Goal: Information Seeking & Learning: Check status

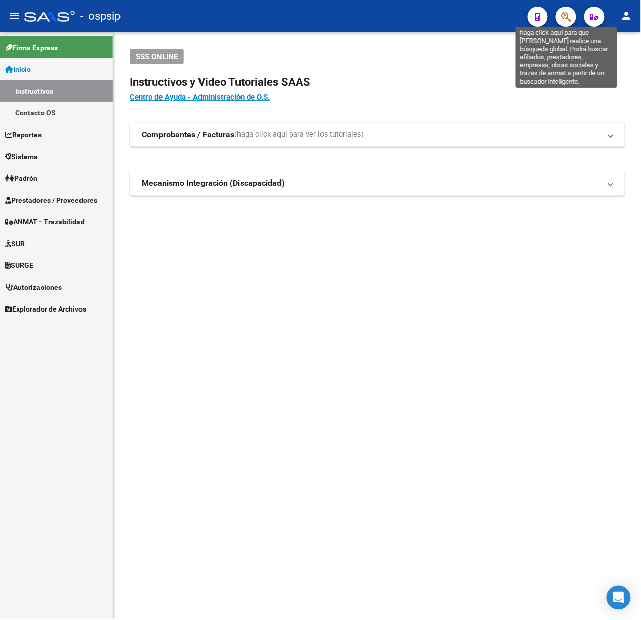
click at [567, 15] on icon "button" at bounding box center [566, 17] width 10 height 12
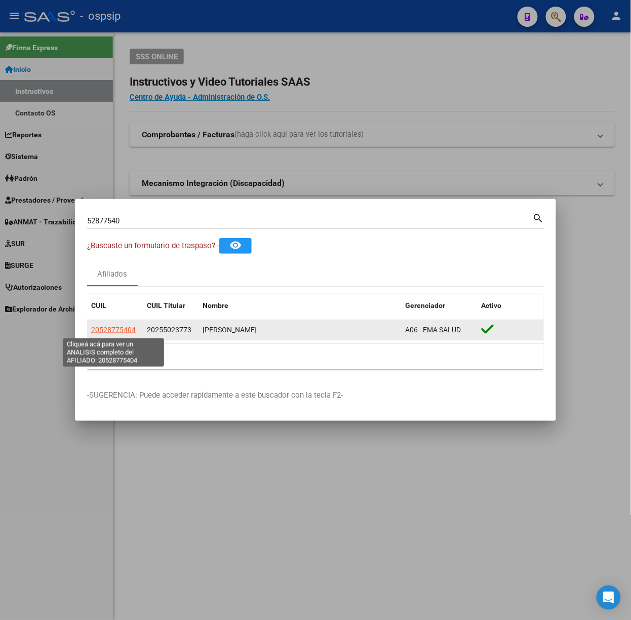
click at [131, 328] on span "20528775404" at bounding box center [113, 330] width 45 height 8
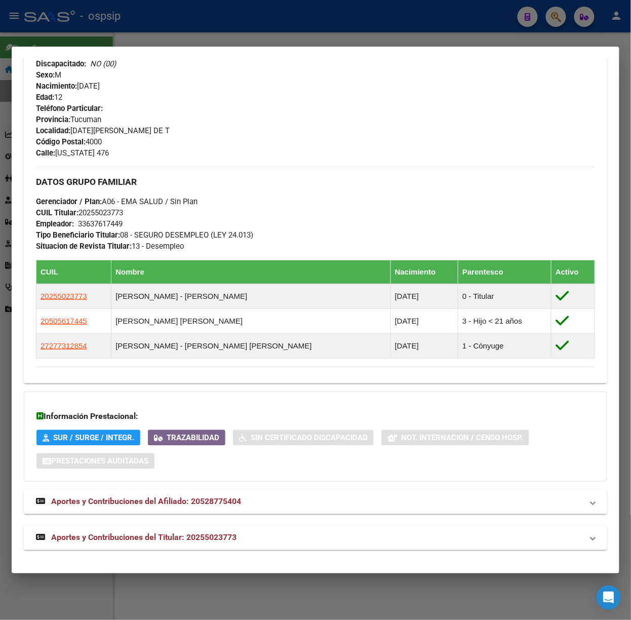
click at [229, 549] on mat-expansion-panel-header "Aportes y Contribuciones del Titular: 20255023773" at bounding box center [316, 538] width 584 height 24
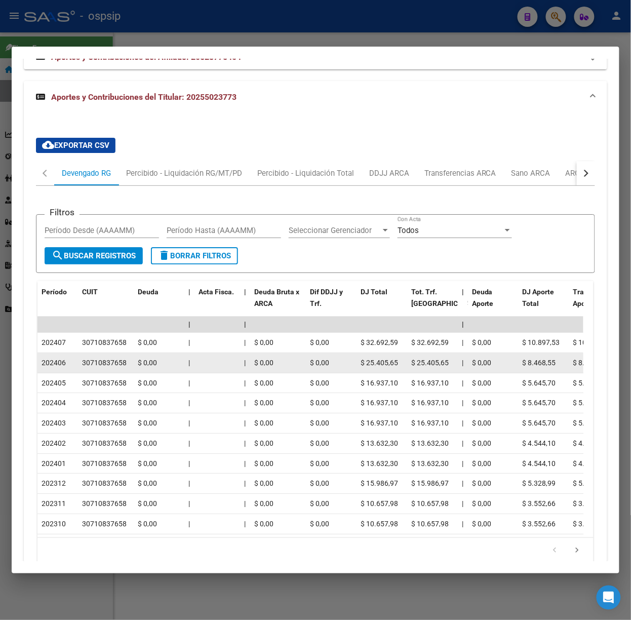
scroll to position [882, 0]
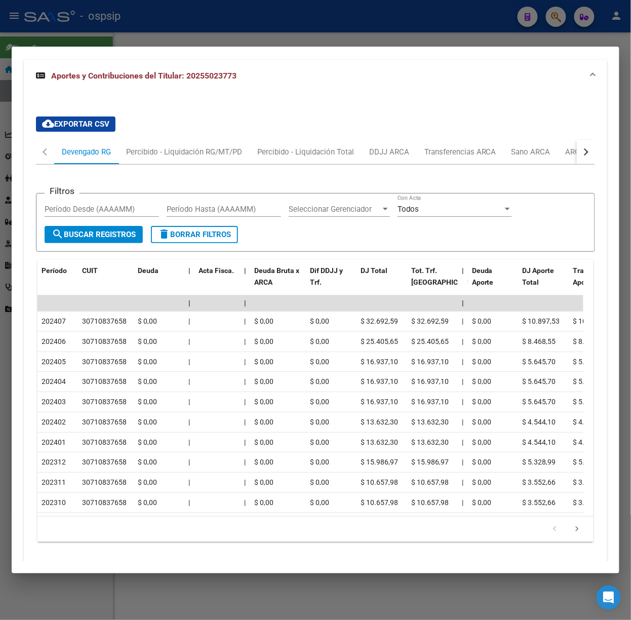
click at [582, 153] on div "button" at bounding box center [585, 151] width 7 height 7
click at [565, 150] on div "ARCA Relaciones Laborales" at bounding box center [516, 152] width 110 height 24
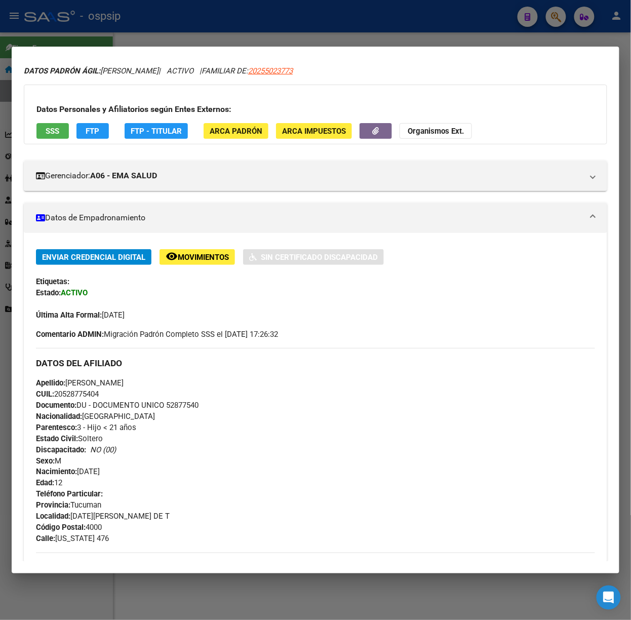
scroll to position [0, 0]
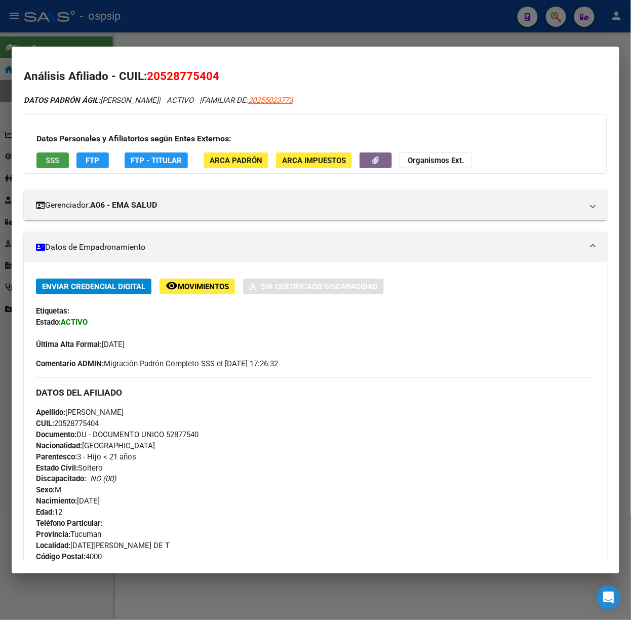
click at [60, 167] on button "SSS" at bounding box center [52, 161] width 32 height 16
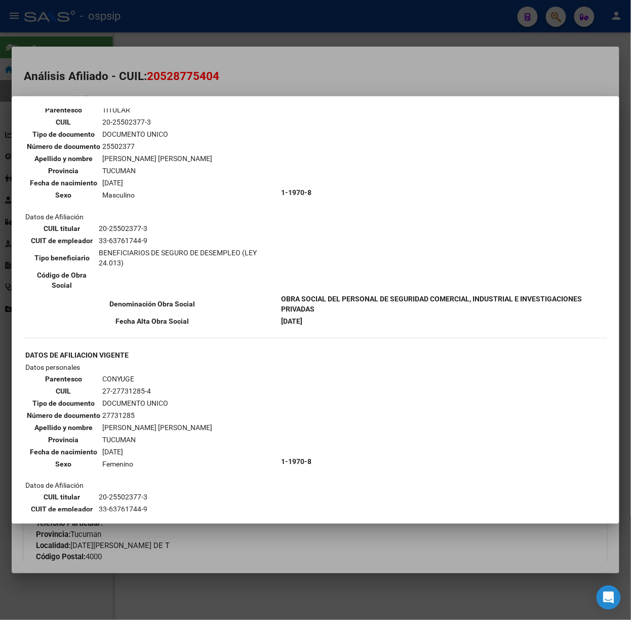
scroll to position [135, 0]
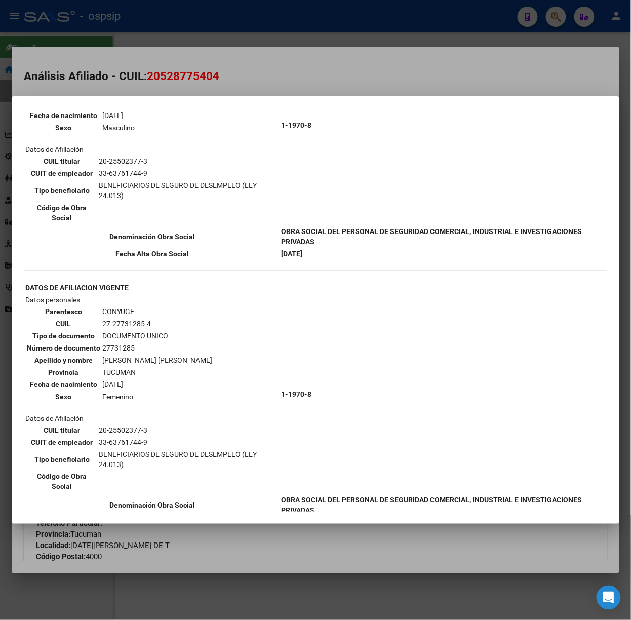
click at [256, 80] on div at bounding box center [315, 310] width 631 height 620
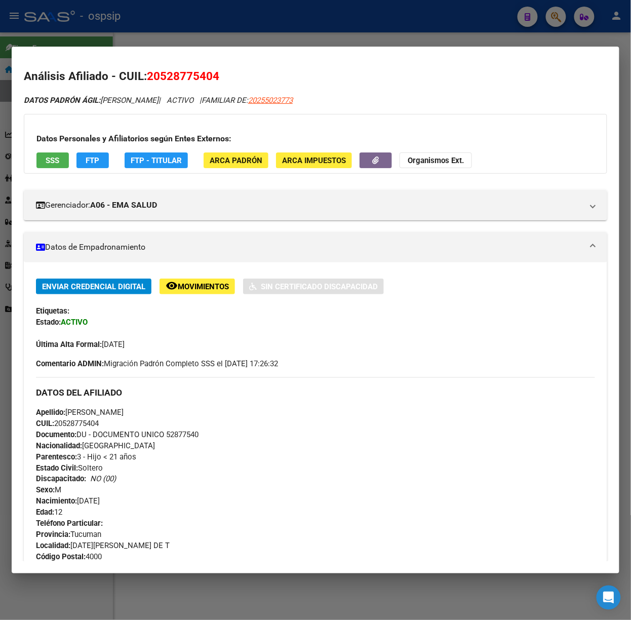
click at [47, 171] on div "Datos Personales y Afiliatorios según Entes Externos: SSS FTP FTP - Titular ARC…" at bounding box center [316, 144] width 584 height 60
click at [50, 167] on button "SSS" at bounding box center [52, 161] width 32 height 16
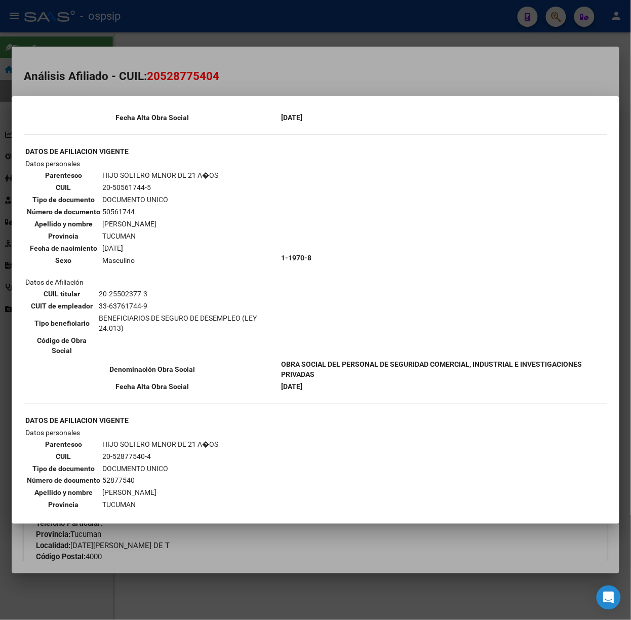
scroll to position [744, 0]
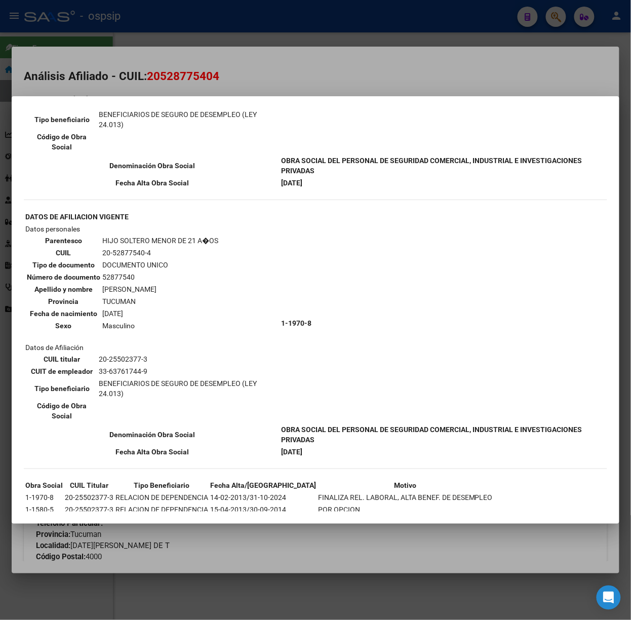
click at [276, 65] on div at bounding box center [315, 310] width 631 height 620
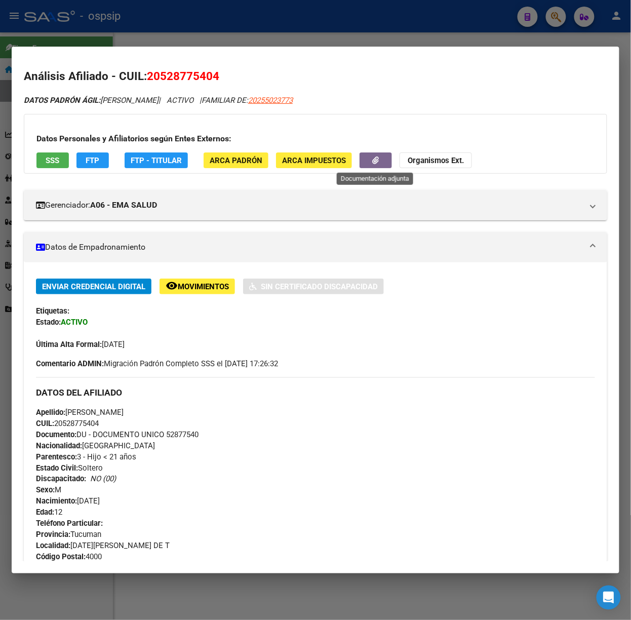
click at [371, 154] on button "button" at bounding box center [376, 161] width 32 height 16
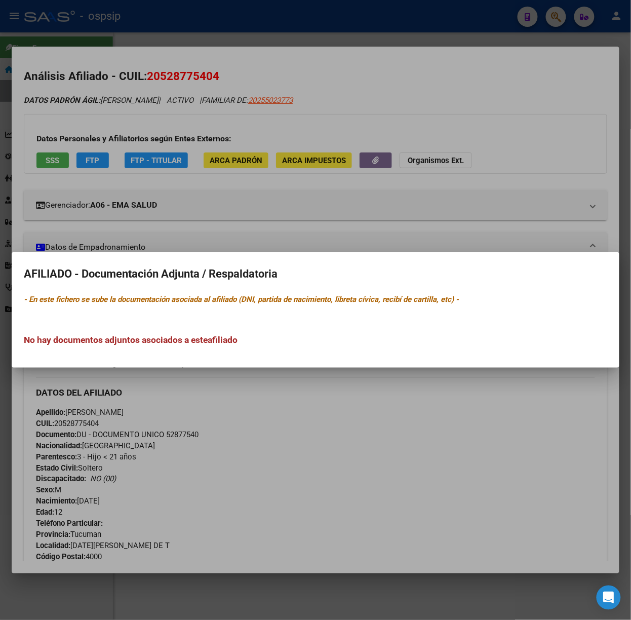
click at [373, 157] on div at bounding box center [315, 310] width 631 height 620
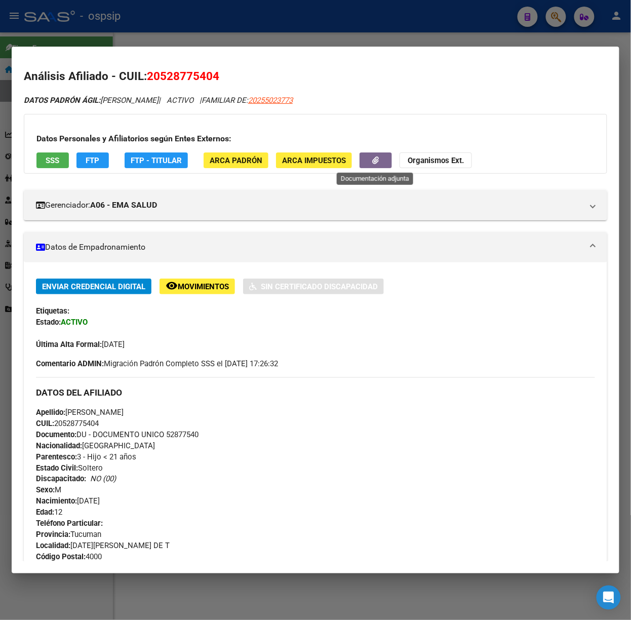
click at [373, 157] on icon "button" at bounding box center [376, 161] width 7 height 8
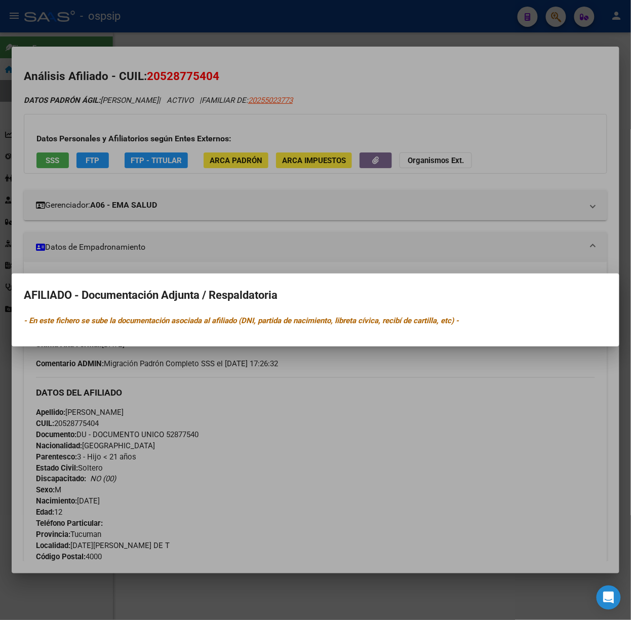
click at [373, 157] on div at bounding box center [315, 310] width 631 height 620
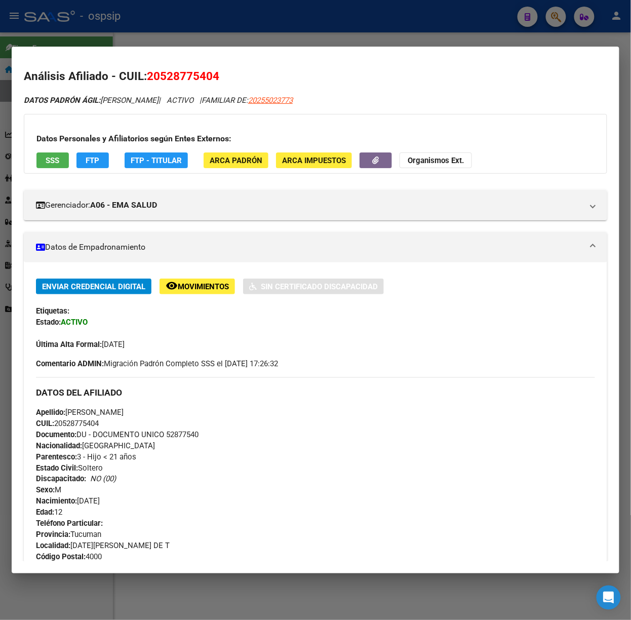
click at [294, 33] on div at bounding box center [315, 310] width 631 height 620
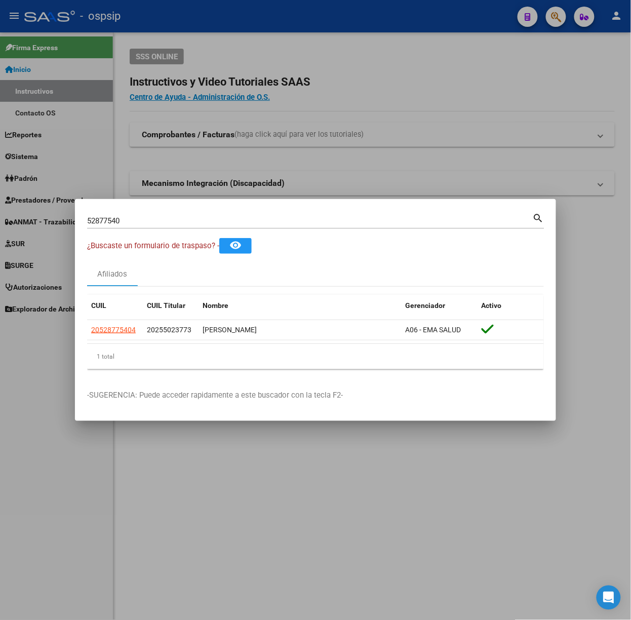
click at [197, 220] on input "52877540" at bounding box center [310, 220] width 446 height 9
type input "58331005"
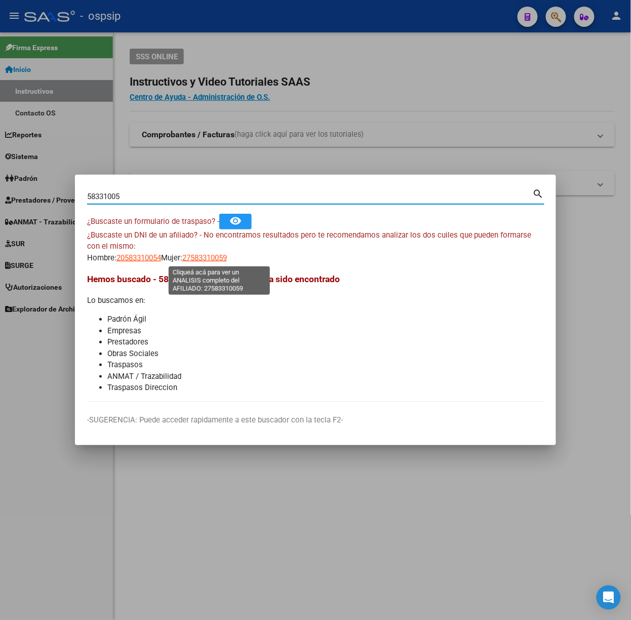
click at [227, 258] on span "27583310059" at bounding box center [204, 257] width 45 height 9
type textarea "27583310059"
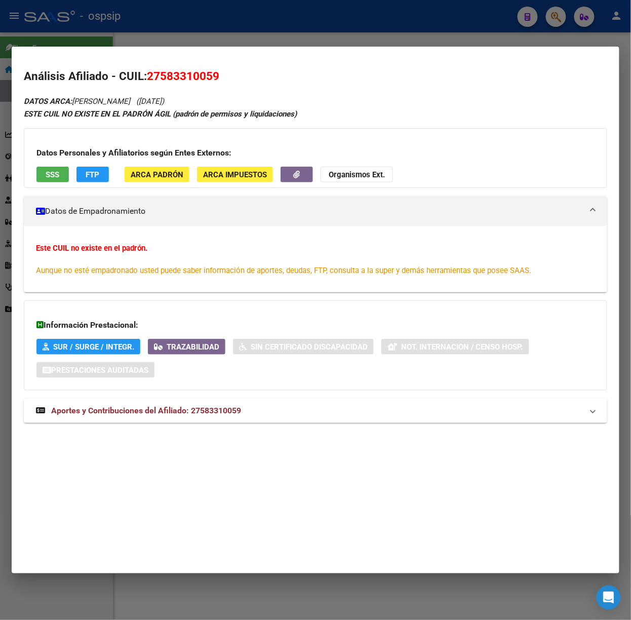
click at [169, 420] on mat-expansion-panel-header "Aportes y Contribuciones del Afiliado: 27583310059" at bounding box center [316, 411] width 584 height 24
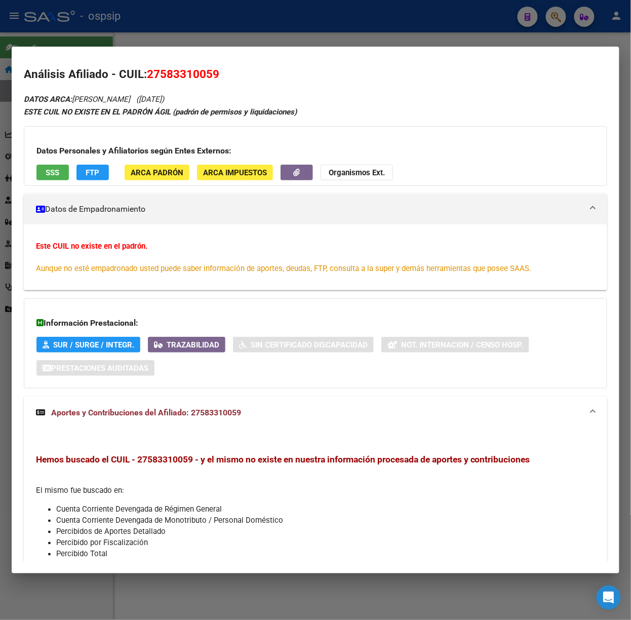
scroll to position [0, 0]
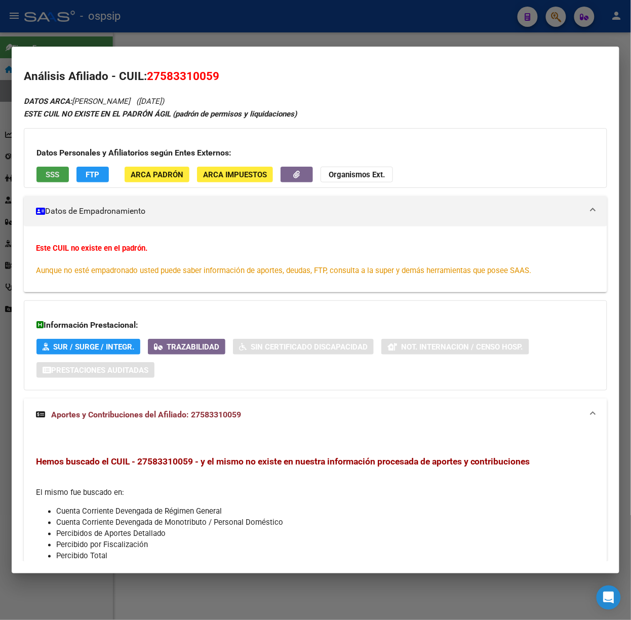
click at [60, 176] on button "SSS" at bounding box center [52, 175] width 32 height 16
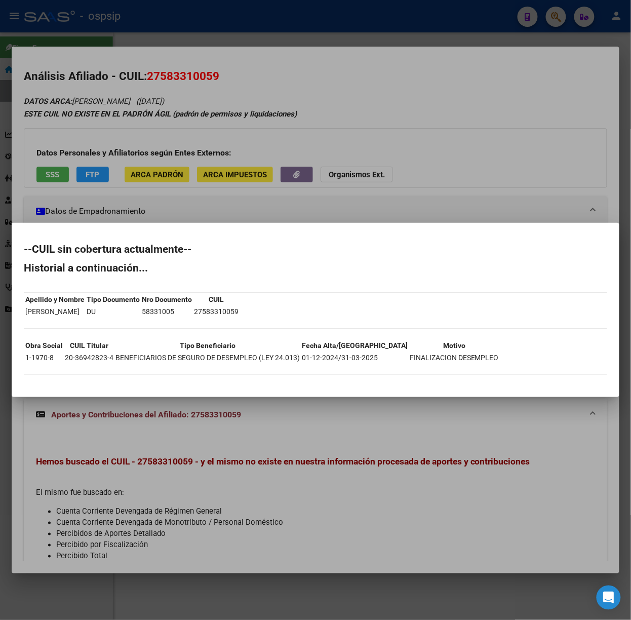
click at [73, 179] on div at bounding box center [315, 310] width 631 height 620
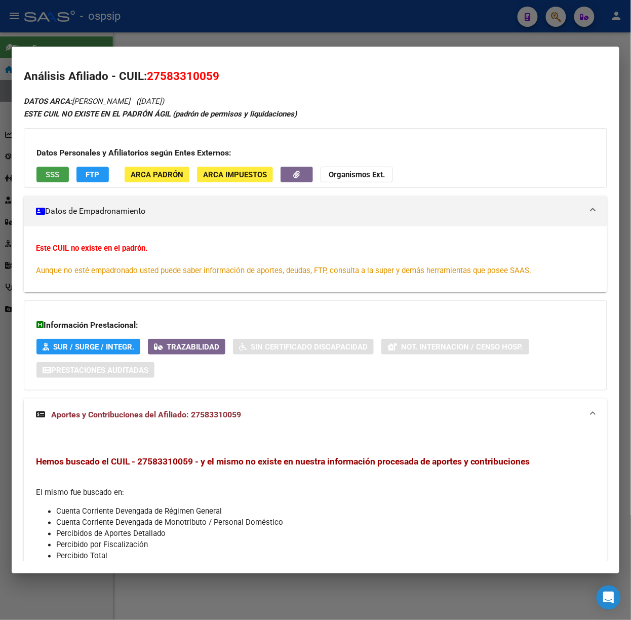
click at [50, 181] on button "SSS" at bounding box center [52, 175] width 32 height 16
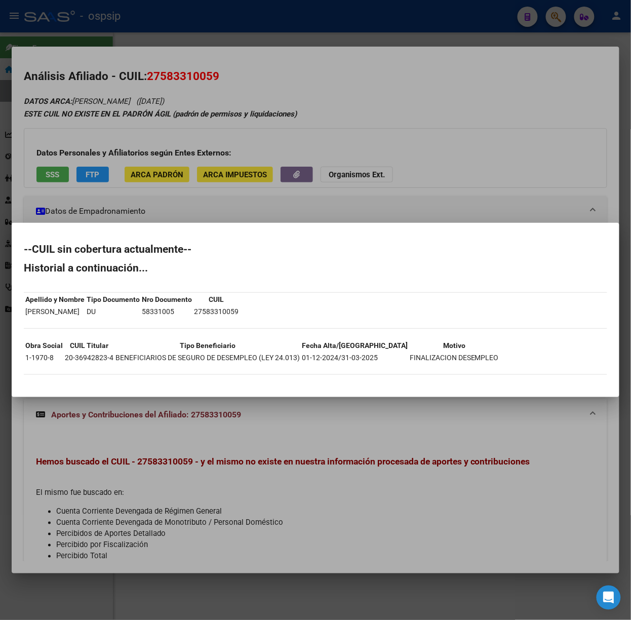
click at [98, 150] on div at bounding box center [315, 310] width 631 height 620
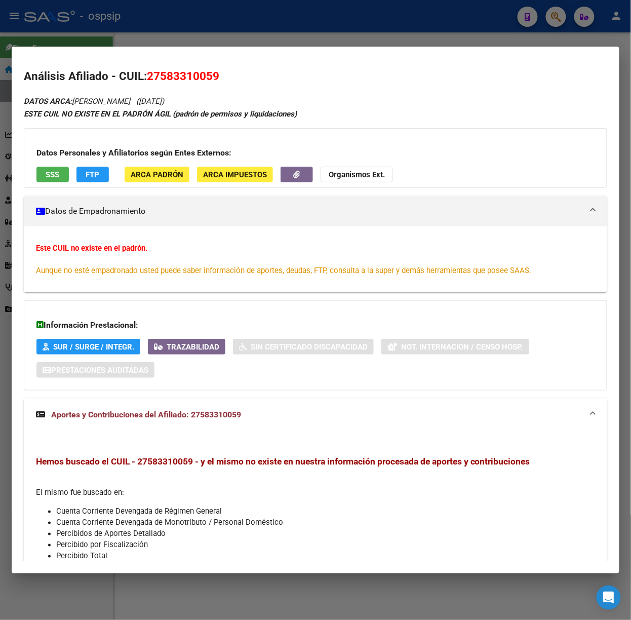
click at [160, 36] on div at bounding box center [315, 310] width 631 height 620
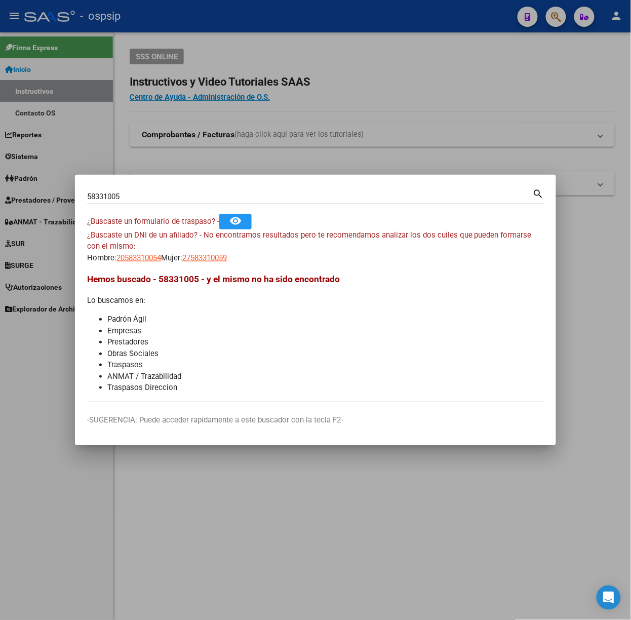
click at [220, 197] on input "58331005" at bounding box center [310, 196] width 446 height 9
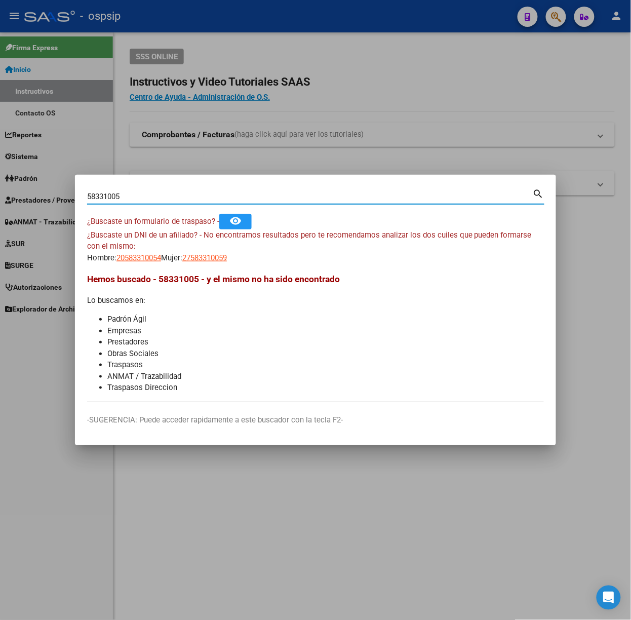
click at [220, 197] on input "58331005" at bounding box center [310, 196] width 446 height 9
type input "37501818"
click at [139, 260] on span "20375018188" at bounding box center [139, 257] width 45 height 9
type textarea "20375018188"
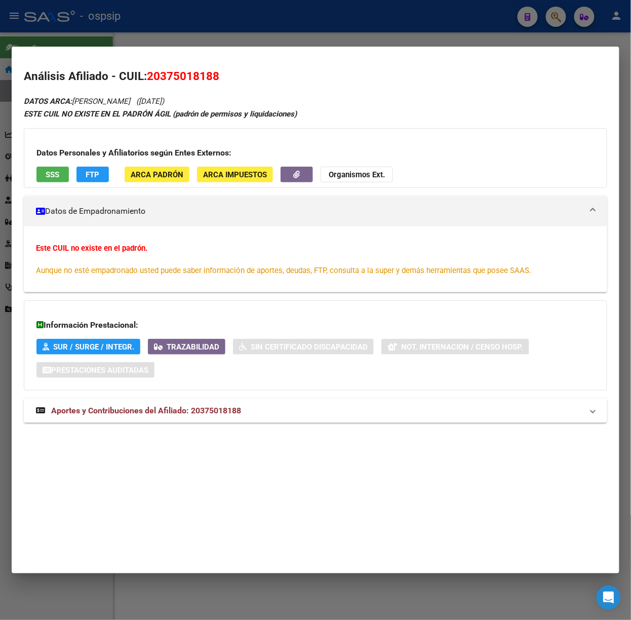
click at [141, 260] on div "Este CUIL no existe en el padrón. Aunque no esté empadronado usted puede saber …" at bounding box center [315, 259] width 559 height 33
click at [53, 167] on button "SSS" at bounding box center [52, 175] width 32 height 16
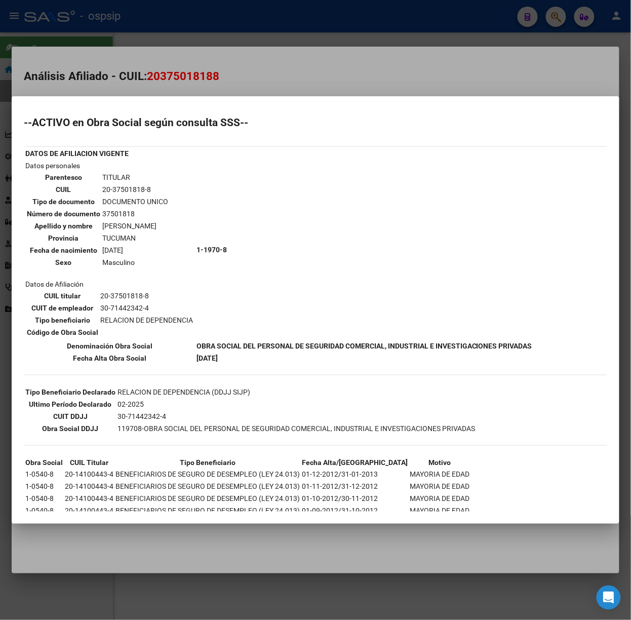
click at [107, 65] on div at bounding box center [315, 310] width 631 height 620
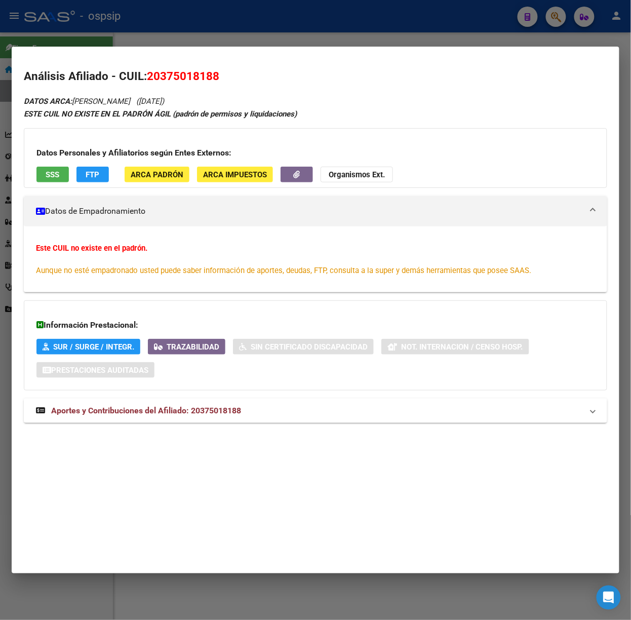
click at [243, 420] on mat-expansion-panel-header "Aportes y Contribuciones del Afiliado: 20375018188" at bounding box center [316, 411] width 584 height 24
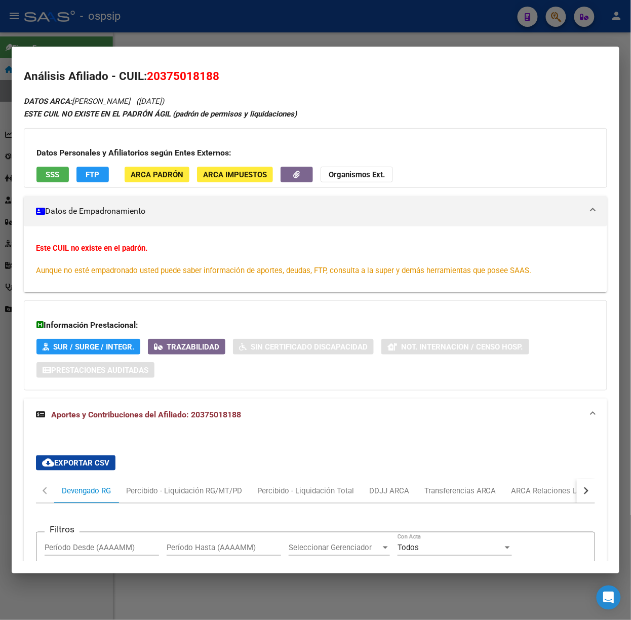
click at [164, 51] on mat-dialog-container "Análisis Afiliado - CUIL: 20375018188 DATOS ARCA: [PERSON_NAME] ([DATE]) ESTE C…" at bounding box center [316, 310] width 608 height 527
click at [159, 45] on div at bounding box center [315, 310] width 631 height 620
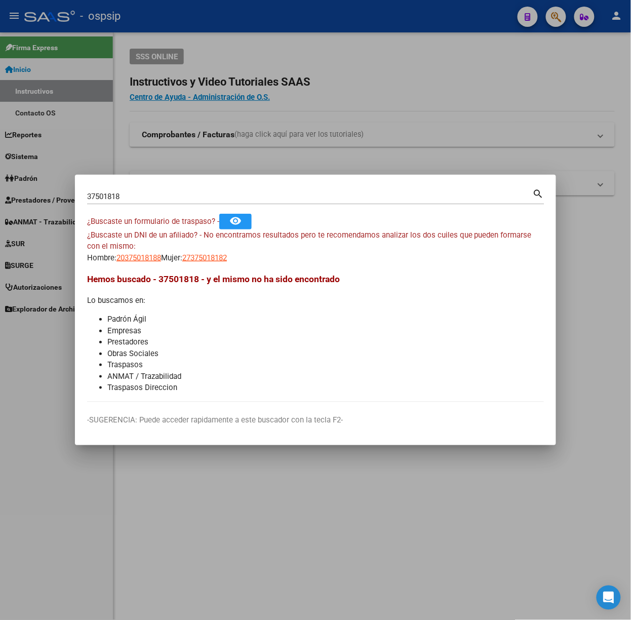
click at [171, 199] on input "37501818" at bounding box center [310, 196] width 446 height 9
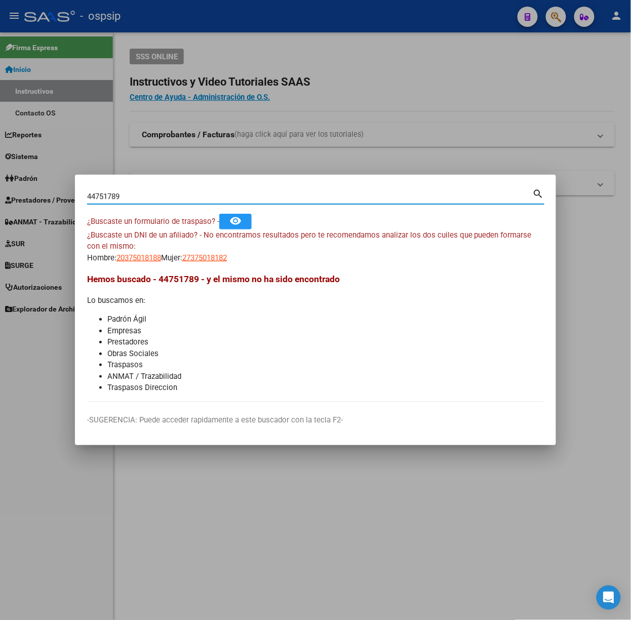
type input "44751789"
click at [160, 260] on span "20447517893" at bounding box center [139, 257] width 45 height 9
type textarea "20447517893"
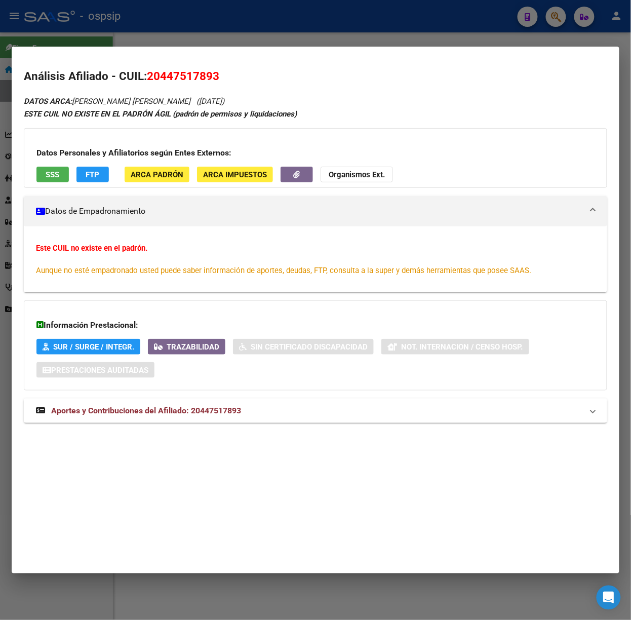
click at [214, 400] on mat-expansion-panel-header "Aportes y Contribuciones del Afiliado: 20447517893" at bounding box center [316, 411] width 584 height 24
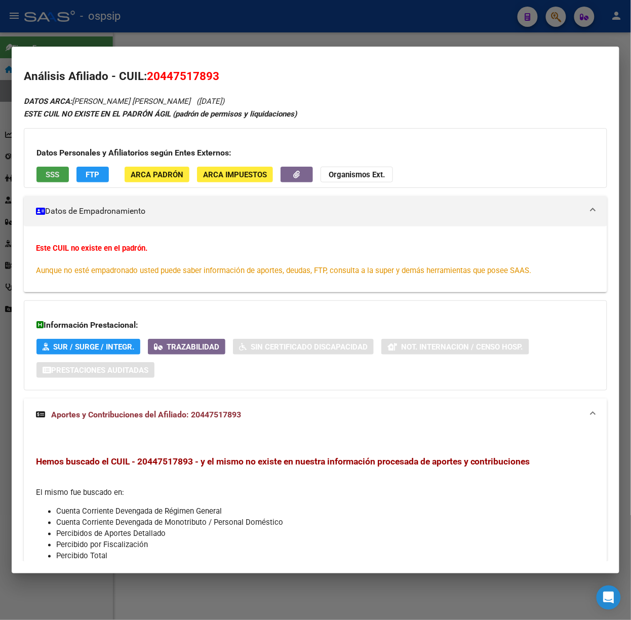
click at [56, 177] on span "SSS" at bounding box center [53, 174] width 14 height 9
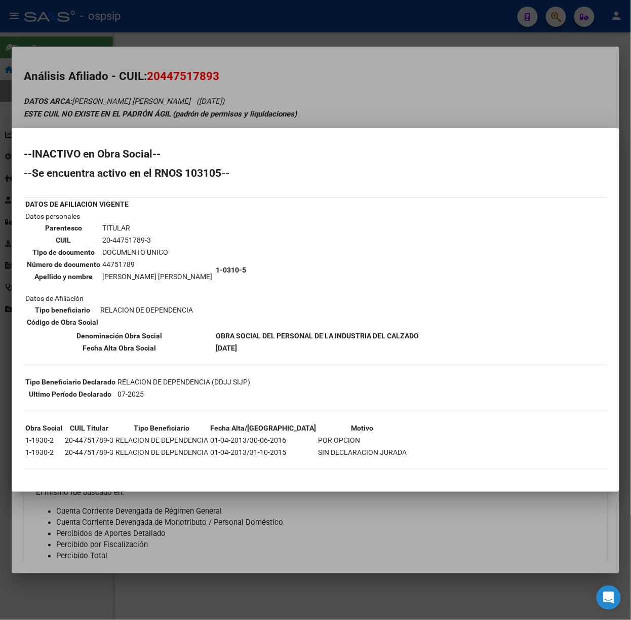
click at [93, 39] on div at bounding box center [315, 310] width 631 height 620
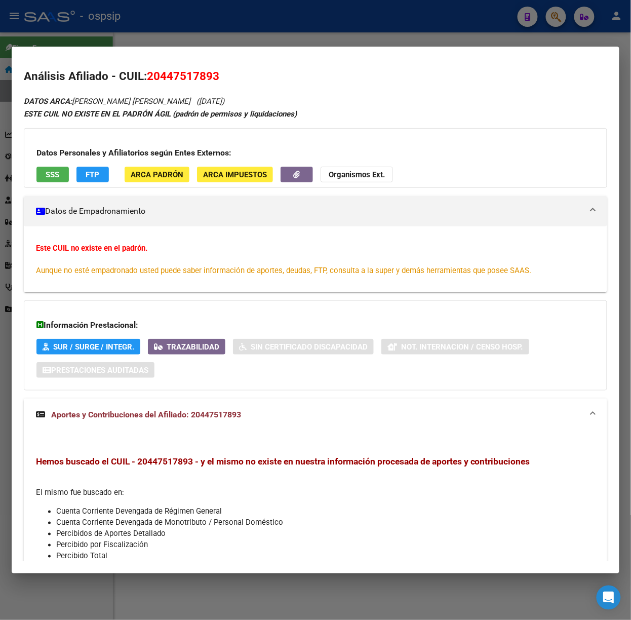
click at [194, 13] on div at bounding box center [315, 310] width 631 height 620
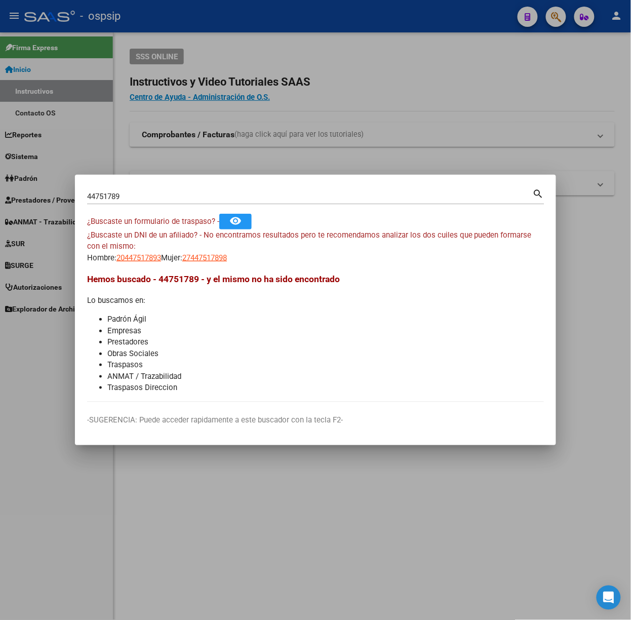
click at [183, 202] on div "44751789 Buscar (apellido, dni, cuil, nro traspaso, cuit, obra social)" at bounding box center [310, 196] width 446 height 15
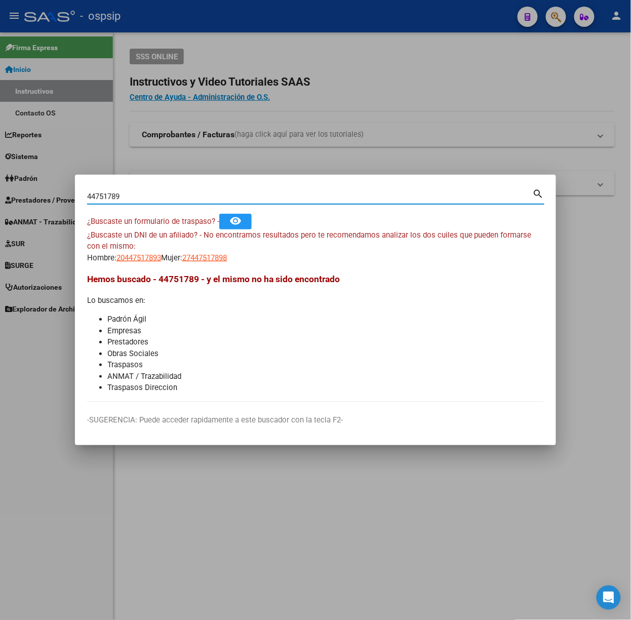
click at [175, 197] on input "44751789" at bounding box center [310, 196] width 446 height 9
type input "57501508"
click at [156, 254] on span "20575015086" at bounding box center [139, 257] width 45 height 9
type textarea "20575015086"
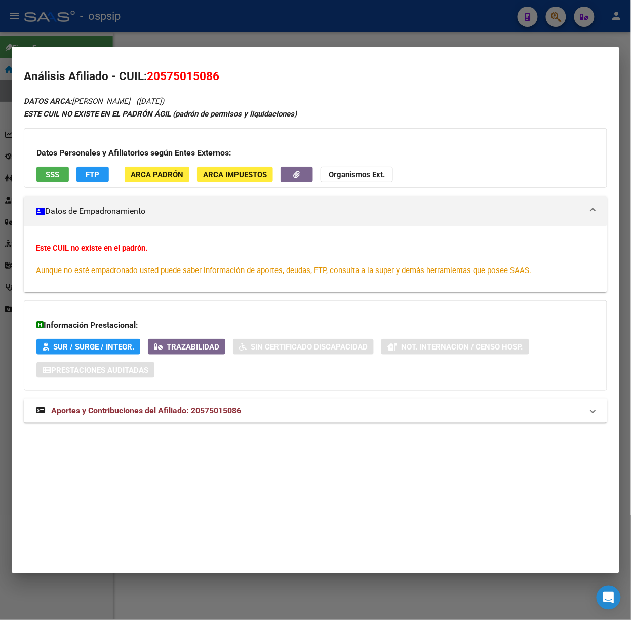
click at [207, 395] on div "DATOS ARCA: [PERSON_NAME] [PERSON_NAME] ([DATE]) ESTE CUIL NO EXISTE EN EL [PER…" at bounding box center [316, 264] width 584 height 339
click at [209, 403] on mat-expansion-panel-header "Aportes y Contribuciones del Afiliado: 20575015086" at bounding box center [316, 411] width 584 height 24
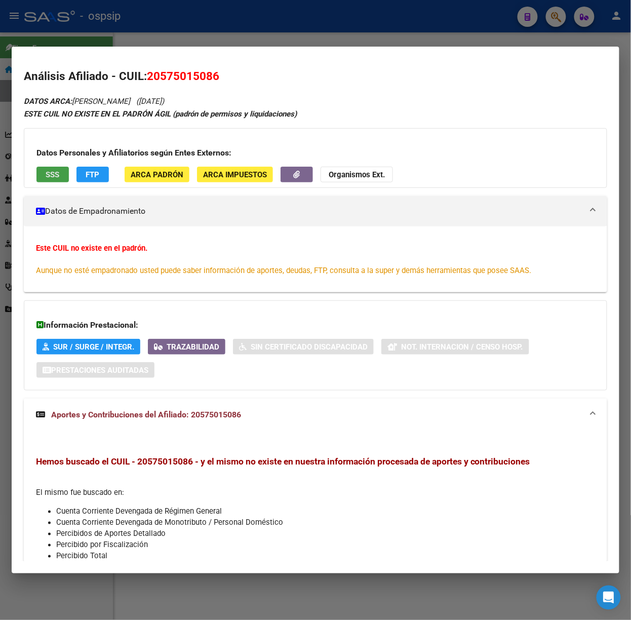
click at [47, 170] on span "SSS" at bounding box center [53, 174] width 14 height 9
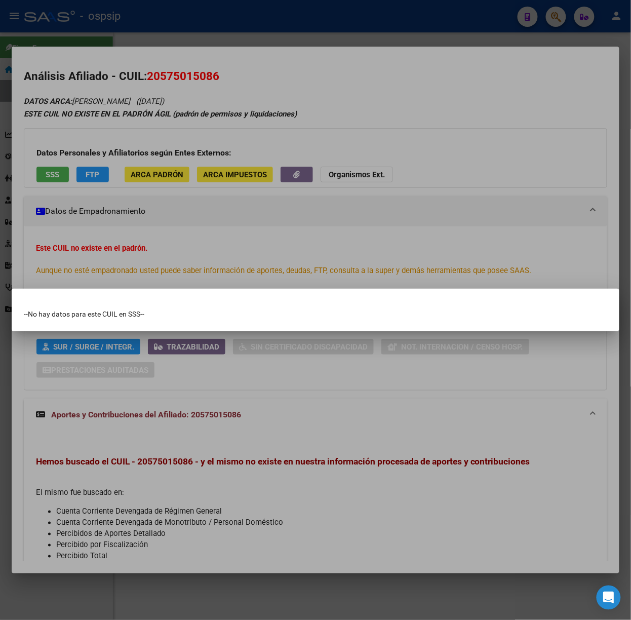
click at [146, 231] on div at bounding box center [315, 310] width 631 height 620
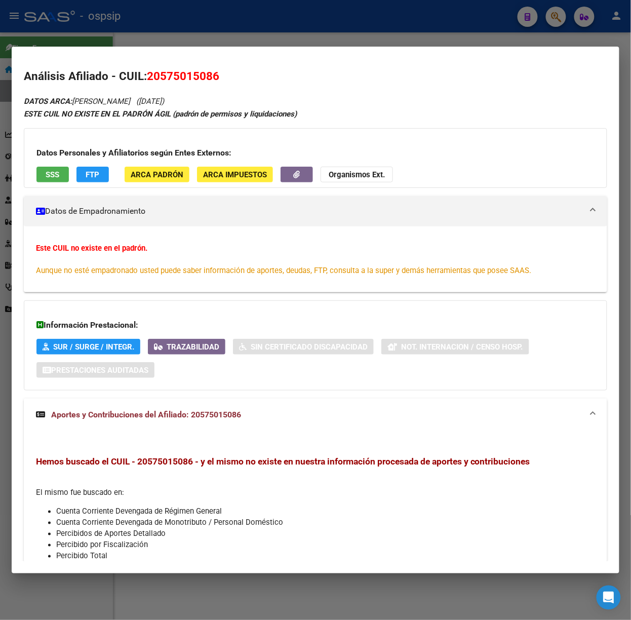
drag, startPoint x: 106, startPoint y: 35, endPoint x: 114, endPoint y: 58, distance: 24.2
click at [106, 35] on div at bounding box center [315, 310] width 631 height 620
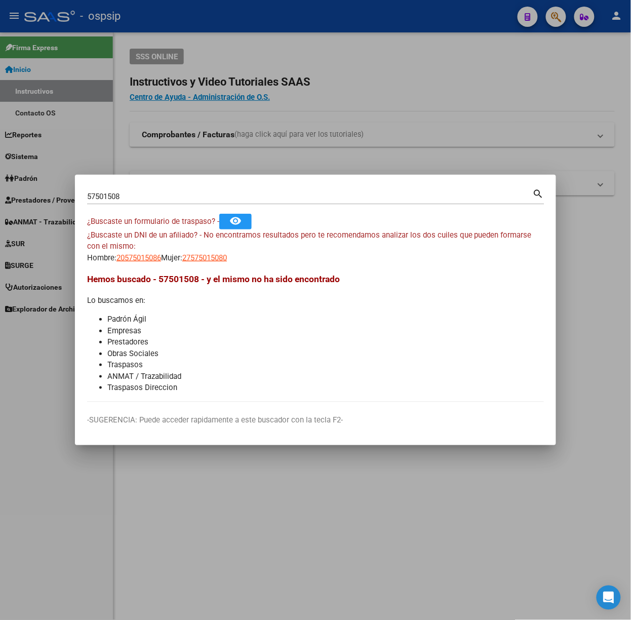
click at [149, 192] on input "57501508" at bounding box center [310, 196] width 446 height 9
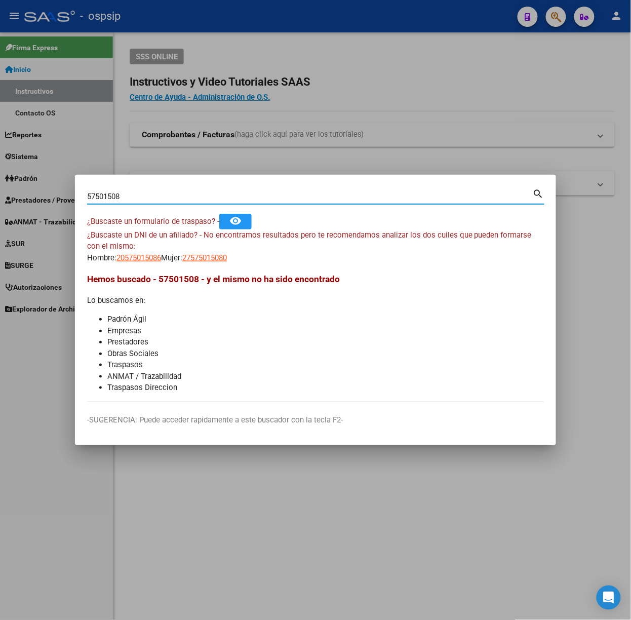
click at [149, 192] on input "57501508" at bounding box center [310, 196] width 446 height 9
type input "24843957"
click at [207, 253] on span "27248439578" at bounding box center [204, 257] width 45 height 9
type textarea "27248439578"
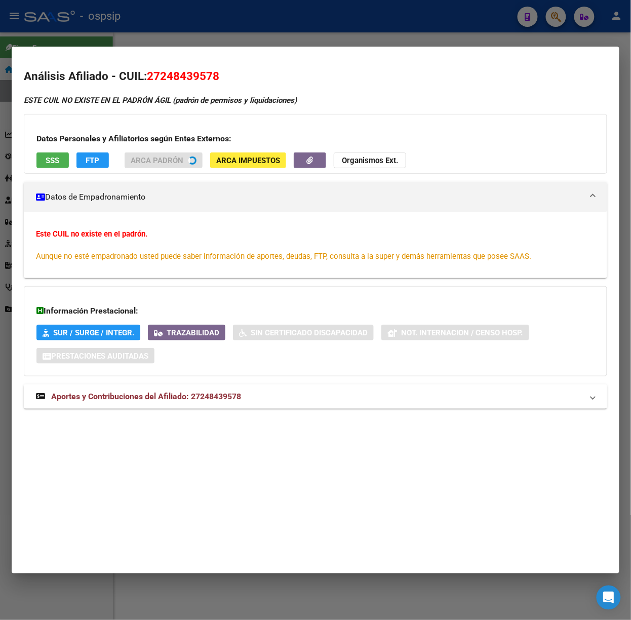
click at [246, 398] on div "ESTE CUIL NO EXISTE EN EL PADRÓN ÁGIL (padrón de permisos y liquidaciones) Dato…" at bounding box center [316, 258] width 584 height 326
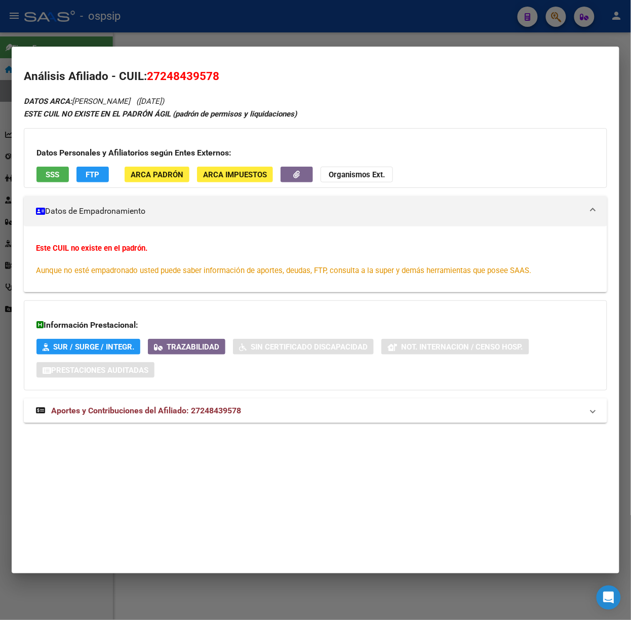
click at [246, 404] on mat-expansion-panel-header "Aportes y Contribuciones del Afiliado: 27248439578" at bounding box center [316, 411] width 584 height 24
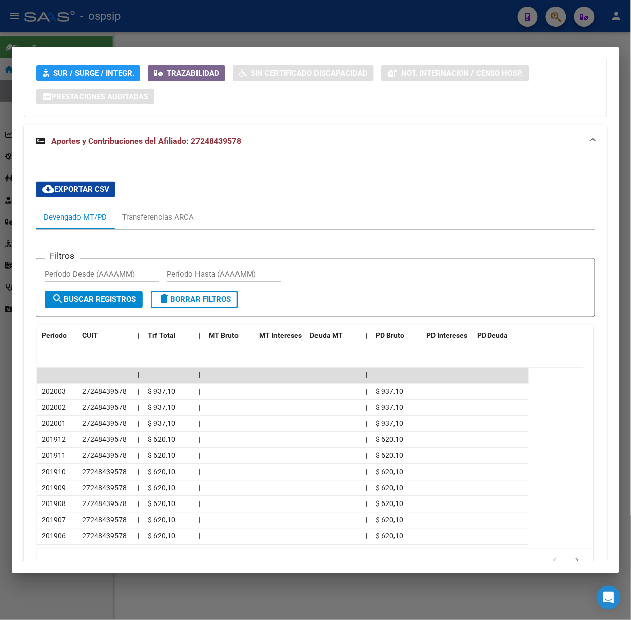
scroll to position [335, 0]
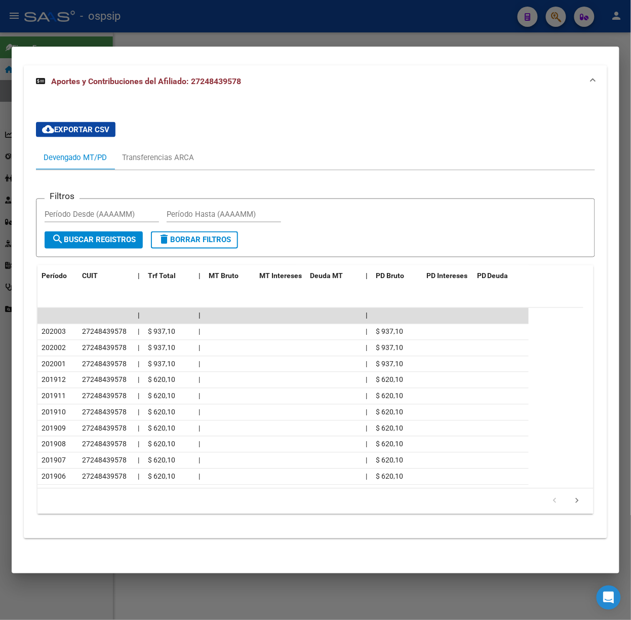
click at [171, 18] on div at bounding box center [315, 310] width 631 height 620
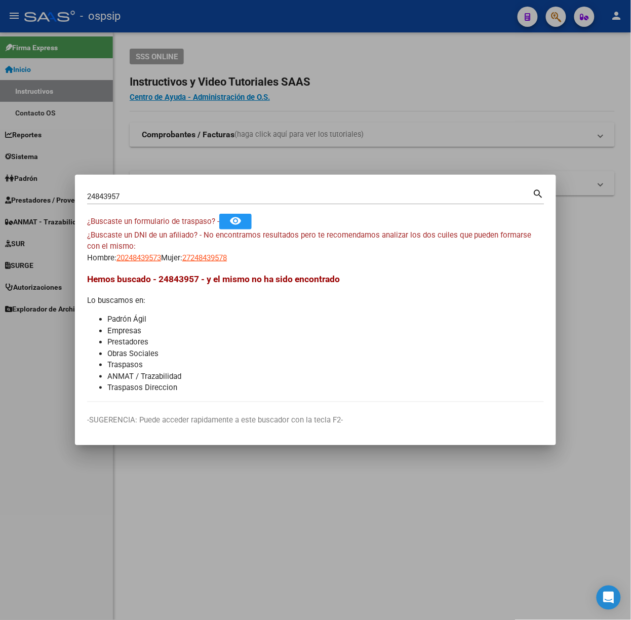
click at [148, 193] on input "24843957" at bounding box center [310, 196] width 446 height 9
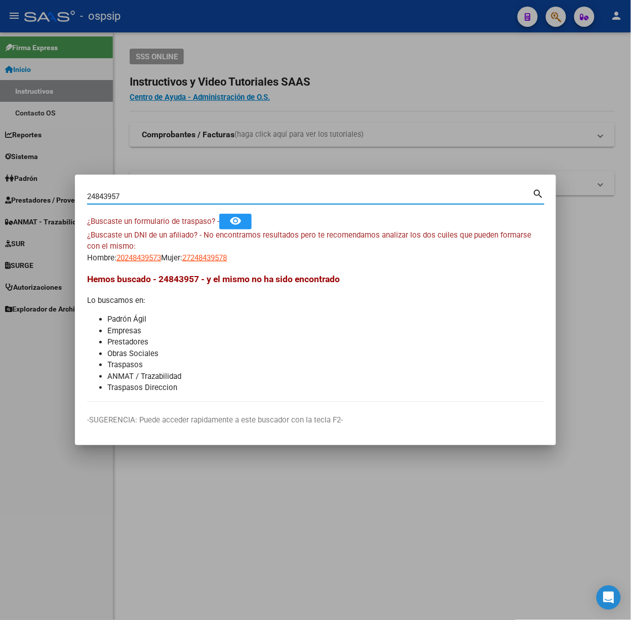
click at [148, 193] on input "24843957" at bounding box center [310, 196] width 446 height 9
type input "45515070"
click at [201, 247] on div "¿Buscaste un DNI de un afiliado? - No encontramos resultados pero te recomendam…" at bounding box center [315, 247] width 457 height 34
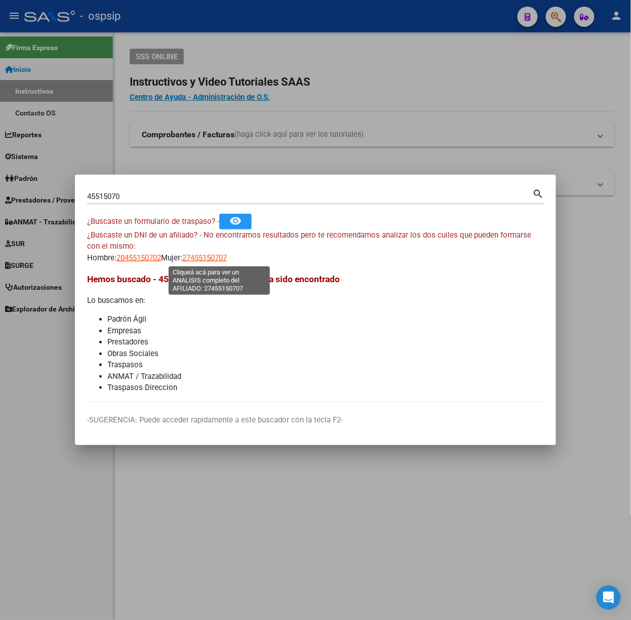
click at [221, 256] on span "27455150707" at bounding box center [204, 257] width 45 height 9
type textarea "27455150707"
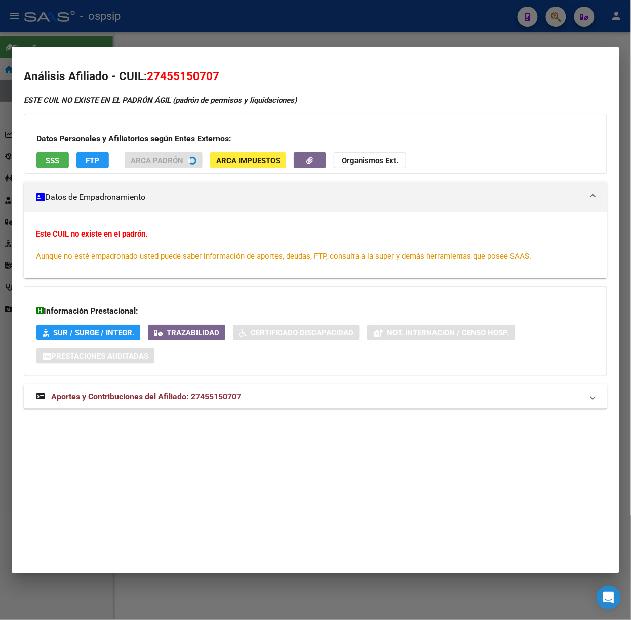
click at [244, 396] on mat-panel-title "Aportes y Contribuciones del Afiliado: 27455150707" at bounding box center [309, 397] width 547 height 12
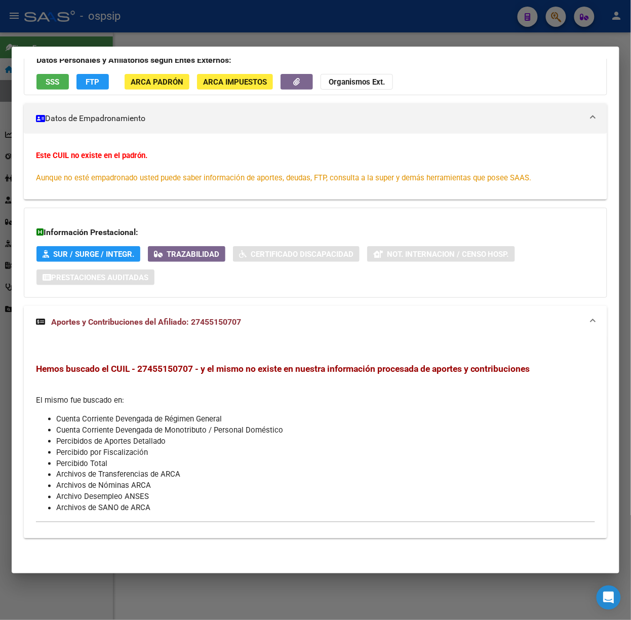
scroll to position [0, 0]
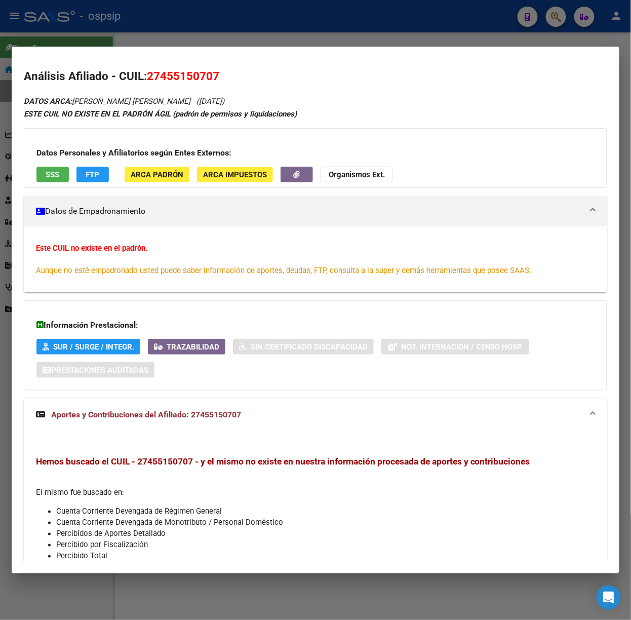
click at [51, 163] on div "Datos Personales y Afiliatorios según Entes Externos: SSS FTP ARCA Padrón ARCA …" at bounding box center [316, 158] width 584 height 60
click at [55, 170] on span "SSS" at bounding box center [53, 174] width 14 height 9
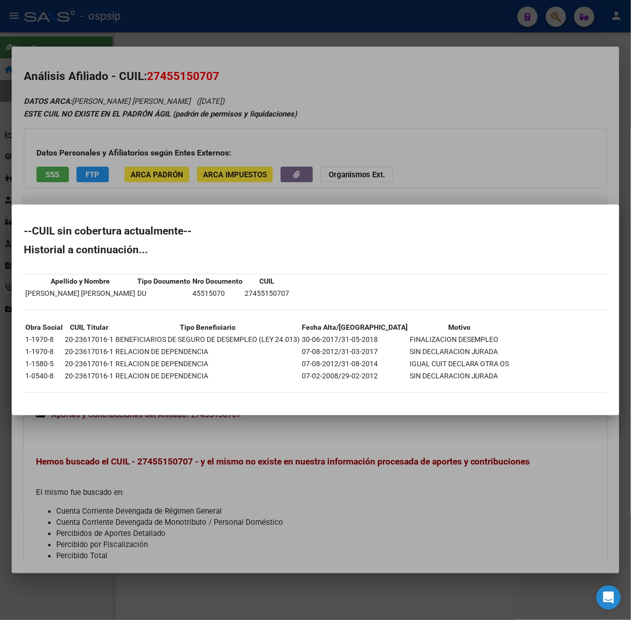
click at [80, 175] on div at bounding box center [315, 310] width 631 height 620
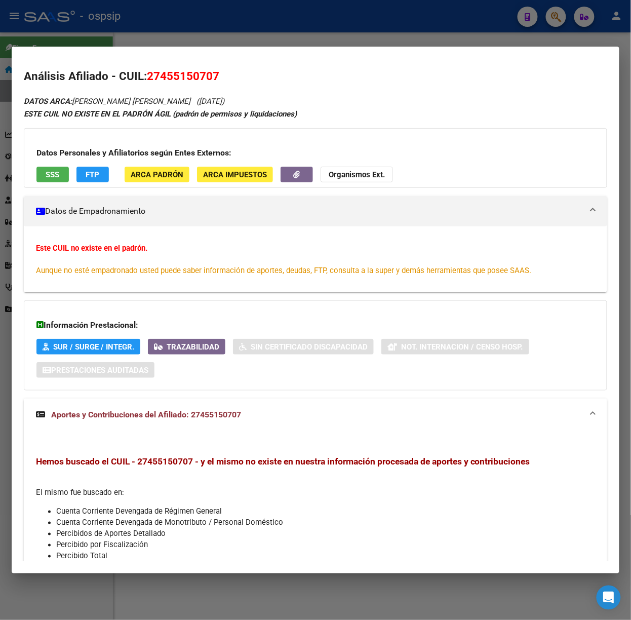
click at [108, 44] on div at bounding box center [315, 310] width 631 height 620
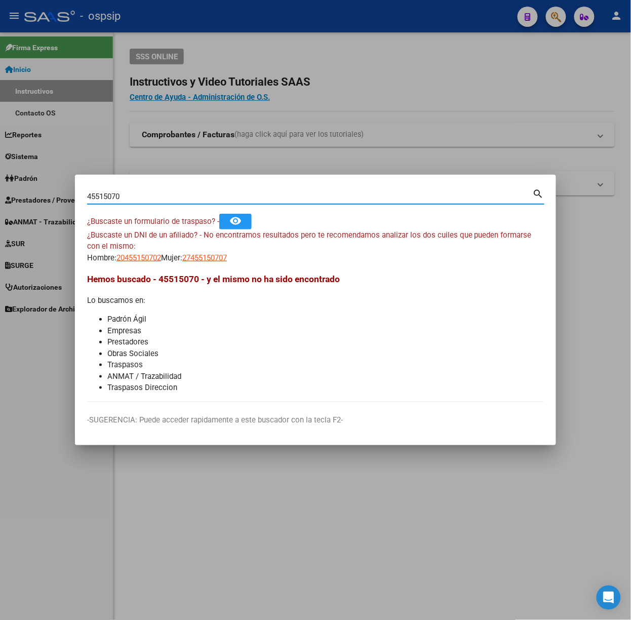
click at [148, 197] on input "45515070" at bounding box center [310, 196] width 446 height 9
type input "44032667"
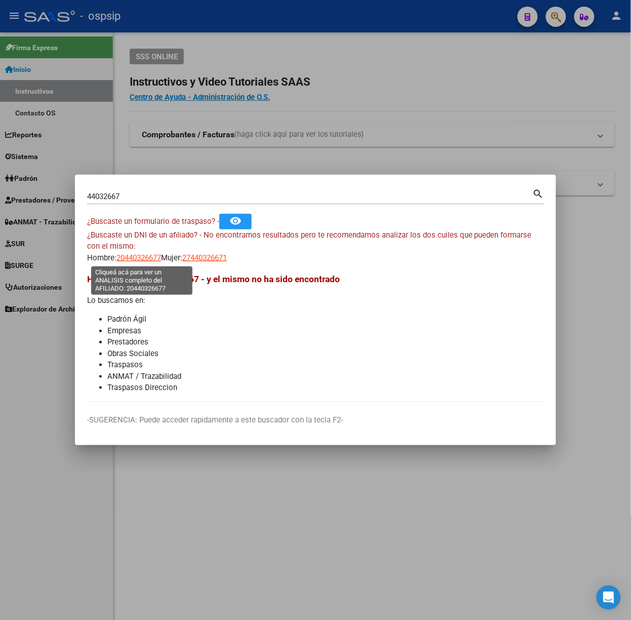
click at [133, 259] on span "20440326677" at bounding box center [139, 257] width 45 height 9
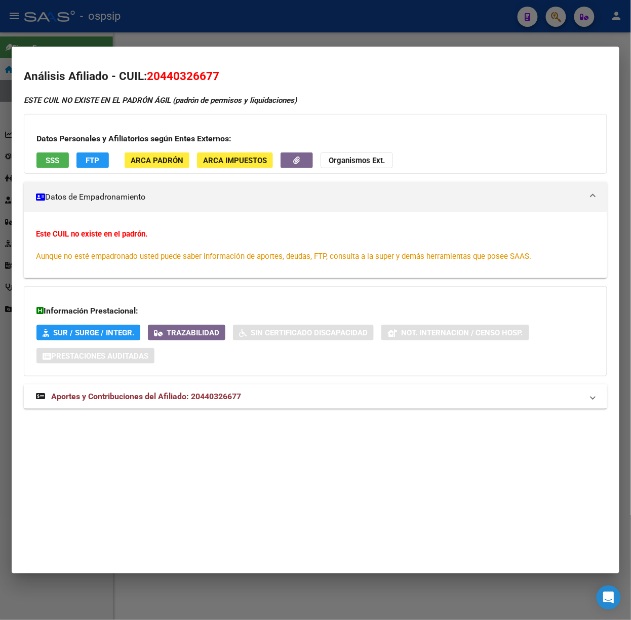
click at [189, 395] on span "Aportes y Contribuciones del Afiliado: 20440326677" at bounding box center [146, 397] width 190 height 10
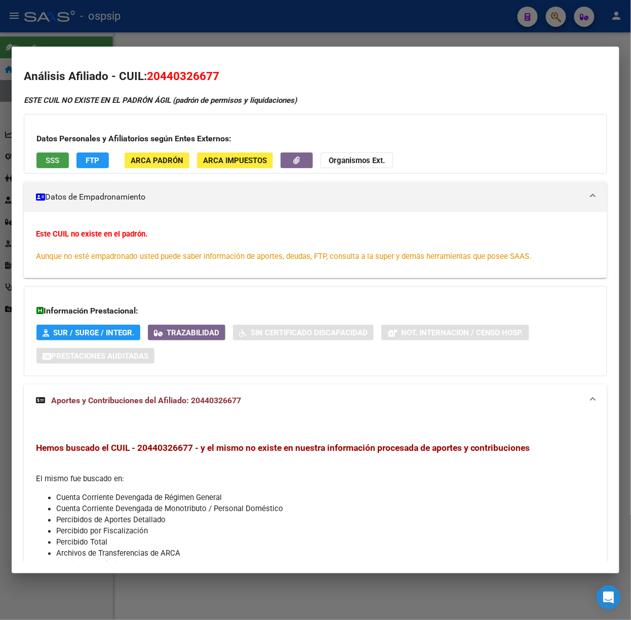
click at [39, 155] on button "SSS" at bounding box center [52, 161] width 32 height 16
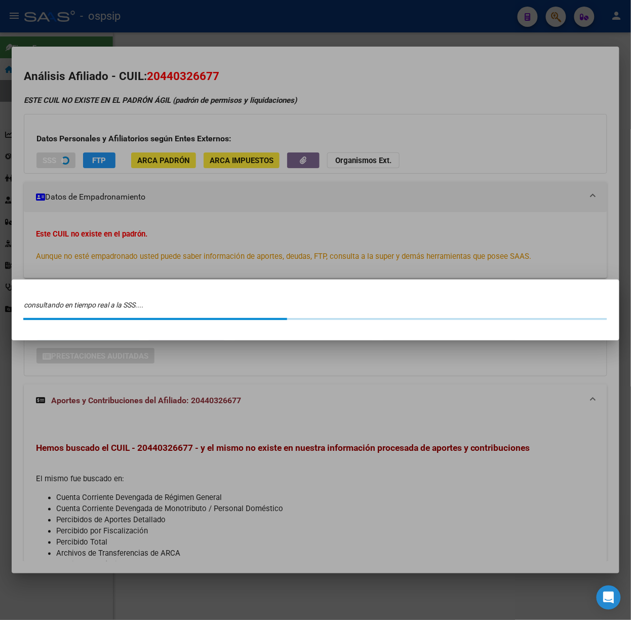
click at [88, 61] on div at bounding box center [315, 310] width 631 height 620
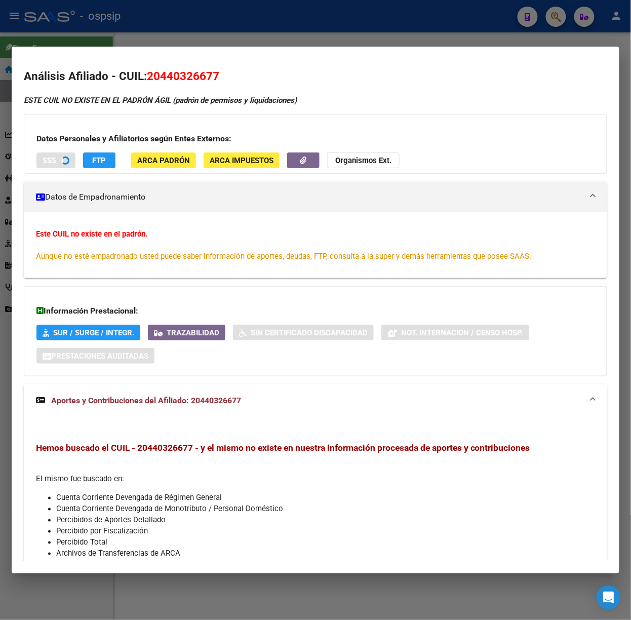
click at [98, 31] on div at bounding box center [315, 310] width 631 height 620
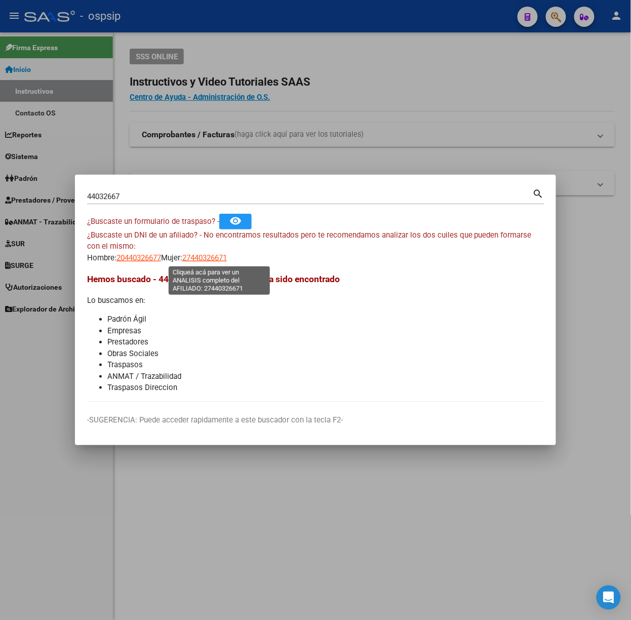
click at [214, 259] on span "27440326671" at bounding box center [204, 257] width 45 height 9
type textarea "27440326671"
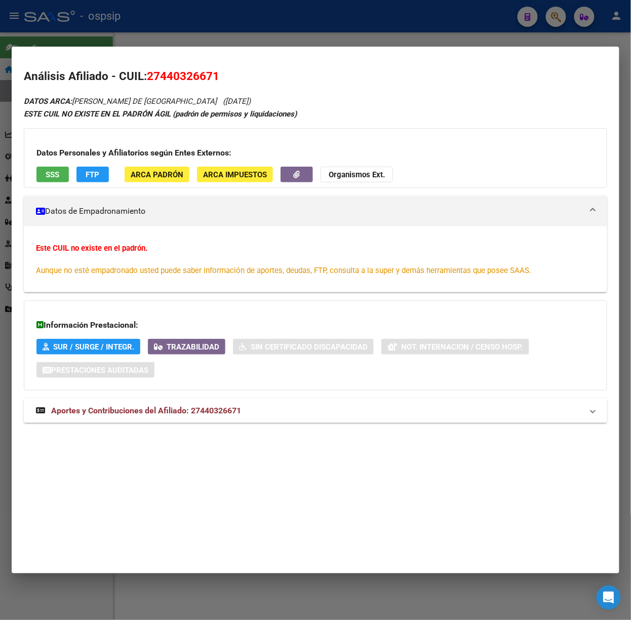
click at [221, 404] on mat-expansion-panel-header "Aportes y Contribuciones del Afiliado: 27440326671" at bounding box center [316, 411] width 584 height 24
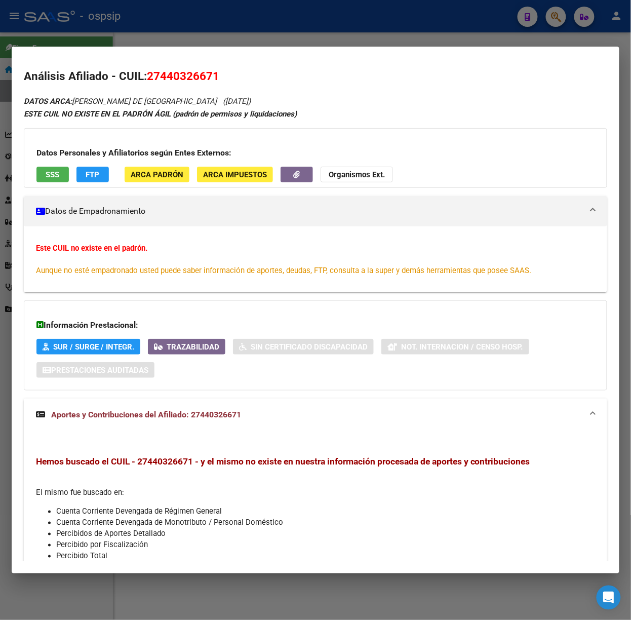
click at [55, 183] on div "Datos Personales y Afiliatorios según Entes Externos: SSS FTP ARCA Padrón ARCA …" at bounding box center [316, 158] width 584 height 60
click at [55, 175] on span "SSS" at bounding box center [53, 174] width 14 height 9
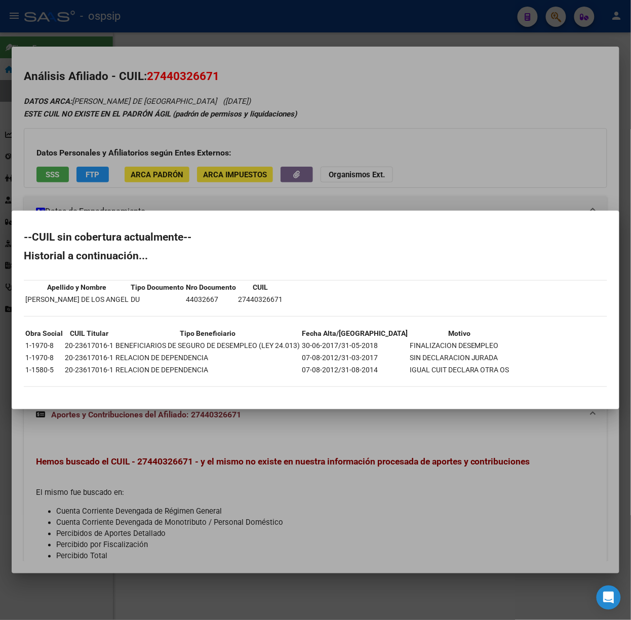
click at [128, 29] on div at bounding box center [315, 310] width 631 height 620
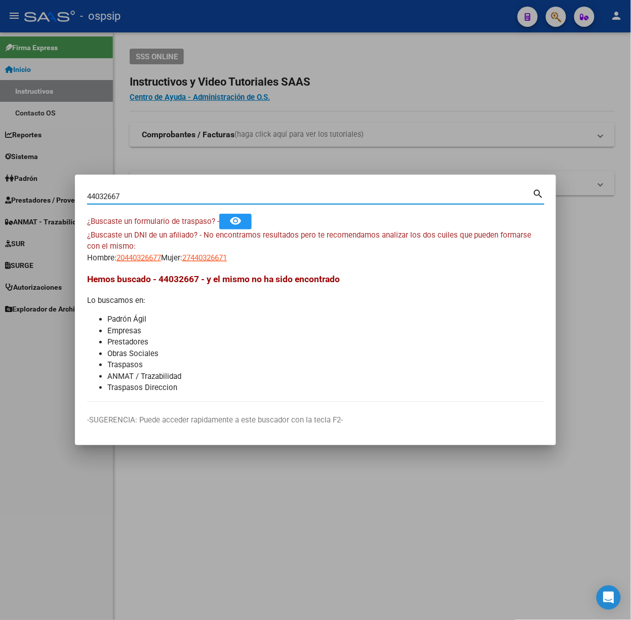
click at [162, 199] on input "44032667" at bounding box center [310, 196] width 446 height 9
type input "42664581"
click at [210, 254] on span "27426645810" at bounding box center [204, 257] width 45 height 9
type textarea "27426645810"
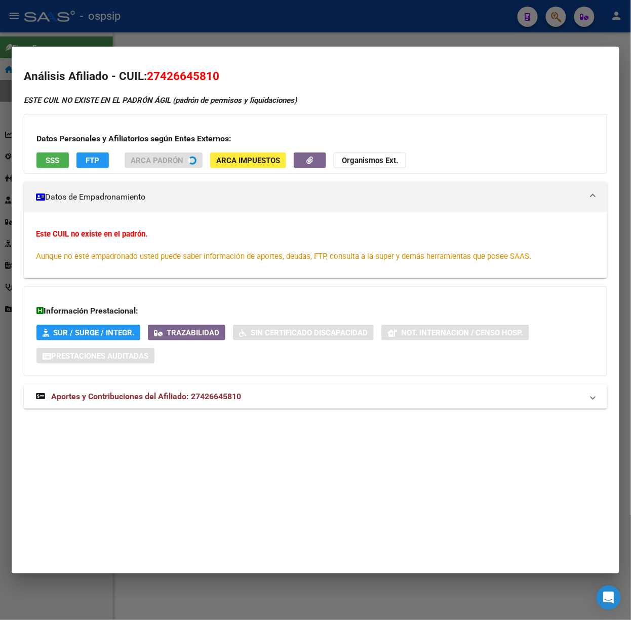
click at [248, 398] on mat-panel-title "Aportes y Contribuciones del Afiliado: 27426645810" at bounding box center [309, 397] width 547 height 12
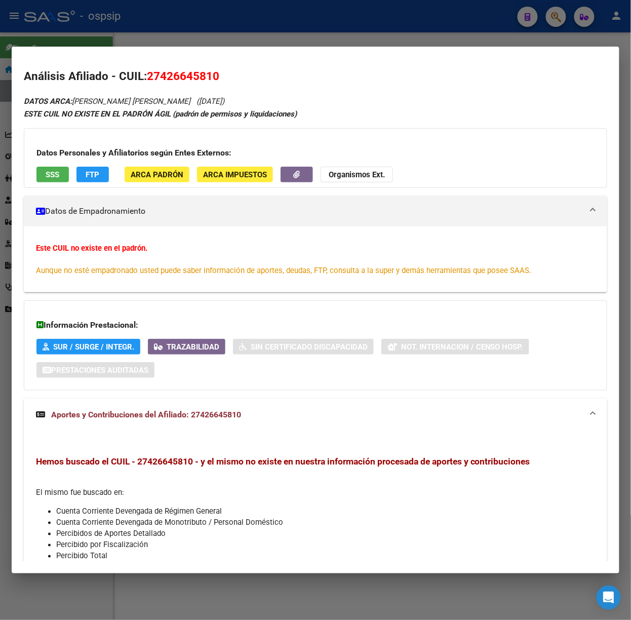
click at [51, 182] on app-consulta-sss-html "SSS" at bounding box center [52, 175] width 32 height 16
click at [48, 175] on span "SSS" at bounding box center [53, 174] width 14 height 9
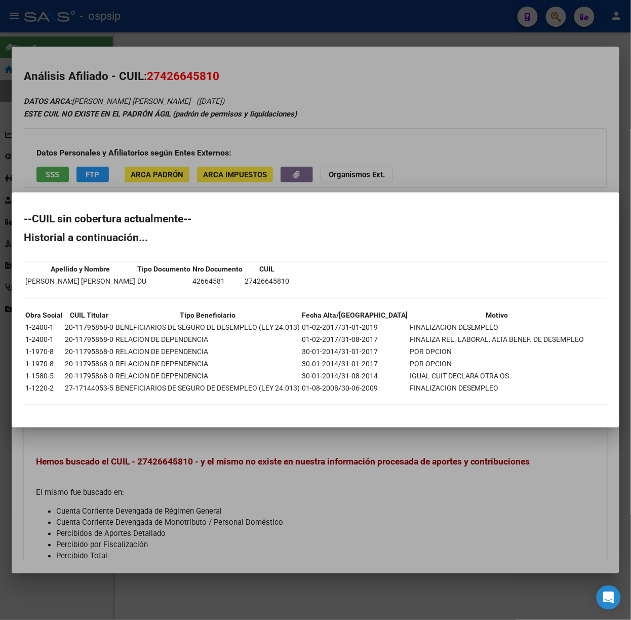
drag, startPoint x: 26, startPoint y: 348, endPoint x: 418, endPoint y: 361, distance: 391.9
click at [420, 360] on tbody "Obra Social CUIL Titular Tipo Beneficiario Fecha Alta/Baja Motivo 1-2400-1 20-1…" at bounding box center [305, 352] width 560 height 84
click at [150, 25] on div at bounding box center [315, 310] width 631 height 620
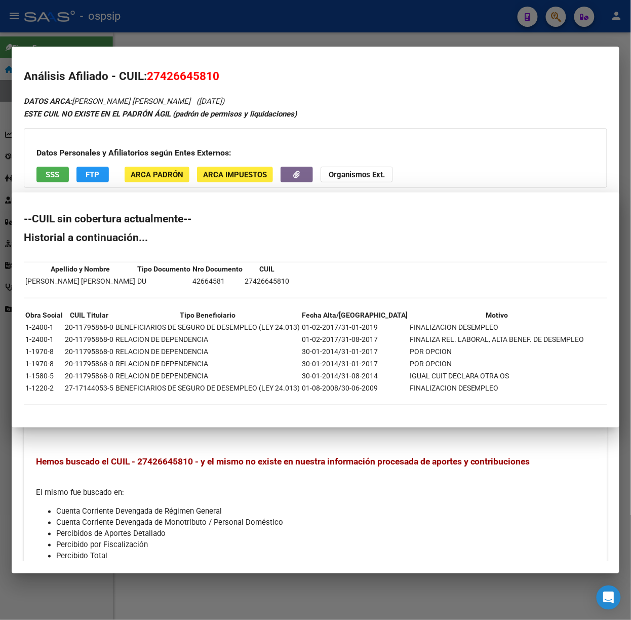
click at [150, 25] on div at bounding box center [315, 310] width 631 height 620
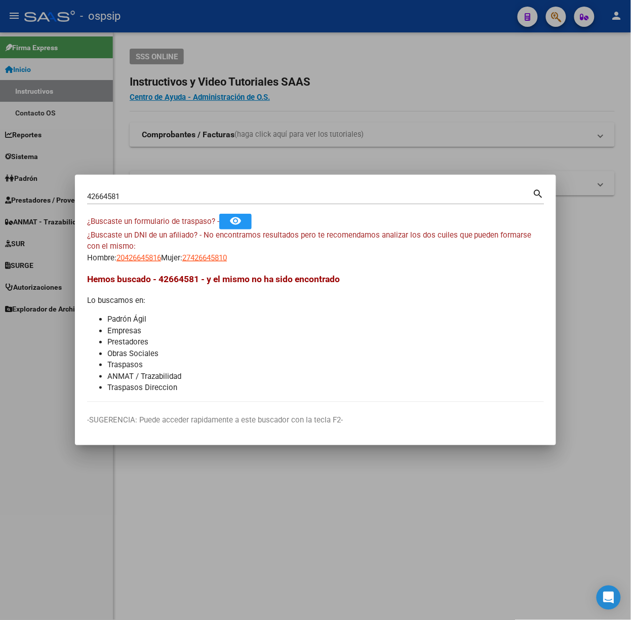
click at [150, 203] on div "42664581 Buscar (apellido, dni, [PERSON_NAME], nro traspaso, cuit, obra social)…" at bounding box center [316, 200] width 458 height 27
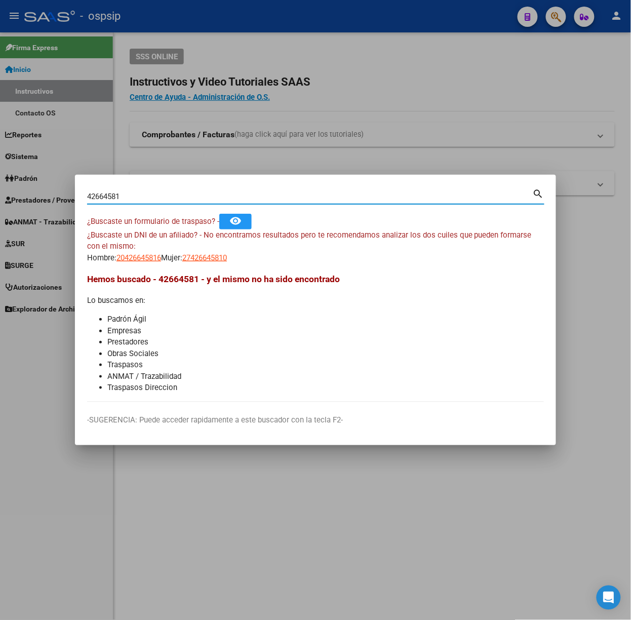
click at [150, 197] on input "42664581" at bounding box center [310, 196] width 446 height 9
type input "11796710"
click at [155, 256] on span "20117967108" at bounding box center [139, 257] width 45 height 9
type textarea "20117967108"
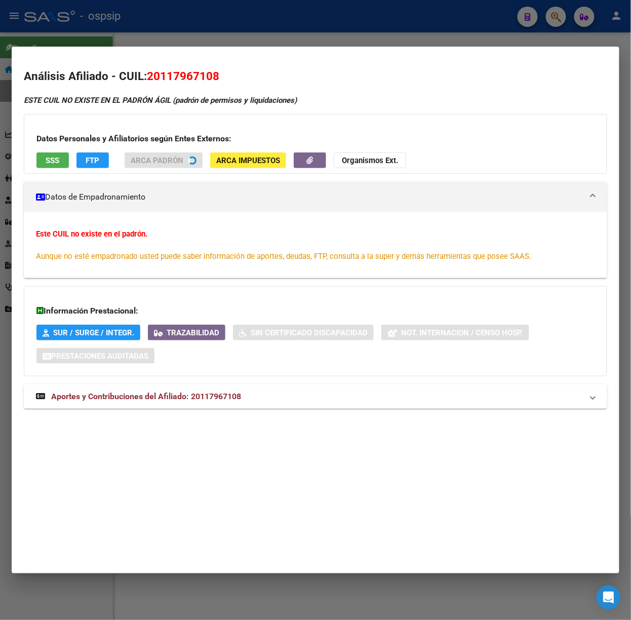
click at [219, 397] on span "Aportes y Contribuciones del Afiliado: 20117967108" at bounding box center [146, 397] width 190 height 10
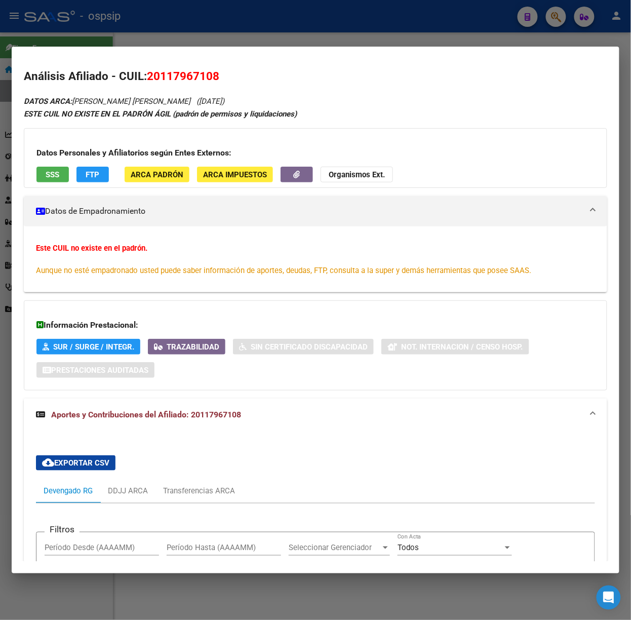
click at [50, 173] on span "SSS" at bounding box center [53, 174] width 14 height 9
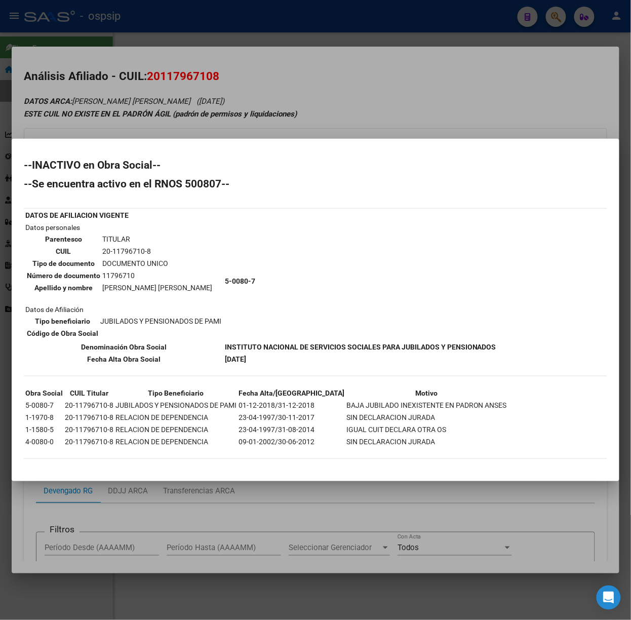
click at [183, 129] on div at bounding box center [315, 310] width 631 height 620
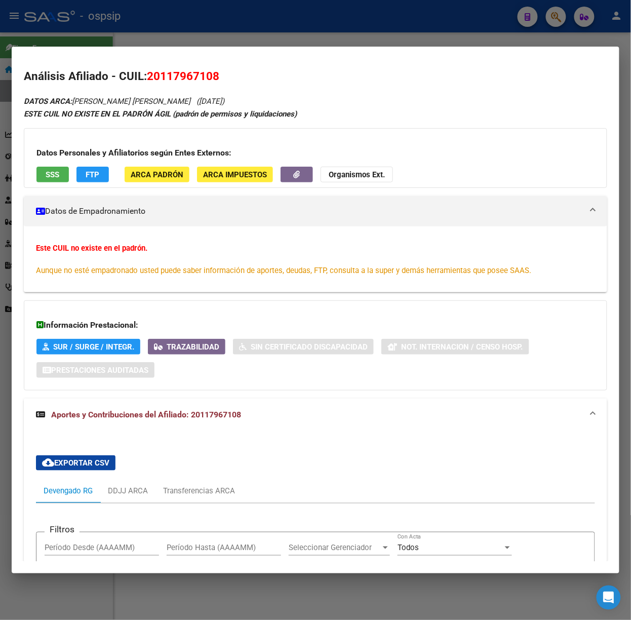
click at [157, 23] on div at bounding box center [315, 310] width 631 height 620
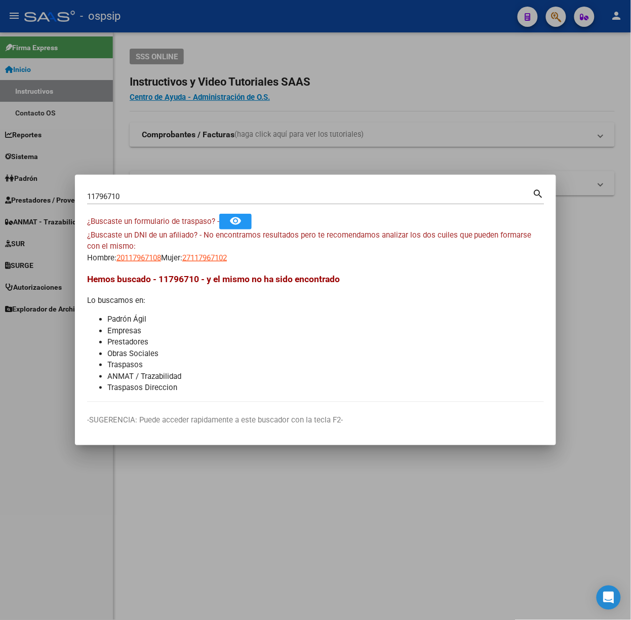
click at [159, 191] on div "11796710 Buscar (apellido, dni, [PERSON_NAME], [PERSON_NAME], cuit, obra social)" at bounding box center [310, 196] width 446 height 15
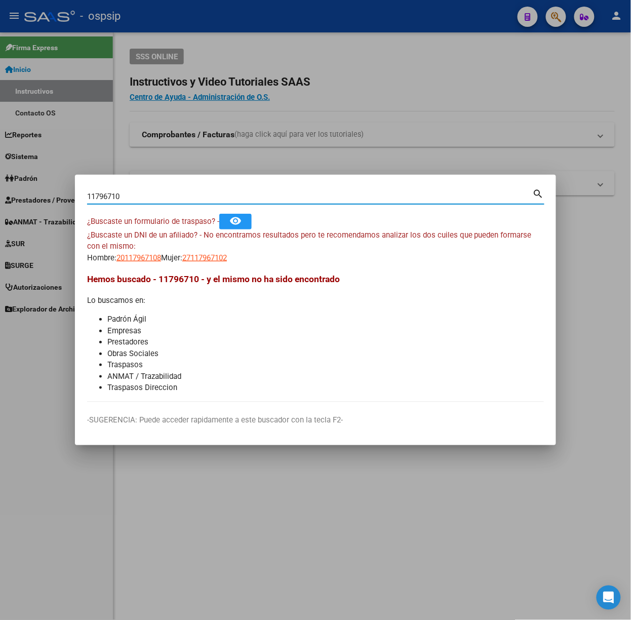
click at [159, 191] on div "11796710 Buscar (apellido, dni, [PERSON_NAME], [PERSON_NAME], cuit, obra social)" at bounding box center [310, 196] width 446 height 15
click at [158, 192] on input "11796710" at bounding box center [310, 196] width 446 height 9
type input "45576806"
click at [227, 254] on span "27455768069" at bounding box center [204, 257] width 45 height 9
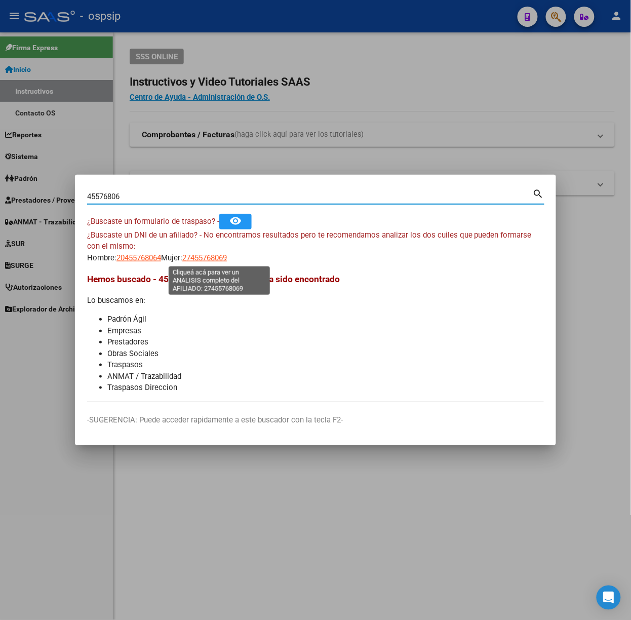
type textarea "27455768069"
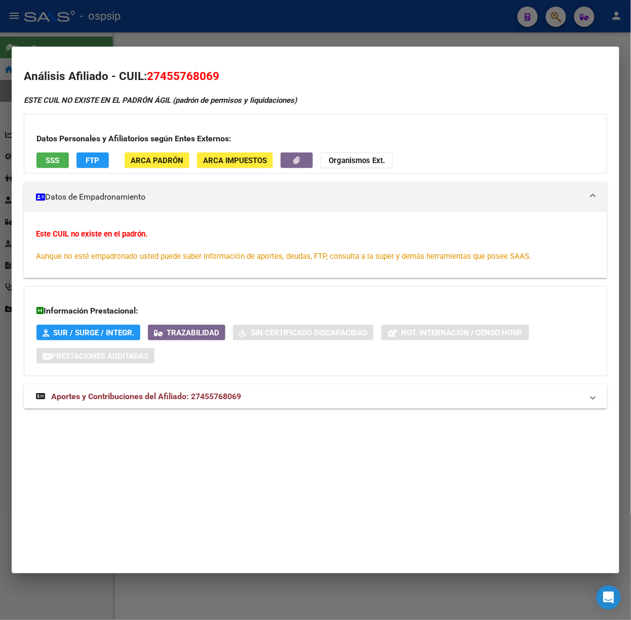
click at [187, 412] on div "ESTE CUIL NO EXISTE EN EL PADRÓN ÁGIL (padrón de permisos y liquidaciones) Dato…" at bounding box center [316, 258] width 584 height 326
click at [189, 408] on mat-expansion-panel-header "Aportes y Contribuciones del Afiliado: 27455768069" at bounding box center [316, 397] width 584 height 24
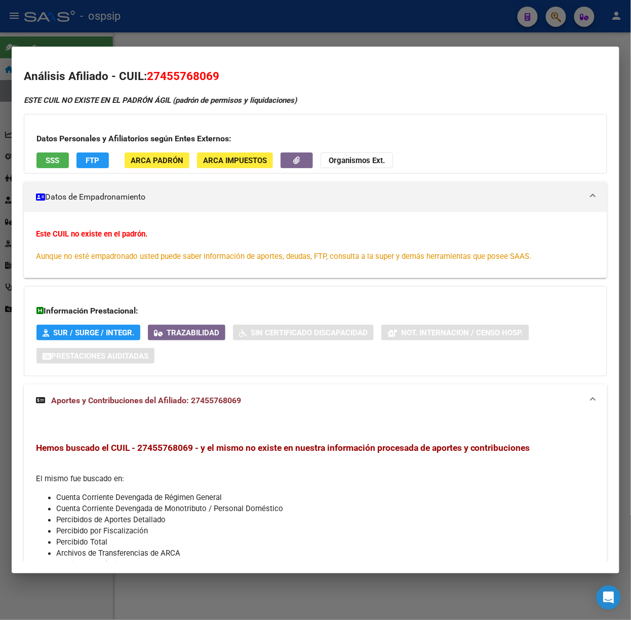
click at [61, 150] on div "Datos Personales y Afiliatorios según Entes Externos: SSS FTP ARCA Padrón ARCA …" at bounding box center [316, 144] width 584 height 60
click at [47, 153] on button "SSS" at bounding box center [52, 161] width 32 height 16
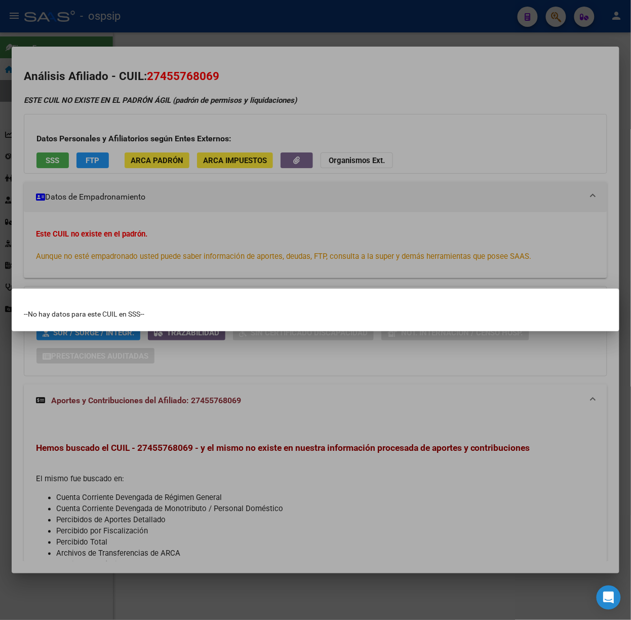
click at [139, 197] on div at bounding box center [315, 310] width 631 height 620
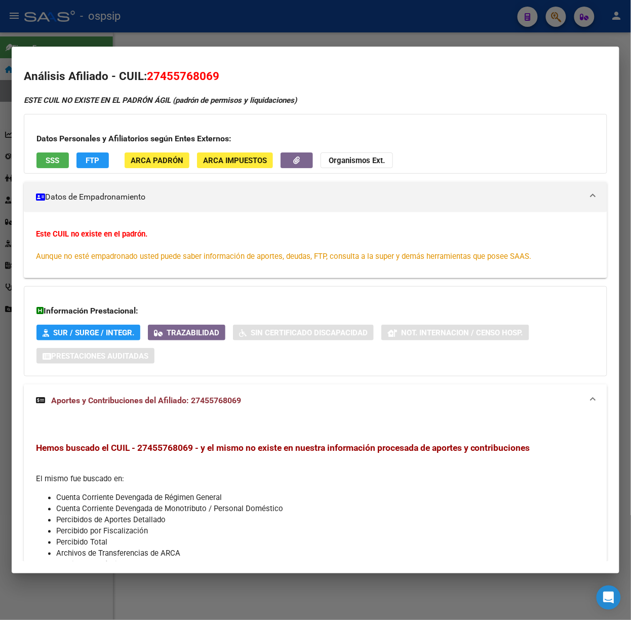
click at [187, 39] on div at bounding box center [315, 310] width 631 height 620
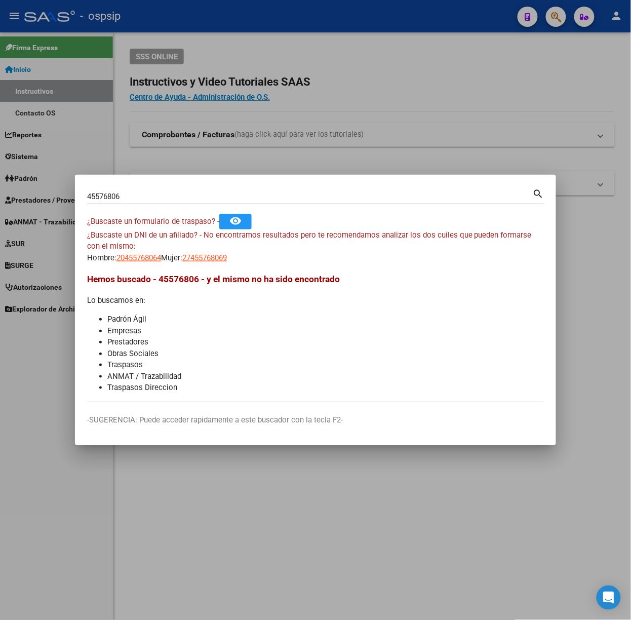
click at [126, 198] on input "45576806" at bounding box center [310, 196] width 446 height 9
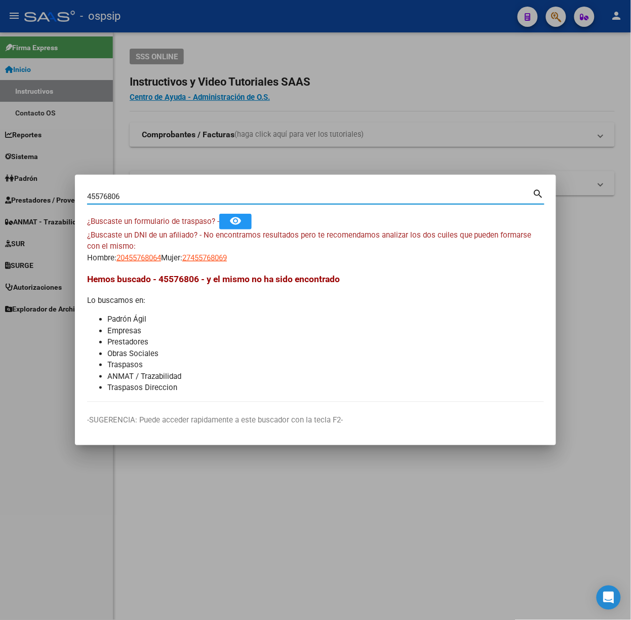
click at [126, 198] on input "45576806" at bounding box center [310, 196] width 446 height 9
type input "38342916"
click at [142, 258] on span "20383429162" at bounding box center [139, 257] width 45 height 9
type textarea "20383429162"
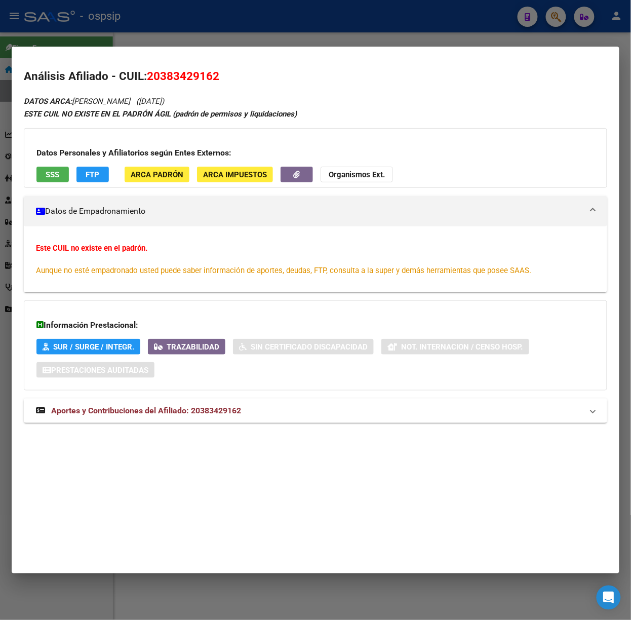
click at [215, 412] on span "Aportes y Contribuciones del Afiliado: 20383429162" at bounding box center [146, 411] width 190 height 10
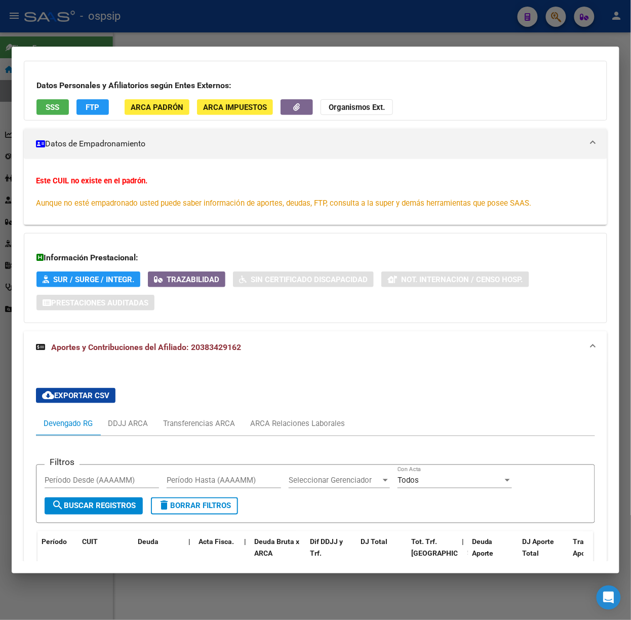
scroll to position [319, 0]
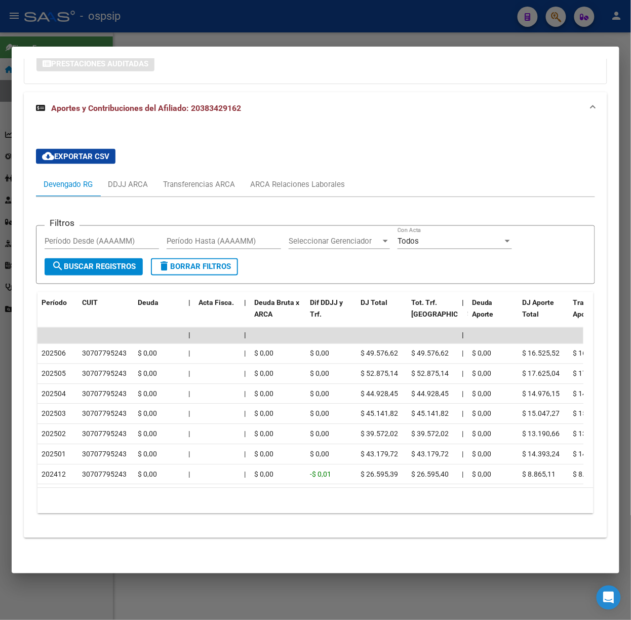
click at [90, 15] on div at bounding box center [315, 310] width 631 height 620
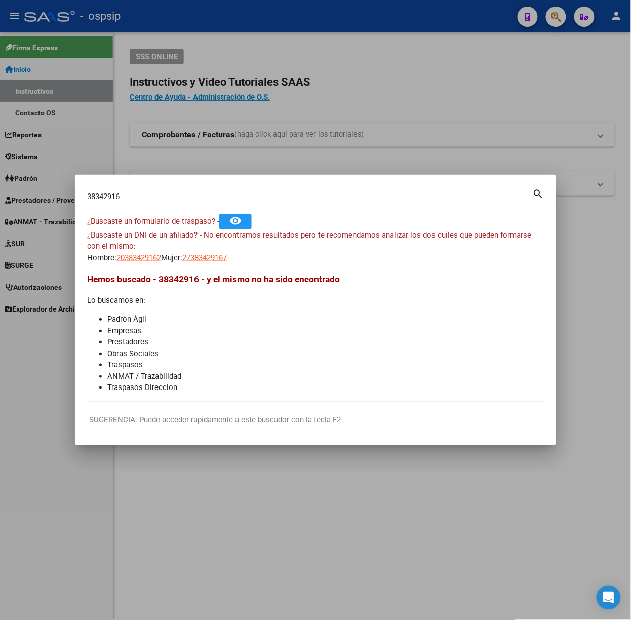
click at [125, 191] on div "38342916 Buscar (apellido, dni, [PERSON_NAME], [PERSON_NAME], cuit, obra social)" at bounding box center [310, 196] width 446 height 15
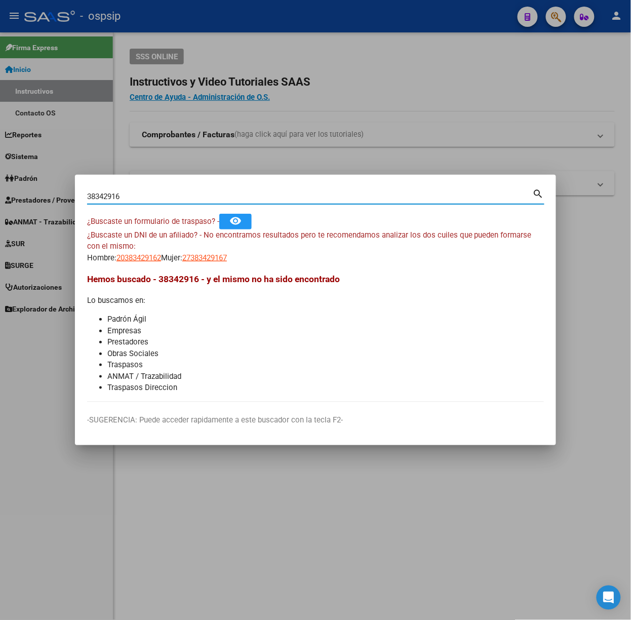
click at [129, 197] on input "38342916" at bounding box center [310, 196] width 446 height 9
type input "11562841"
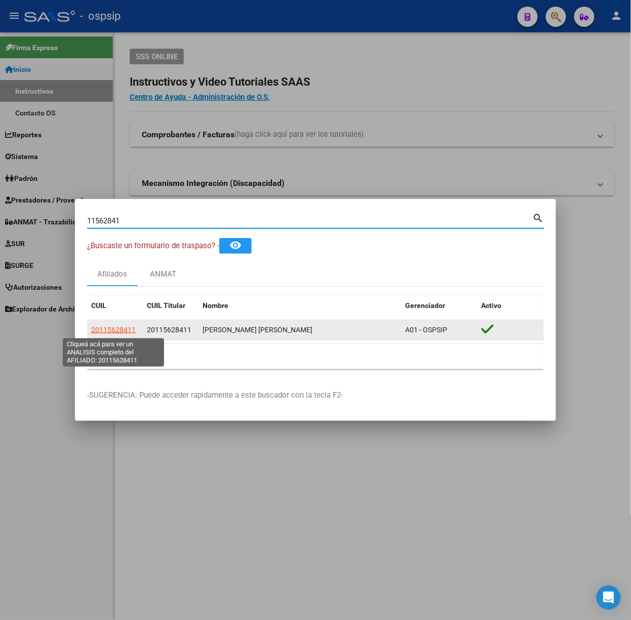
click at [110, 329] on span "20115628411" at bounding box center [113, 330] width 45 height 8
type textarea "20115628411"
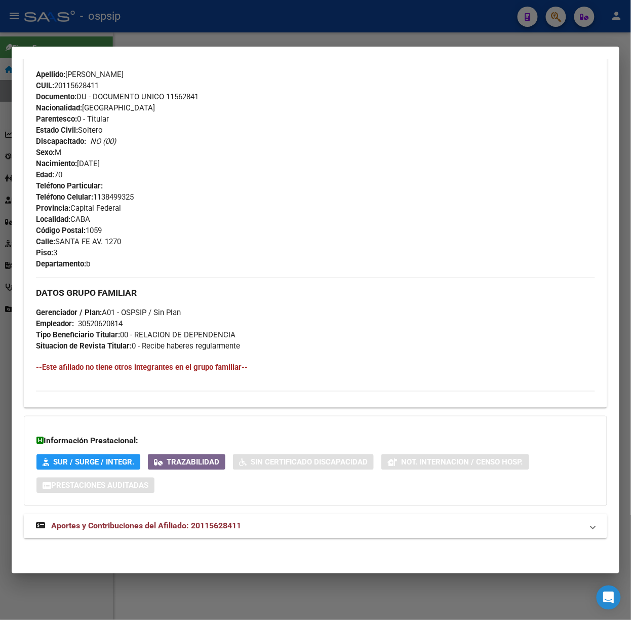
click at [243, 527] on mat-panel-title "Aportes y Contribuciones del Afiliado: 20115628411" at bounding box center [309, 526] width 547 height 12
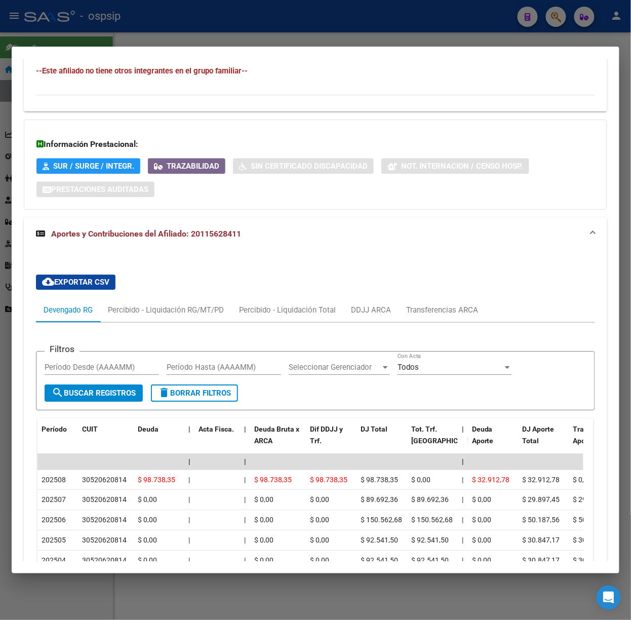
scroll to position [639, 0]
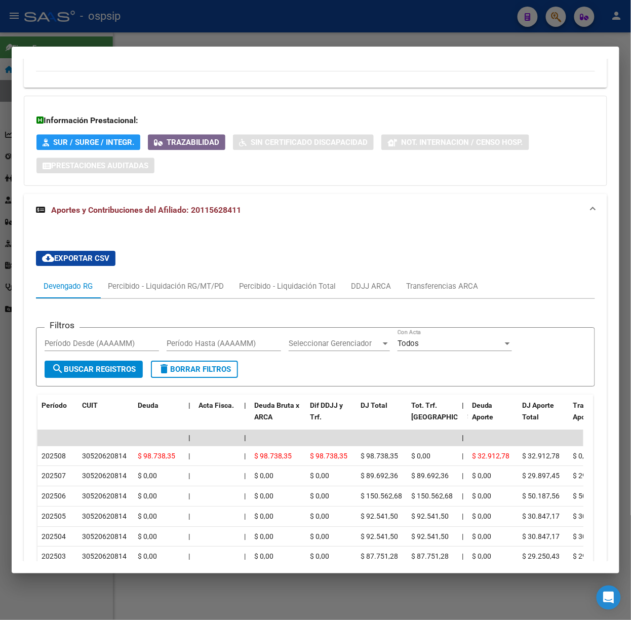
click at [144, 27] on div at bounding box center [315, 310] width 631 height 620
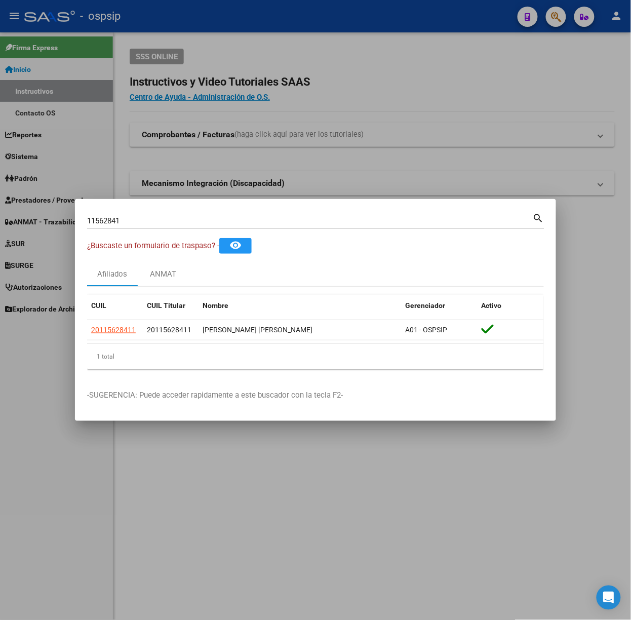
click at [164, 217] on input "11562841" at bounding box center [310, 220] width 446 height 9
type input "16557692"
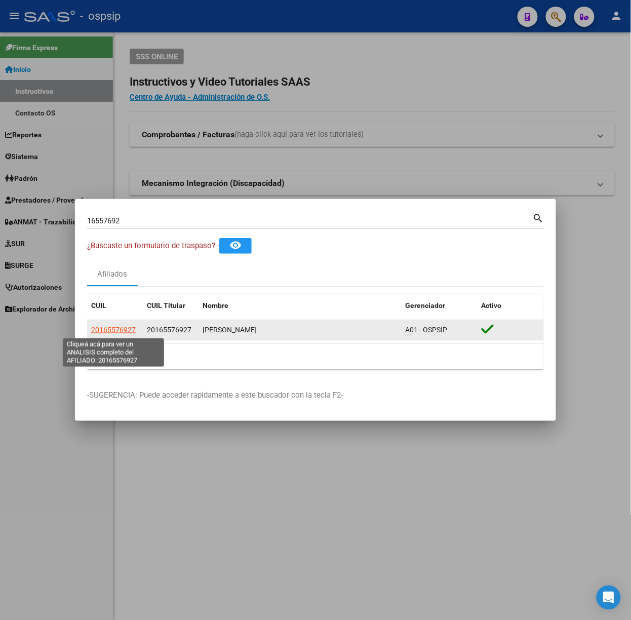
click at [123, 328] on span "20165576927" at bounding box center [113, 330] width 45 height 8
type textarea "20165576927"
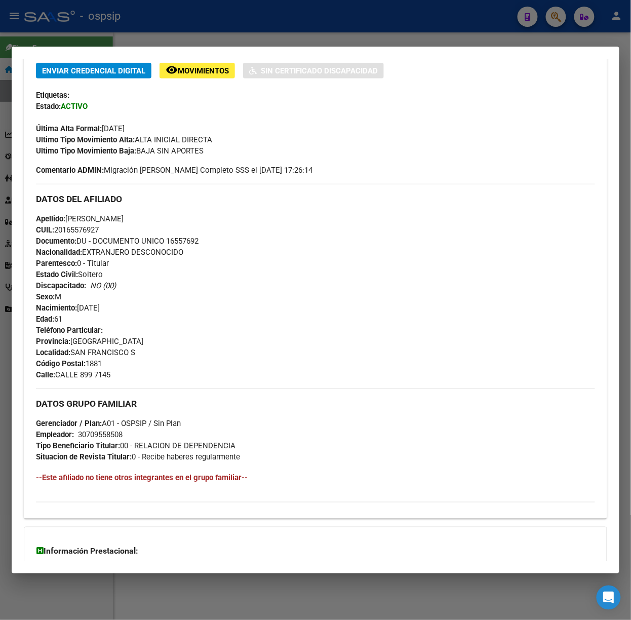
scroll to position [328, 0]
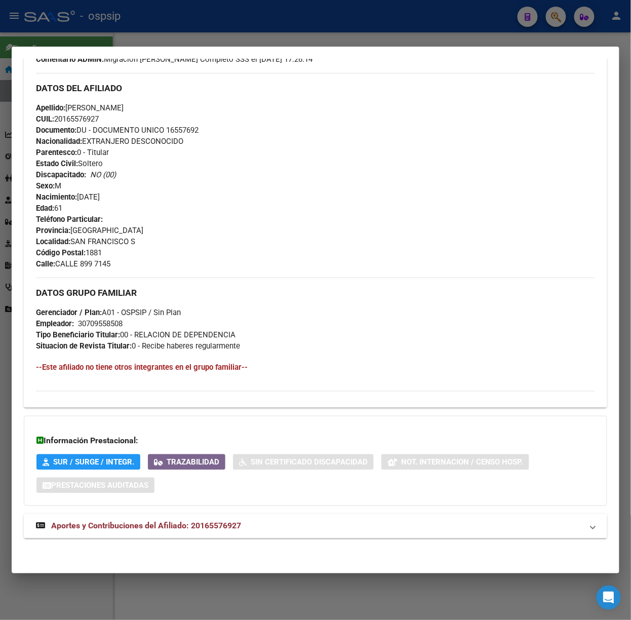
click at [159, 511] on div "DATOS PADRÓN ÁGIL: [PERSON_NAME] | ACTIVO | AFILIADO TITULAR Datos Personales y…" at bounding box center [316, 159] width 584 height 782
click at [161, 519] on mat-expansion-panel-header "Aportes y Contribuciones del Afiliado: 20165576927" at bounding box center [316, 526] width 584 height 24
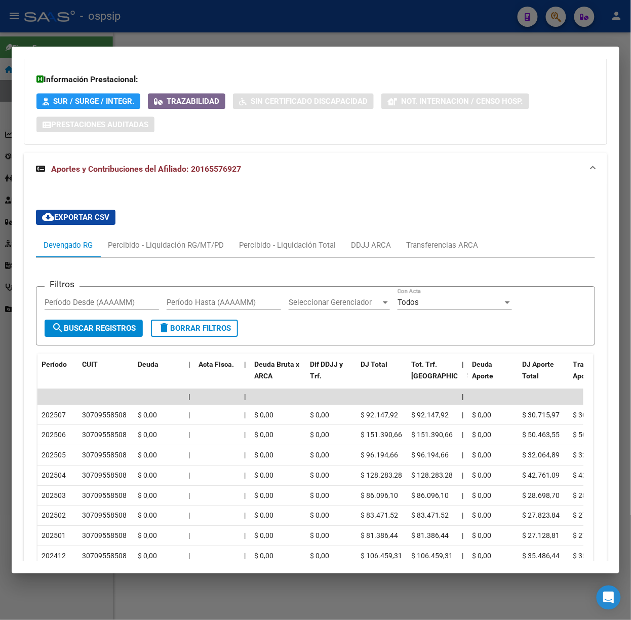
scroll to position [823, 0]
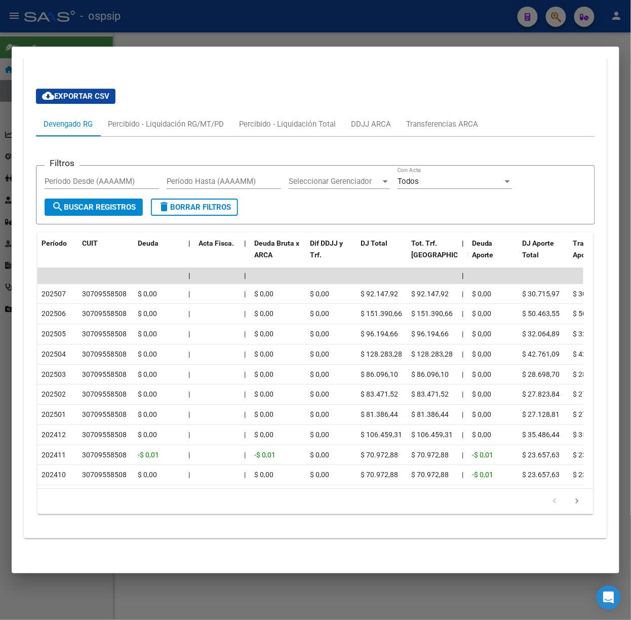
click at [220, 33] on div at bounding box center [315, 310] width 631 height 620
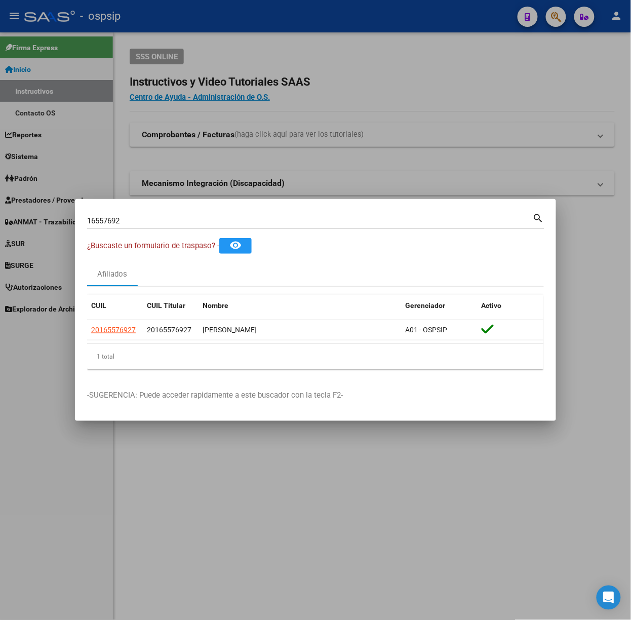
click at [196, 220] on input "16557692" at bounding box center [310, 220] width 446 height 9
type input "96195348"
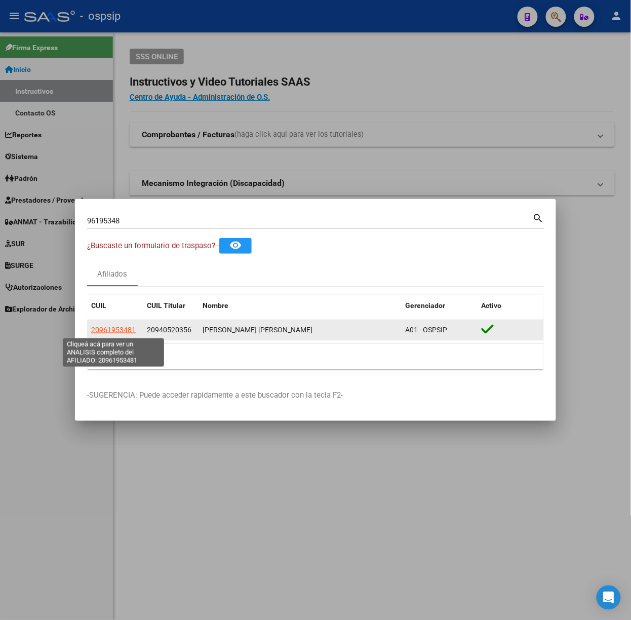
click at [121, 333] on span "20961953481" at bounding box center [113, 330] width 45 height 8
type textarea "20961953481"
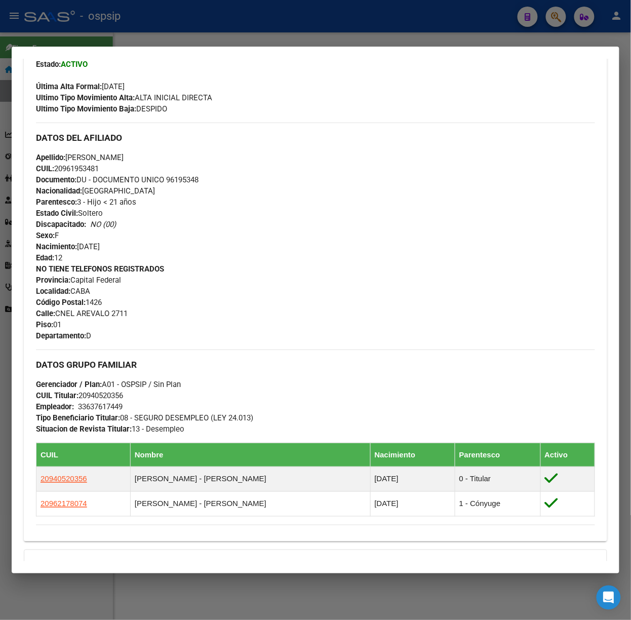
scroll to position [418, 0]
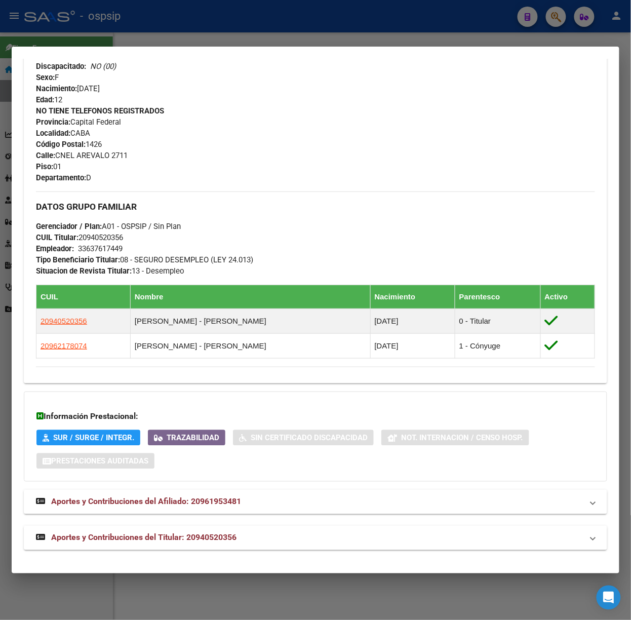
click at [213, 525] on div "DATOS PADRÓN ÁGIL: [PERSON_NAME] [PERSON_NAME] | ACTIVO | FAMILIAR DE: 20940520…" at bounding box center [316, 114] width 584 height 871
click at [258, 534] on mat-panel-title "Aportes y Contribuciones del Titular: 20940520356" at bounding box center [309, 538] width 547 height 12
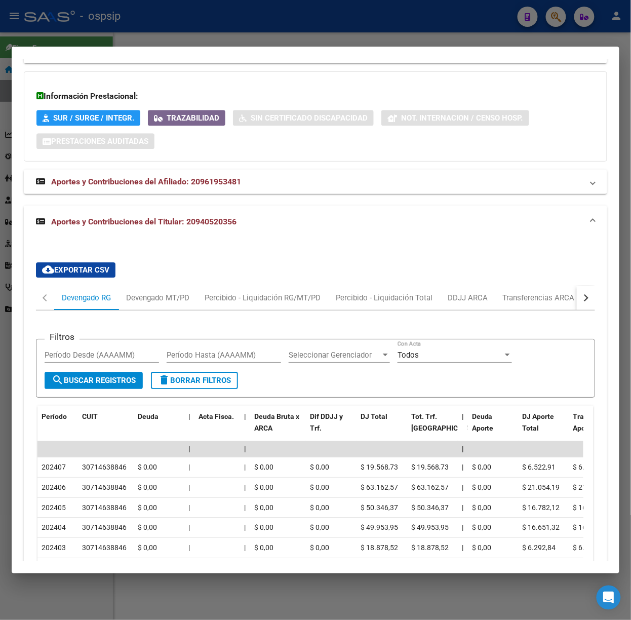
scroll to position [804, 0]
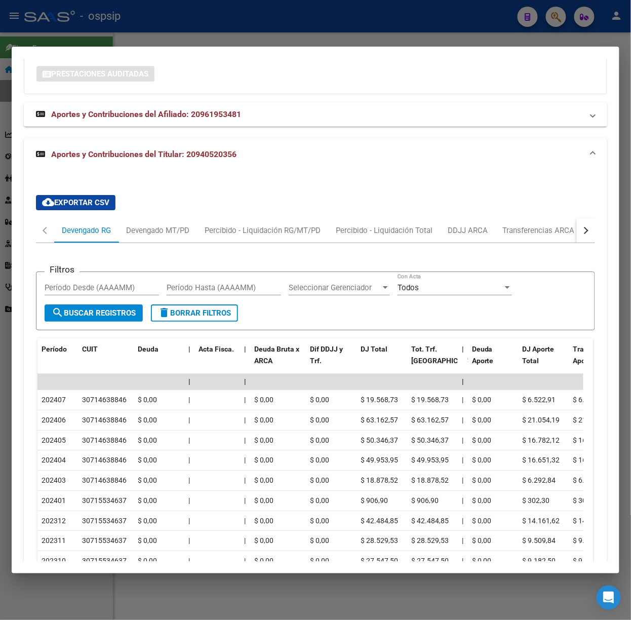
click at [171, 212] on div "cloud_download Exportar CSV Devengado RG Devengado MT/PD Percibido - Liquidació…" at bounding box center [315, 408] width 559 height 442
click at [179, 239] on div "Devengado MT/PD" at bounding box center [158, 230] width 79 height 24
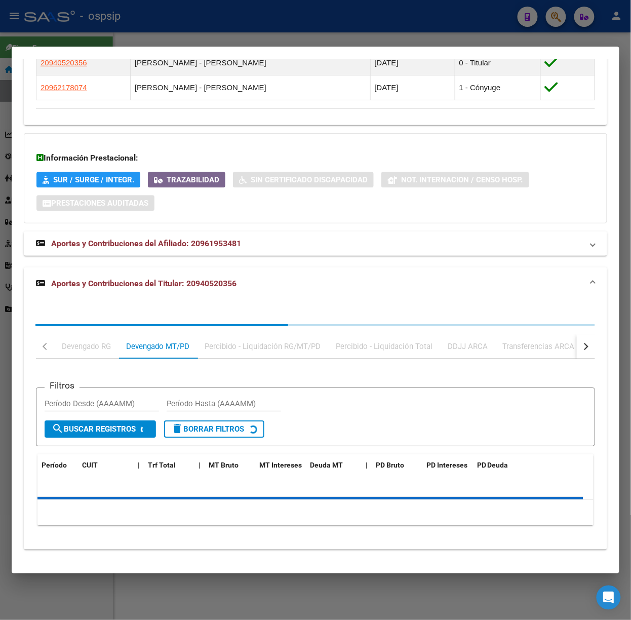
scroll to position [722, 0]
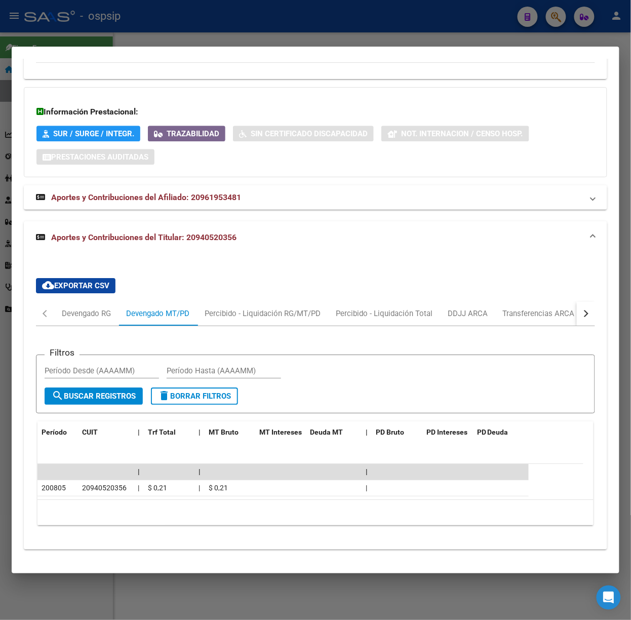
click at [583, 317] on button "button" at bounding box center [586, 313] width 18 height 24
click at [547, 317] on div "ARCA Relaciones Laborales" at bounding box center [515, 313] width 95 height 11
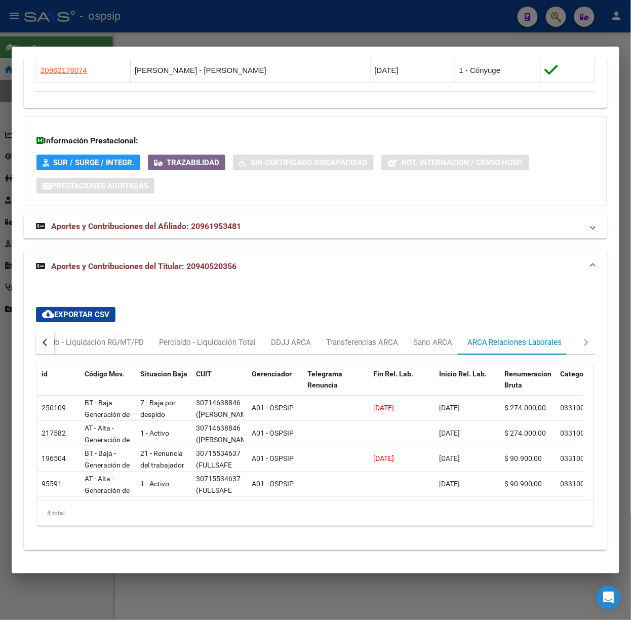
scroll to position [0, 0]
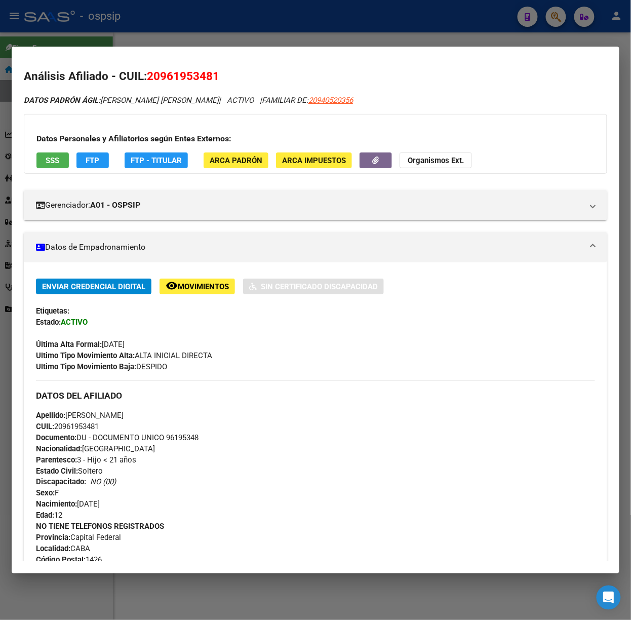
click at [45, 153] on button "SSS" at bounding box center [52, 161] width 32 height 16
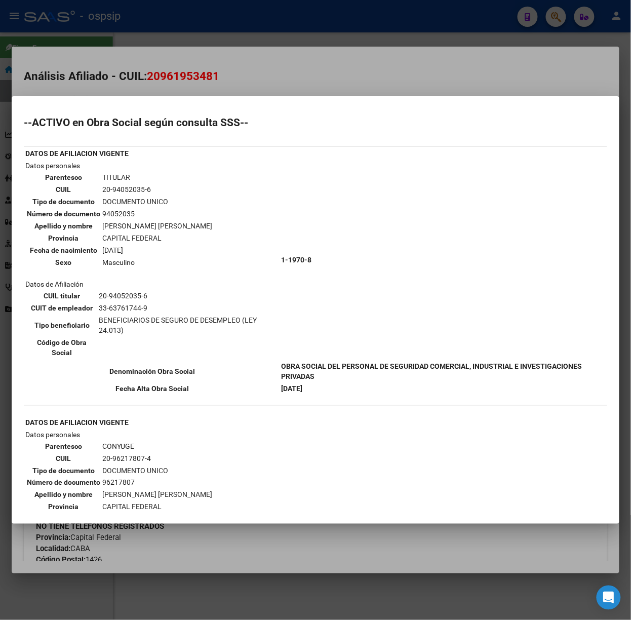
click at [210, 75] on div at bounding box center [315, 310] width 631 height 620
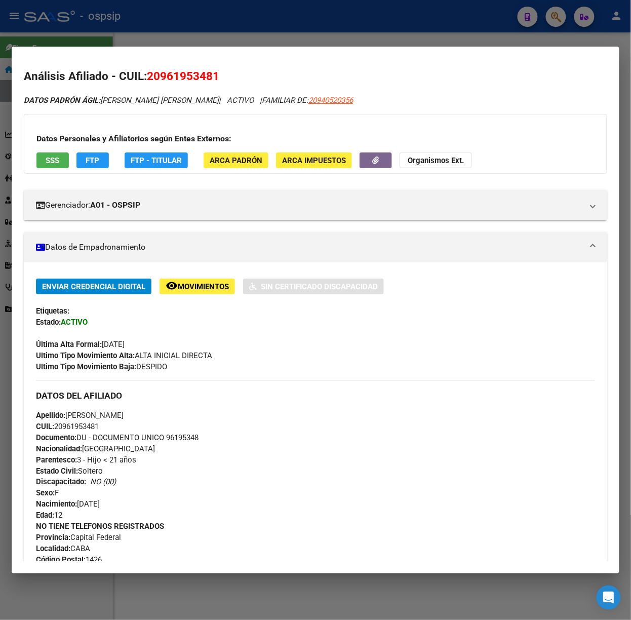
click at [181, 39] on div at bounding box center [315, 310] width 631 height 620
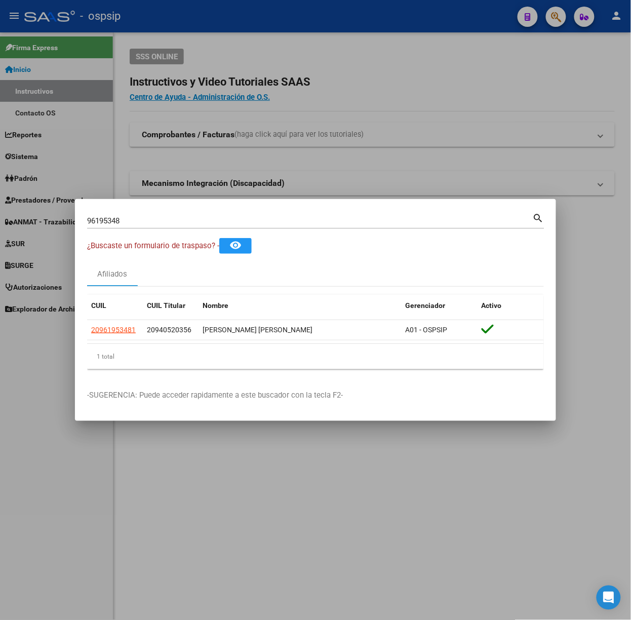
click at [195, 213] on div "96195348 Buscar (apellido, dni, [PERSON_NAME], [PERSON_NAME], cuit, obra social)" at bounding box center [310, 220] width 446 height 15
click at [197, 218] on input "96195348" at bounding box center [310, 220] width 446 height 9
type input "92469282"
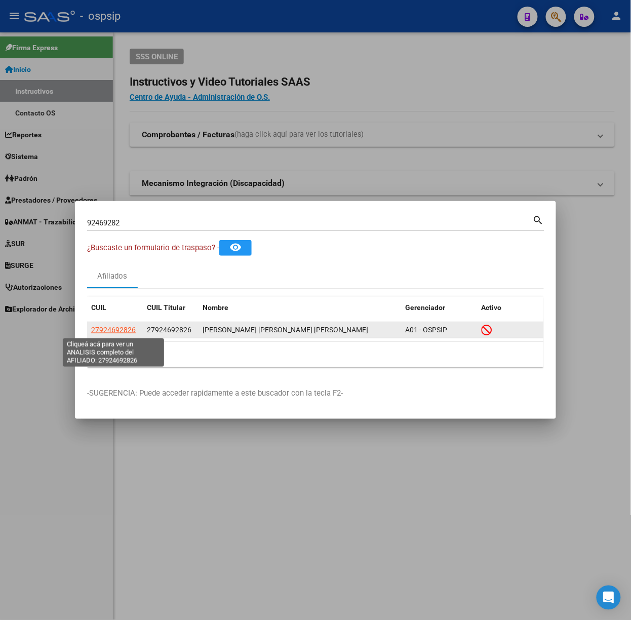
click at [135, 333] on span "27924692826" at bounding box center [113, 330] width 45 height 8
type textarea "27924692826"
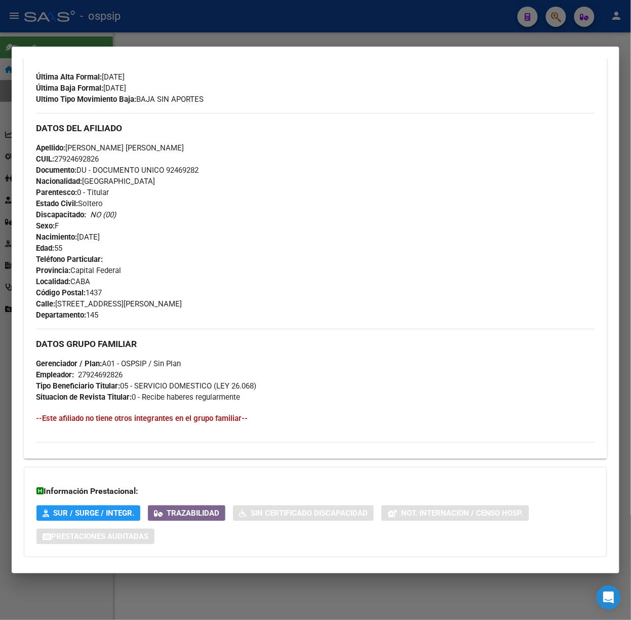
scroll to position [320, 0]
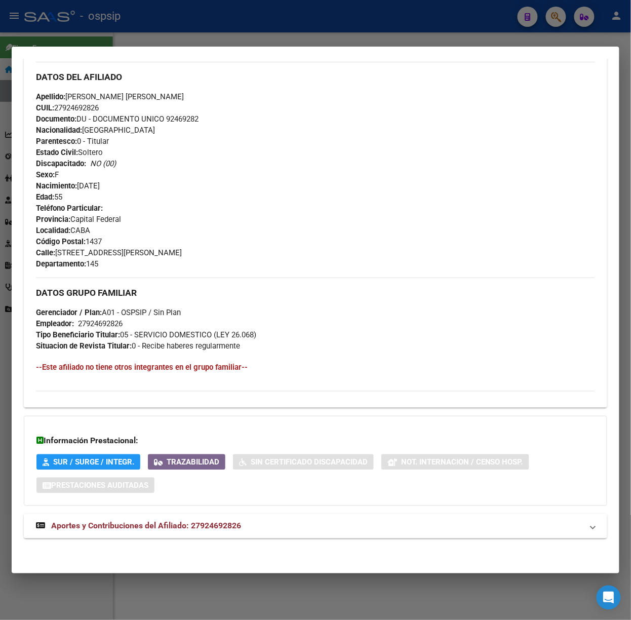
click at [219, 531] on span "Aportes y Contribuciones del Afiliado: 27924692826" at bounding box center [146, 526] width 190 height 10
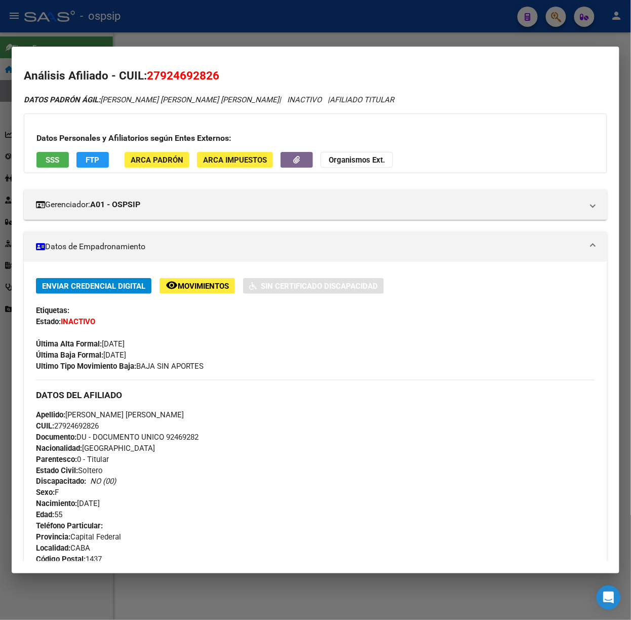
scroll to position [0, 0]
click at [53, 157] on span "SSS" at bounding box center [53, 160] width 14 height 9
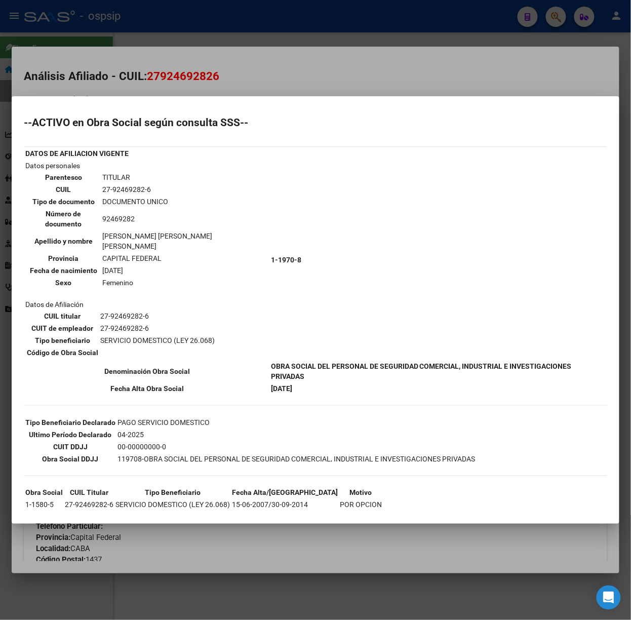
click at [213, 98] on div at bounding box center [315, 310] width 631 height 620
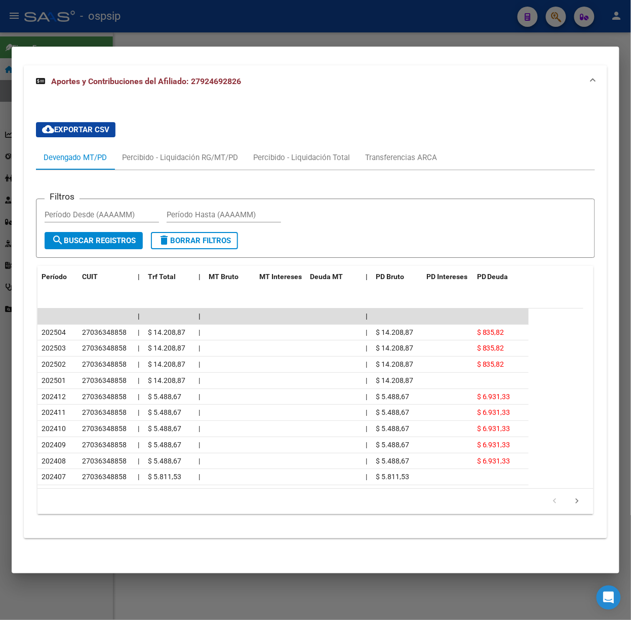
scroll to position [703, 0]
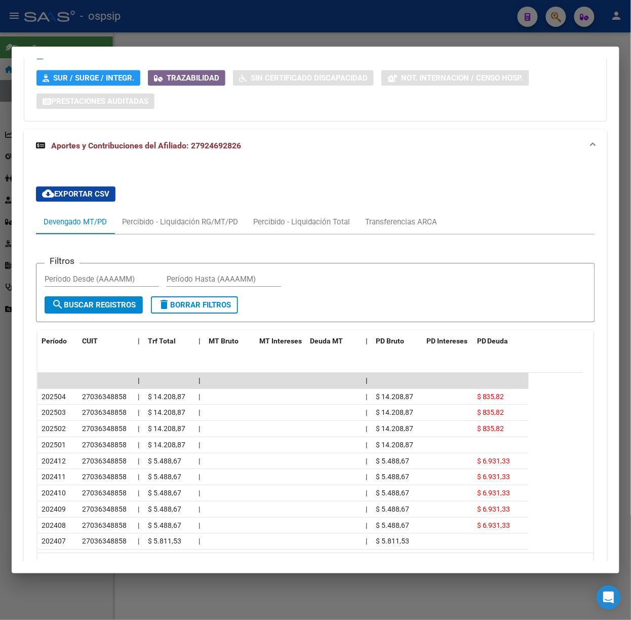
click at [102, 37] on div at bounding box center [315, 310] width 631 height 620
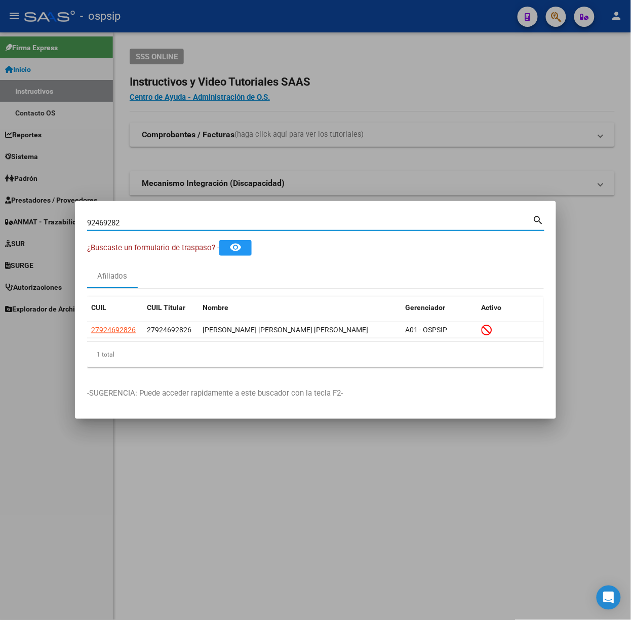
click at [152, 223] on input "92469282" at bounding box center [310, 222] width 446 height 9
type input "22651145"
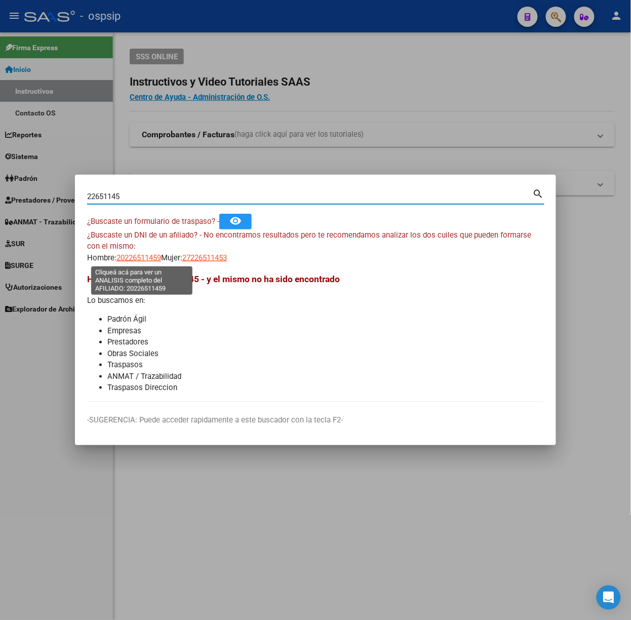
click at [134, 260] on span "20226511459" at bounding box center [139, 257] width 45 height 9
type textarea "20226511459"
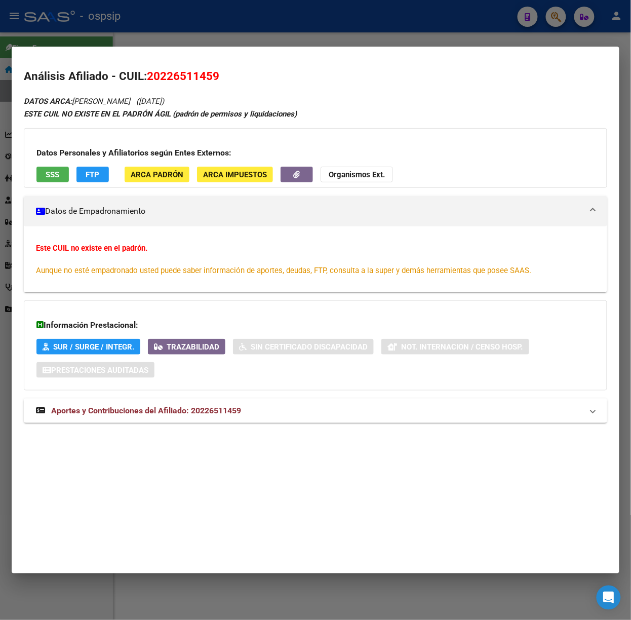
click at [232, 417] on strong "Aportes y Contribuciones del Afiliado: 20226511459" at bounding box center [138, 411] width 205 height 12
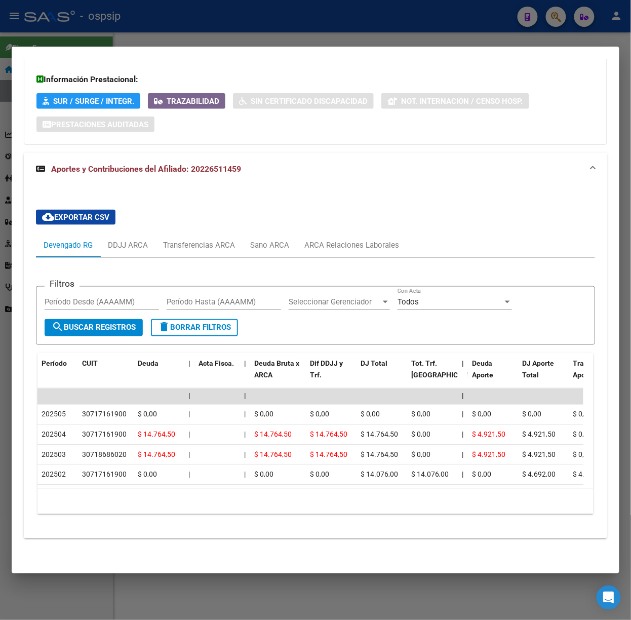
scroll to position [257, 0]
click at [343, 240] on div "ARCA Relaciones Laborales" at bounding box center [352, 245] width 95 height 11
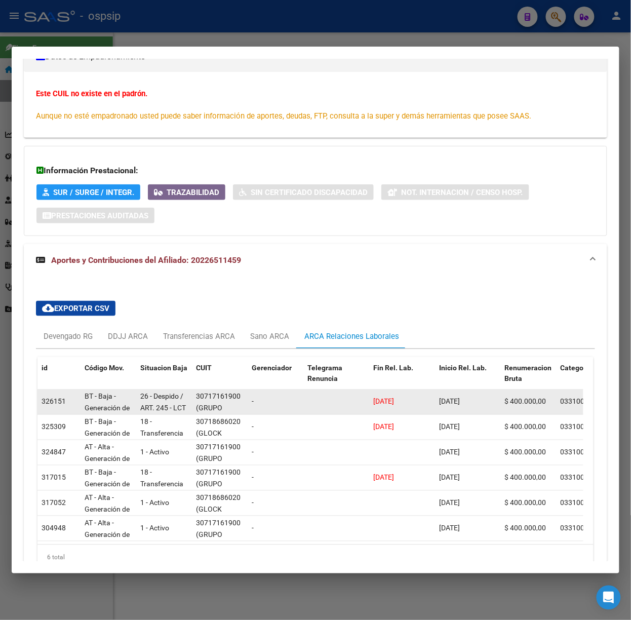
scroll to position [222, 0]
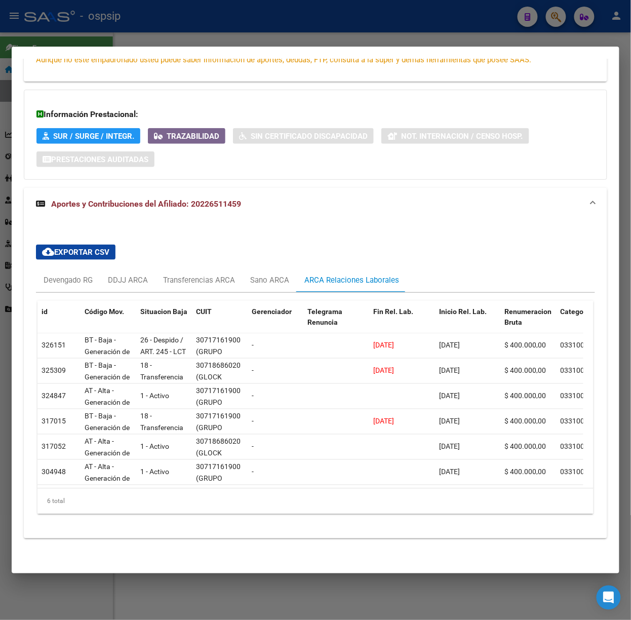
click at [138, 20] on div at bounding box center [315, 310] width 631 height 620
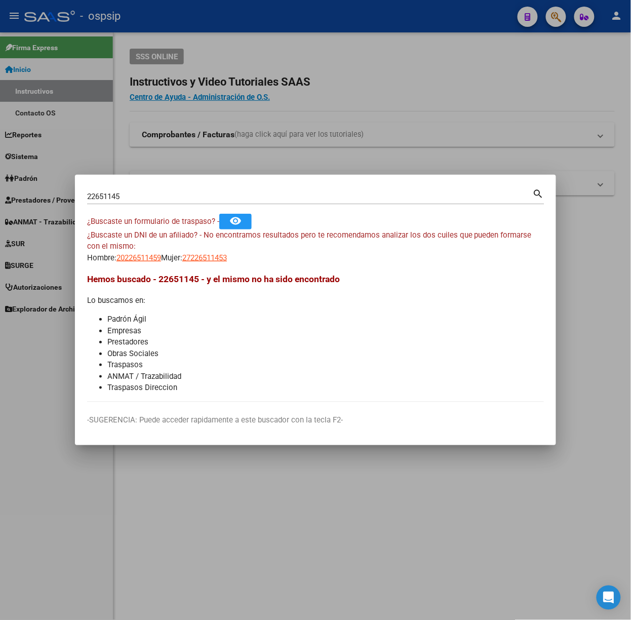
click at [118, 206] on div "22651145 Buscar (apellido, dni, [PERSON_NAME], nro traspaso, cuit, obra social)…" at bounding box center [316, 200] width 458 height 27
click at [116, 197] on input "22651145" at bounding box center [310, 196] width 446 height 9
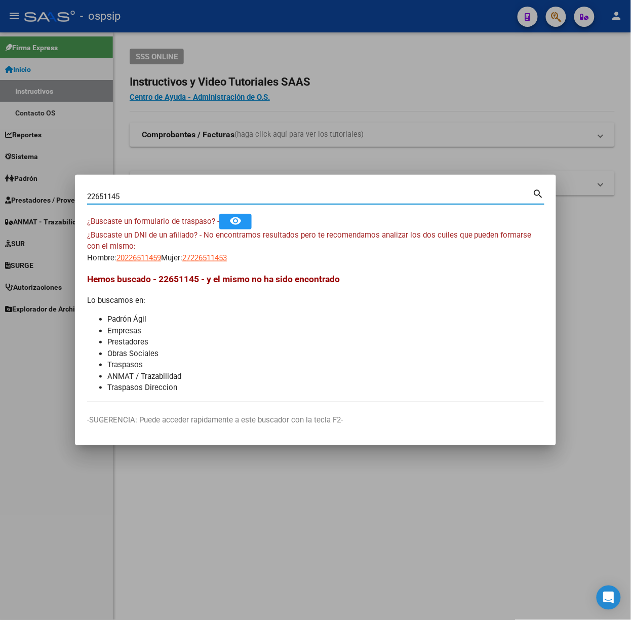
click at [116, 197] on input "22651145" at bounding box center [310, 196] width 446 height 9
type input "30225239"
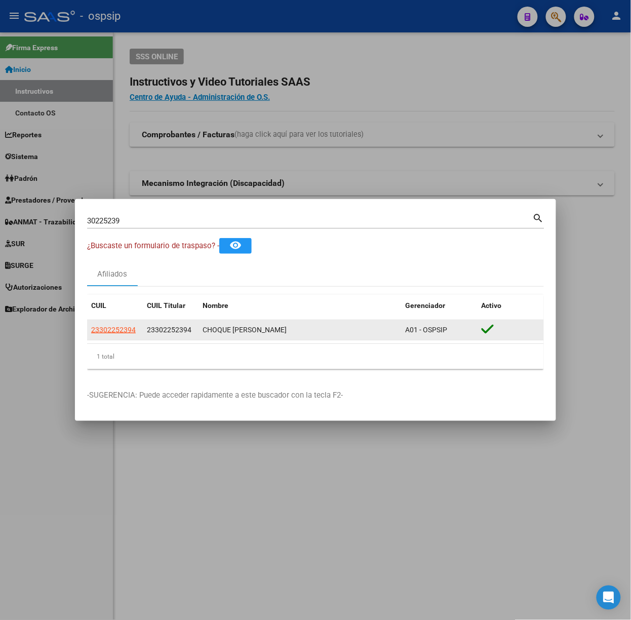
click at [123, 324] on app-link-go-to "23302252394" at bounding box center [113, 330] width 45 height 12
click at [123, 326] on span "23302252394" at bounding box center [113, 330] width 45 height 8
type textarea "23302252394"
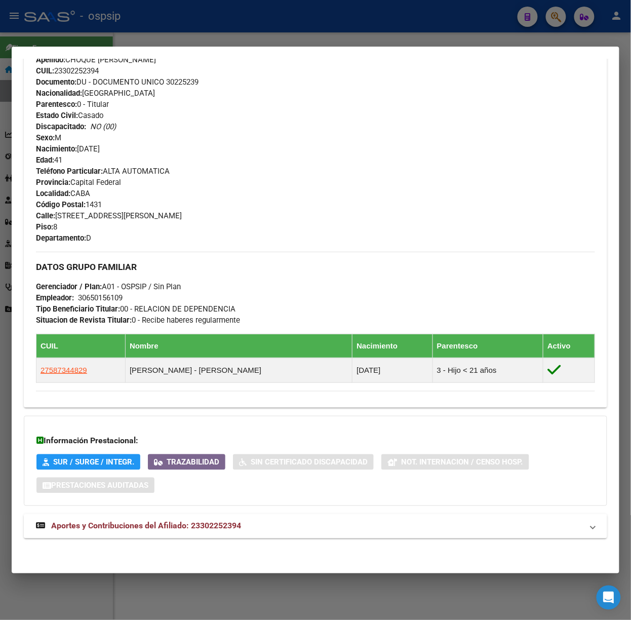
click at [213, 527] on span "Aportes y Contribuciones del Afiliado: 23302252394" at bounding box center [146, 526] width 190 height 10
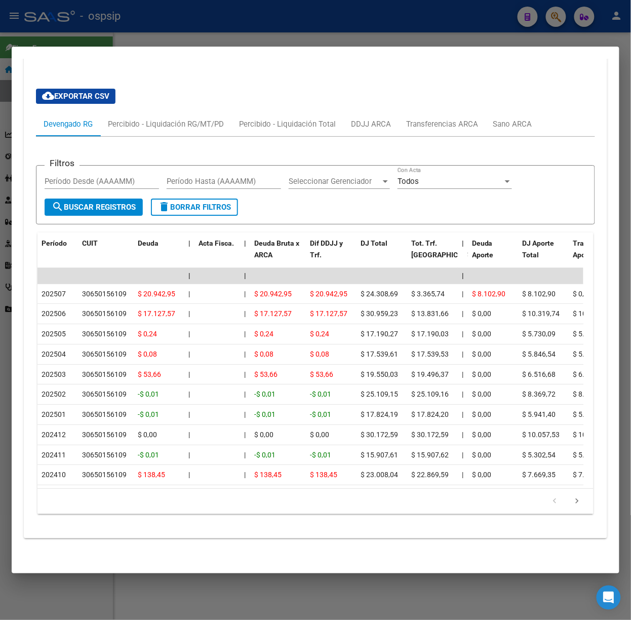
scroll to position [870, 0]
click at [135, 37] on div at bounding box center [315, 310] width 631 height 620
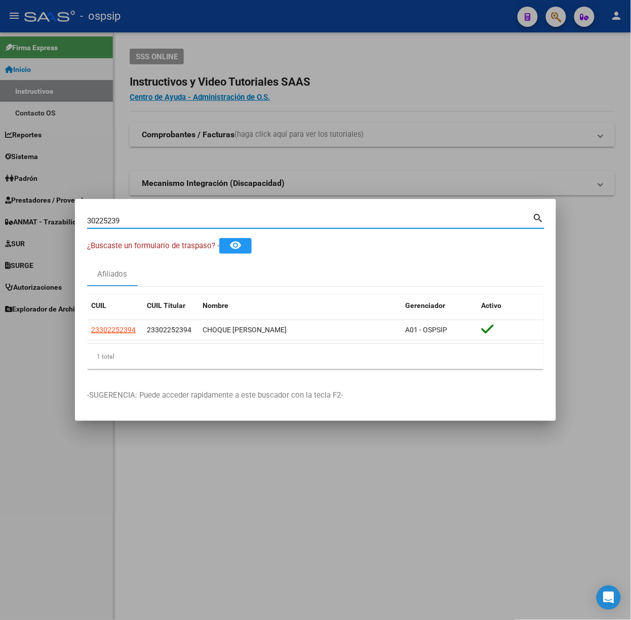
click at [132, 216] on input "30225239" at bounding box center [310, 220] width 446 height 9
type input "54997043"
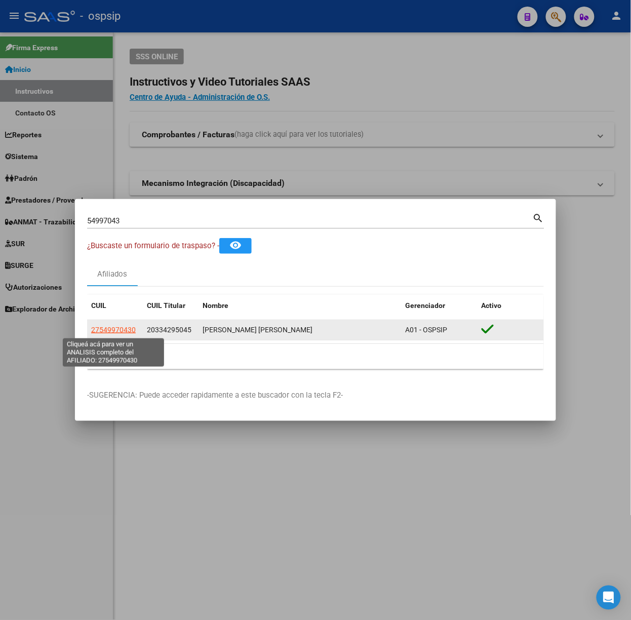
click at [124, 330] on span "27549970430" at bounding box center [113, 330] width 45 height 8
type textarea "27549970430"
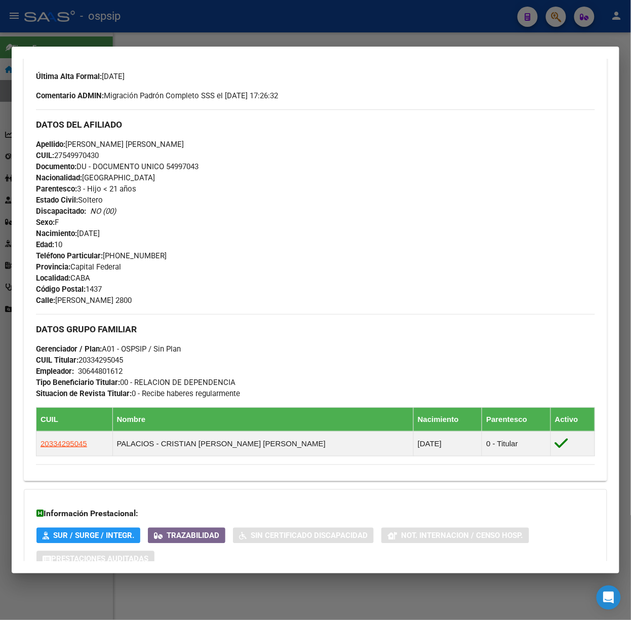
scroll to position [367, 0]
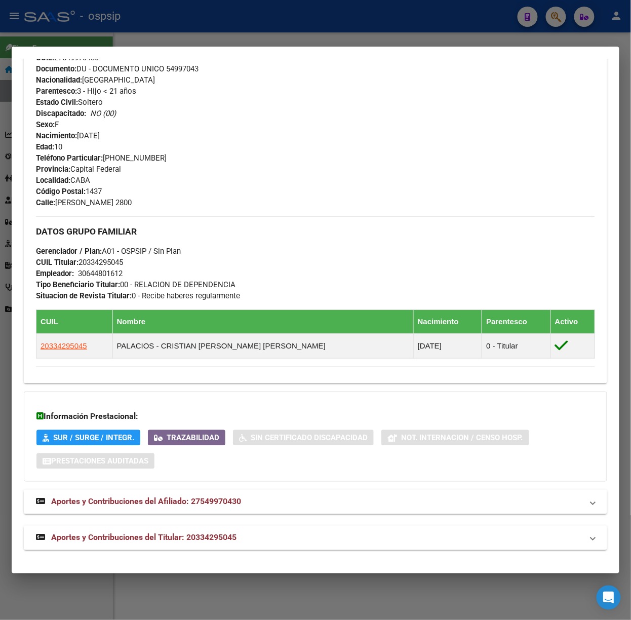
click at [207, 532] on strong "Aportes y Contribuciones del Titular: 20334295045" at bounding box center [136, 538] width 201 height 12
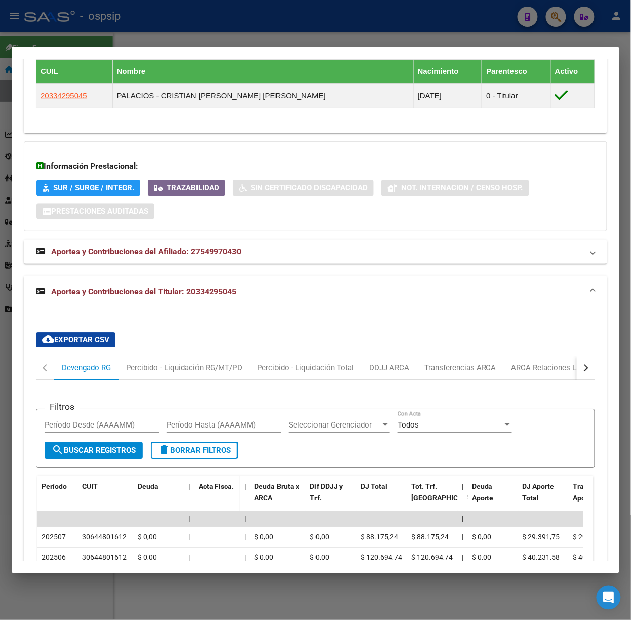
scroll to position [862, 0]
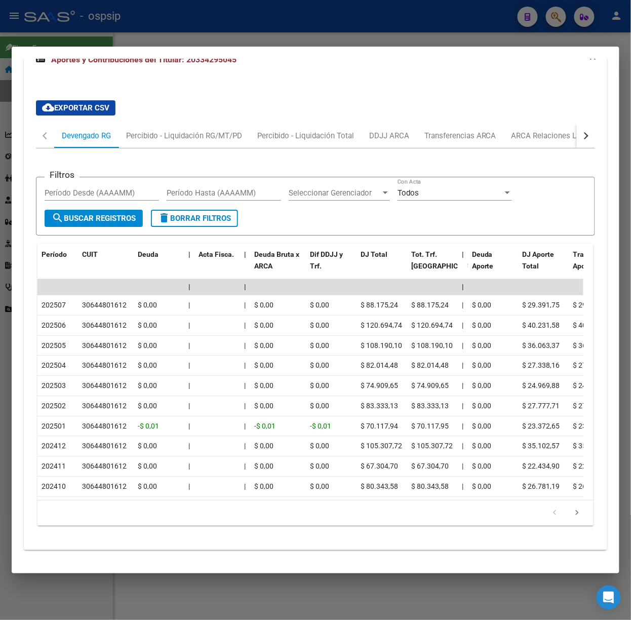
click at [98, 35] on div at bounding box center [315, 310] width 631 height 620
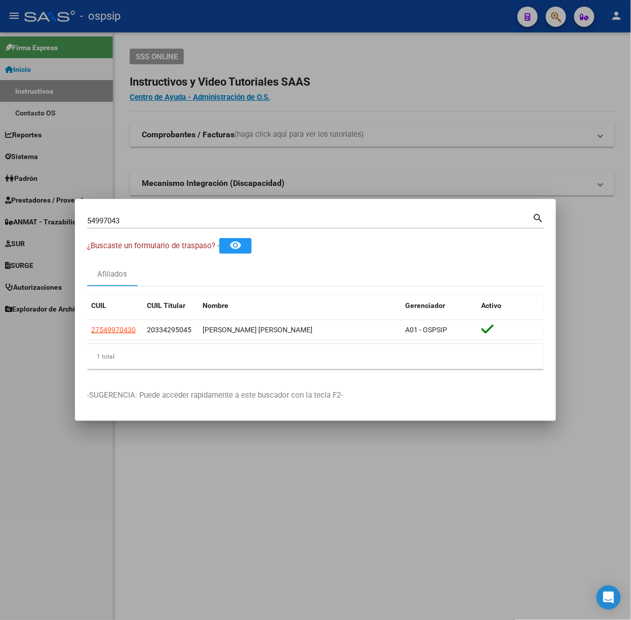
click at [148, 213] on div "54997043 Buscar (apellido, dni, [PERSON_NAME], [PERSON_NAME], cuit, obra social)" at bounding box center [310, 220] width 446 height 15
click at [156, 220] on input "54997043" at bounding box center [310, 220] width 446 height 9
type input "94284253"
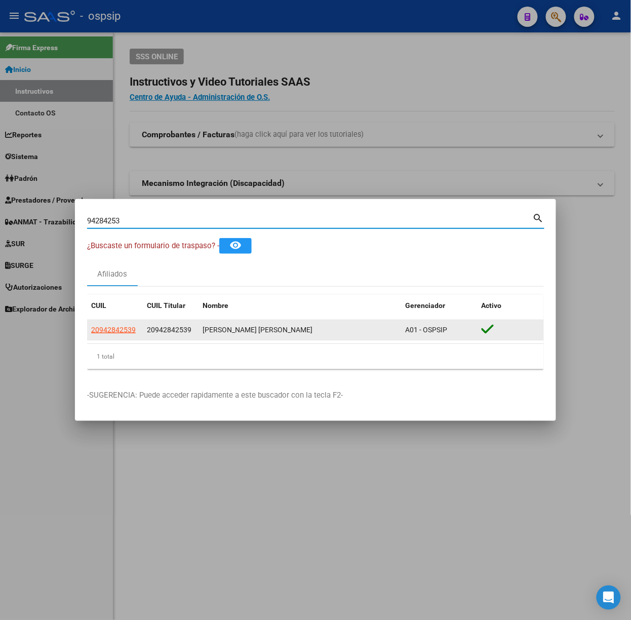
click at [129, 325] on app-link-go-to "20942842539" at bounding box center [113, 330] width 45 height 12
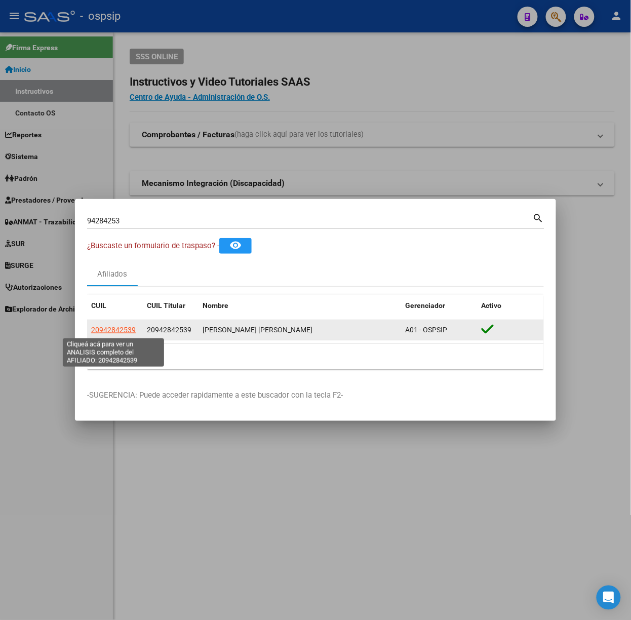
click at [127, 328] on span "20942842539" at bounding box center [113, 330] width 45 height 8
type textarea "20942842539"
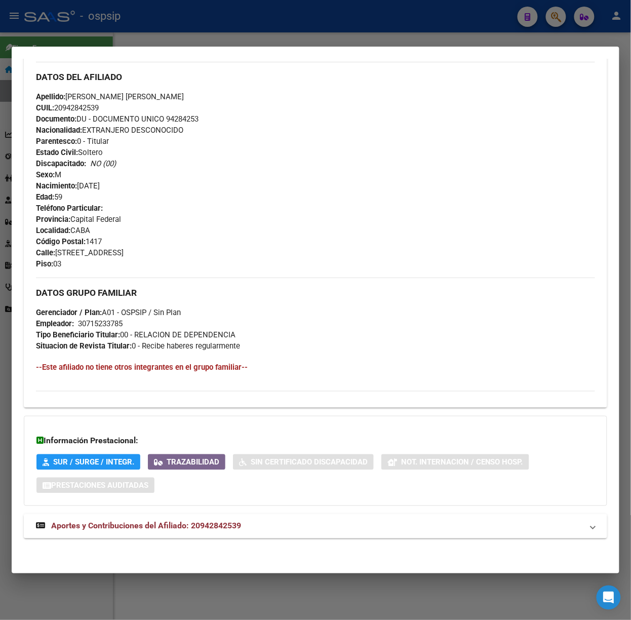
click at [230, 532] on strong "Aportes y Contribuciones del Afiliado: 20942842539" at bounding box center [138, 526] width 205 height 12
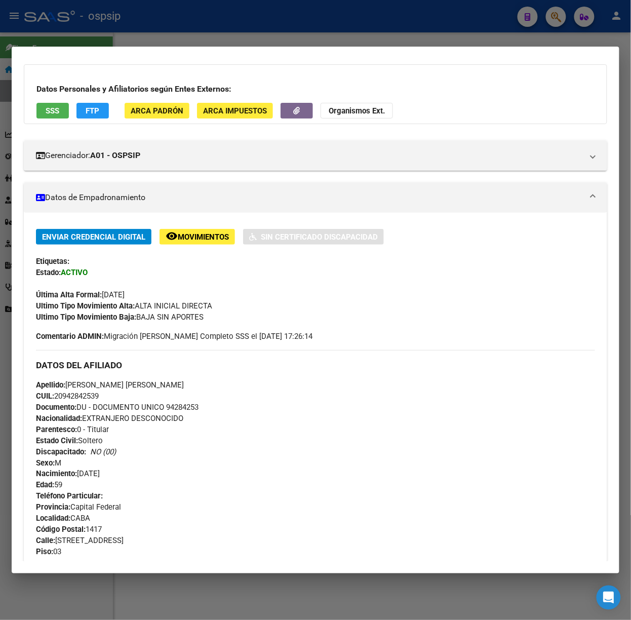
scroll to position [0, 0]
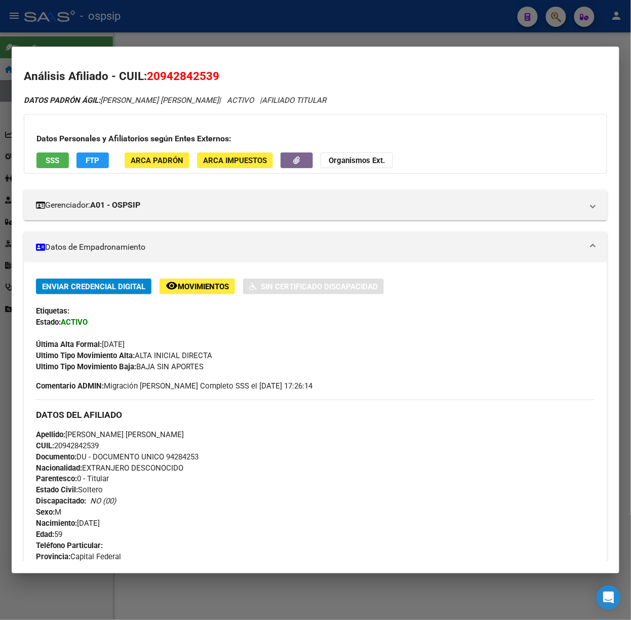
click at [73, 136] on h3 "Datos Personales y Afiliatorios según Entes Externos:" at bounding box center [315, 139] width 558 height 12
click at [64, 163] on button "SSS" at bounding box center [52, 161] width 32 height 16
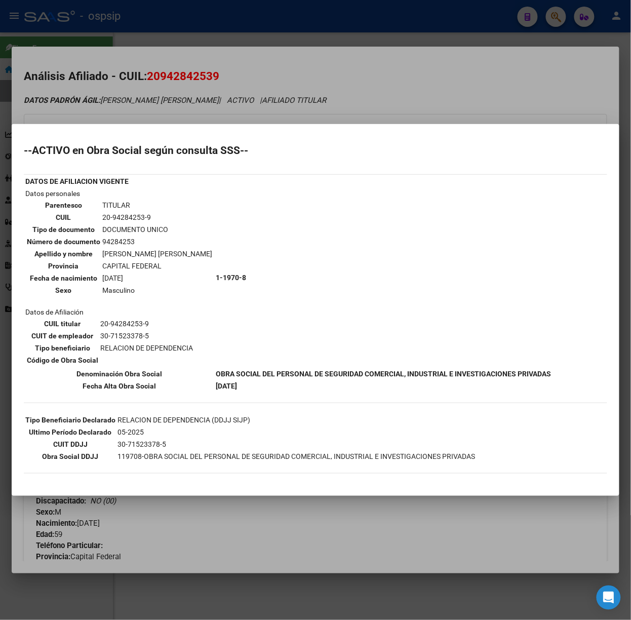
click at [154, 86] on div at bounding box center [315, 310] width 631 height 620
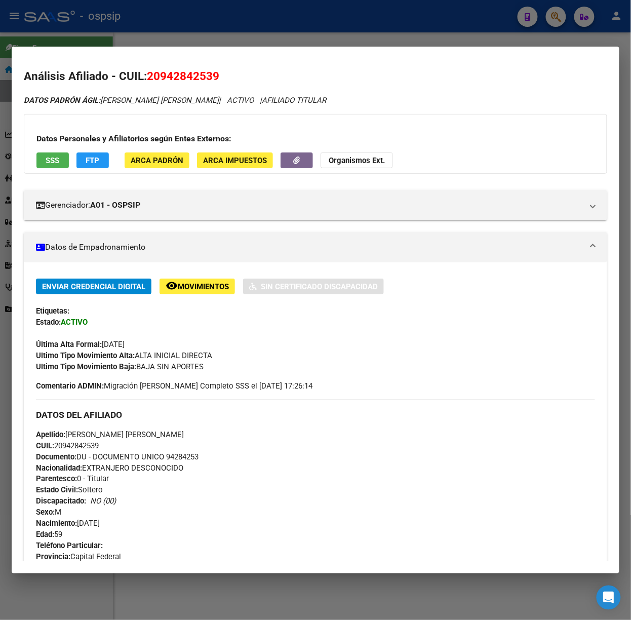
click at [45, 10] on div at bounding box center [315, 310] width 631 height 620
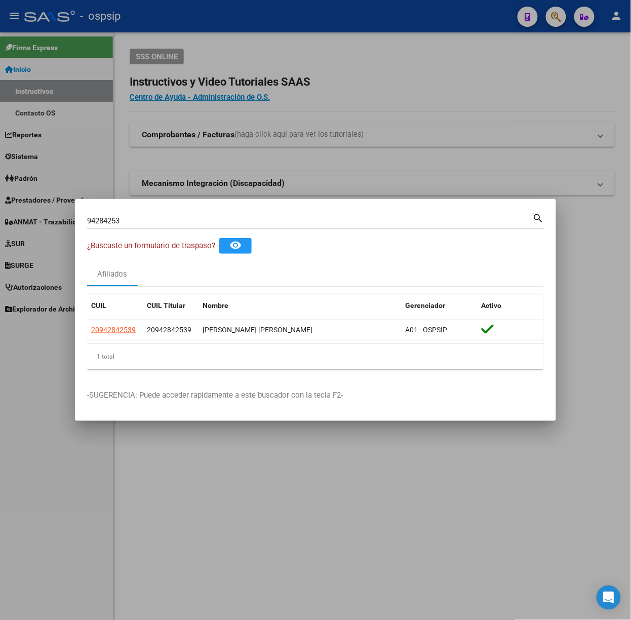
click at [145, 226] on div "94284253 Buscar (apellido, dni, [PERSON_NAME], [PERSON_NAME], cuit, obra social)" at bounding box center [310, 220] width 446 height 15
click at [141, 219] on input "94284253" at bounding box center [310, 220] width 446 height 9
type input "22651145"
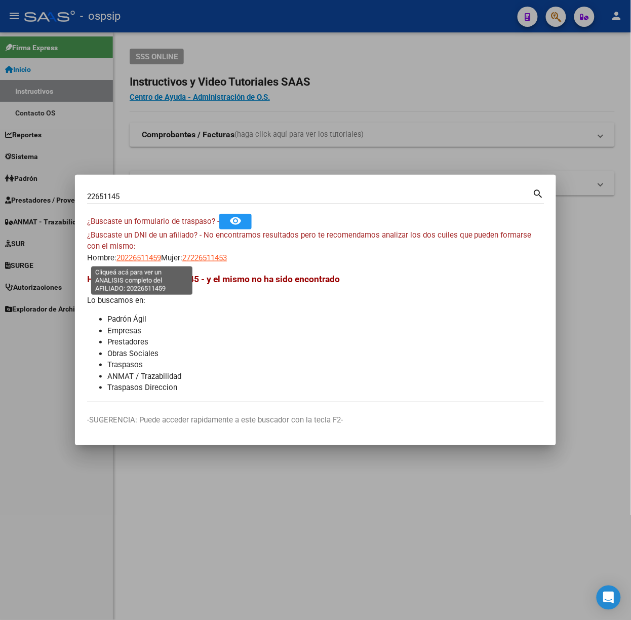
click at [141, 258] on span "20226511459" at bounding box center [139, 257] width 45 height 9
type textarea "20226511459"
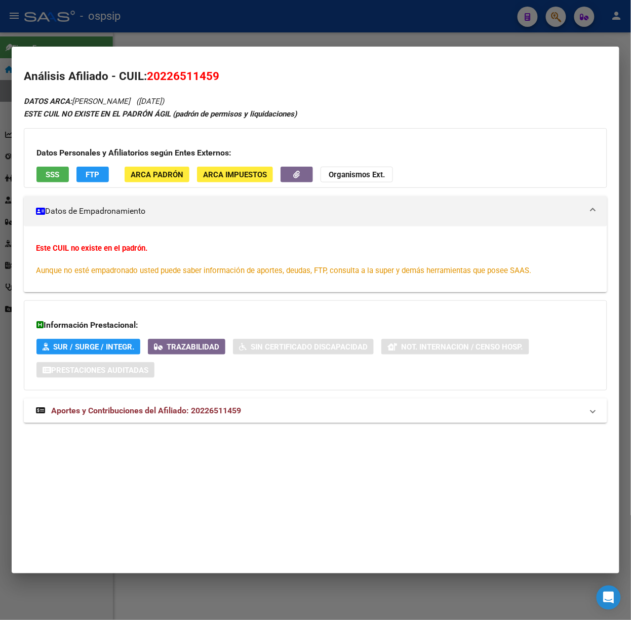
click at [205, 415] on span "Aportes y Contribuciones del Afiliado: 20226511459" at bounding box center [146, 411] width 190 height 10
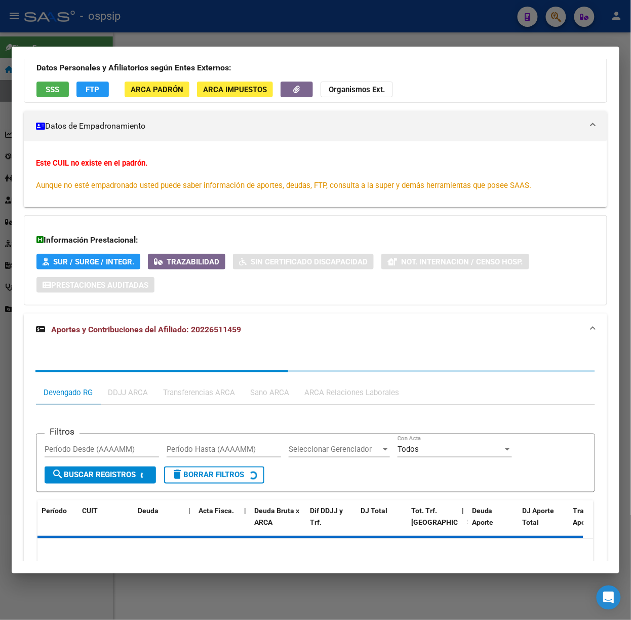
scroll to position [135, 0]
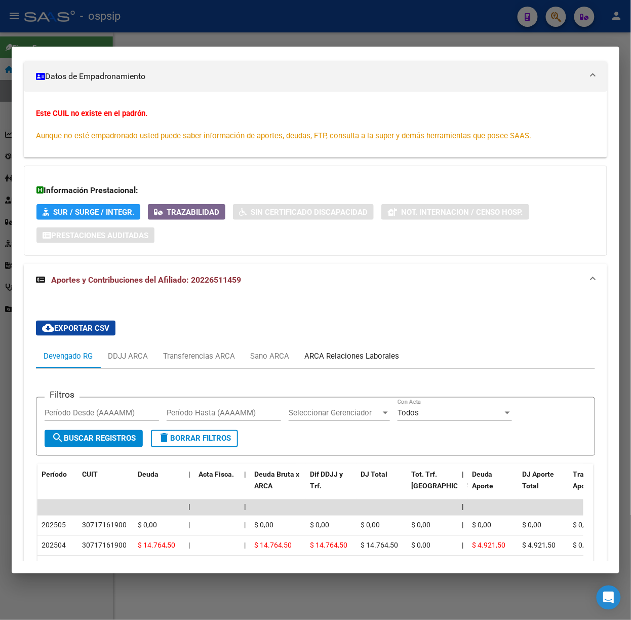
click at [386, 353] on div "ARCA Relaciones Laborales" at bounding box center [352, 356] width 95 height 11
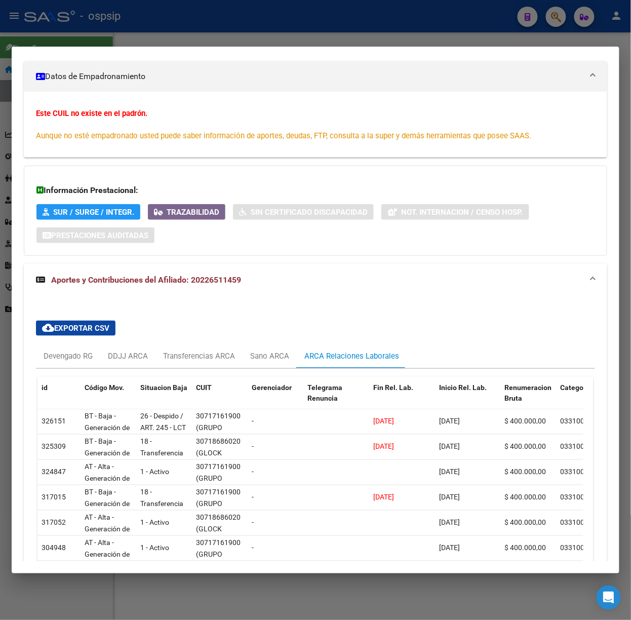
scroll to position [203, 0]
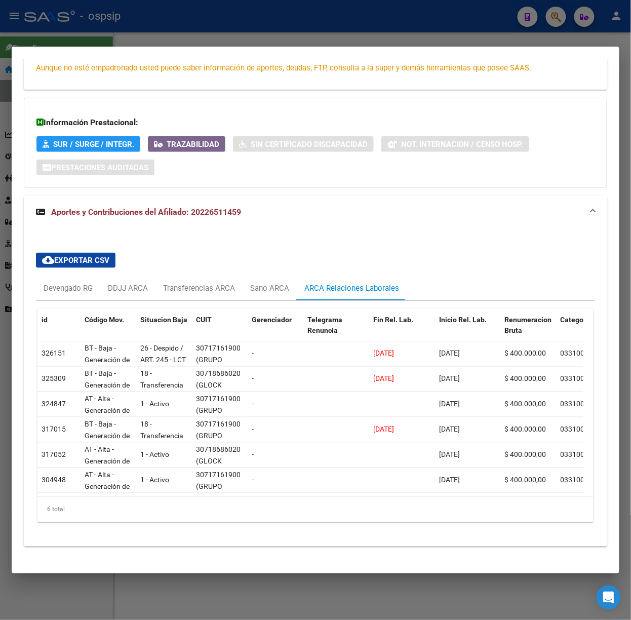
click at [197, 37] on div at bounding box center [315, 310] width 631 height 620
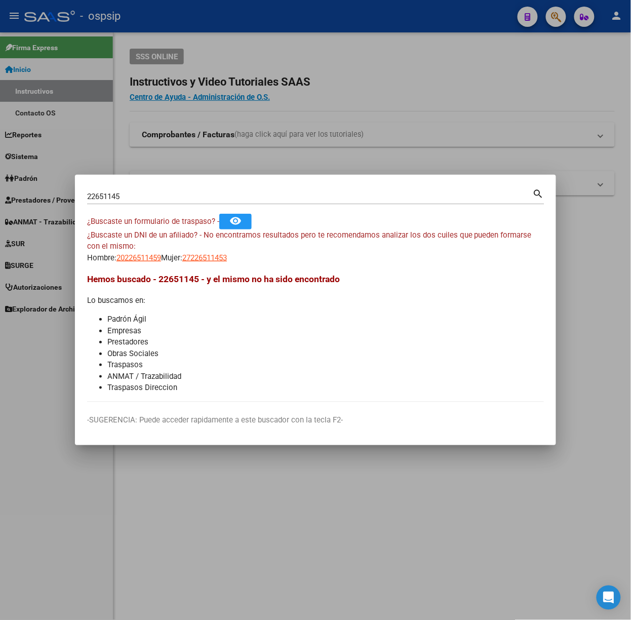
click at [141, 195] on input "22651145" at bounding box center [310, 196] width 446 height 9
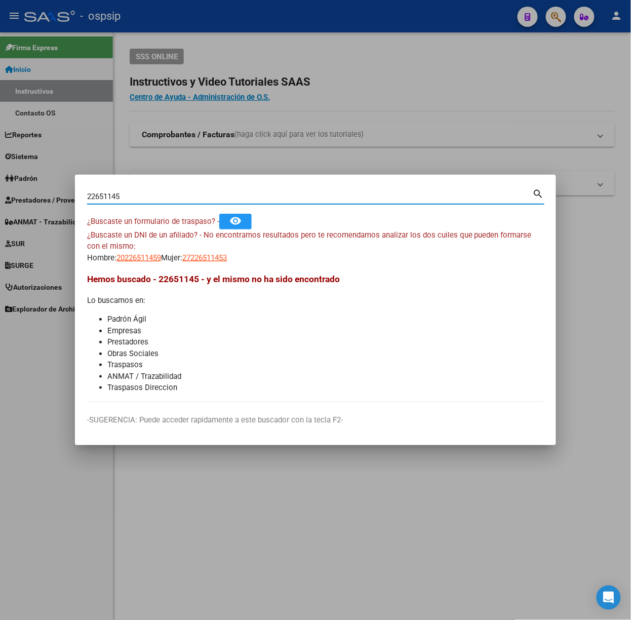
click at [141, 195] on input "22651145" at bounding box center [310, 196] width 446 height 9
type input "48239074"
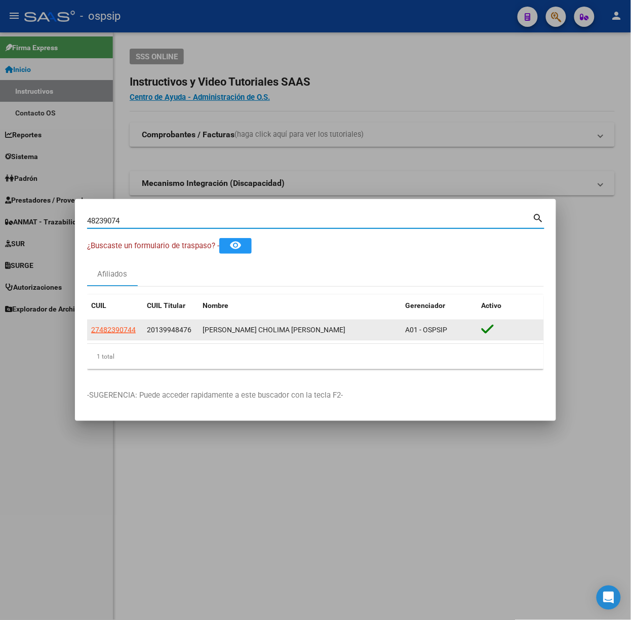
click at [136, 326] on div "27482390744" at bounding box center [115, 330] width 48 height 12
click at [131, 325] on app-link-go-to "27482390744" at bounding box center [113, 330] width 45 height 12
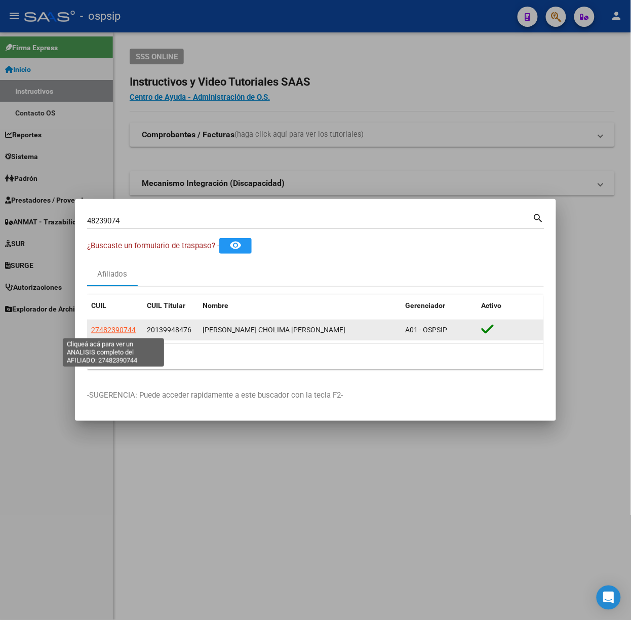
click at [128, 329] on span "27482390744" at bounding box center [113, 330] width 45 height 8
type textarea "27482390744"
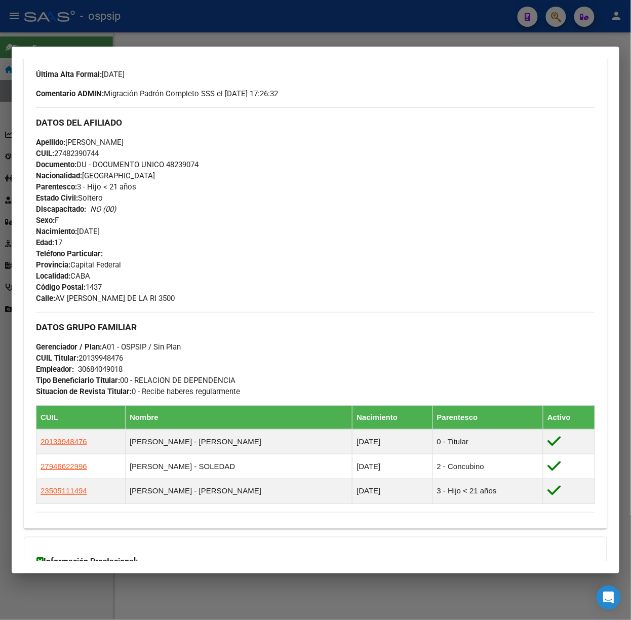
scroll to position [416, 0]
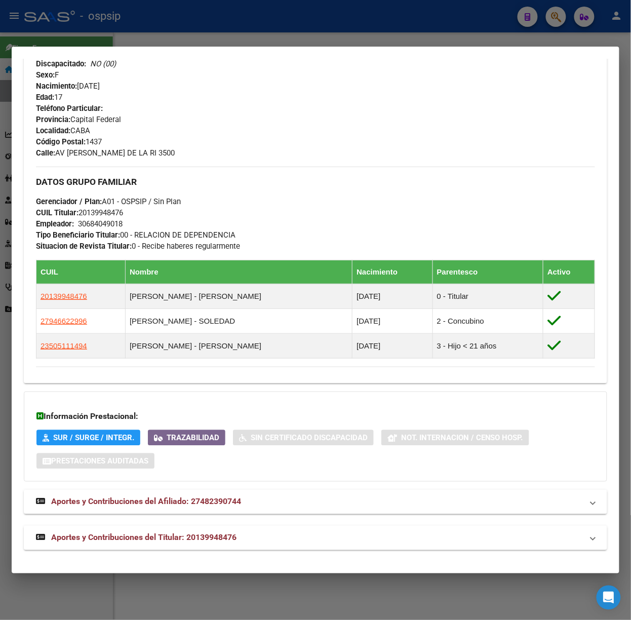
click at [268, 527] on mat-expansion-panel-header "Aportes y Contribuciones del Titular: 20139948476" at bounding box center [316, 538] width 584 height 24
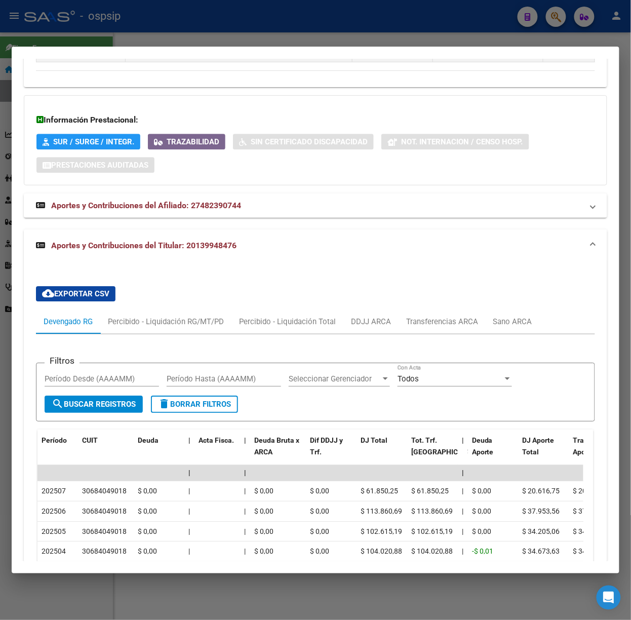
scroll to position [736, 0]
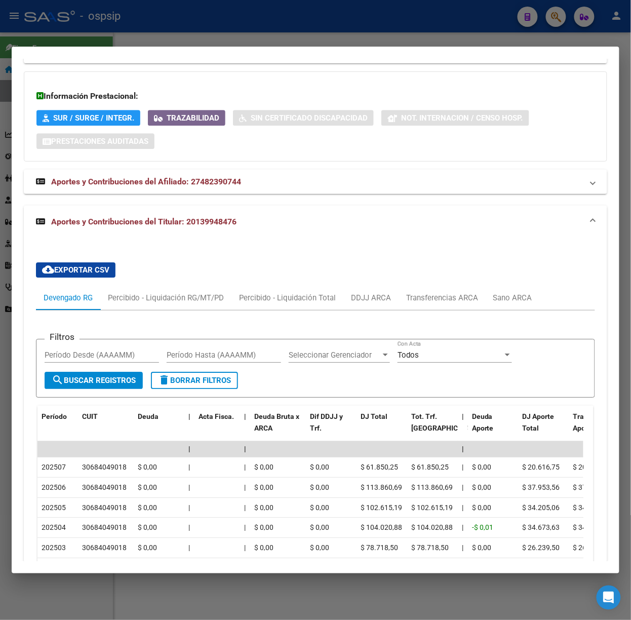
click at [262, 54] on mat-dialog-container "Análisis Afiliado - CUIL: 27482390744 DATOS PADRÓN ÁGIL: [PERSON_NAME] [PERSON_…" at bounding box center [316, 310] width 608 height 527
click at [234, 36] on div at bounding box center [315, 310] width 631 height 620
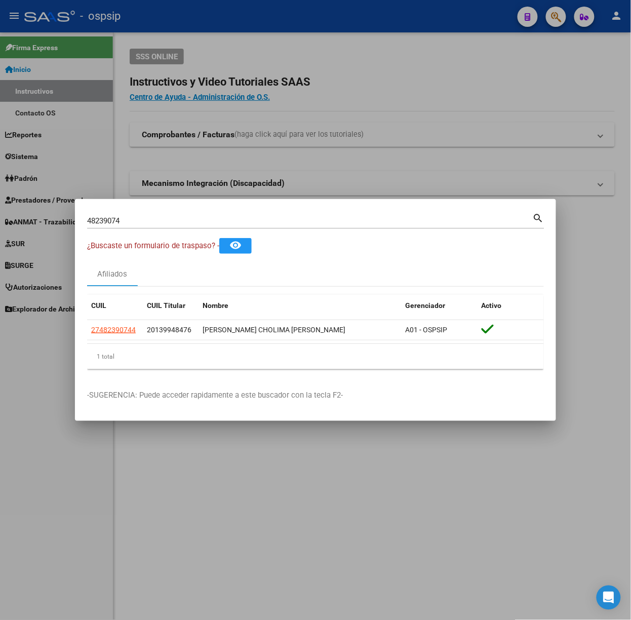
click at [158, 223] on input "48239074" at bounding box center [310, 220] width 446 height 9
type input "31693217"
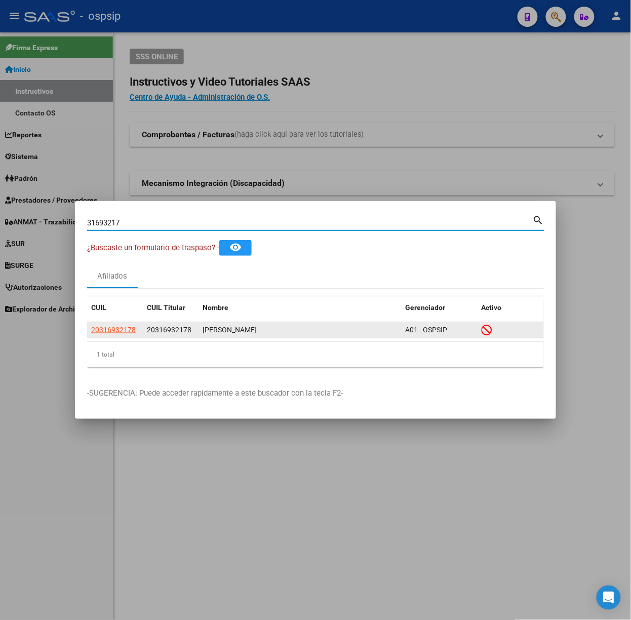
click at [137, 335] on div "20316932178" at bounding box center [115, 330] width 48 height 12
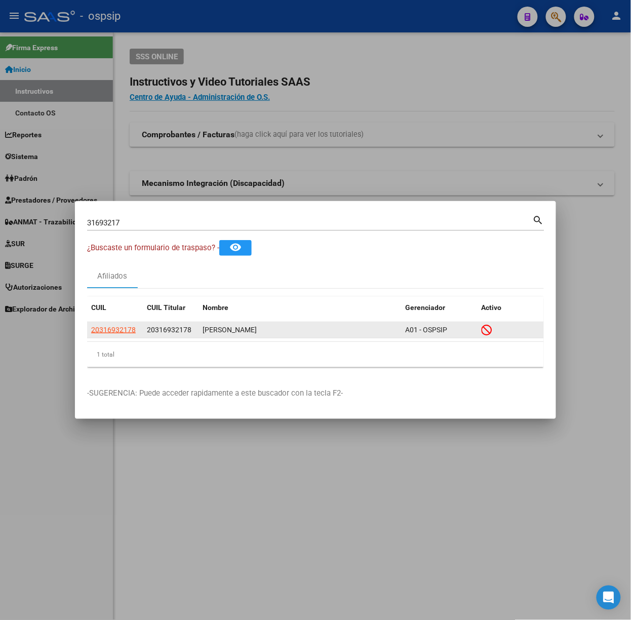
click at [134, 328] on span "20316932178" at bounding box center [113, 330] width 45 height 8
type textarea "20316932178"
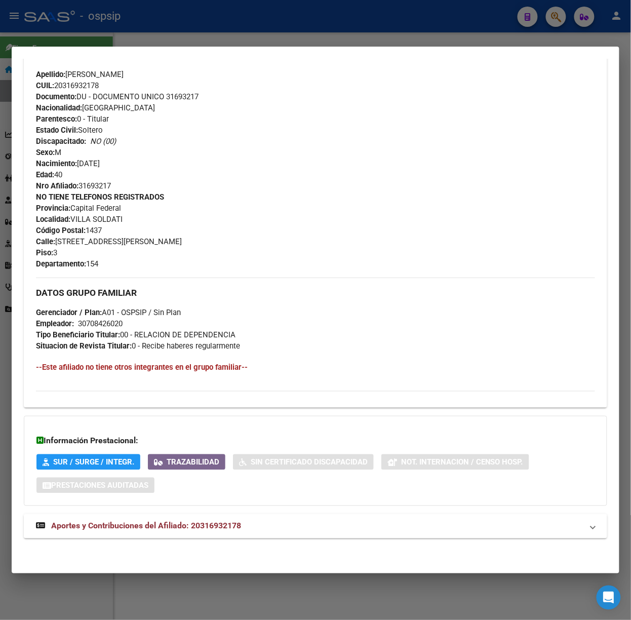
click at [207, 521] on strong "Aportes y Contribuciones del Afiliado: 20316932178" at bounding box center [138, 526] width 205 height 12
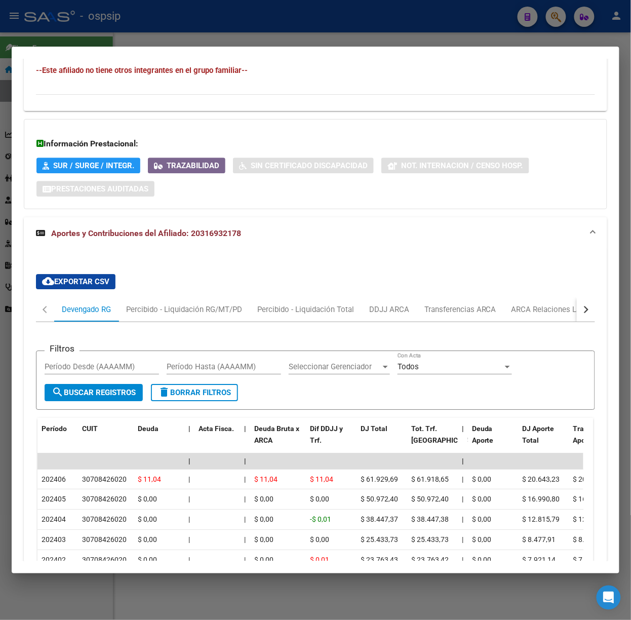
scroll to position [672, 0]
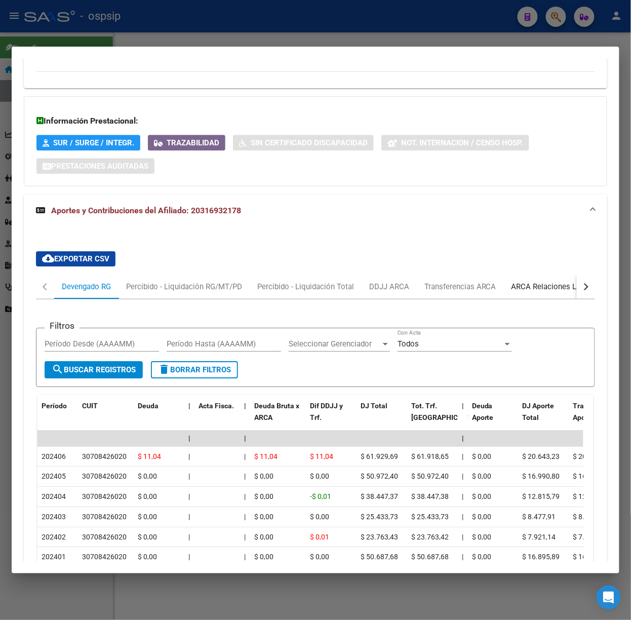
click at [529, 287] on div "ARCA Relaciones Laborales" at bounding box center [559, 286] width 95 height 11
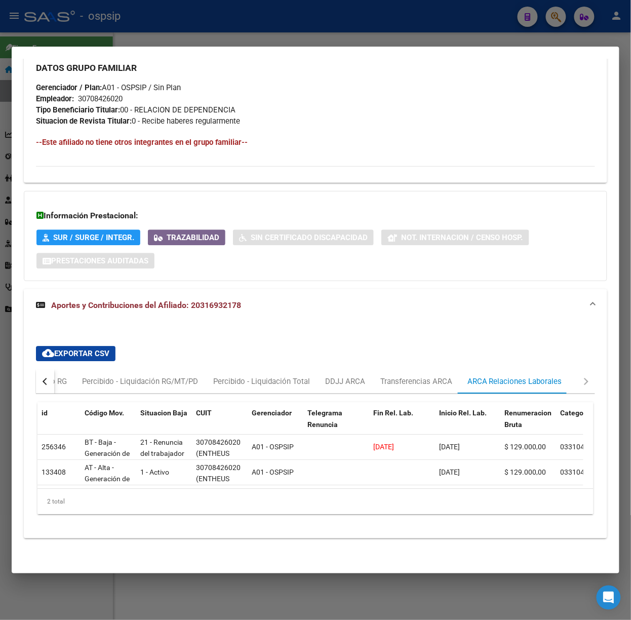
scroll to position [0, 0]
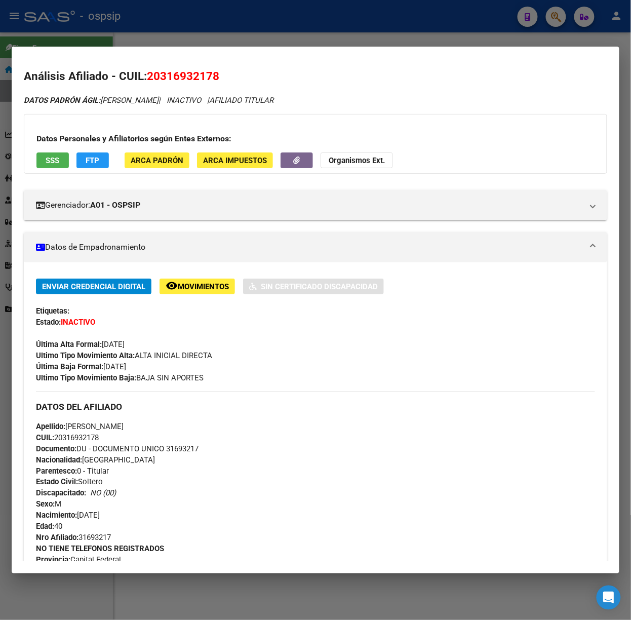
click at [53, 160] on span "SSS" at bounding box center [53, 160] width 14 height 9
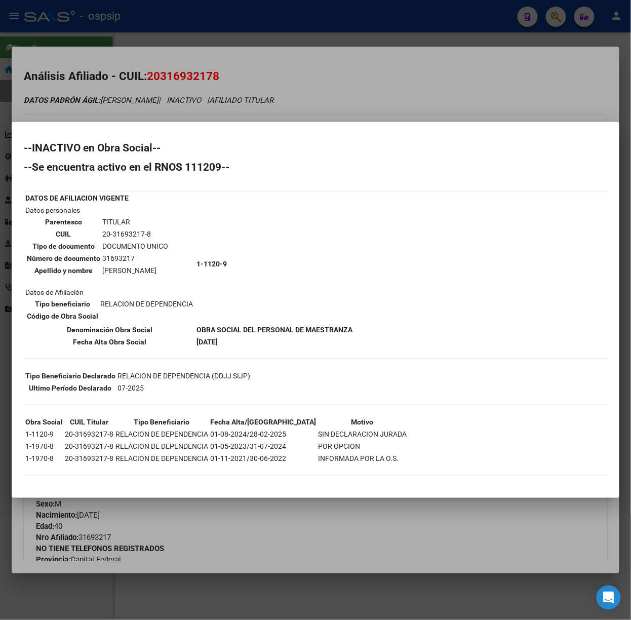
click at [172, 115] on div at bounding box center [315, 310] width 631 height 620
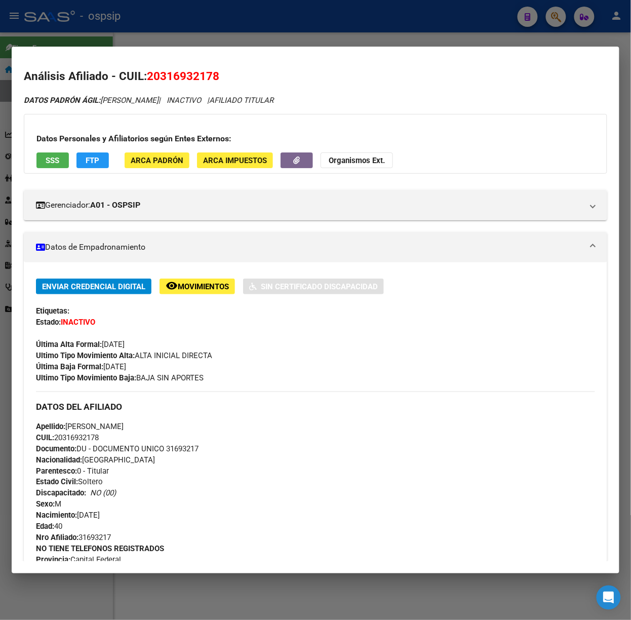
click at [113, 35] on div at bounding box center [315, 310] width 631 height 620
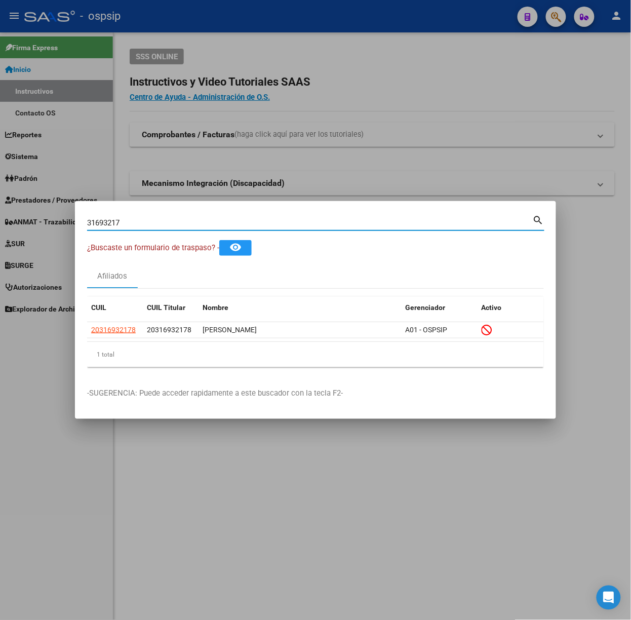
click at [134, 224] on input "31693217" at bounding box center [310, 222] width 446 height 9
type input "20586702"
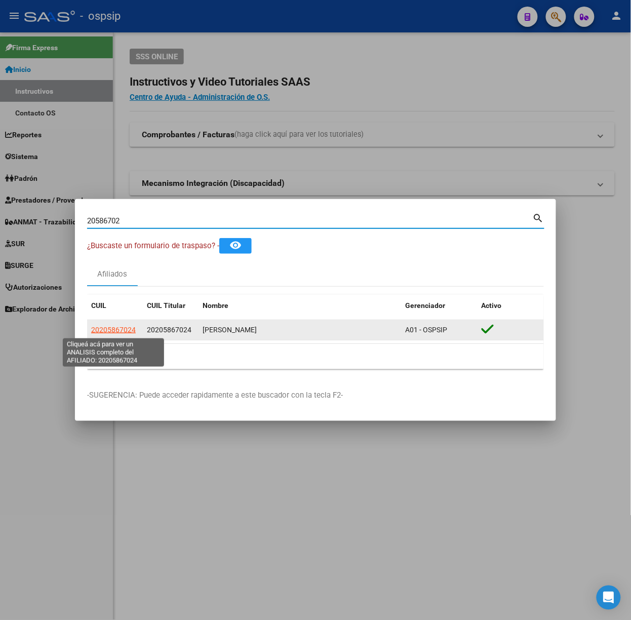
click at [125, 327] on span "20205867024" at bounding box center [113, 330] width 45 height 8
type textarea "20205867024"
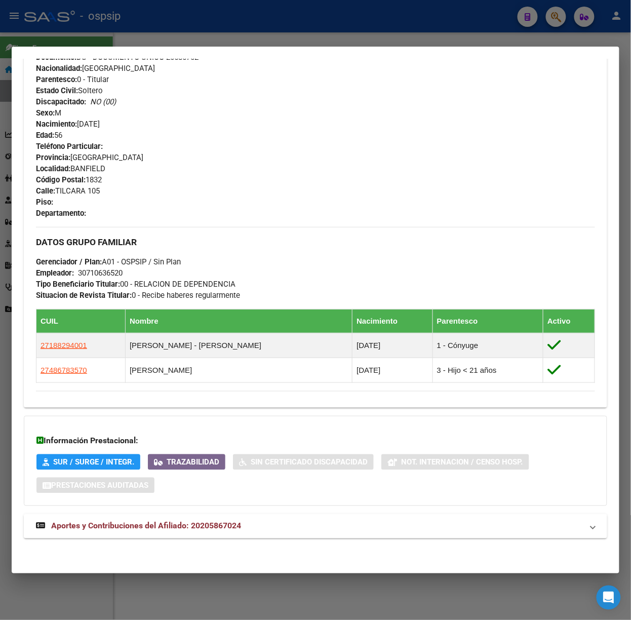
click at [207, 534] on mat-expansion-panel-header "Aportes y Contribuciones del Afiliado: 20205867024" at bounding box center [316, 526] width 584 height 24
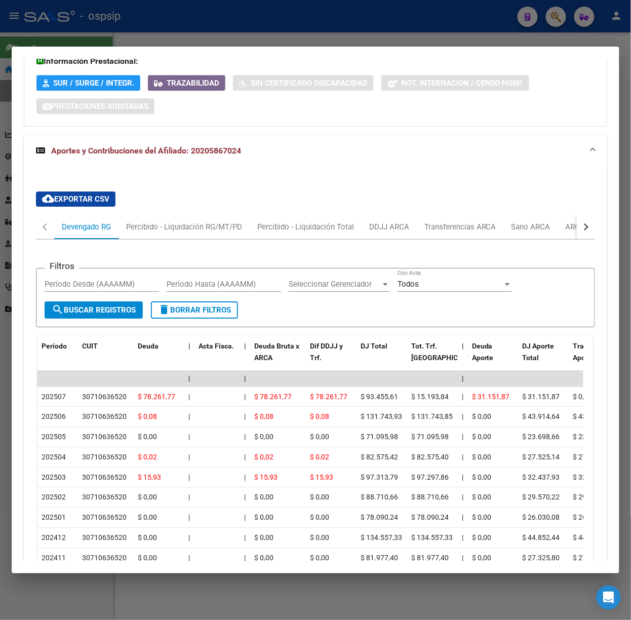
scroll to position [865, 0]
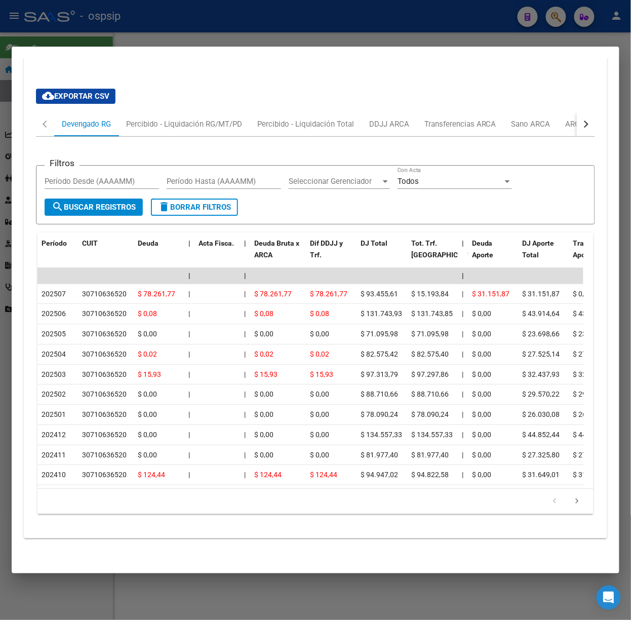
click at [580, 137] on div "Filtros Período Desde (AAAAMM) Período Hasta (AAAAMM) Seleccionar Gerenciador S…" at bounding box center [315, 330] width 559 height 386
click at [578, 118] on button "button" at bounding box center [586, 124] width 18 height 24
click at [560, 119] on div "ARCA Relaciones Laborales" at bounding box center [515, 124] width 95 height 11
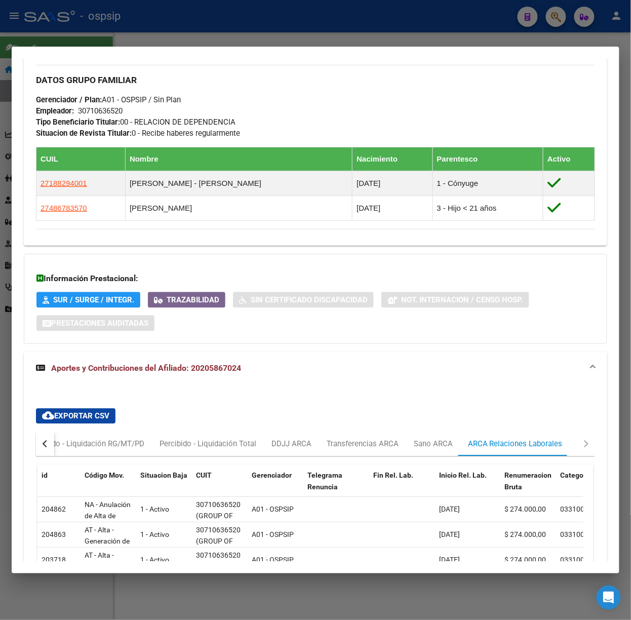
scroll to position [682, 0]
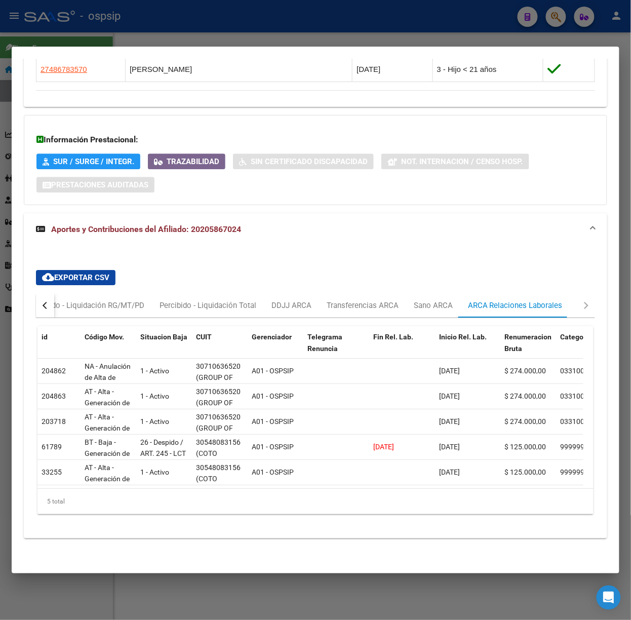
click at [167, 9] on div at bounding box center [315, 310] width 631 height 620
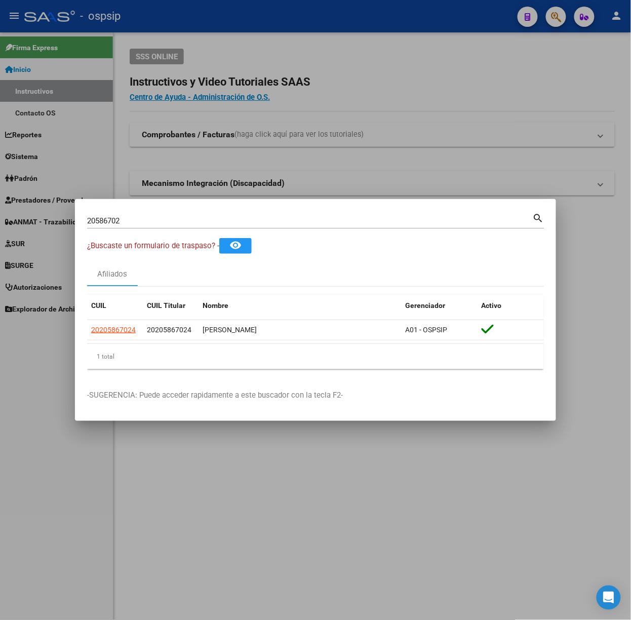
click at [126, 227] on div "20586702 Buscar (apellido, dni, [PERSON_NAME], [PERSON_NAME], cuit, obra social)" at bounding box center [310, 220] width 446 height 15
click at [124, 219] on input "20586702" at bounding box center [310, 220] width 446 height 9
type input "26262322"
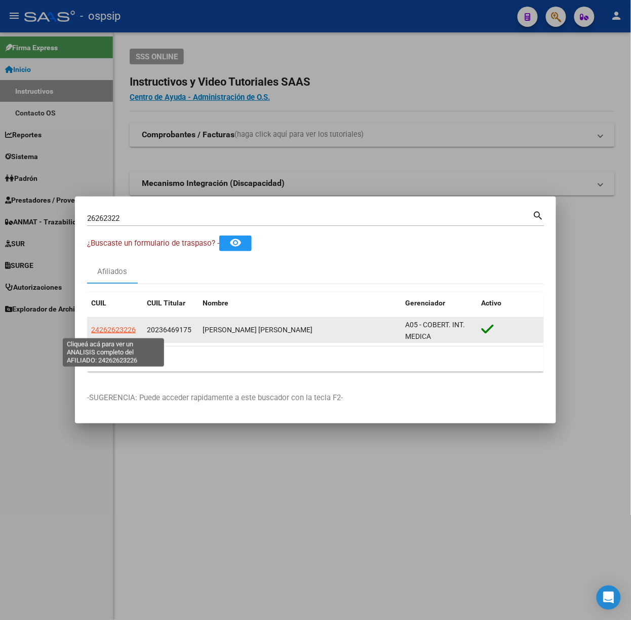
click at [112, 326] on span "24262623226" at bounding box center [113, 330] width 45 height 8
type textarea "24262623226"
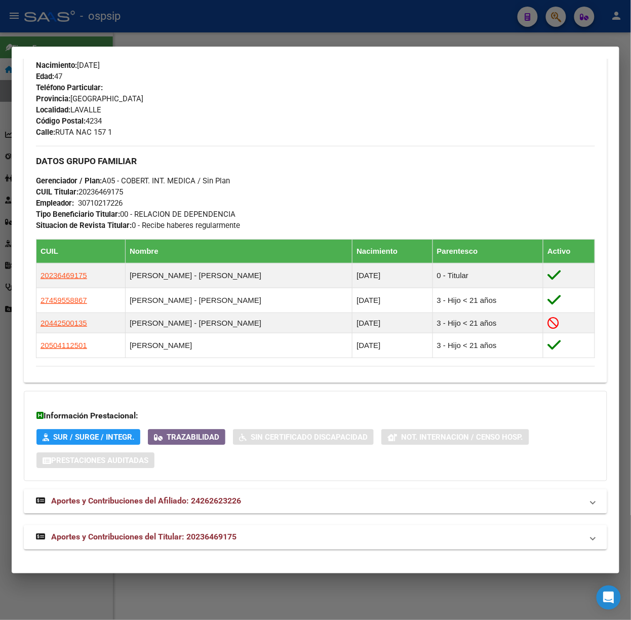
click at [215, 529] on mat-expansion-panel-header "Aportes y Contribuciones del Titular: 20236469175" at bounding box center [316, 537] width 584 height 24
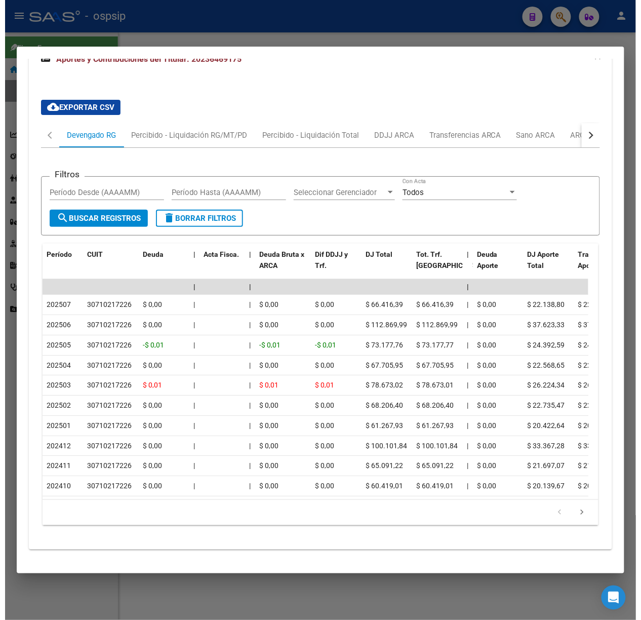
scroll to position [954, 0]
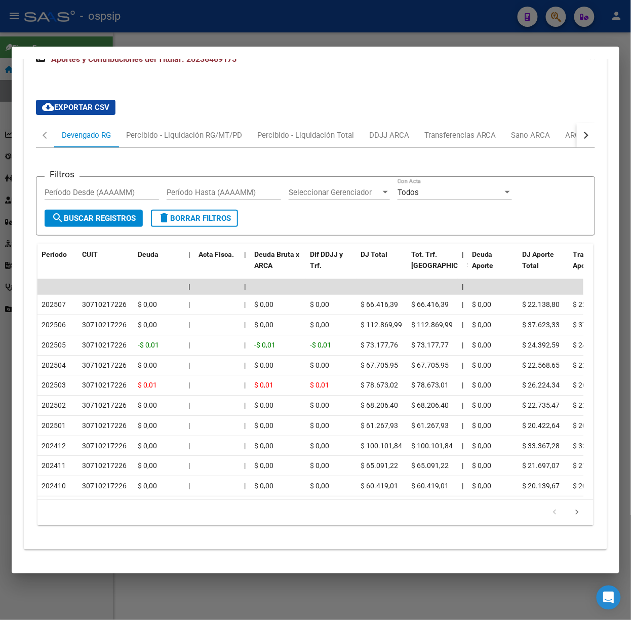
click at [209, 21] on div at bounding box center [315, 310] width 631 height 620
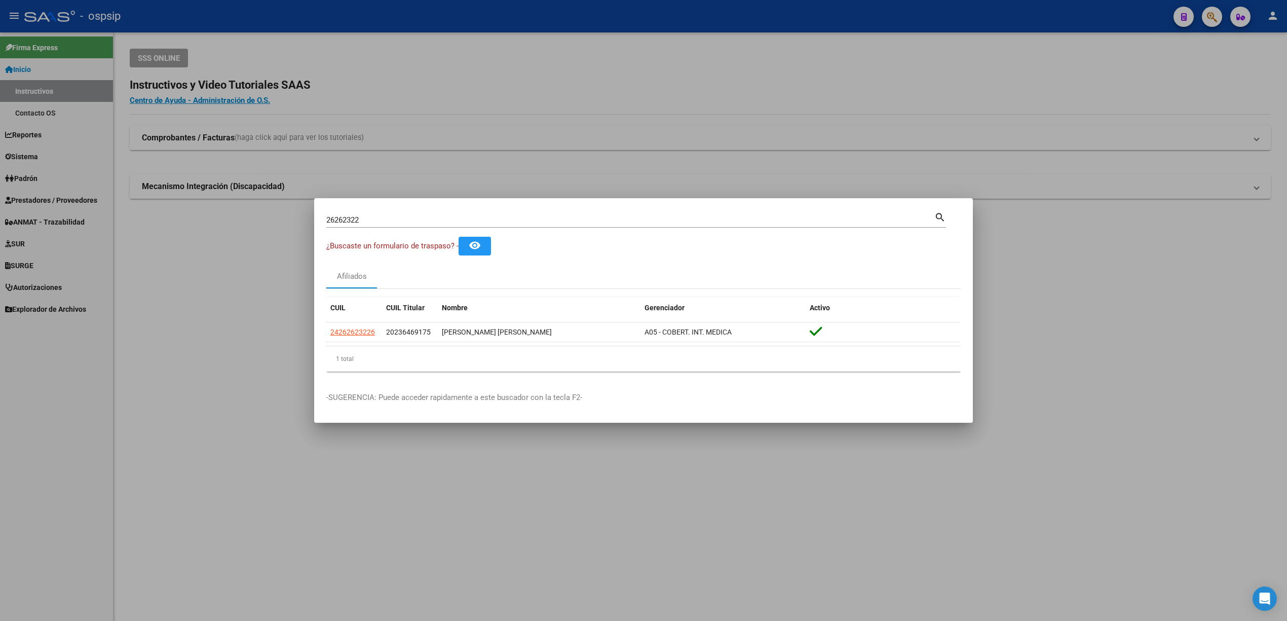
click at [527, 153] on div at bounding box center [643, 310] width 1287 height 621
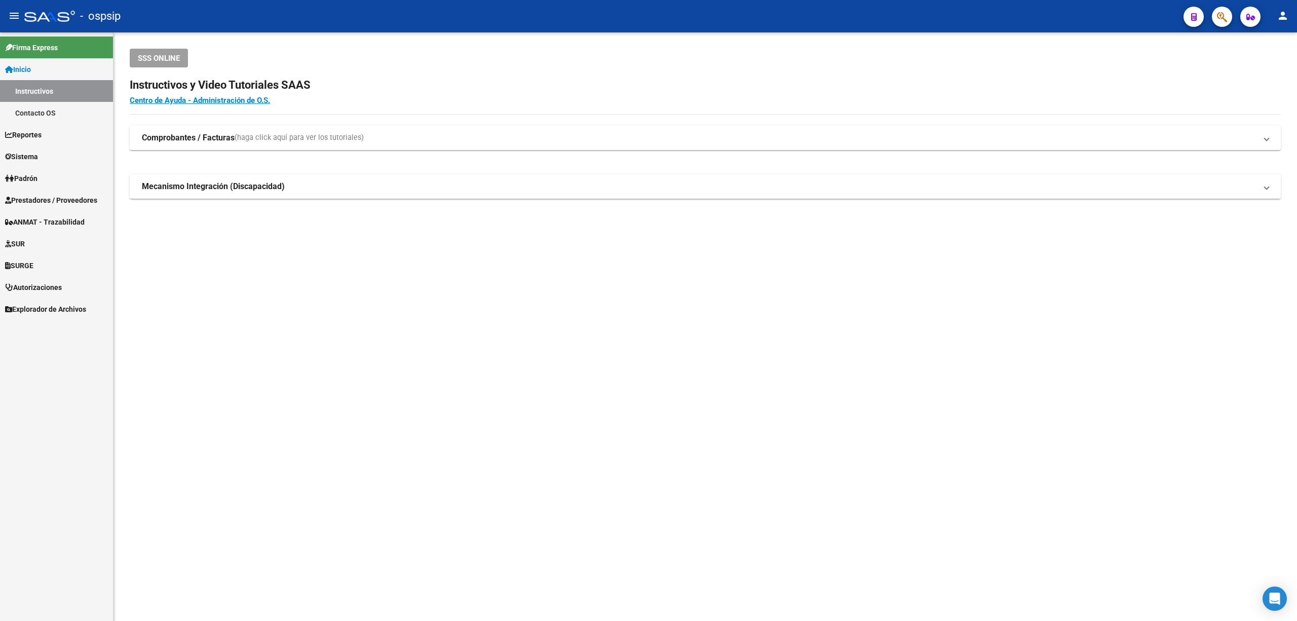
click at [64, 203] on span "Prestadores / Proveedores" at bounding box center [51, 200] width 92 height 11
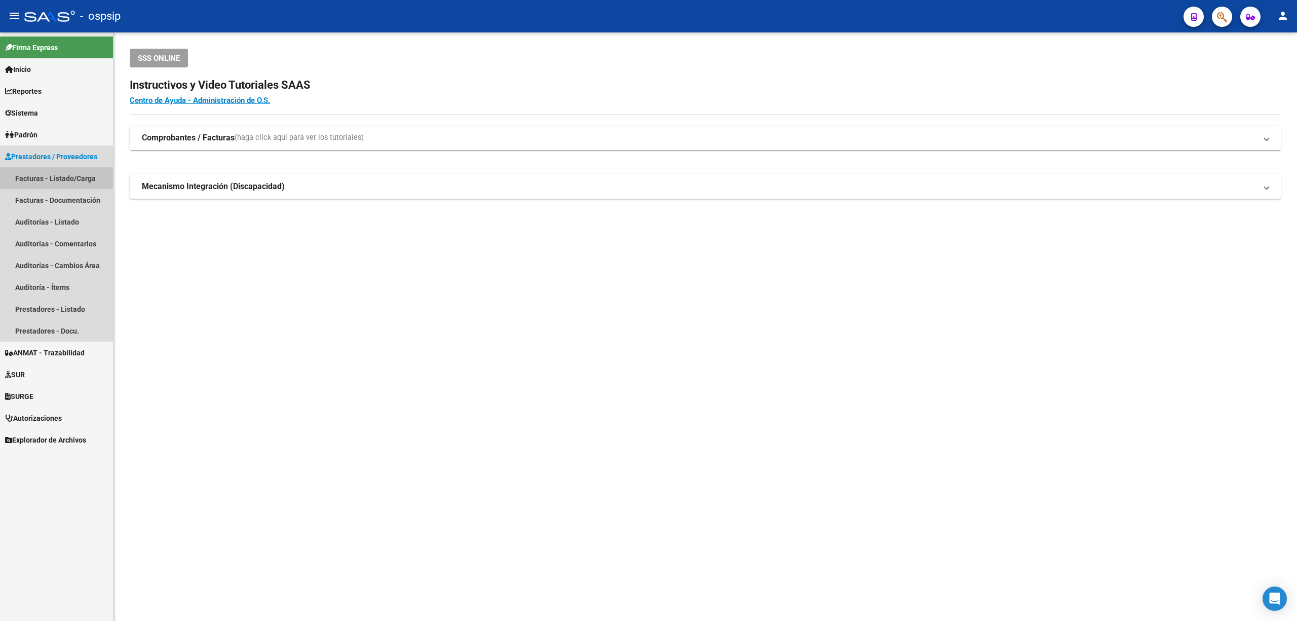
click at [68, 175] on link "Facturas - Listado/Carga" at bounding box center [56, 178] width 113 height 22
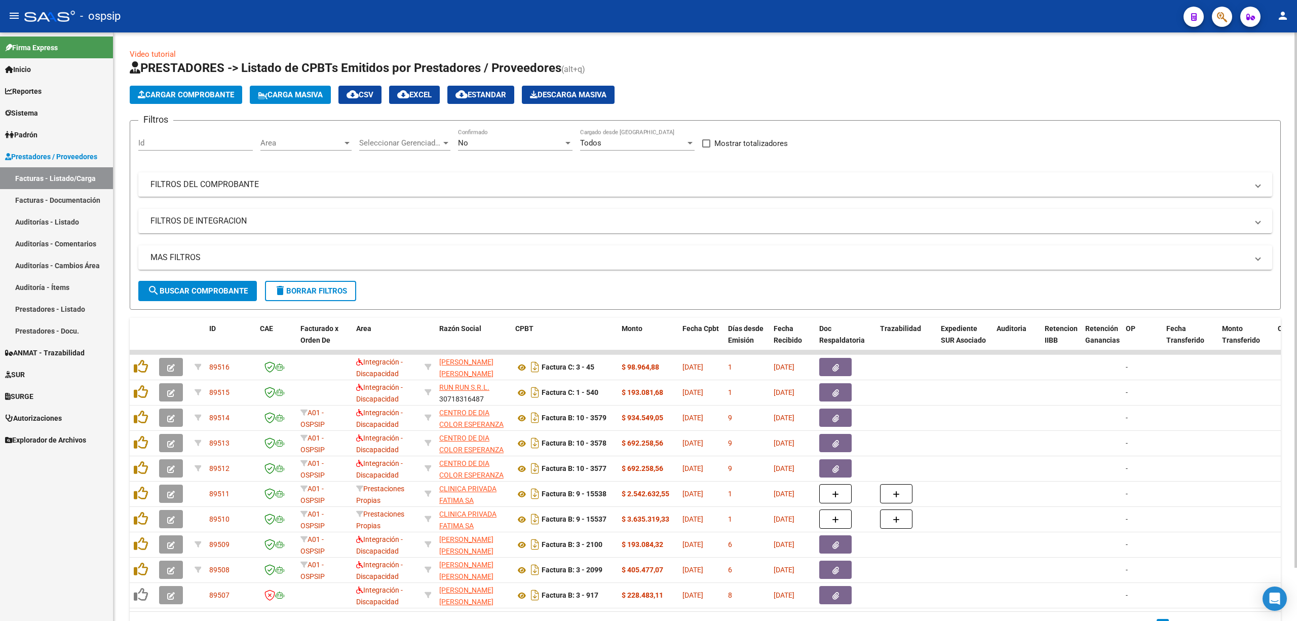
click at [562, 151] on div "No Confirmado" at bounding box center [515, 144] width 115 height 31
click at [552, 146] on div "No" at bounding box center [510, 142] width 105 height 9
click at [488, 103] on span "Todos" at bounding box center [515, 97] width 115 height 23
click at [488, 173] on mat-expansion-panel-header "FILTROS DEL COMPROBANTE" at bounding box center [705, 184] width 1134 height 24
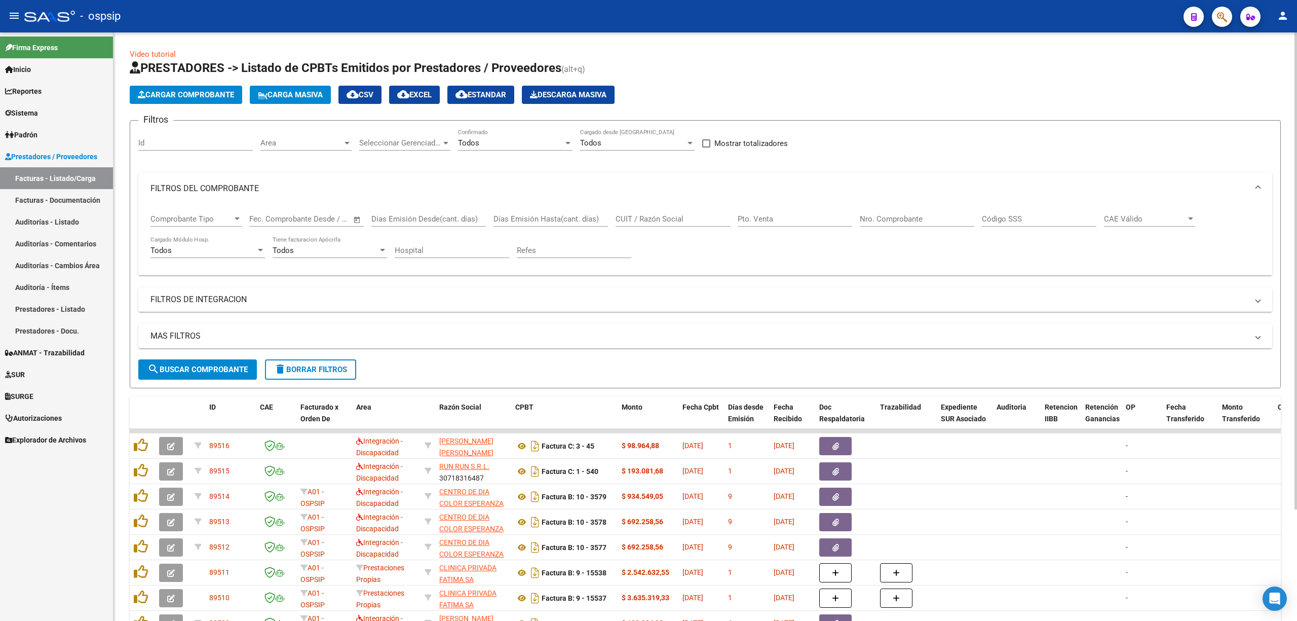
click at [641, 218] on input "Nro. Comprobante" at bounding box center [917, 218] width 115 height 9
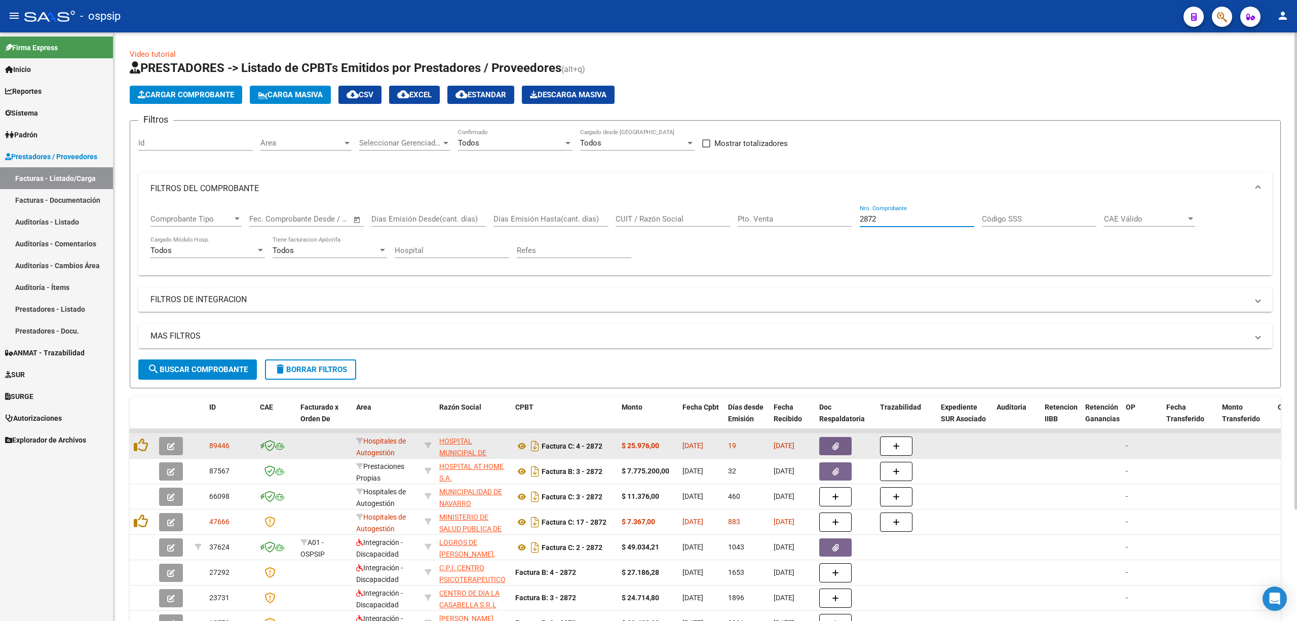
type input "2872"
click at [641, 448] on icon "button" at bounding box center [835, 446] width 7 height 8
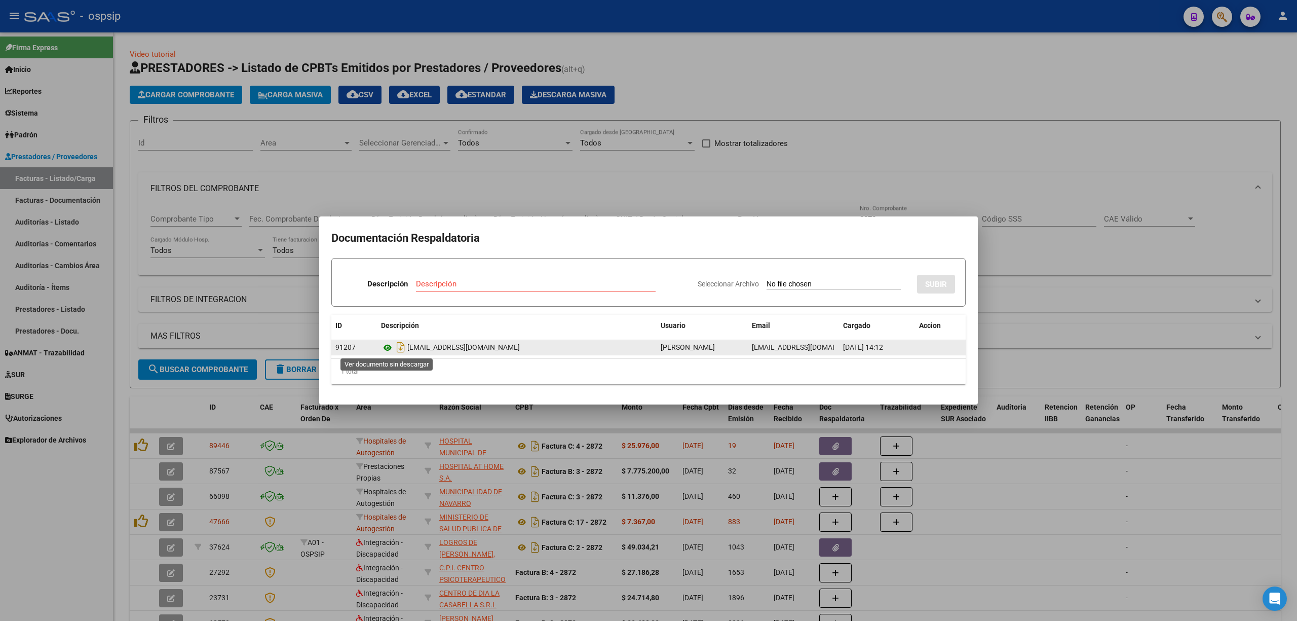
click at [387, 343] on icon at bounding box center [387, 348] width 13 height 12
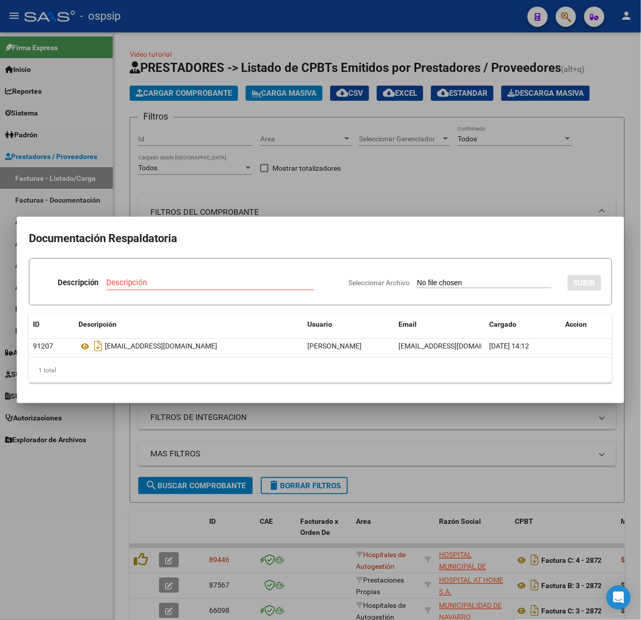
click at [498, 172] on div at bounding box center [320, 310] width 641 height 620
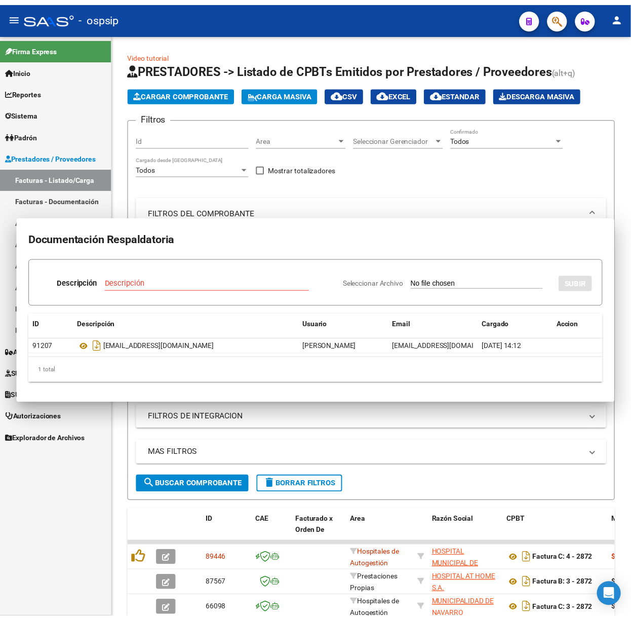
scroll to position [0, 458]
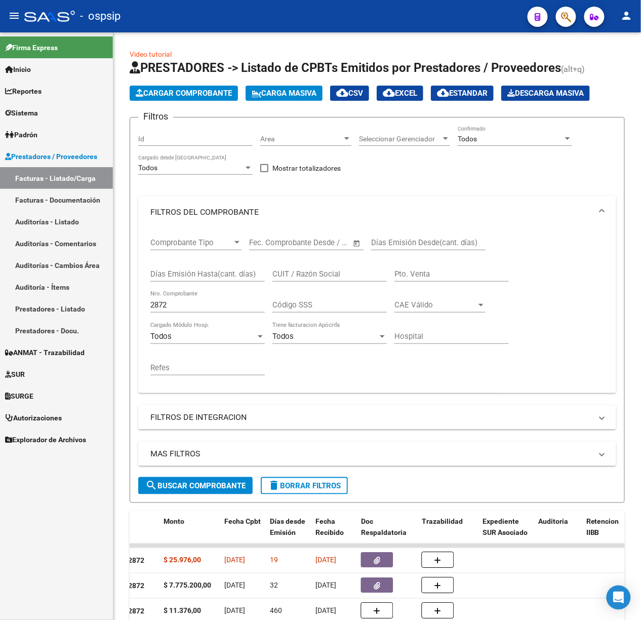
click at [33, 13] on div at bounding box center [49, 16] width 51 height 11
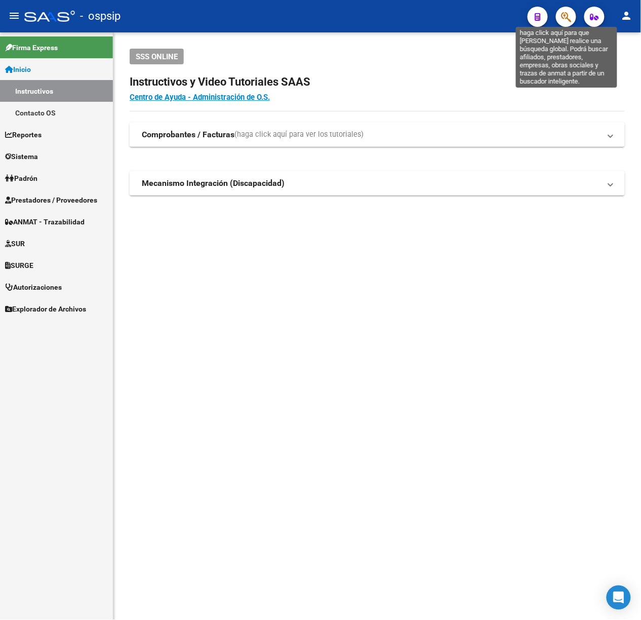
click at [572, 20] on icon "button" at bounding box center [566, 17] width 10 height 12
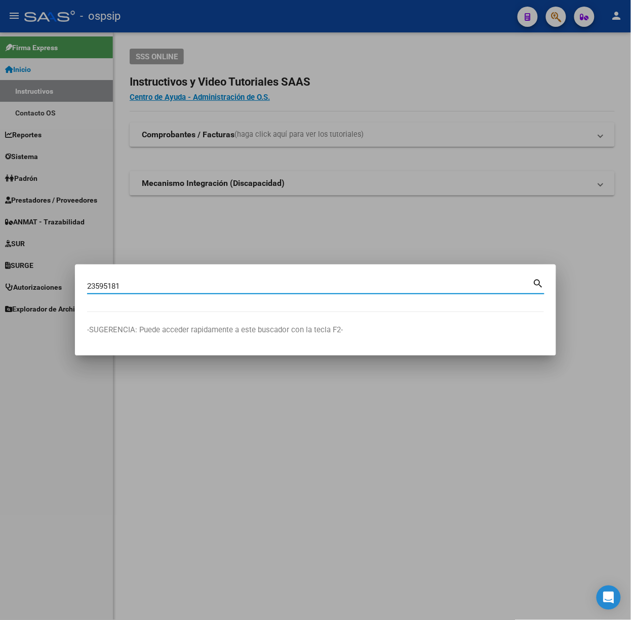
type input "23595181"
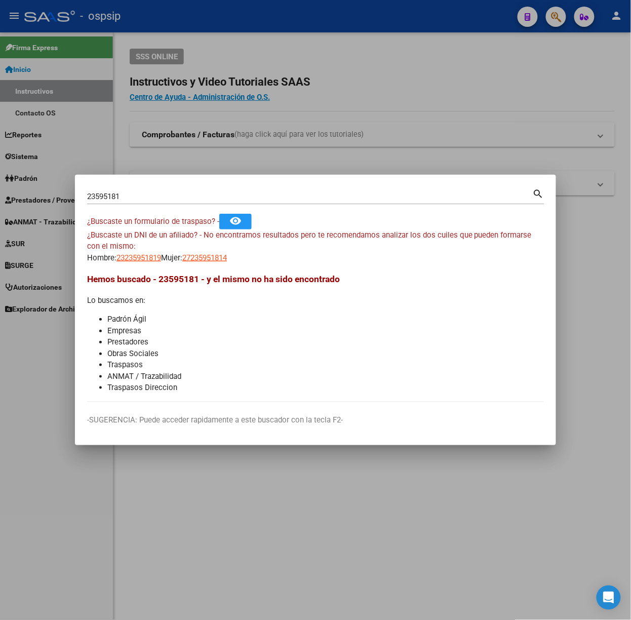
click at [153, 252] on app-link-go-to "23235951819" at bounding box center [139, 258] width 45 height 12
click at [157, 256] on span "23235951819" at bounding box center [139, 257] width 45 height 9
type textarea "23235951819"
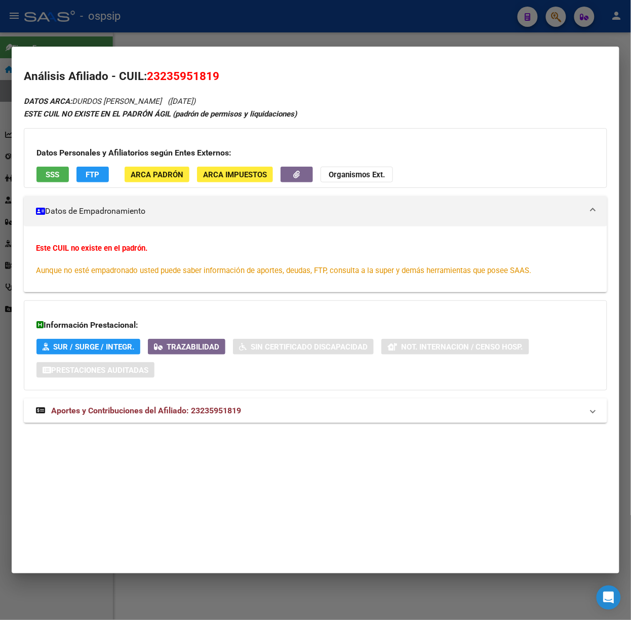
click at [253, 409] on mat-panel-title "Aportes y Contribuciones del Afiliado: 23235951819" at bounding box center [309, 411] width 547 height 12
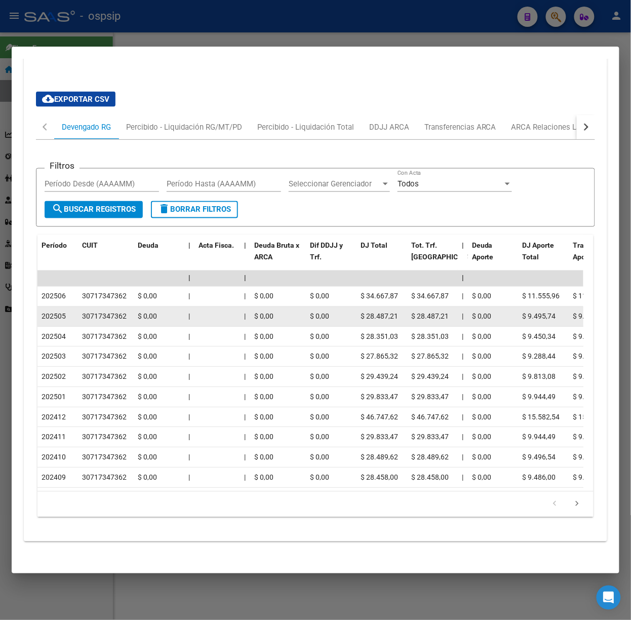
scroll to position [380, 0]
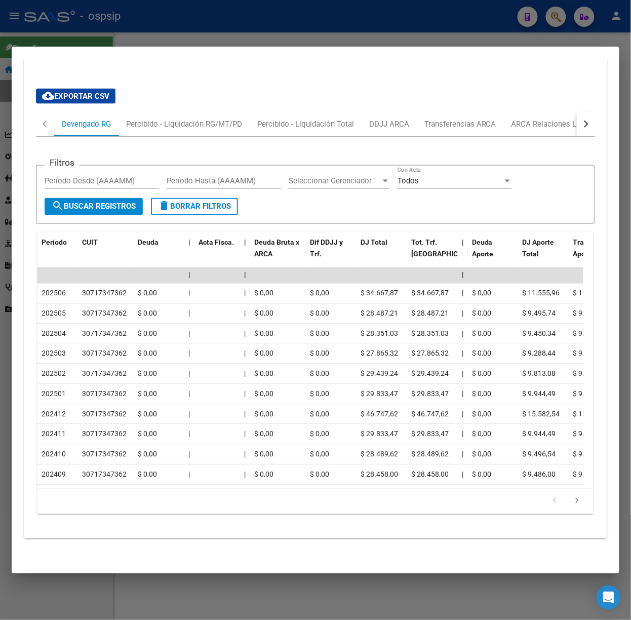
click at [166, 22] on div at bounding box center [315, 310] width 631 height 620
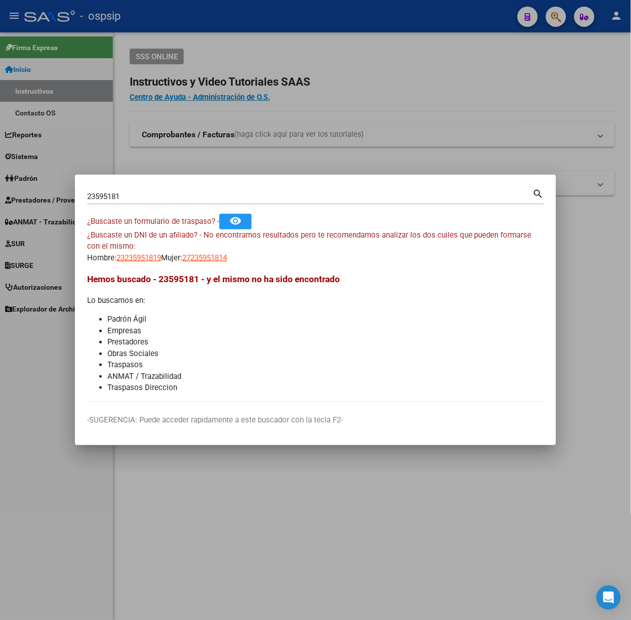
click at [137, 198] on input "23595181" at bounding box center [310, 196] width 446 height 9
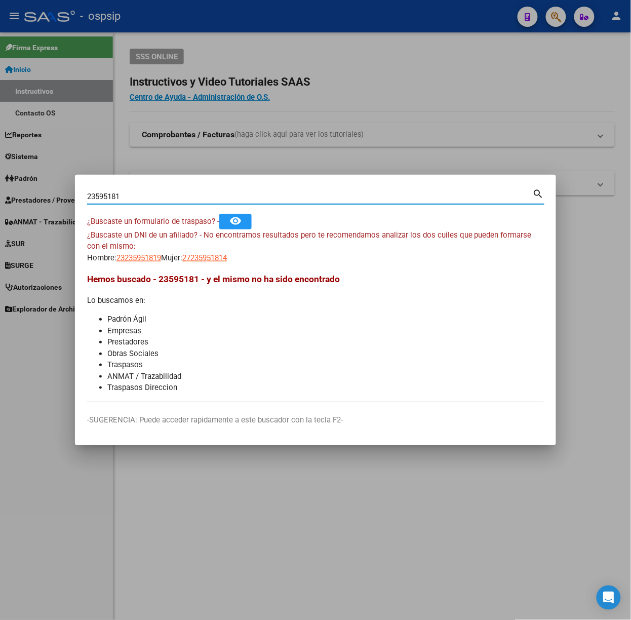
click at [137, 198] on input "23595181" at bounding box center [310, 196] width 446 height 9
type input "34068259"
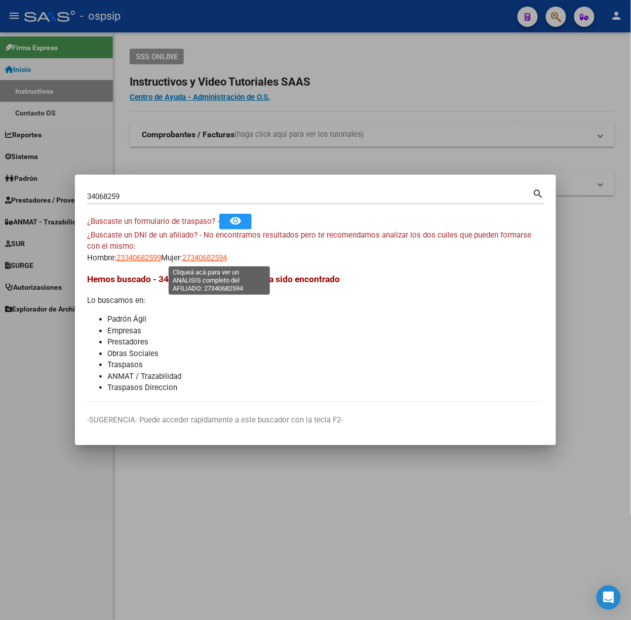
click at [227, 259] on span "27340682594" at bounding box center [204, 257] width 45 height 9
type textarea "27340682594"
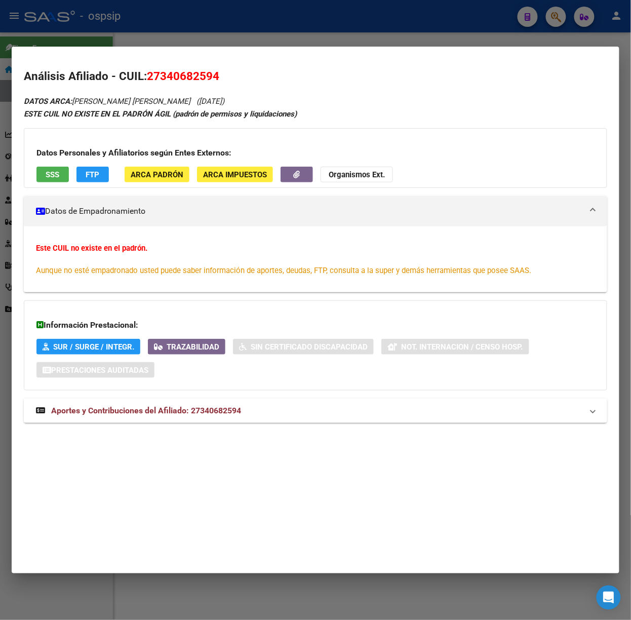
click at [251, 411] on mat-panel-title "Aportes y Contribuciones del Afiliado: 27340682594" at bounding box center [309, 411] width 547 height 12
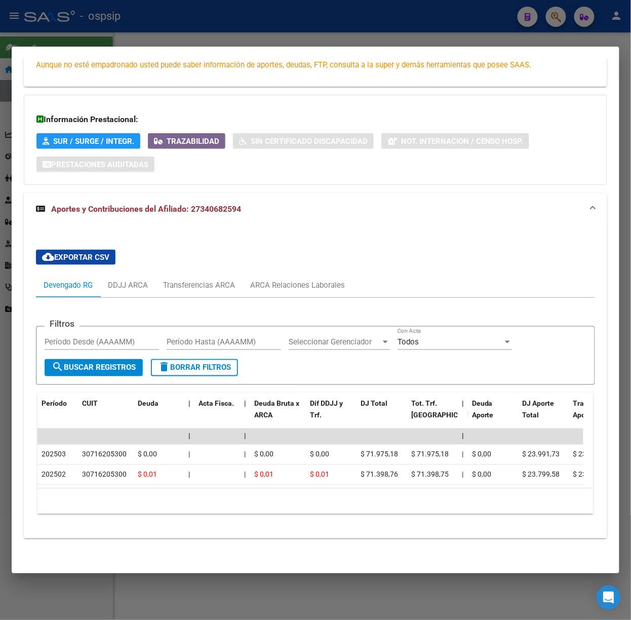
scroll to position [217, 0]
click at [292, 280] on div "ARCA Relaciones Laborales" at bounding box center [297, 285] width 95 height 11
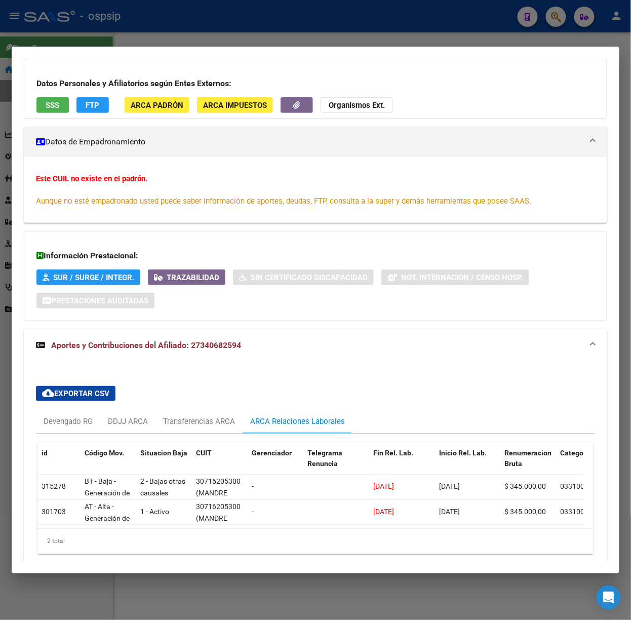
scroll to position [0, 0]
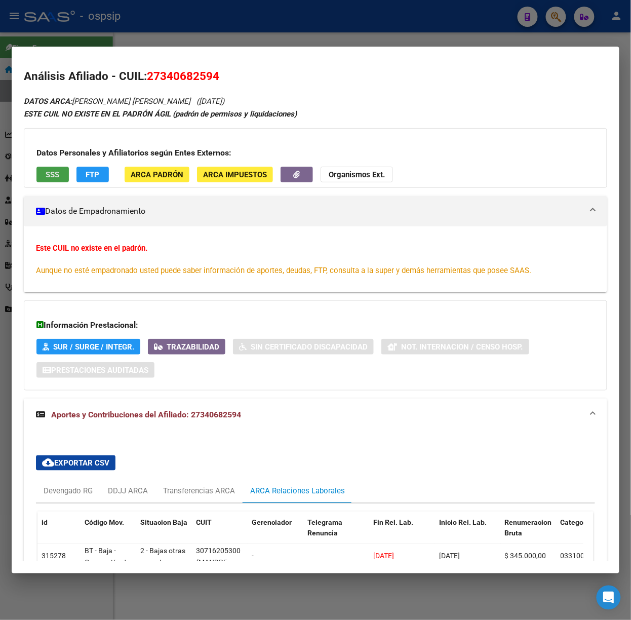
click at [61, 168] on button "SSS" at bounding box center [52, 175] width 32 height 16
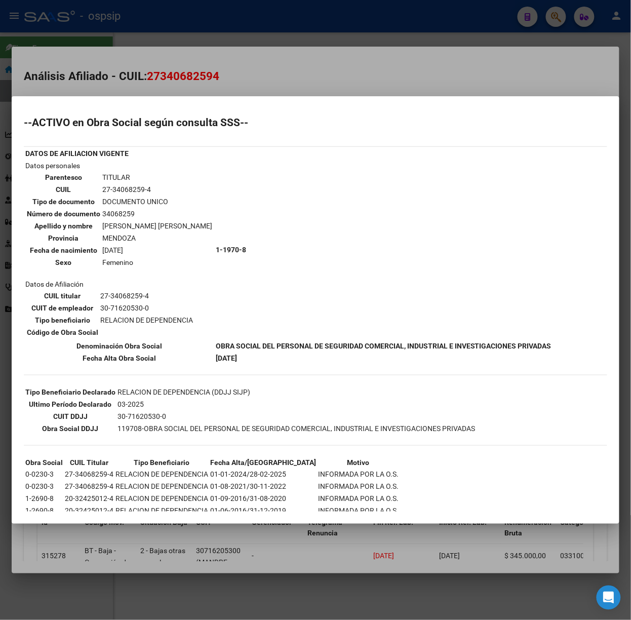
click at [156, 90] on div at bounding box center [315, 310] width 631 height 620
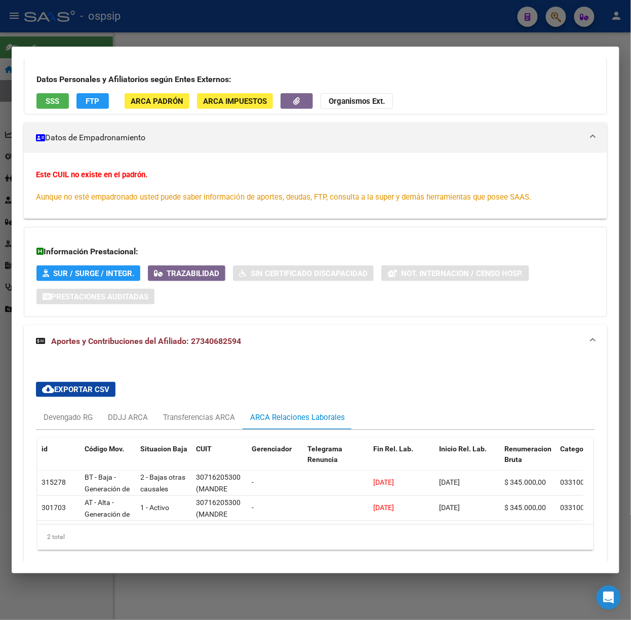
scroll to position [121, 0]
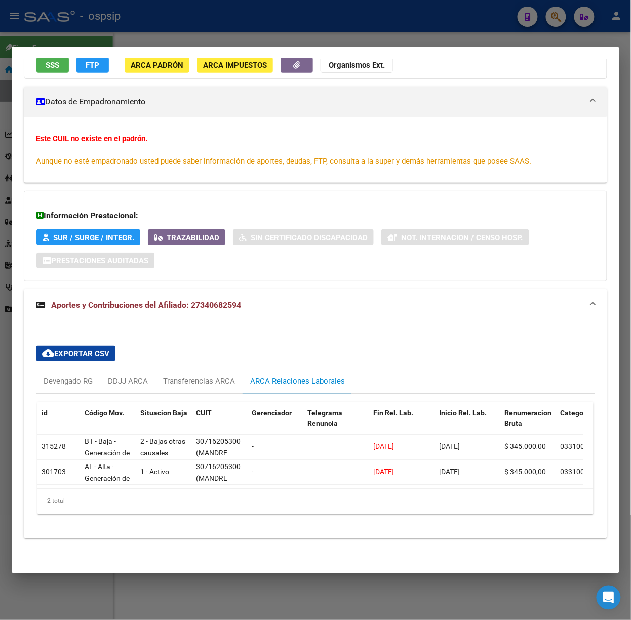
click at [289, 42] on div at bounding box center [315, 310] width 631 height 620
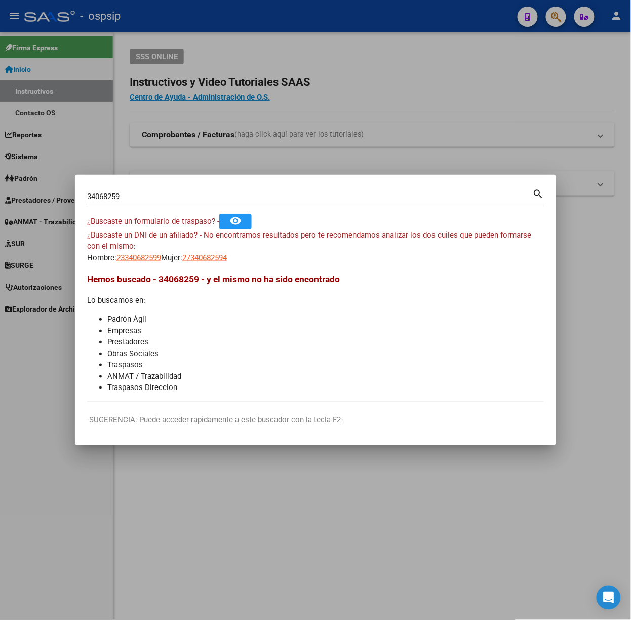
click at [207, 199] on input "34068259" at bounding box center [310, 196] width 446 height 9
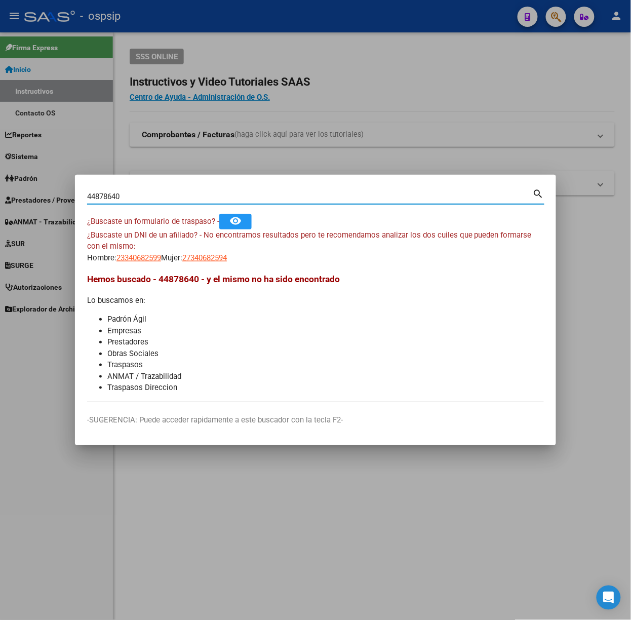
type input "44878640"
click at [223, 264] on mat-dialog-content "44878640 Buscar (apellido, dni, cuil, nro traspaso, cuit, obra social) search ¿…" at bounding box center [315, 294] width 481 height 215
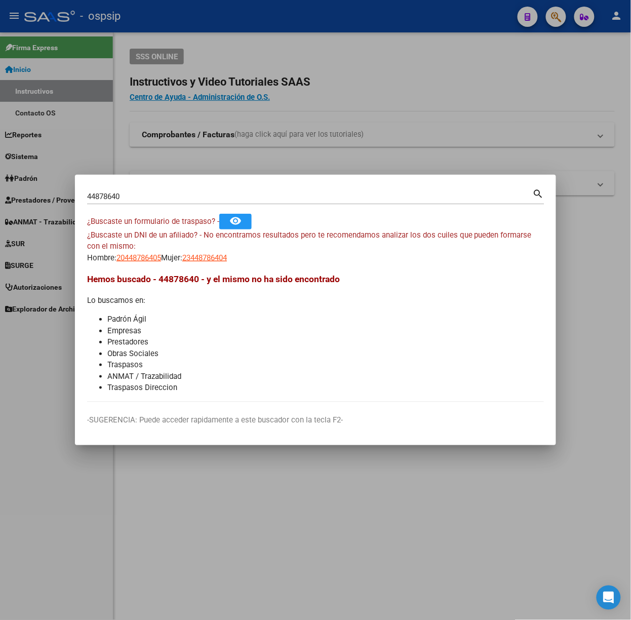
click at [224, 263] on app-link-go-to "23448786404" at bounding box center [204, 258] width 45 height 12
click at [223, 262] on span "23448786404" at bounding box center [204, 257] width 45 height 9
copy span "23448786404"
type textarea "23448786404"
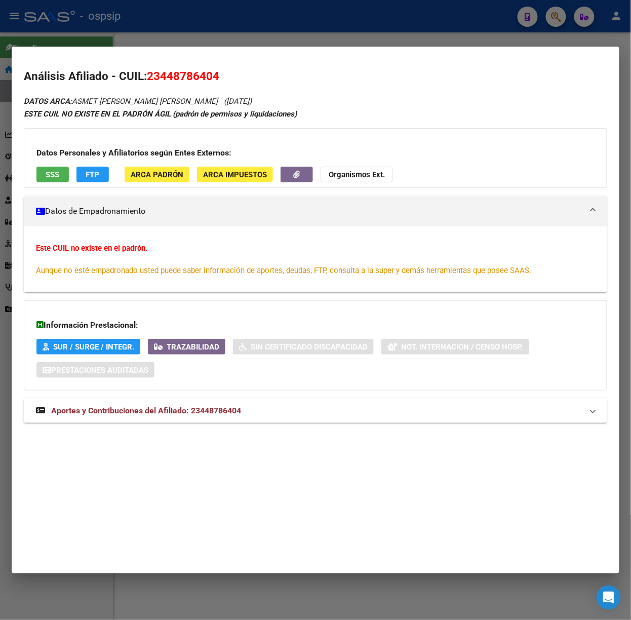
click at [225, 410] on span "Aportes y Contribuciones del Afiliado: 23448786404" at bounding box center [146, 411] width 190 height 10
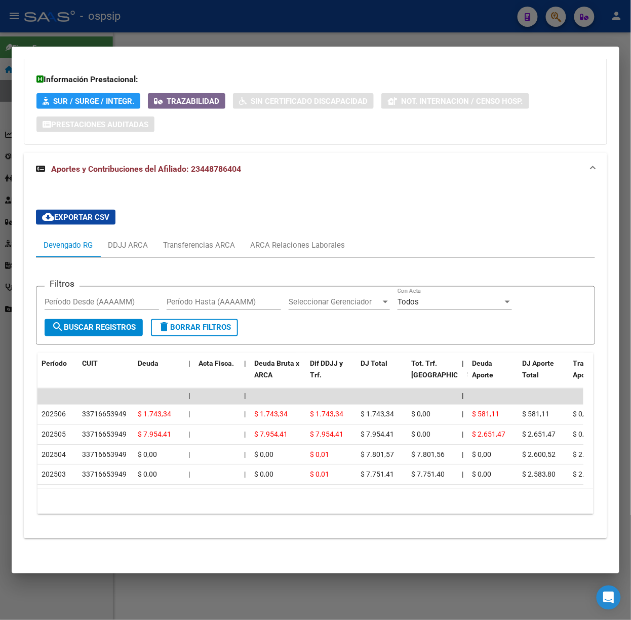
scroll to position [257, 0]
click at [165, 35] on div at bounding box center [315, 310] width 631 height 620
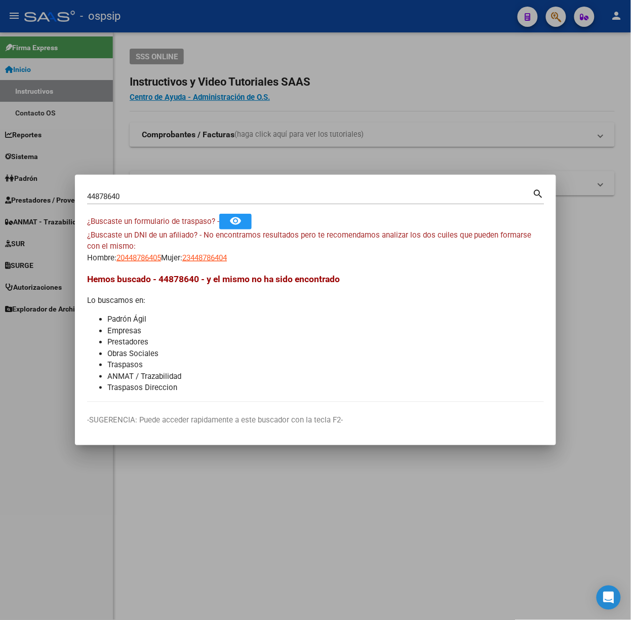
click at [144, 201] on div "44878640 Buscar (apellido, dni, [PERSON_NAME], nro traspaso, cuit, obra social)" at bounding box center [310, 196] width 446 height 15
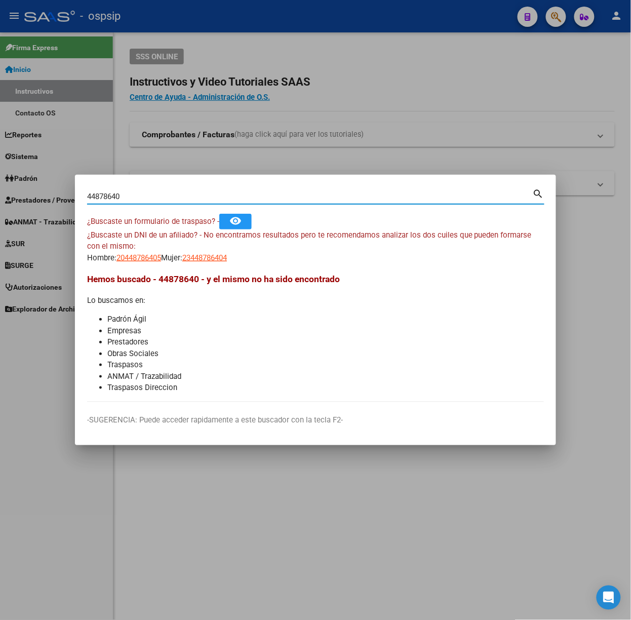
click at [142, 197] on input "44878640" at bounding box center [310, 196] width 446 height 9
type input "39803405"
click at [161, 256] on span "20398034059" at bounding box center [139, 257] width 45 height 9
type textarea "20398034059"
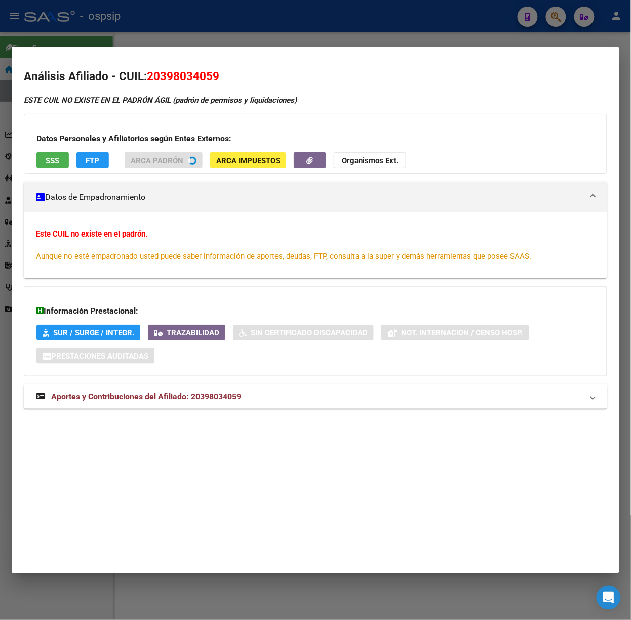
click at [217, 376] on div "Información Prestacional: SUR / SURGE / INTEGR. Trazabilidad Sin Certificado Di…" at bounding box center [316, 331] width 584 height 90
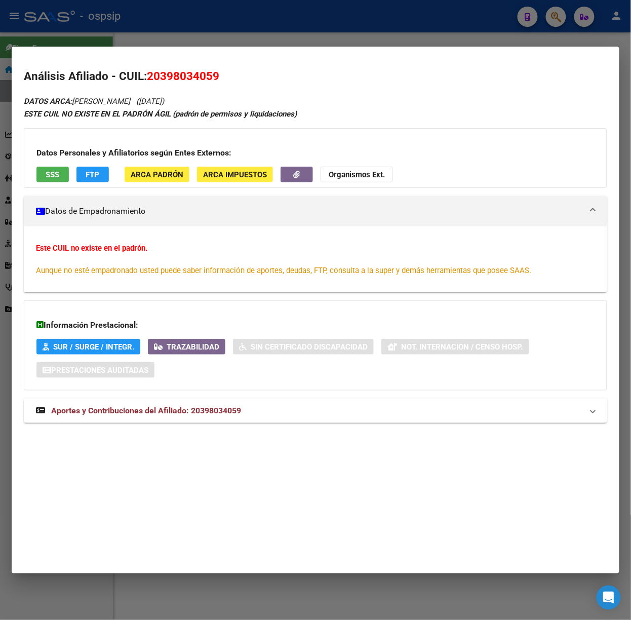
click at [257, 422] on mat-expansion-panel-header "Aportes y Contribuciones del Afiliado: 20398034059" at bounding box center [316, 411] width 584 height 24
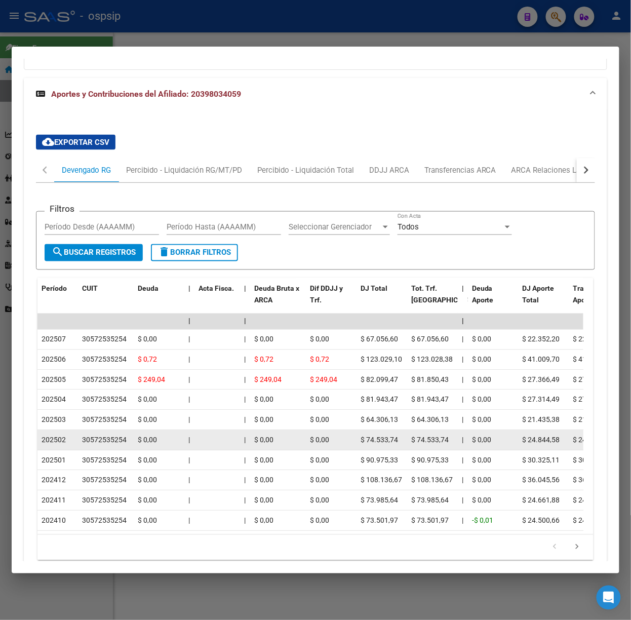
scroll to position [380, 0]
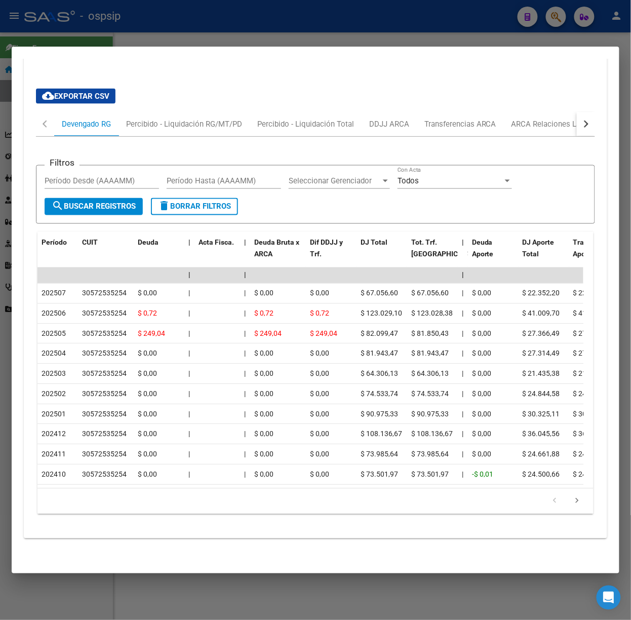
click at [263, 20] on div at bounding box center [315, 310] width 631 height 620
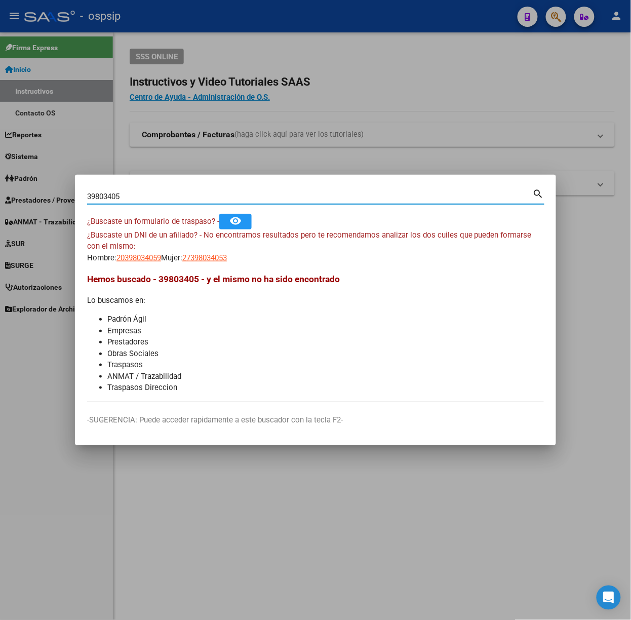
click at [152, 197] on input "39803405" at bounding box center [310, 196] width 446 height 9
type input "44111920"
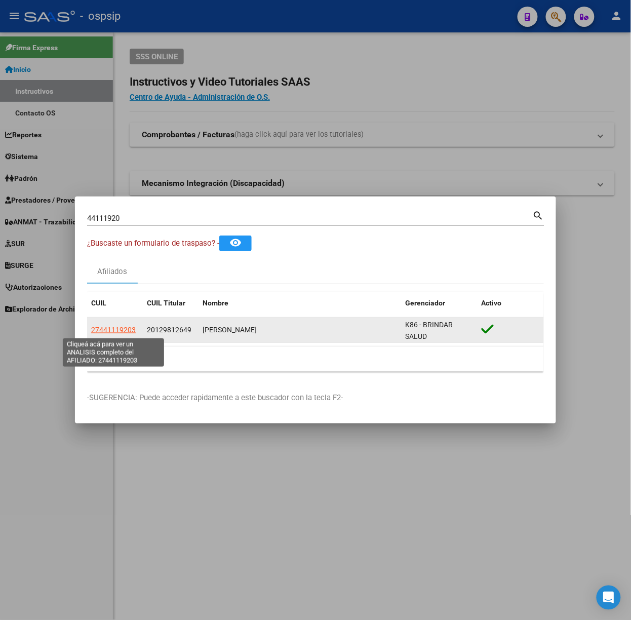
click at [95, 332] on span "27441119203" at bounding box center [113, 330] width 45 height 8
type textarea "27441119203"
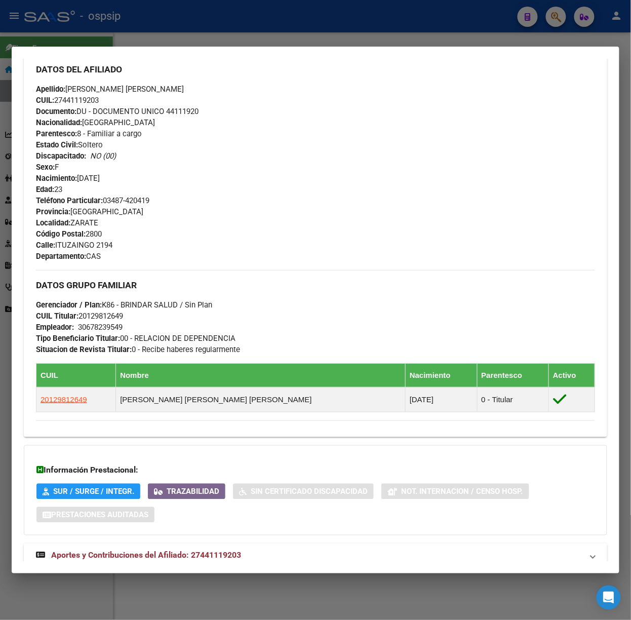
scroll to position [378, 0]
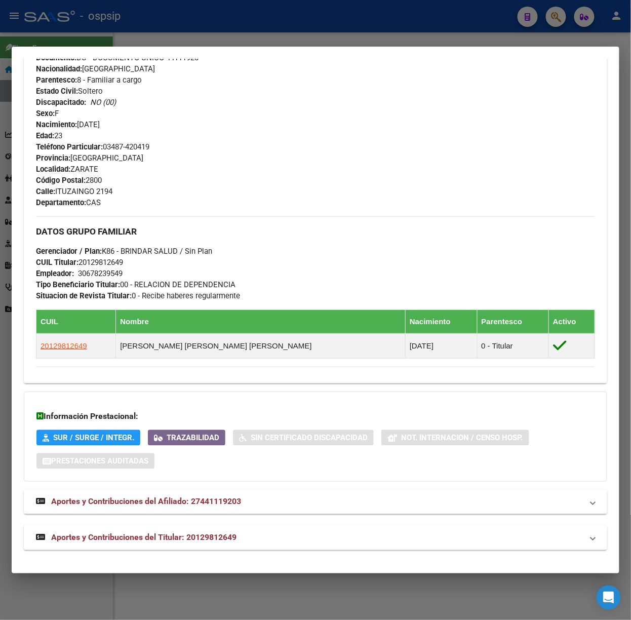
click at [191, 542] on span "Aportes y Contribuciones del Titular: 20129812649" at bounding box center [143, 538] width 185 height 10
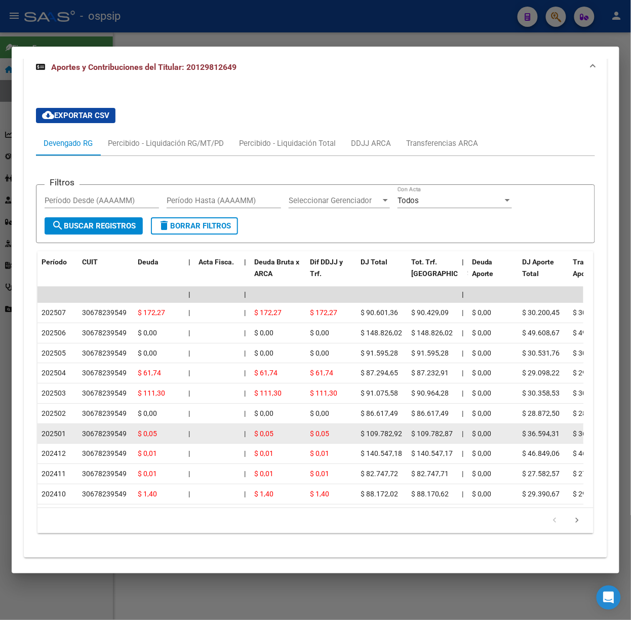
scroll to position [873, 0]
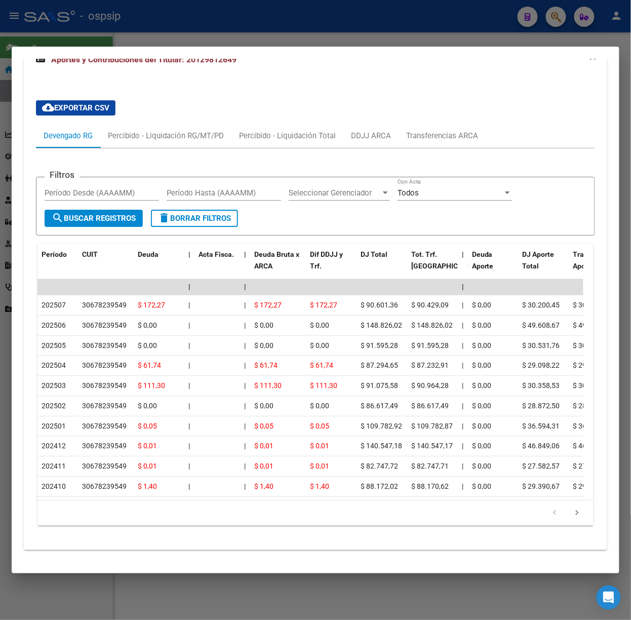
click at [84, 37] on div at bounding box center [315, 310] width 631 height 620
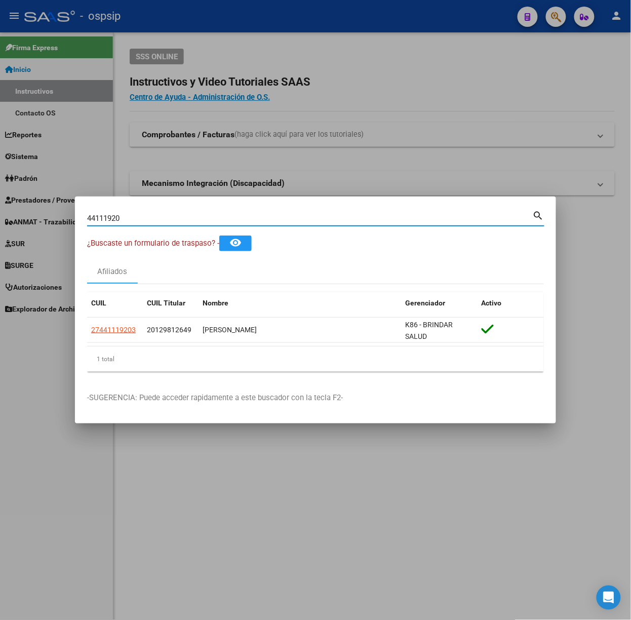
click at [164, 217] on input "44111920" at bounding box center [310, 218] width 446 height 9
type input "44165028"
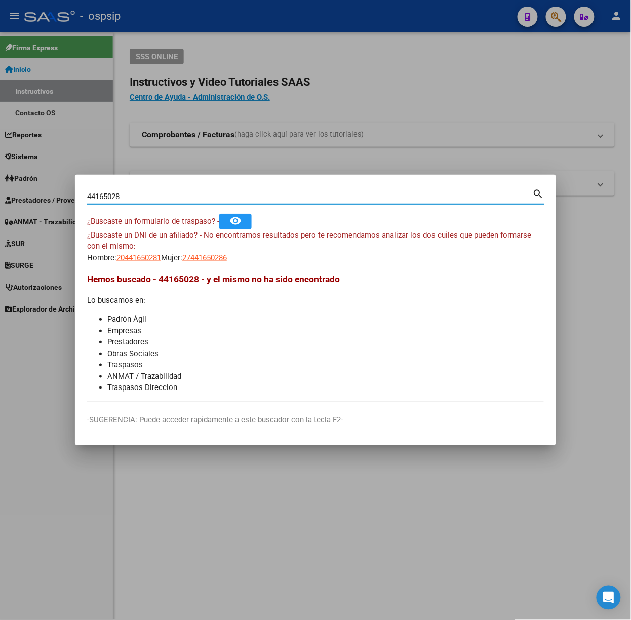
click at [130, 262] on app-link-go-to "20441650281" at bounding box center [139, 258] width 45 height 12
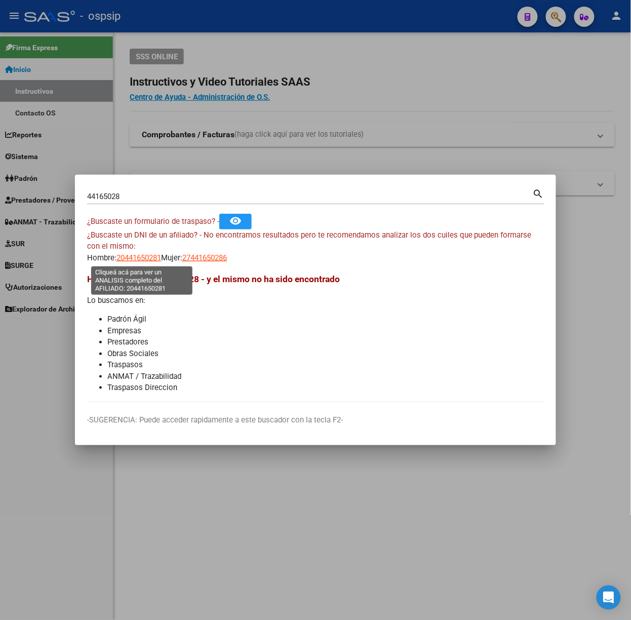
click at [130, 257] on span "20441650281" at bounding box center [139, 257] width 45 height 9
type textarea "20441650281"
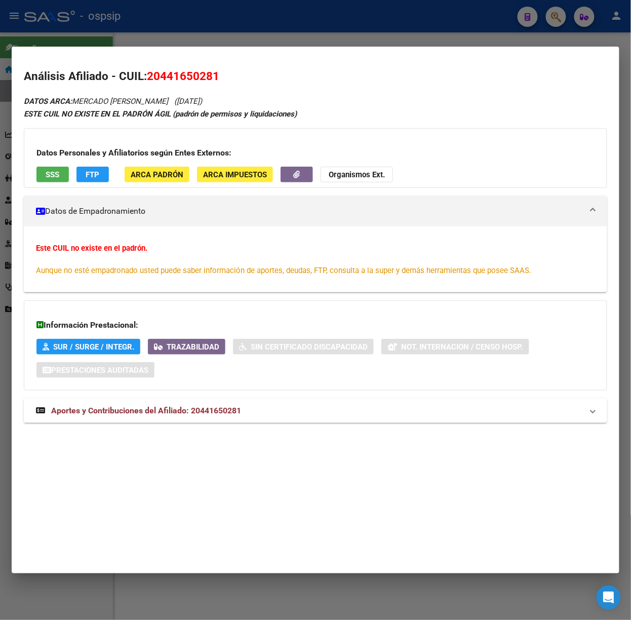
click at [227, 421] on mat-expansion-panel-header "Aportes y Contribuciones del Afiliado: 20441650281" at bounding box center [316, 411] width 584 height 24
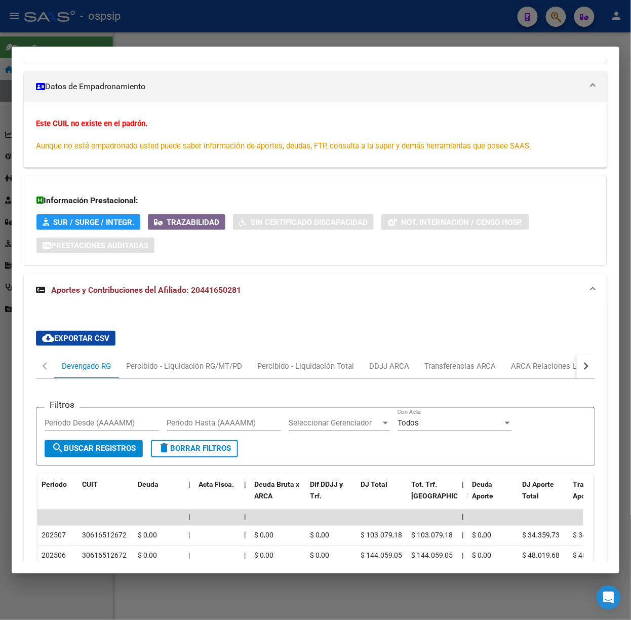
scroll to position [359, 0]
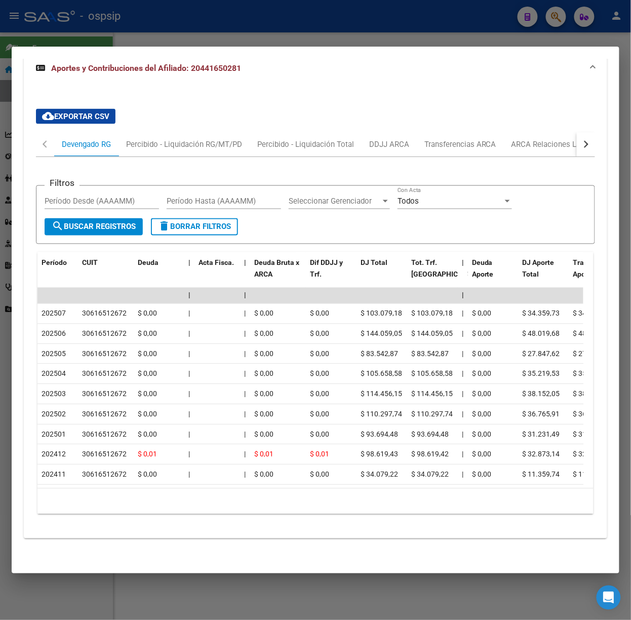
click at [183, 36] on div at bounding box center [315, 310] width 631 height 620
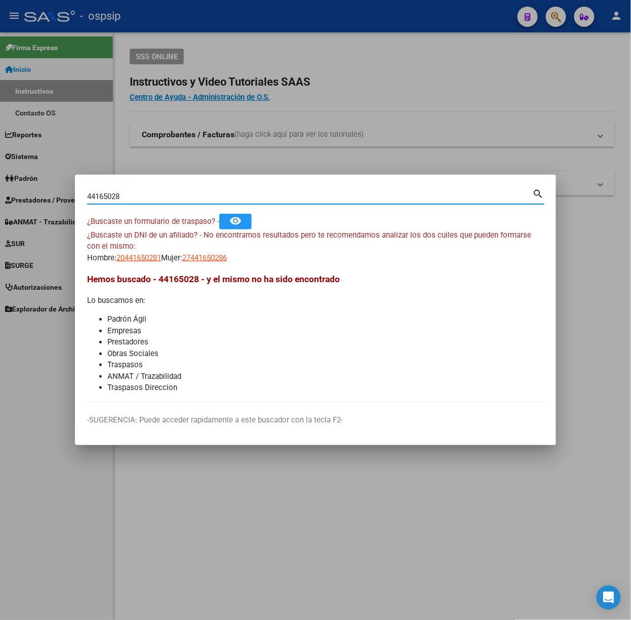
click at [152, 195] on input "44165028" at bounding box center [310, 196] width 446 height 9
type input "43392706"
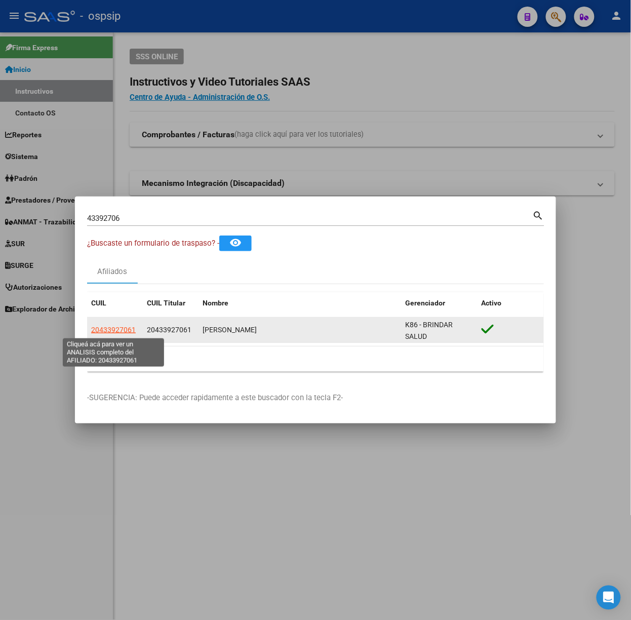
click at [93, 327] on span "20433927061" at bounding box center [113, 330] width 45 height 8
type textarea "20433927061"
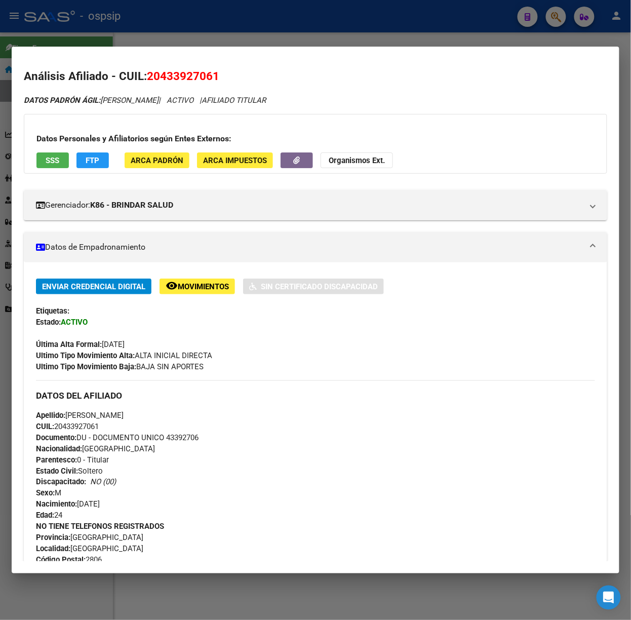
scroll to position [309, 0]
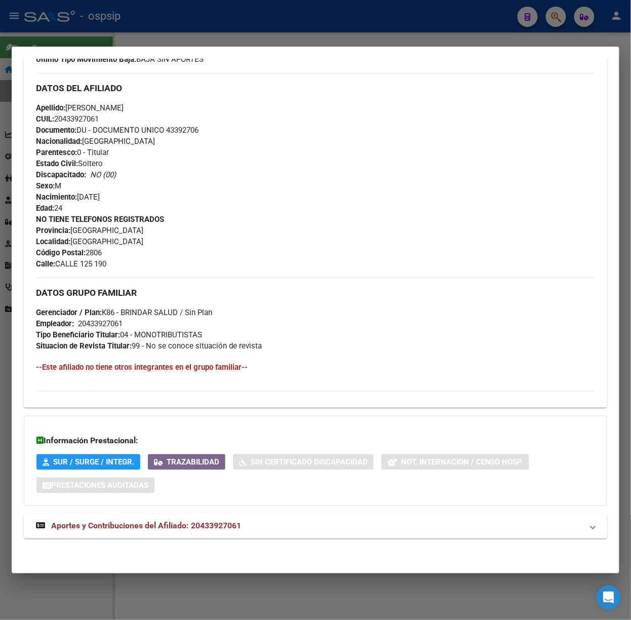
click at [168, 523] on span "Aportes y Contribuciones del Afiliado: 20433927061" at bounding box center [146, 526] width 190 height 10
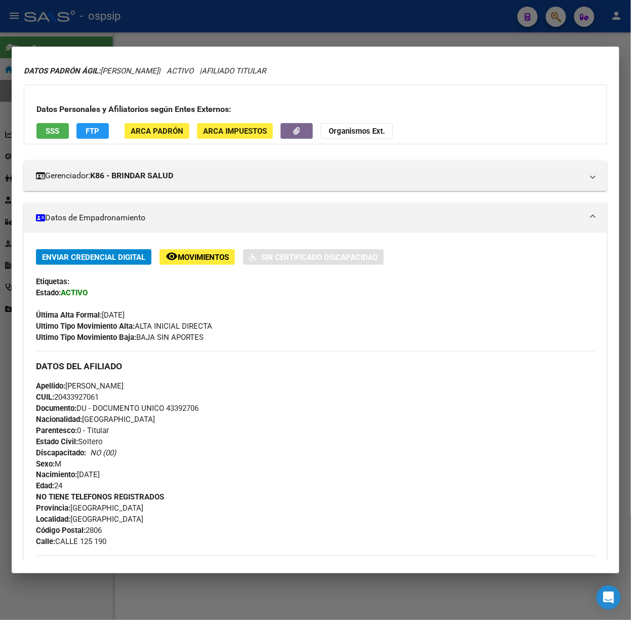
scroll to position [0, 0]
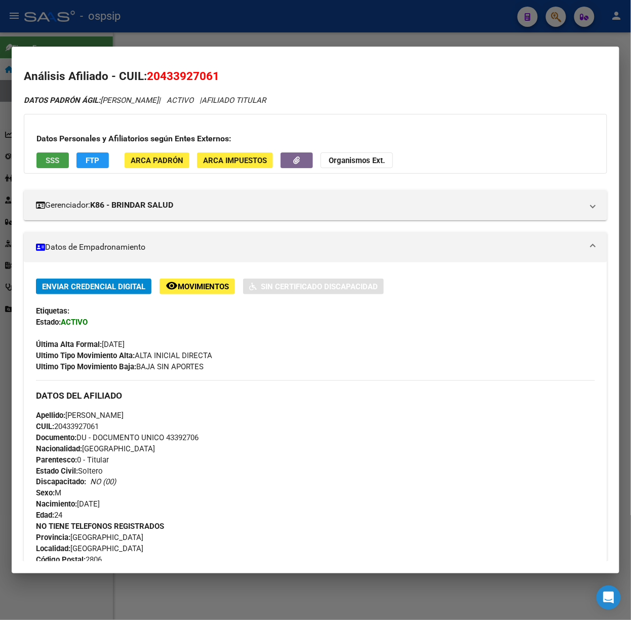
click at [47, 165] on span "SSS" at bounding box center [53, 160] width 14 height 9
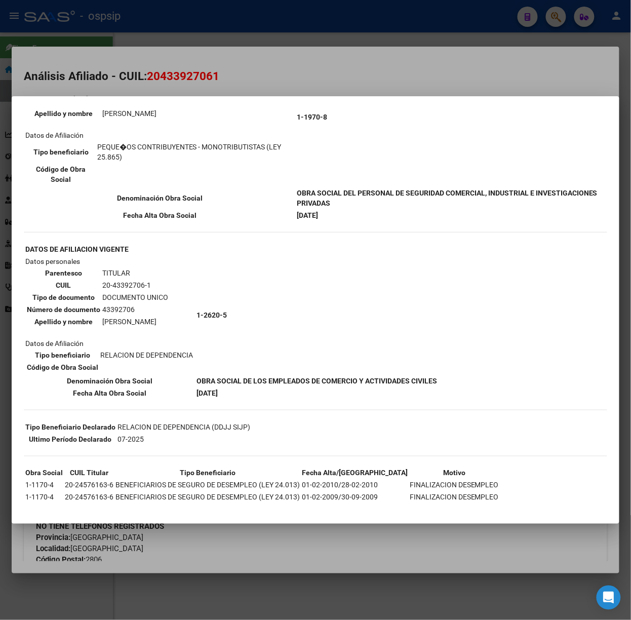
scroll to position [115, 0]
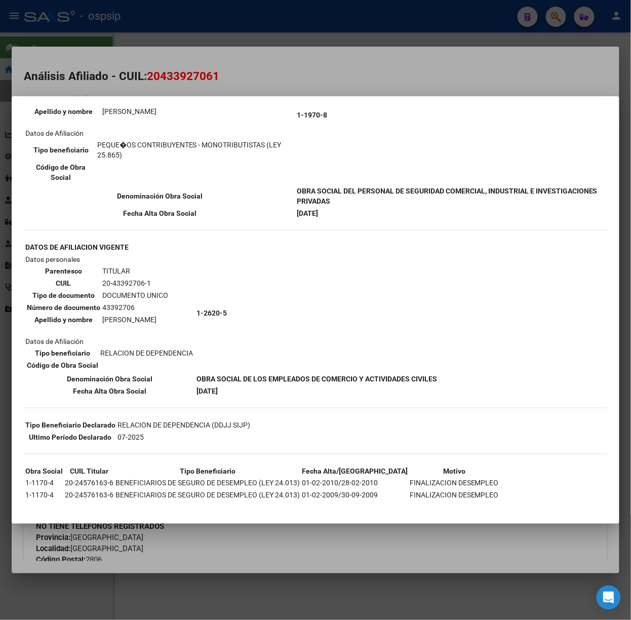
click at [207, 58] on div at bounding box center [315, 310] width 631 height 620
click at [185, 25] on div at bounding box center [315, 310] width 631 height 620
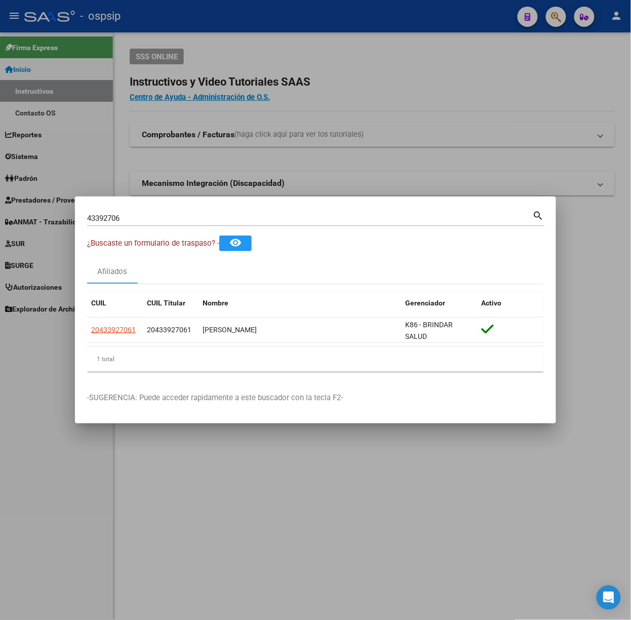
click at [131, 221] on input "43392706" at bounding box center [310, 218] width 446 height 9
type input "39877142"
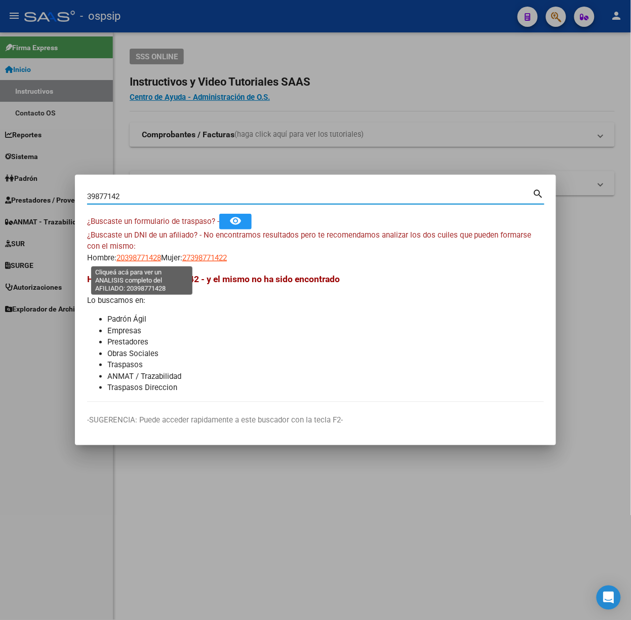
click at [134, 260] on span "20398771428" at bounding box center [139, 257] width 45 height 9
type textarea "20398771428"
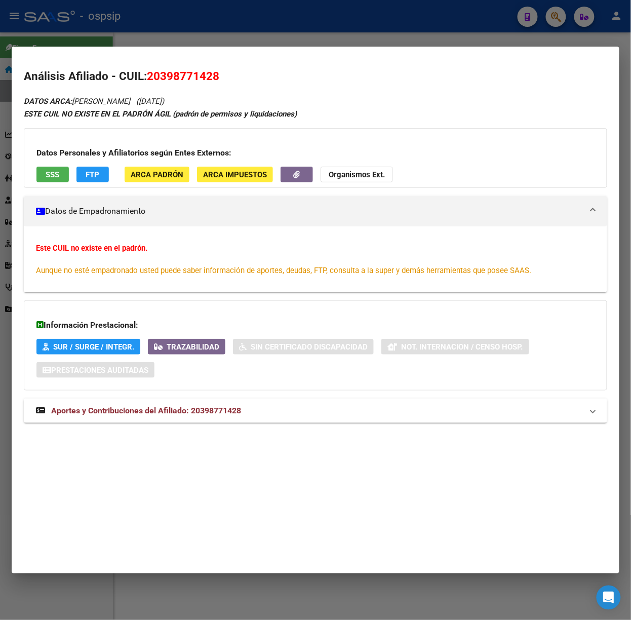
click at [226, 385] on div "Información Prestacional: SUR / SURGE / INTEGR. Trazabilidad Sin Certificado Di…" at bounding box center [316, 345] width 584 height 90
click at [236, 404] on mat-expansion-panel-header "Aportes y Contribuciones del Afiliado: 20398771428" at bounding box center [316, 411] width 584 height 24
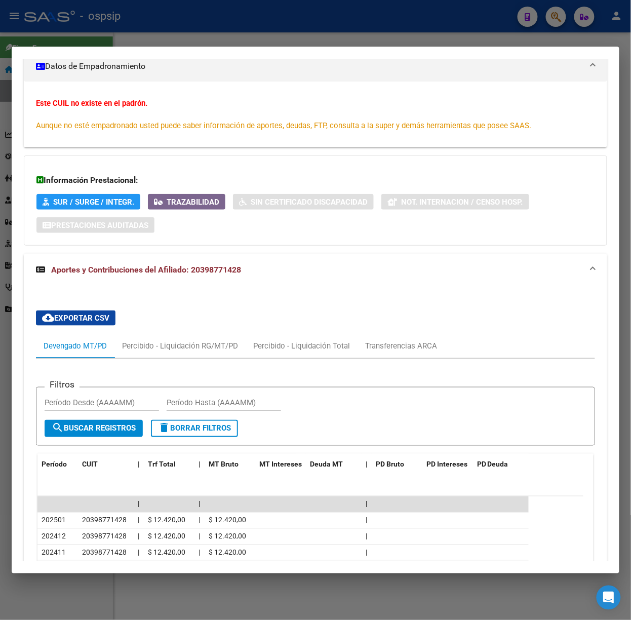
scroll to position [254, 0]
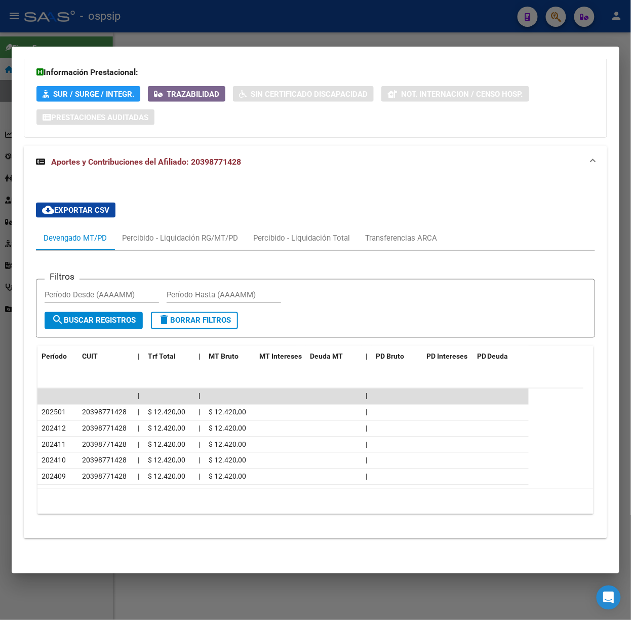
click at [208, 35] on div at bounding box center [315, 310] width 631 height 620
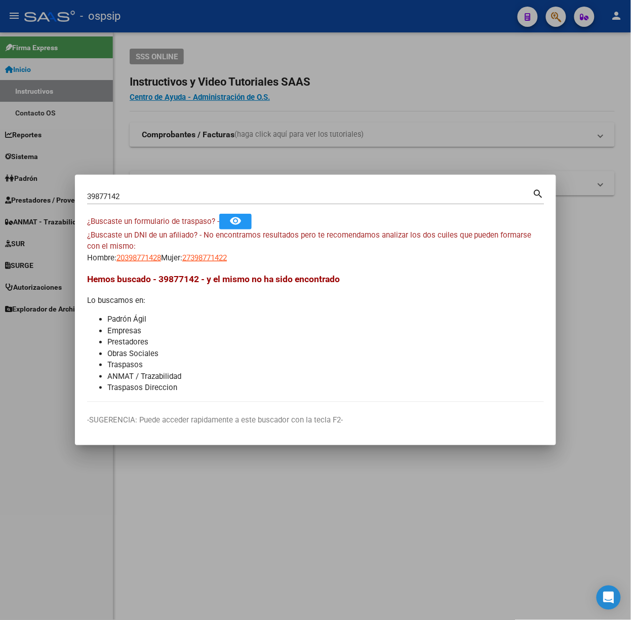
click at [161, 258] on span "20398771428" at bounding box center [139, 257] width 45 height 9
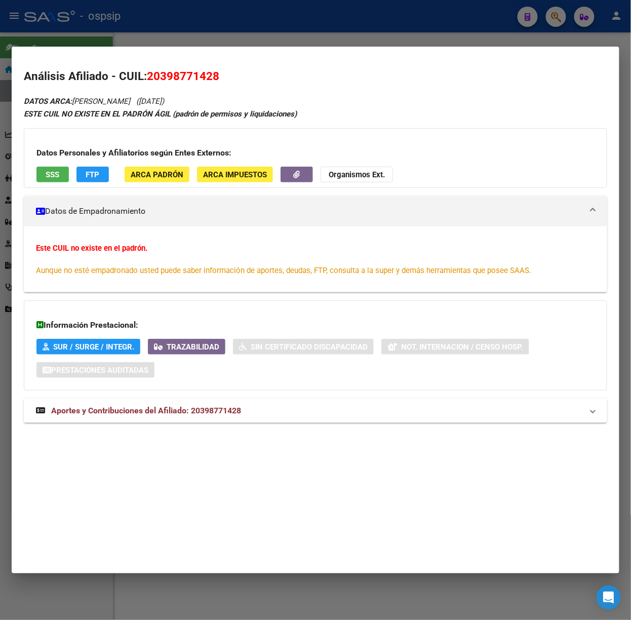
click at [267, 428] on div "DATOS ARCA: [PERSON_NAME] ([DATE]) ESTE CUIL NO EXISTE EN EL PADRÓN ÁGIL (padró…" at bounding box center [316, 264] width 584 height 339
click at [262, 419] on mat-expansion-panel-header "Aportes y Contribuciones del Afiliado: 20398771428" at bounding box center [316, 411] width 584 height 24
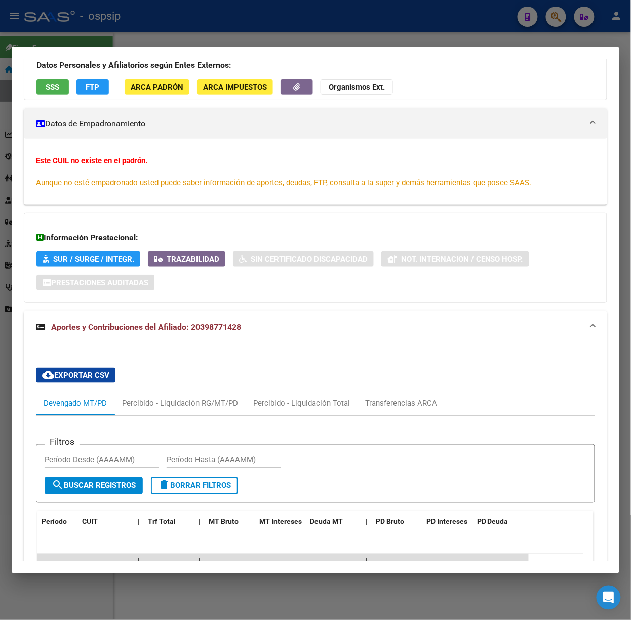
scroll to position [0, 0]
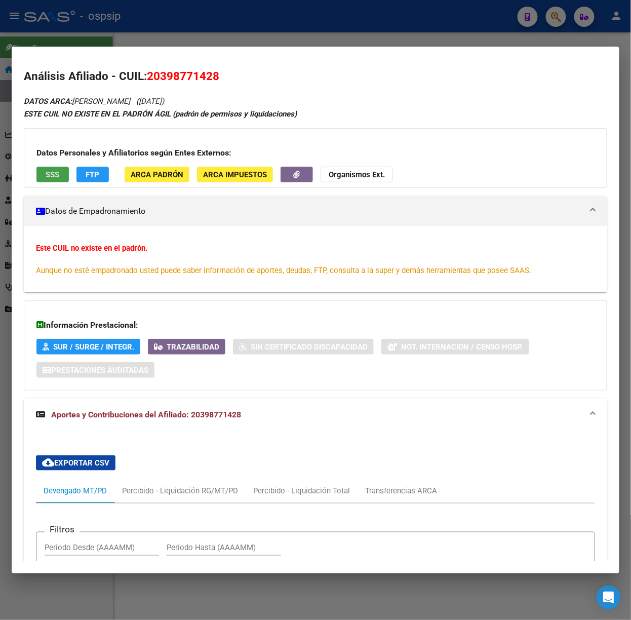
click at [59, 173] on span "SSS" at bounding box center [53, 174] width 14 height 9
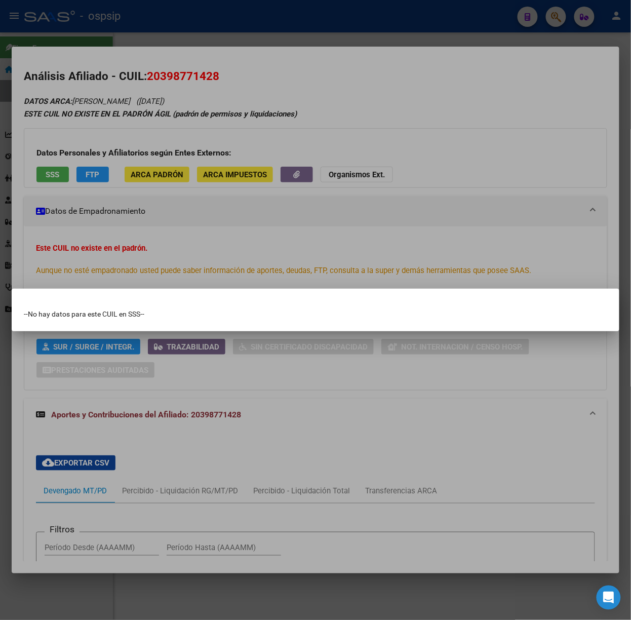
click at [223, 254] on div at bounding box center [315, 310] width 631 height 620
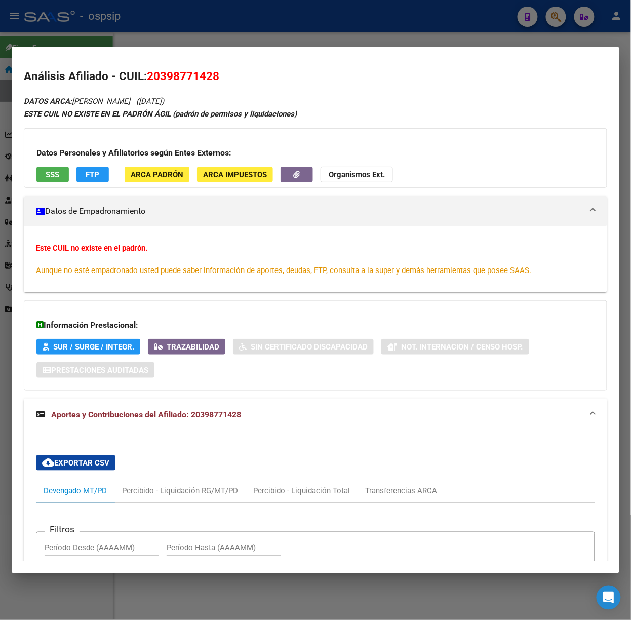
click at [140, 33] on div at bounding box center [315, 310] width 631 height 620
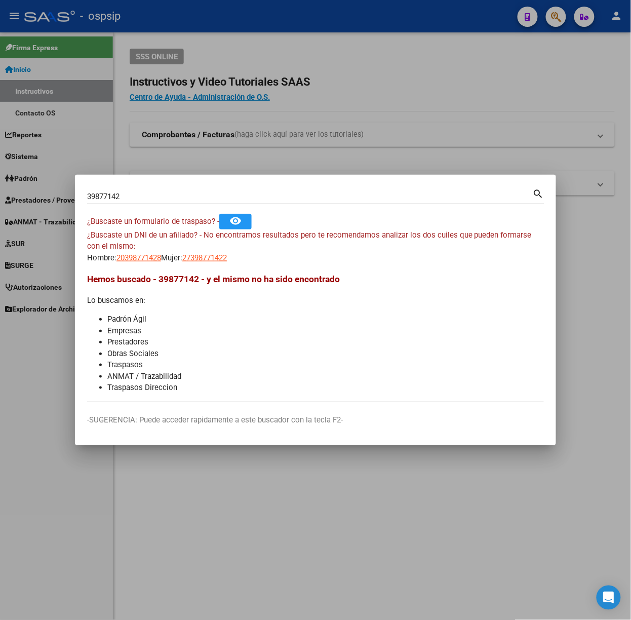
click at [144, 202] on div "39877142 Buscar (apellido, dni, [PERSON_NAME], nro traspaso, cuit, obra social)" at bounding box center [310, 196] width 446 height 15
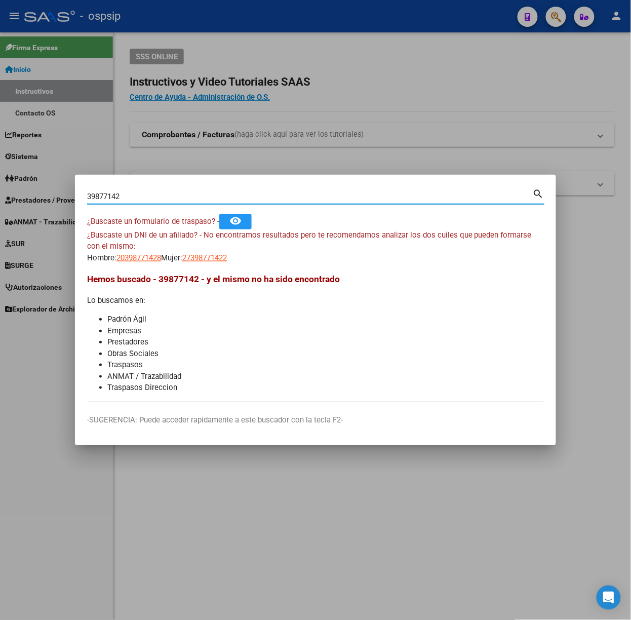
click at [138, 197] on input "39877142" at bounding box center [310, 196] width 446 height 9
type input "41324332"
click at [144, 268] on mat-dialog-content "41324332 Buscar (apellido, dni, cuil, nro traspaso, cuit, obra social) search ¿…" at bounding box center [315, 294] width 481 height 215
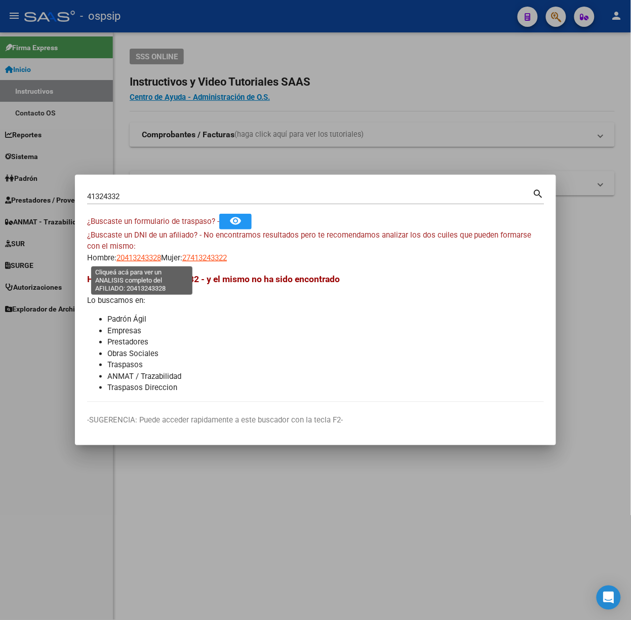
click at [144, 260] on span "20413243328" at bounding box center [139, 257] width 45 height 9
type textarea "20413243328"
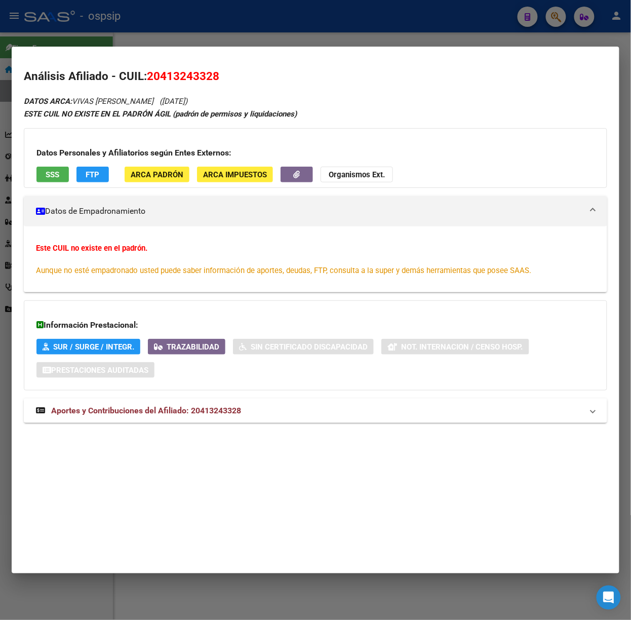
click at [230, 414] on span "Aportes y Contribuciones del Afiliado: 20413243328" at bounding box center [146, 411] width 190 height 10
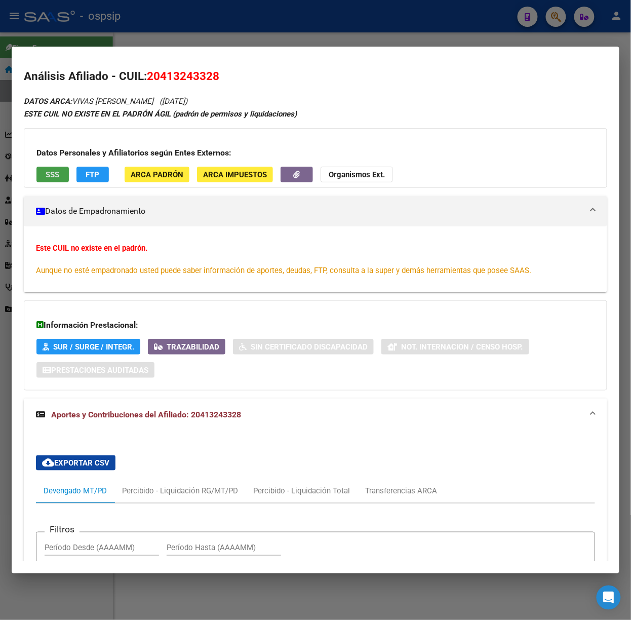
click at [52, 174] on span "SSS" at bounding box center [53, 174] width 14 height 9
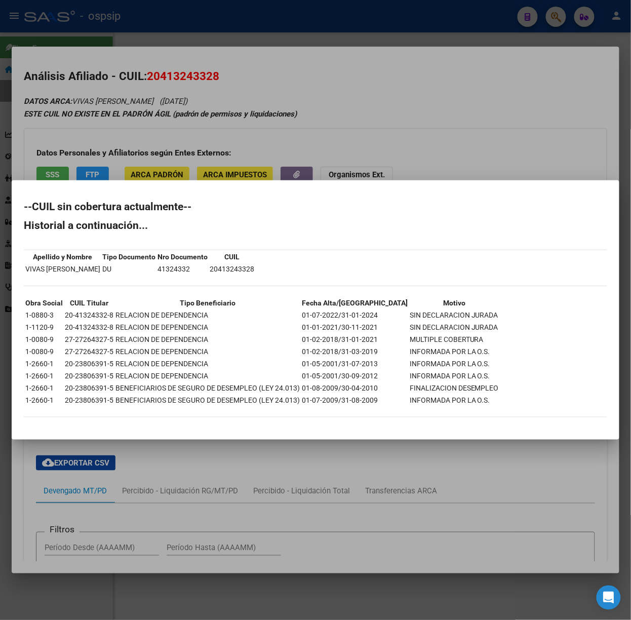
click at [182, 147] on div at bounding box center [315, 310] width 631 height 620
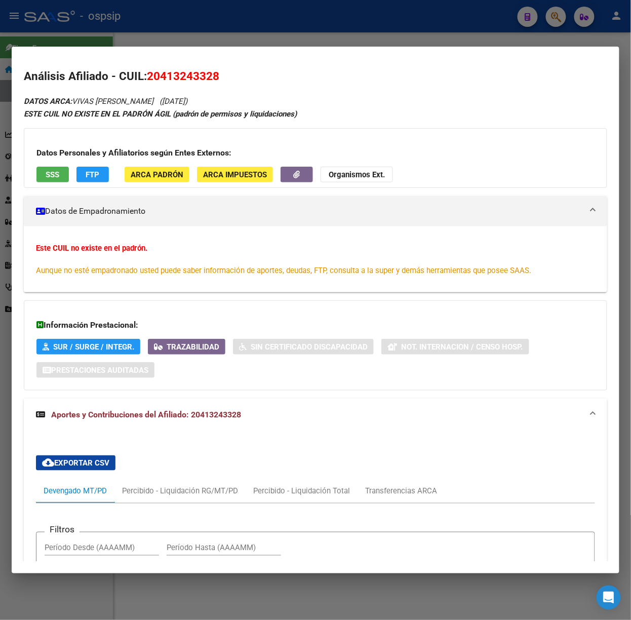
click at [55, 27] on div at bounding box center [315, 310] width 631 height 620
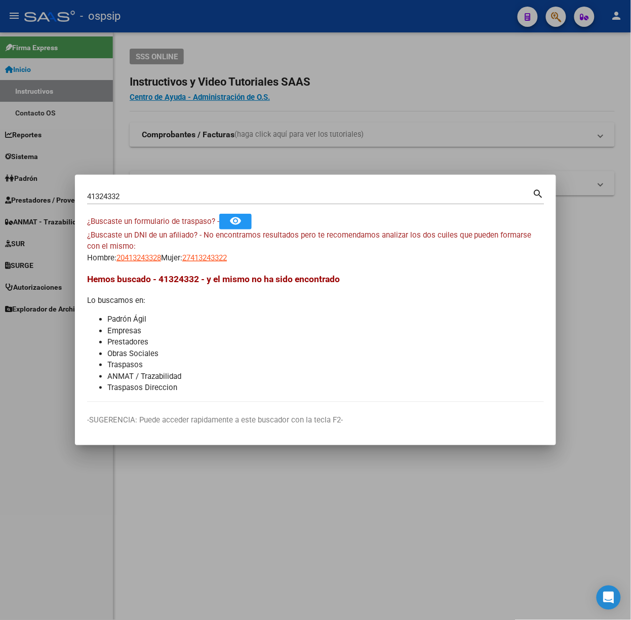
click at [146, 193] on input "41324332" at bounding box center [310, 196] width 446 height 9
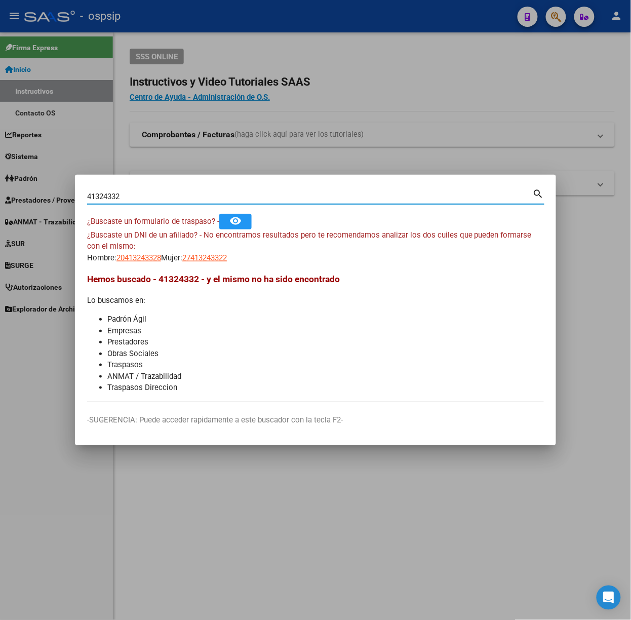
click at [146, 193] on input "41324332" at bounding box center [310, 196] width 446 height 9
type input "41206748"
click at [132, 258] on span "20412067488" at bounding box center [139, 257] width 45 height 9
type textarea "20412067488"
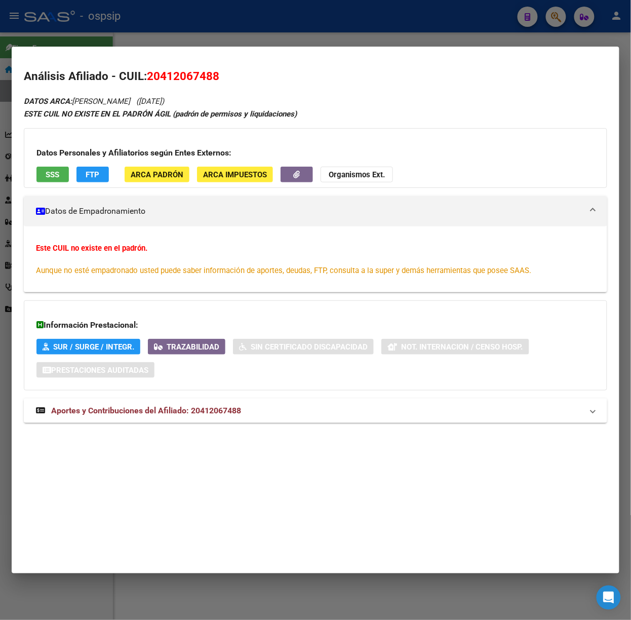
click at [229, 419] on mat-expansion-panel-header "Aportes y Contribuciones del Afiliado: 20412067488" at bounding box center [316, 411] width 584 height 24
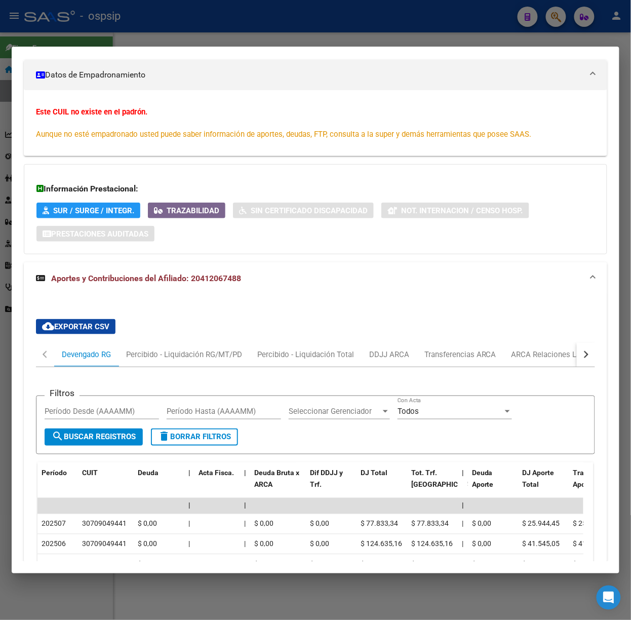
scroll to position [380, 0]
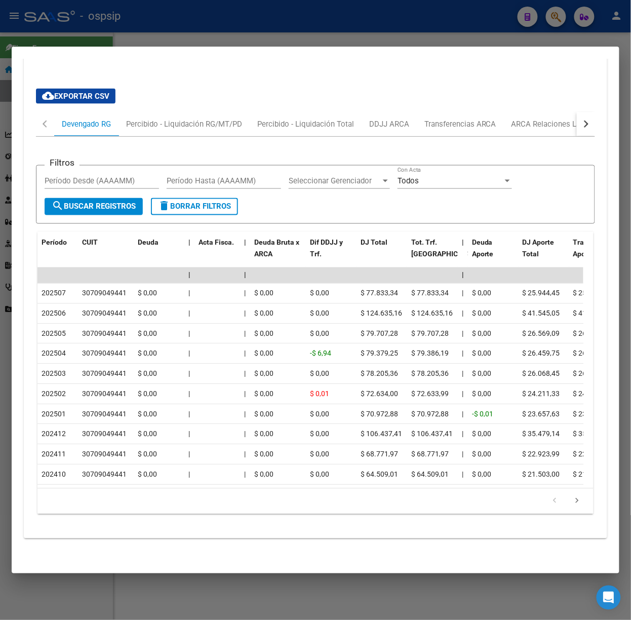
click at [260, 23] on div at bounding box center [315, 310] width 631 height 620
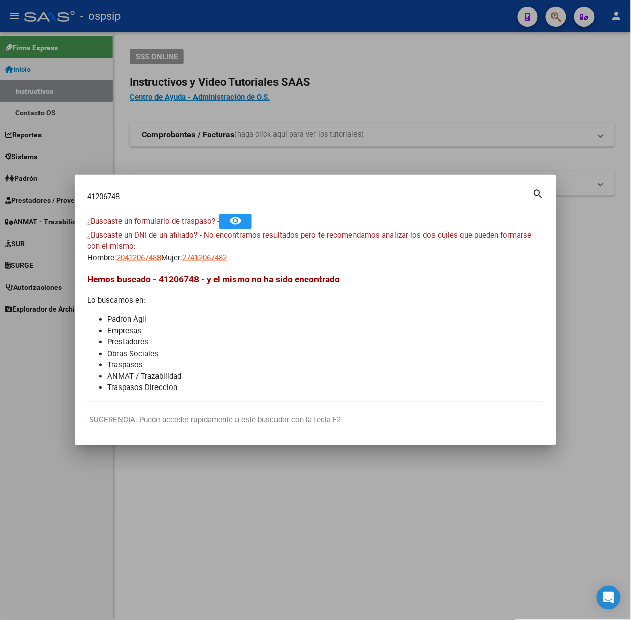
click at [145, 195] on input "41206748" at bounding box center [310, 196] width 446 height 9
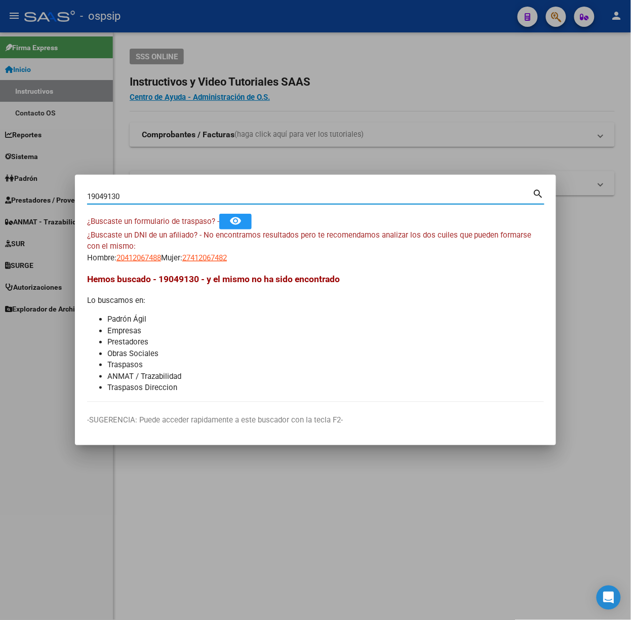
type input "19049130"
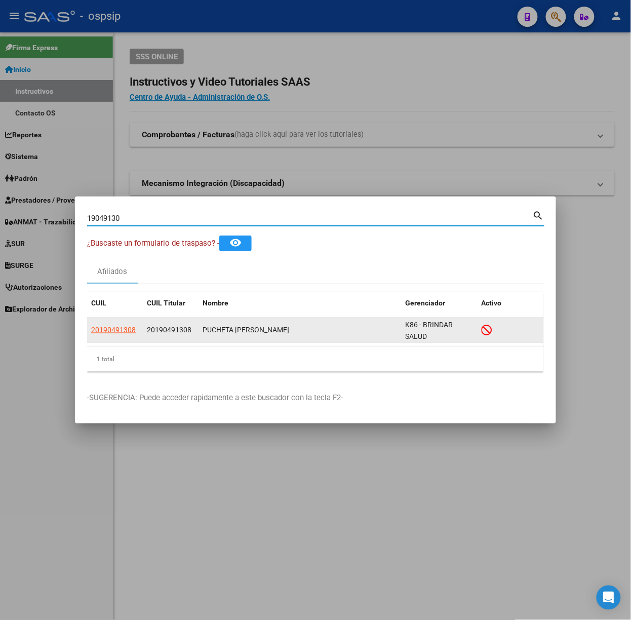
click at [119, 333] on span "20190491308" at bounding box center [113, 330] width 45 height 8
type textarea "20190491308"
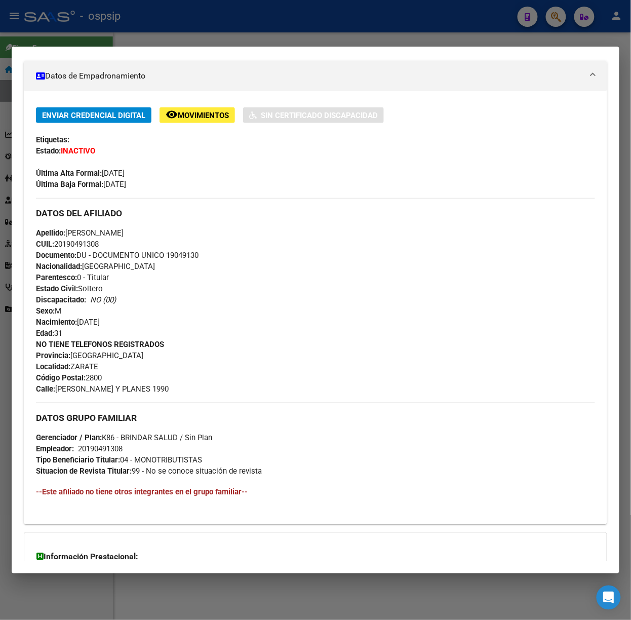
scroll to position [298, 0]
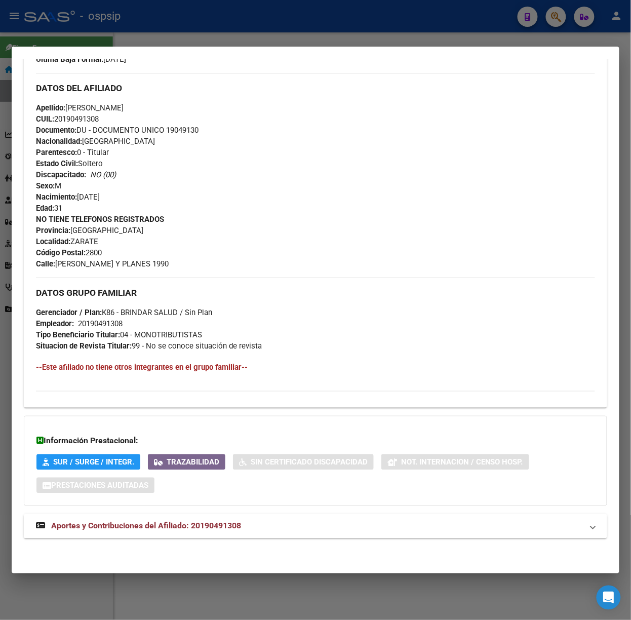
click at [254, 536] on mat-expansion-panel-header "Aportes y Contribuciones del Afiliado: 20190491308" at bounding box center [316, 526] width 584 height 24
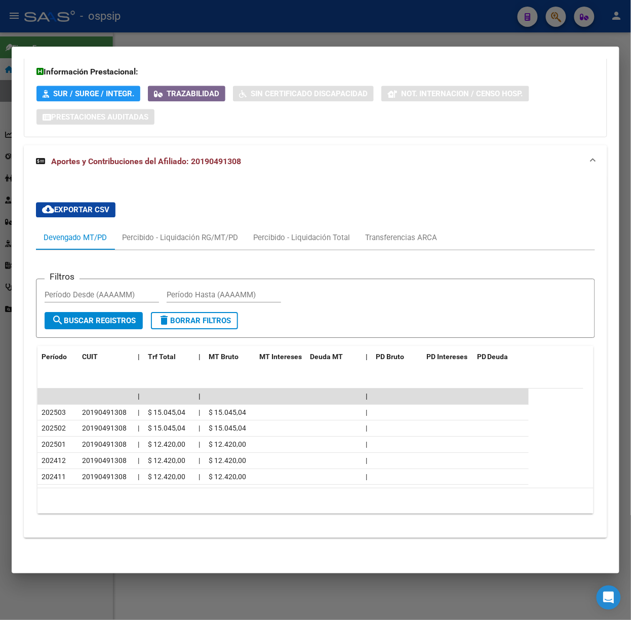
scroll to position [0, 0]
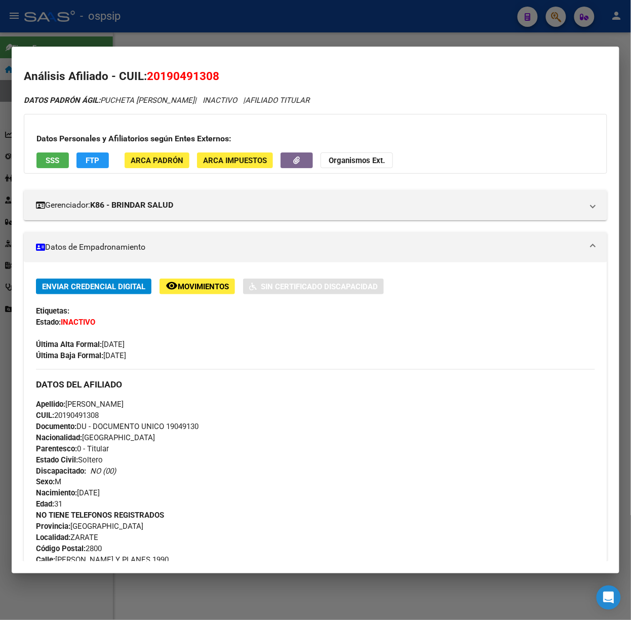
click at [59, 158] on span "SSS" at bounding box center [53, 160] width 14 height 9
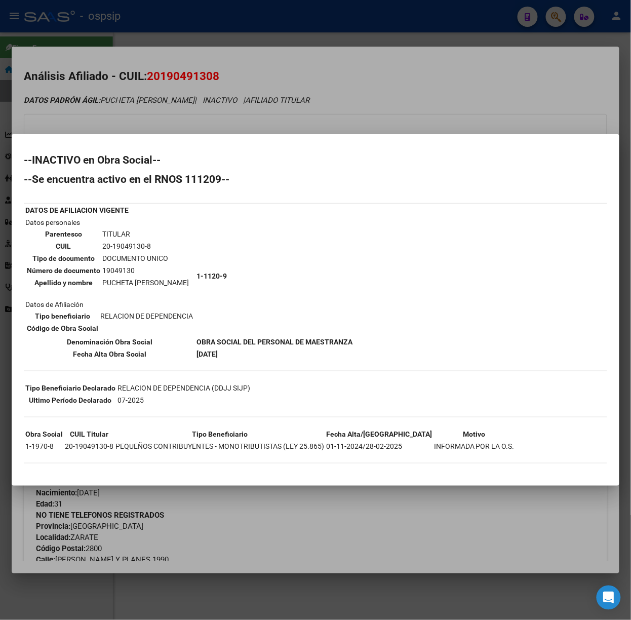
click at [178, 119] on div at bounding box center [315, 310] width 631 height 620
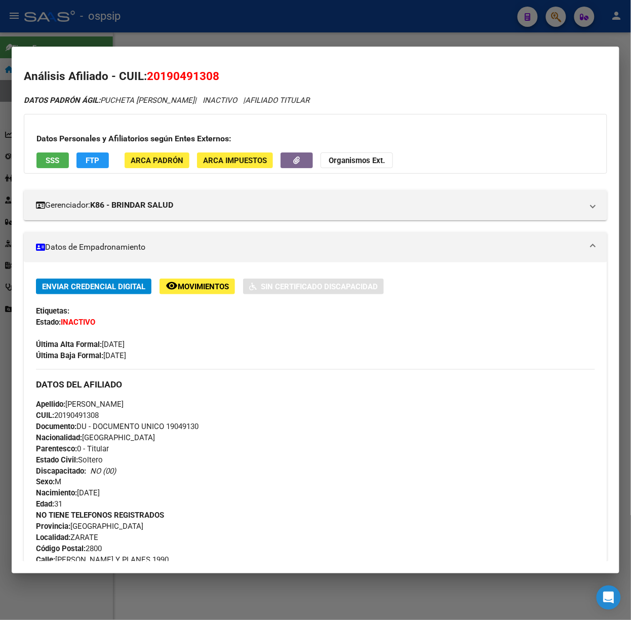
click at [146, 28] on div at bounding box center [315, 310] width 631 height 620
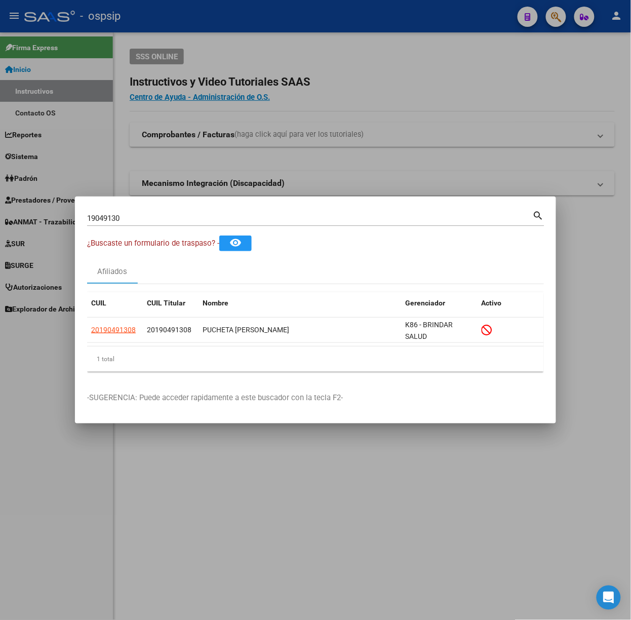
click at [169, 219] on input "19049130" at bounding box center [310, 218] width 446 height 9
type input "40020589"
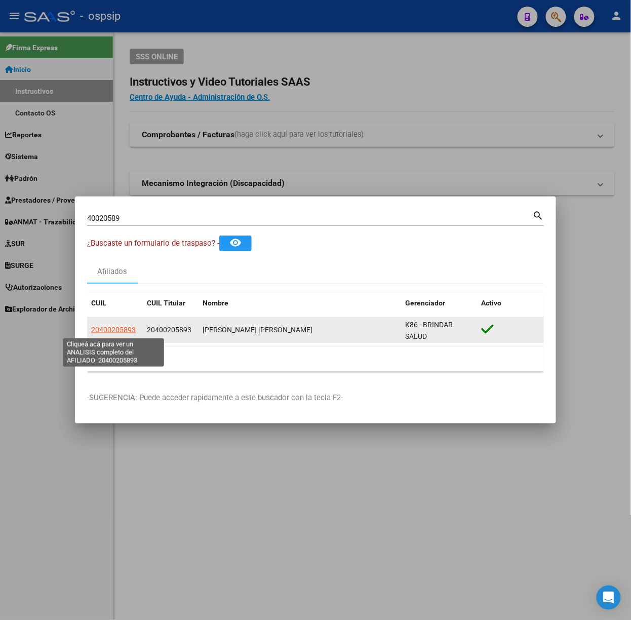
click at [117, 329] on span "20400205893" at bounding box center [113, 330] width 45 height 8
type textarea "20400205893"
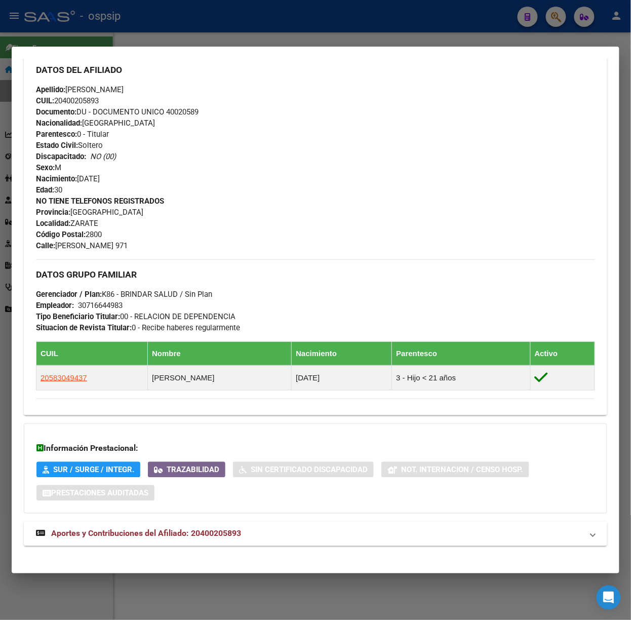
scroll to position [354, 0]
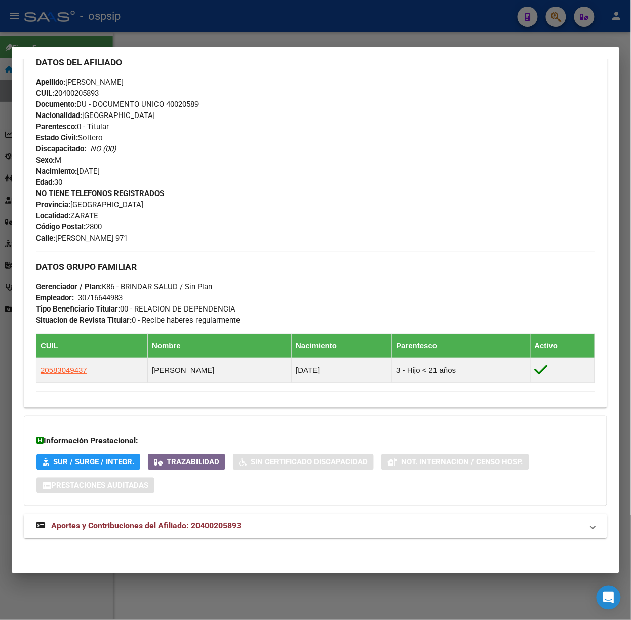
click at [198, 521] on span "Aportes y Contribuciones del Afiliado: 20400205893" at bounding box center [146, 526] width 190 height 10
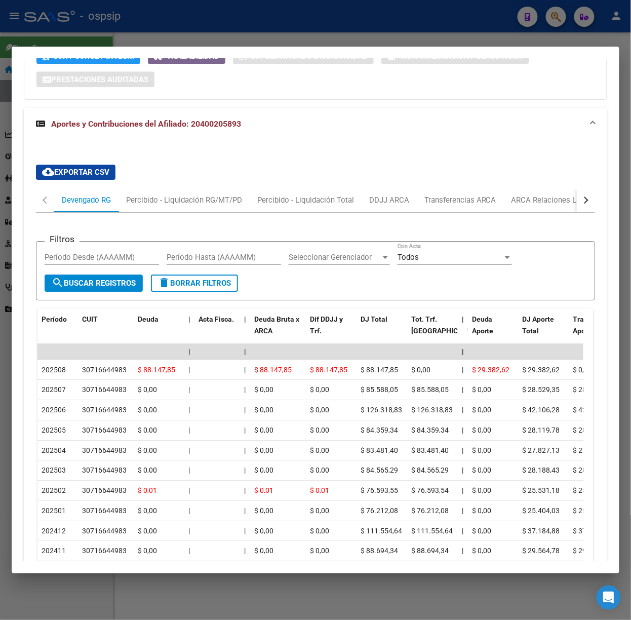
scroll to position [827, 0]
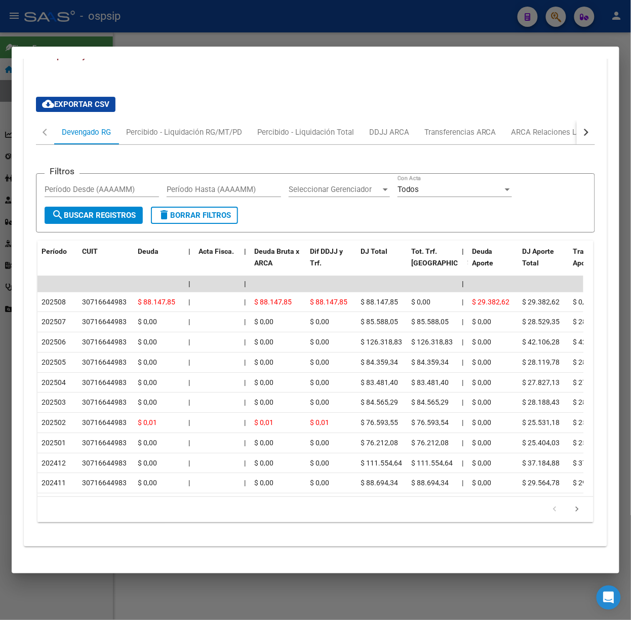
click at [130, 36] on div at bounding box center [315, 310] width 631 height 620
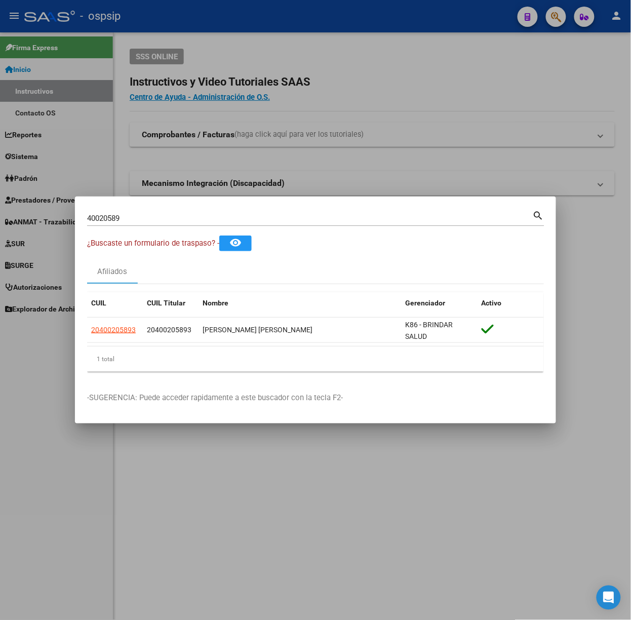
click at [180, 220] on input "40020589" at bounding box center [310, 218] width 446 height 9
type input "17699773"
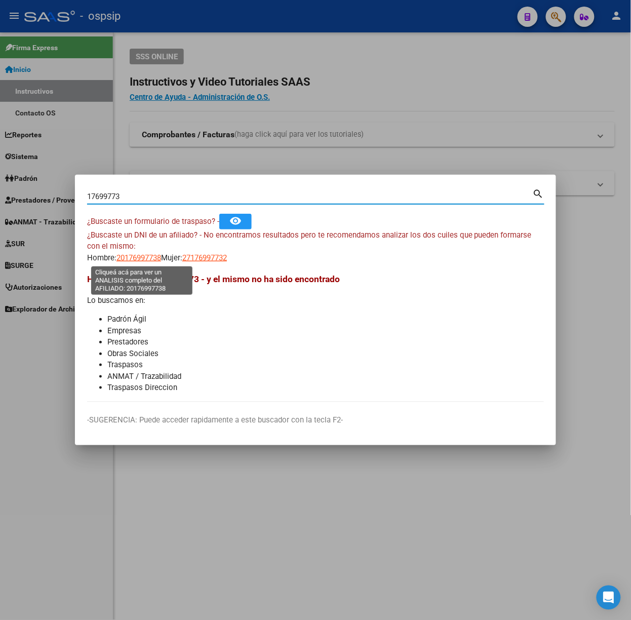
click at [134, 260] on span "20176997738" at bounding box center [139, 257] width 45 height 9
type textarea "20176997738"
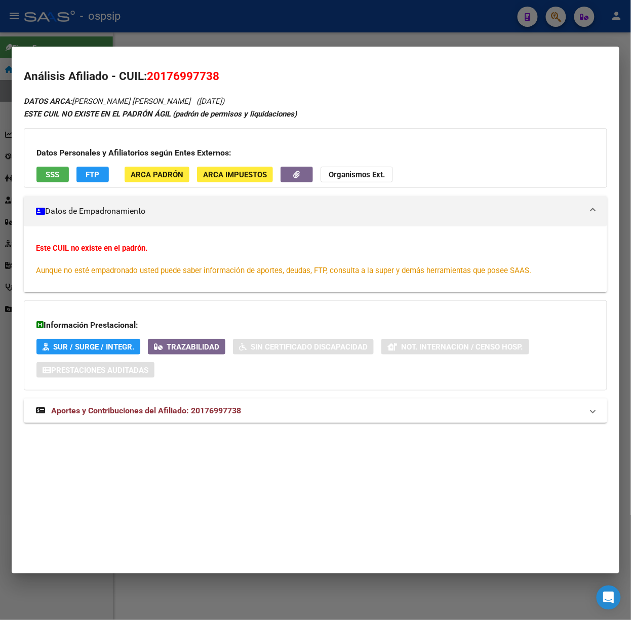
click at [200, 412] on span "Aportes y Contribuciones del Afiliado: 20176997738" at bounding box center [146, 411] width 190 height 10
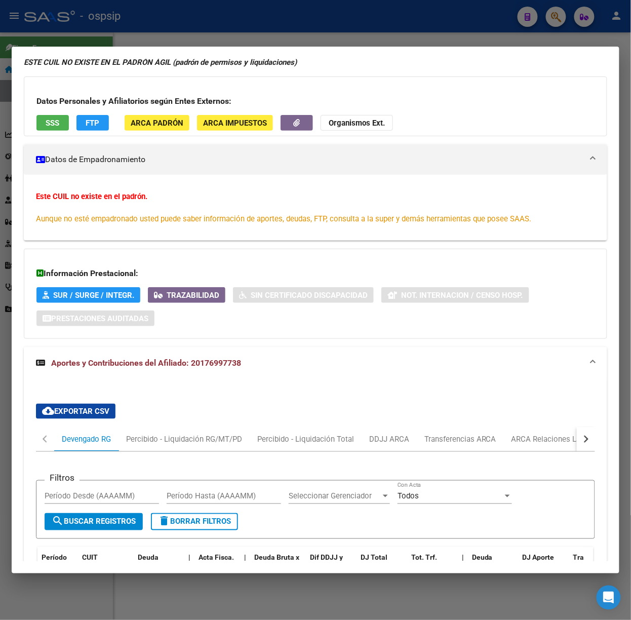
scroll to position [0, 0]
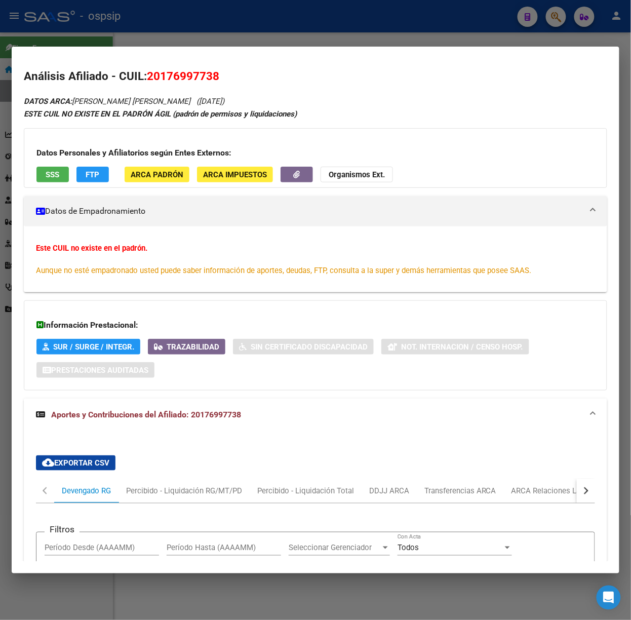
click at [64, 181] on button "SSS" at bounding box center [52, 175] width 32 height 16
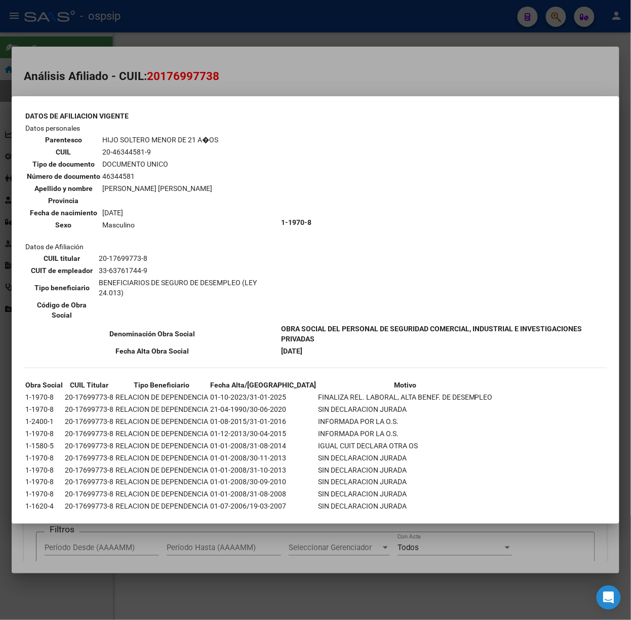
scroll to position [305, 0]
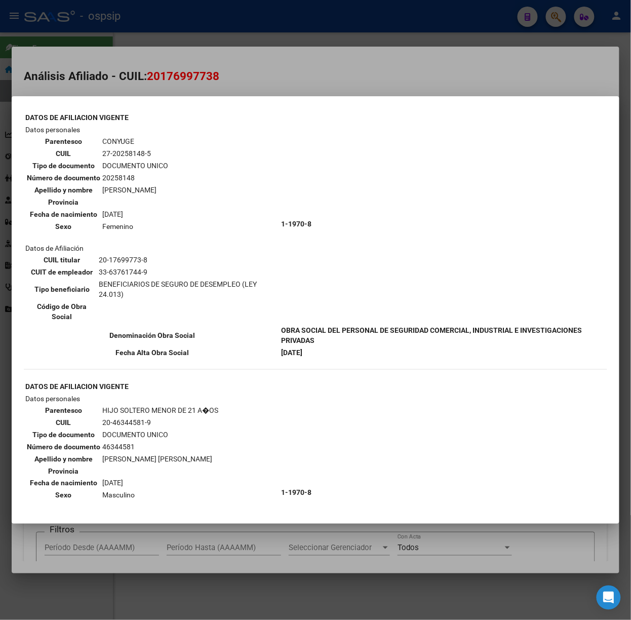
click at [227, 58] on div at bounding box center [315, 310] width 631 height 620
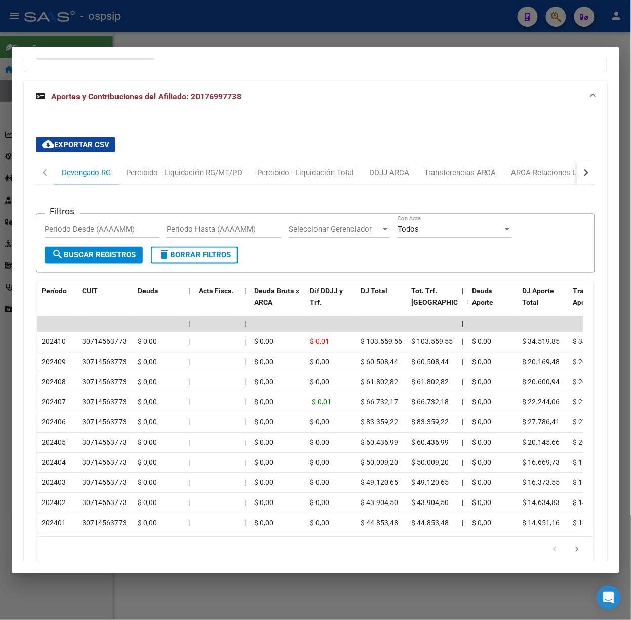
scroll to position [244, 0]
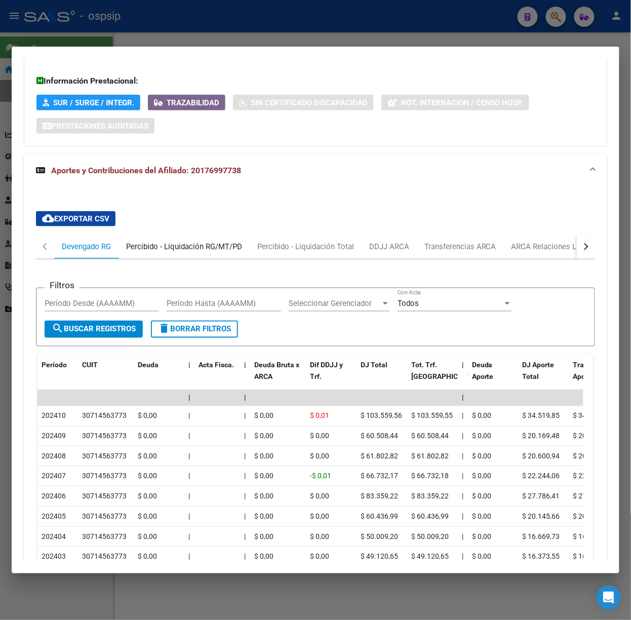
click at [179, 258] on div "Percibido - Liquidación RG/MT/PD" at bounding box center [184, 247] width 131 height 24
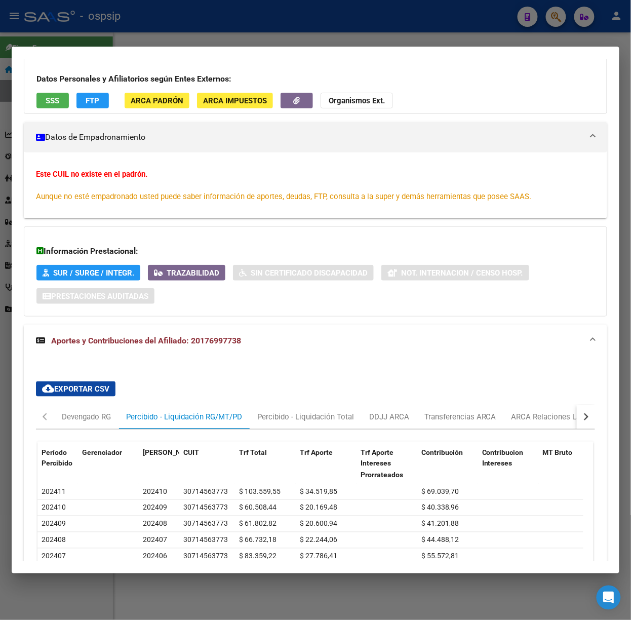
scroll to position [135, 0]
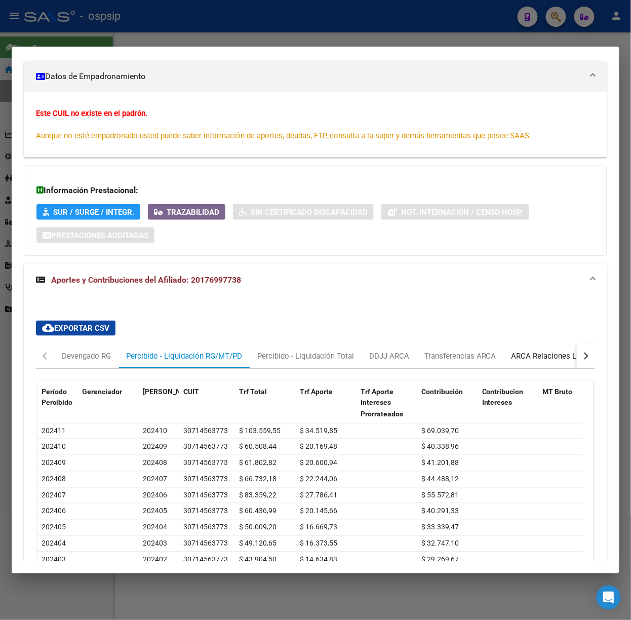
click at [531, 353] on div "ARCA Relaciones Laborales" at bounding box center [559, 356] width 95 height 11
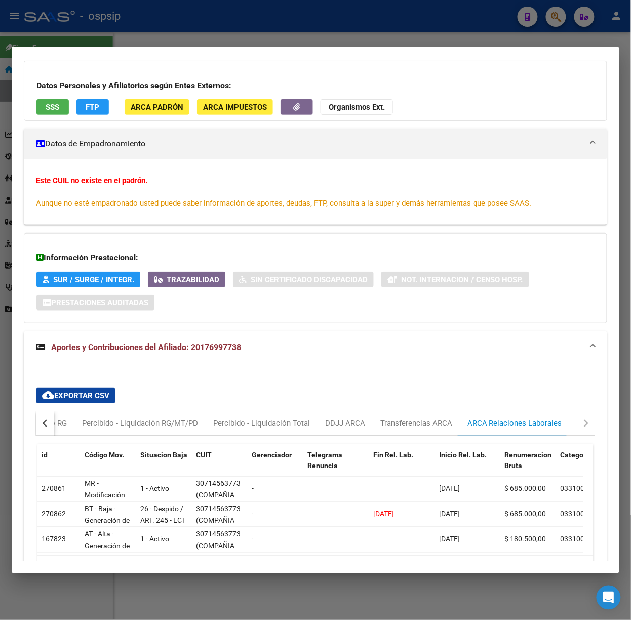
scroll to position [0, 0]
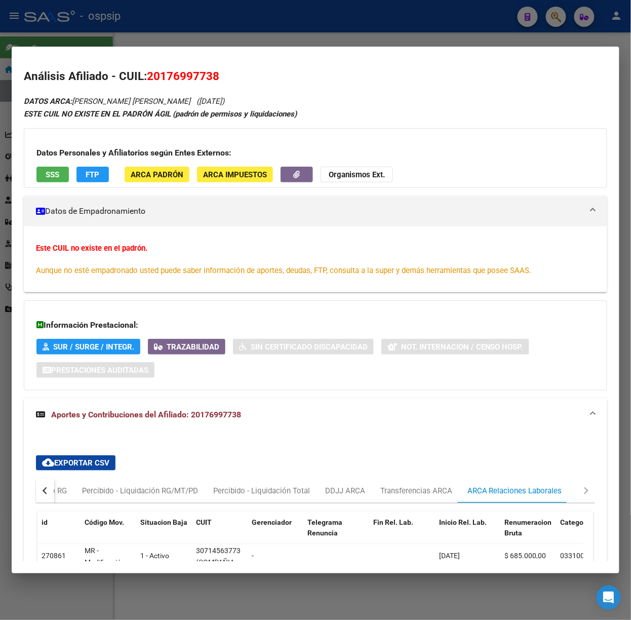
click at [57, 163] on div "Datos Personales y Afiliatorios según Entes Externos: SSS FTP ARCA Padrón ARCA …" at bounding box center [316, 158] width 584 height 60
click at [61, 169] on button "SSS" at bounding box center [52, 175] width 32 height 16
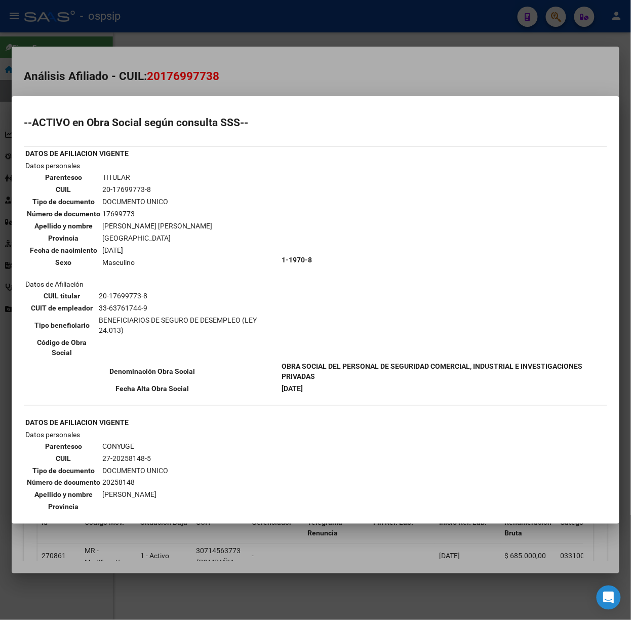
click at [187, 73] on div at bounding box center [315, 310] width 631 height 620
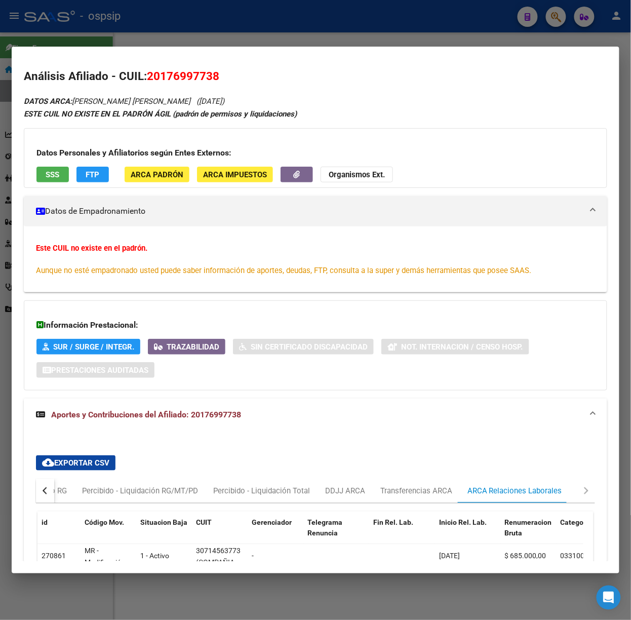
click at [151, 22] on div at bounding box center [315, 310] width 631 height 620
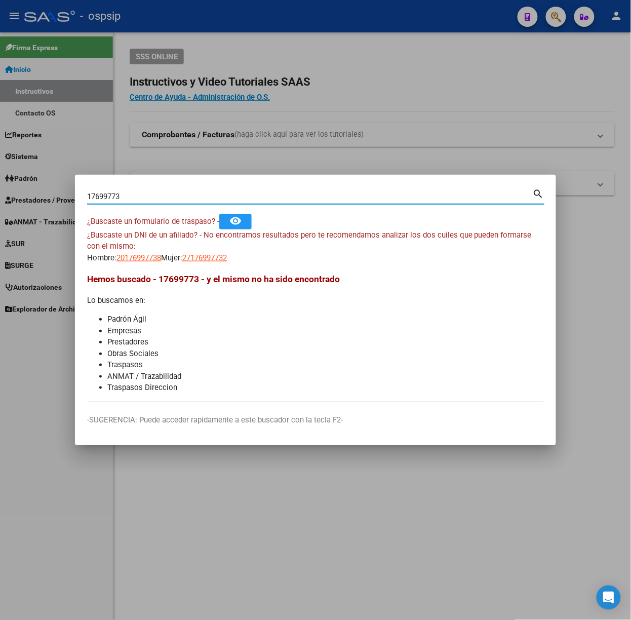
click at [167, 192] on input "17699773" at bounding box center [310, 196] width 446 height 9
type input "20258148"
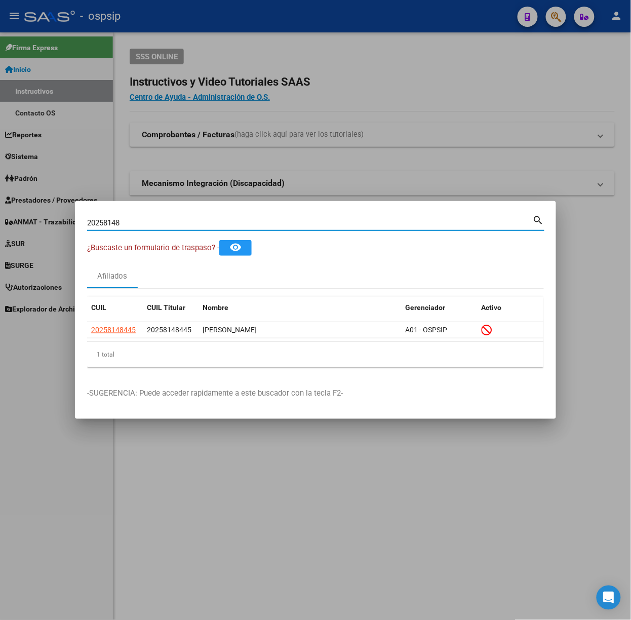
click at [129, 339] on datatable-selection "20258148445 20258148445 [PERSON_NAME] A01 - OSPSIP" at bounding box center [315, 335] width 457 height 9
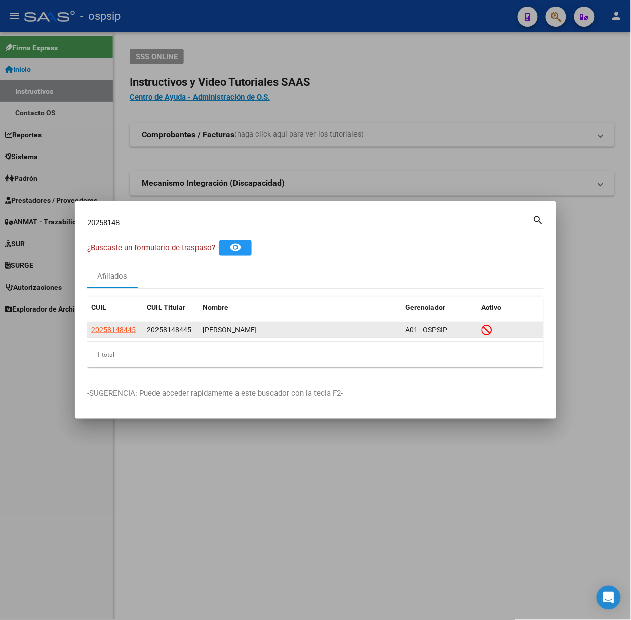
click at [128, 336] on datatable-body-cell "20258148445" at bounding box center [115, 330] width 56 height 16
click at [124, 333] on span "20258148445" at bounding box center [113, 330] width 45 height 8
type textarea "20258148445"
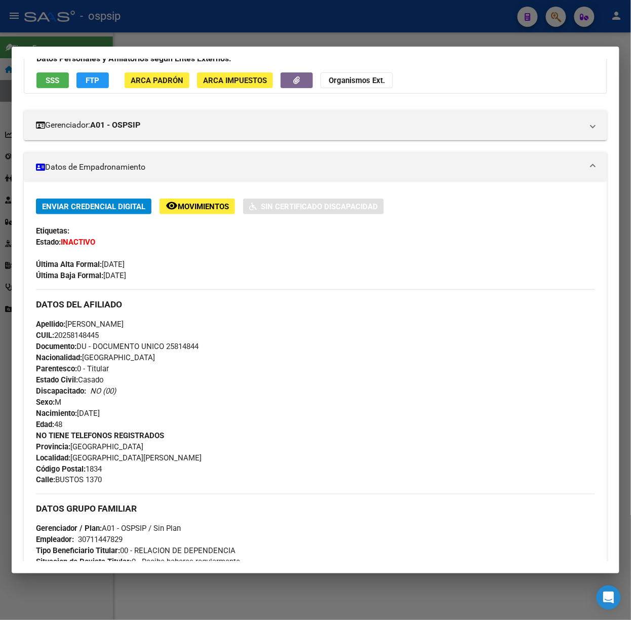
scroll to position [381, 0]
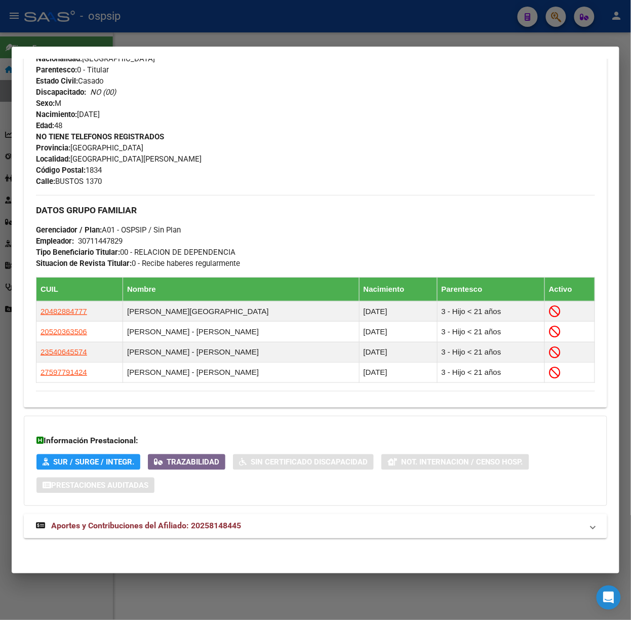
click at [216, 515] on mat-expansion-panel-header "Aportes y Contribuciones del Afiliado: 20258148445" at bounding box center [316, 526] width 584 height 24
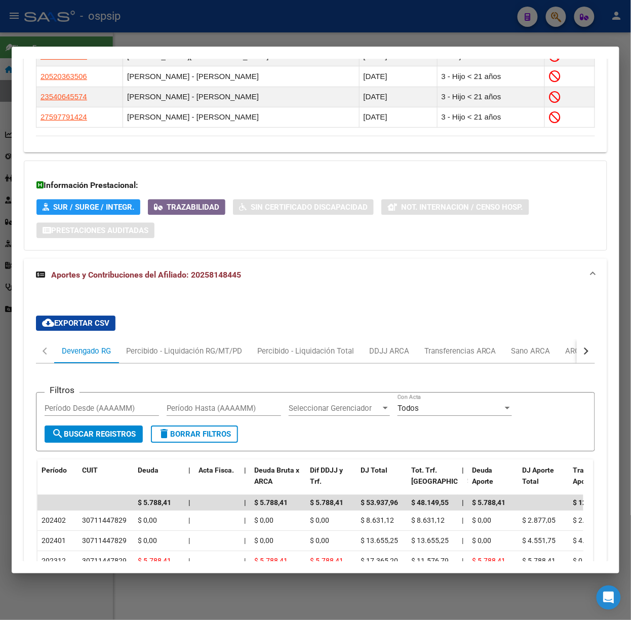
scroll to position [754, 0]
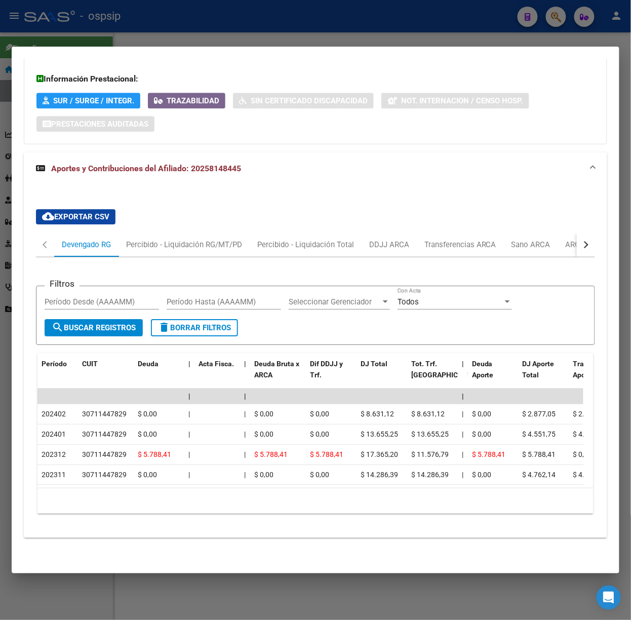
click at [582, 233] on button "button" at bounding box center [586, 245] width 18 height 24
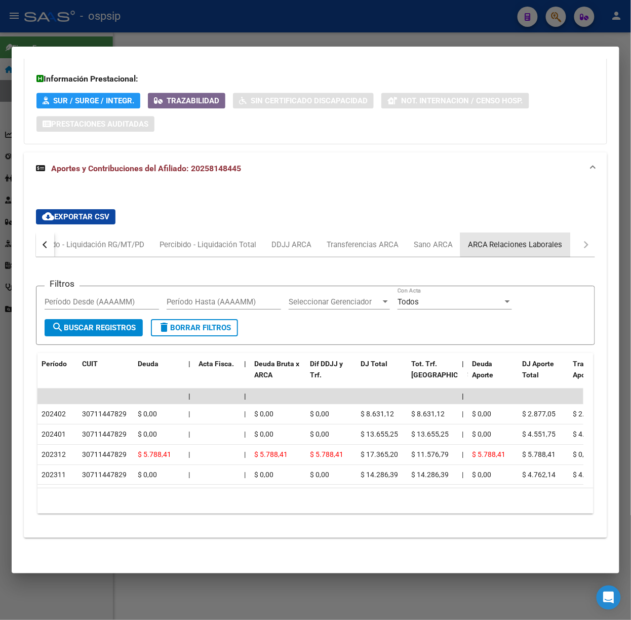
click at [564, 233] on div "ARCA Relaciones Laborales" at bounding box center [516, 245] width 110 height 24
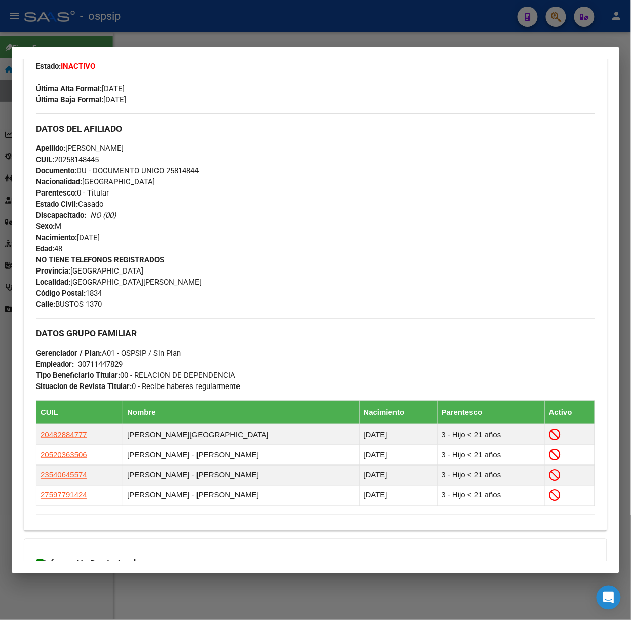
scroll to position [0, 0]
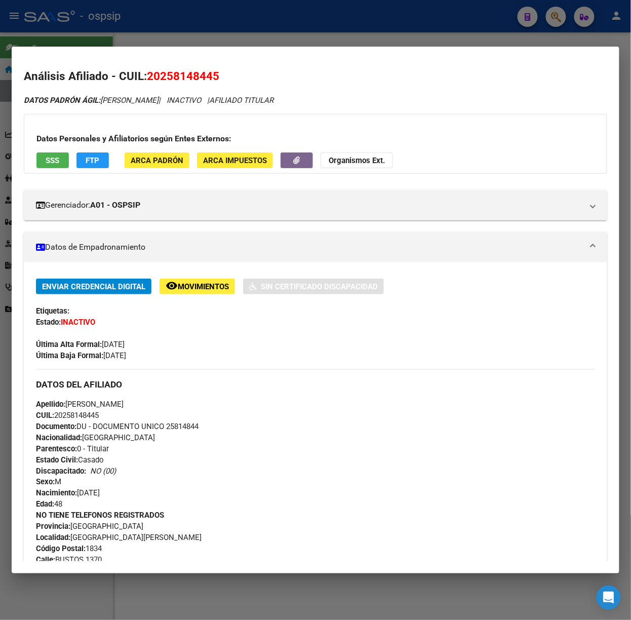
click at [55, 161] on span "SSS" at bounding box center [53, 160] width 14 height 9
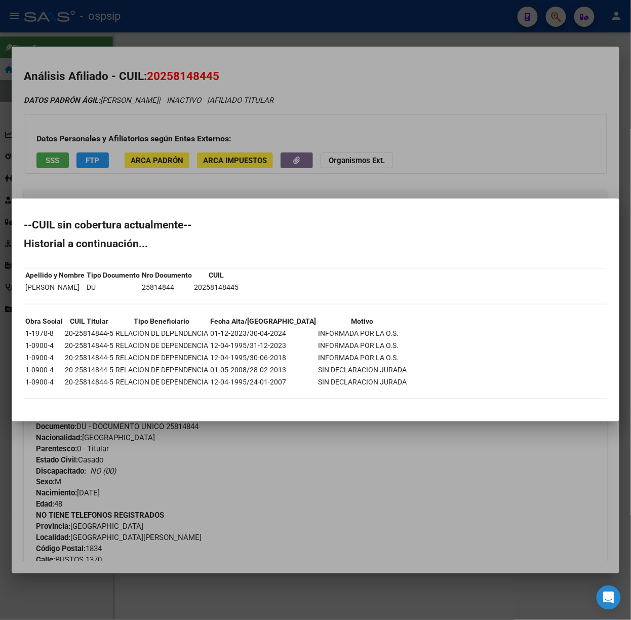
click at [134, 27] on div at bounding box center [315, 310] width 631 height 620
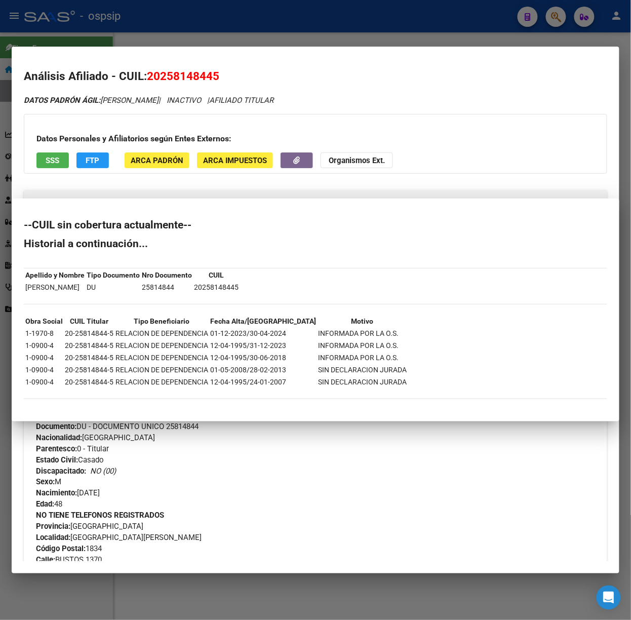
click at [134, 27] on div at bounding box center [315, 310] width 631 height 620
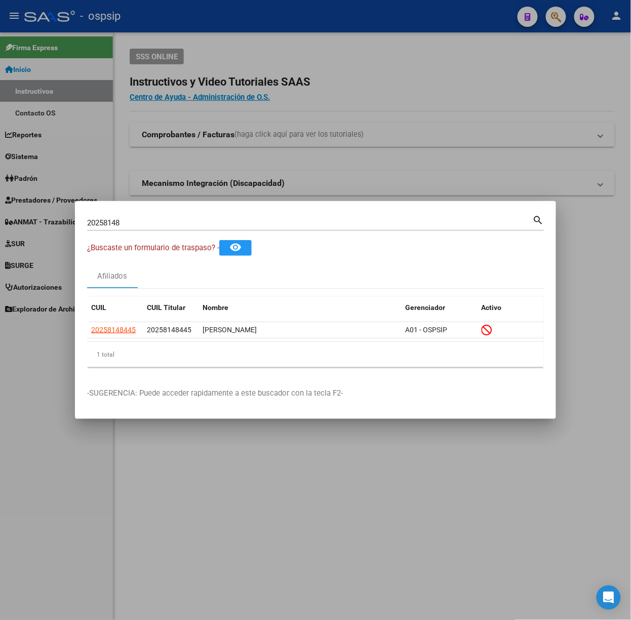
click at [135, 218] on input "20258148" at bounding box center [310, 222] width 446 height 9
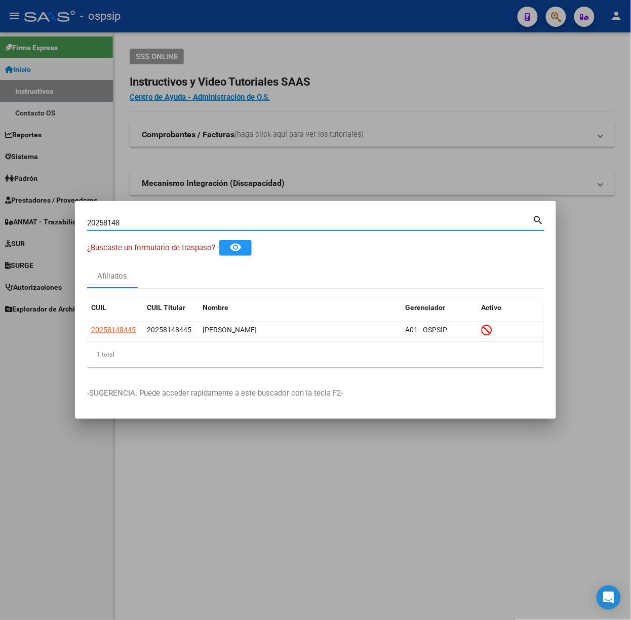
click at [135, 218] on input "20258148" at bounding box center [310, 222] width 446 height 9
type input "41430658"
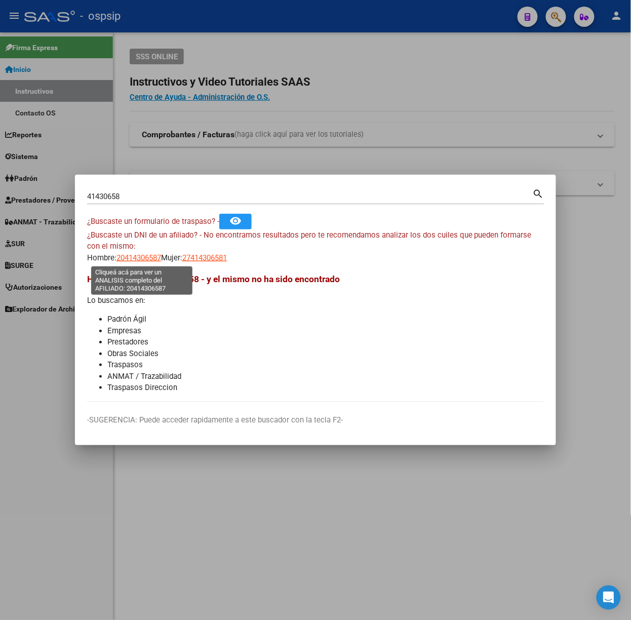
click at [145, 262] on span "20414306587" at bounding box center [139, 257] width 45 height 9
type textarea "20414306587"
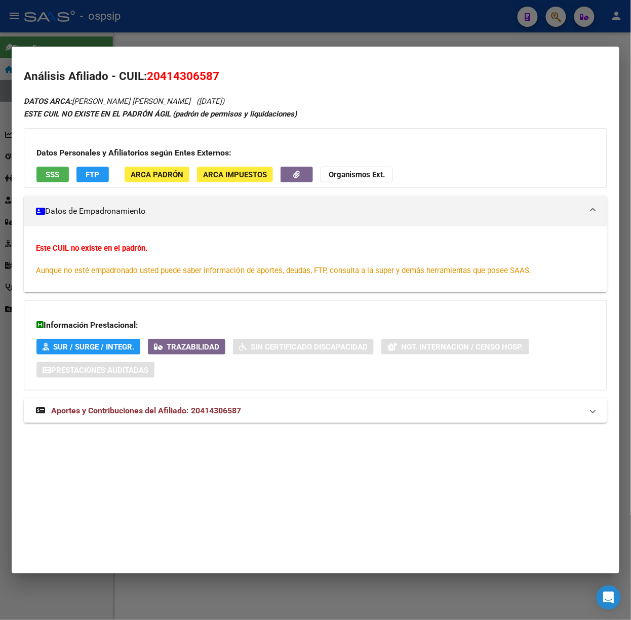
click at [163, 420] on mat-expansion-panel-header "Aportes y Contribuciones del Afiliado: 20414306587" at bounding box center [316, 411] width 584 height 24
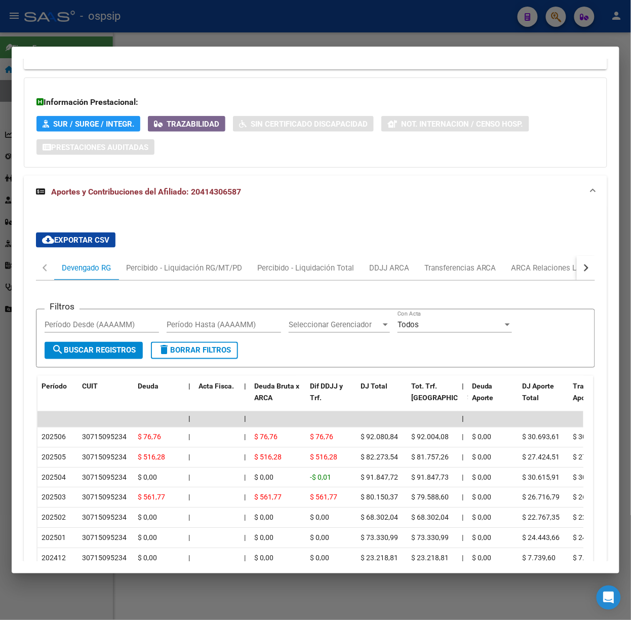
scroll to position [339, 0]
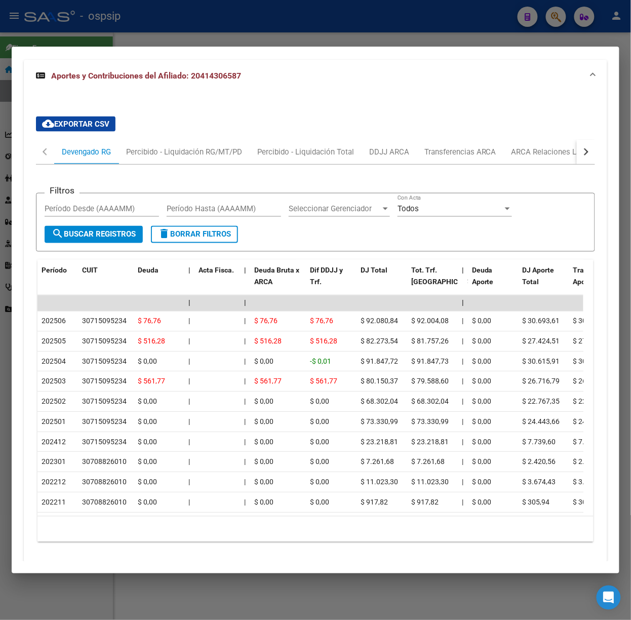
click at [101, 32] on div at bounding box center [315, 310] width 631 height 620
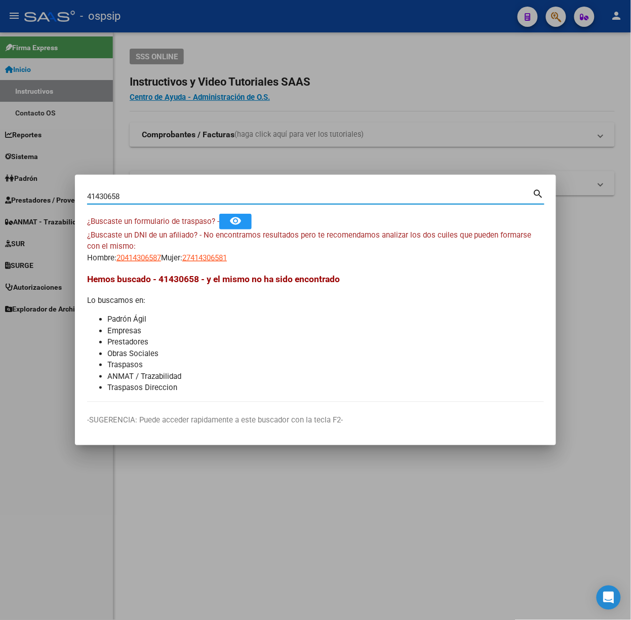
click at [144, 195] on input "41430658" at bounding box center [310, 196] width 446 height 9
type input "43597305"
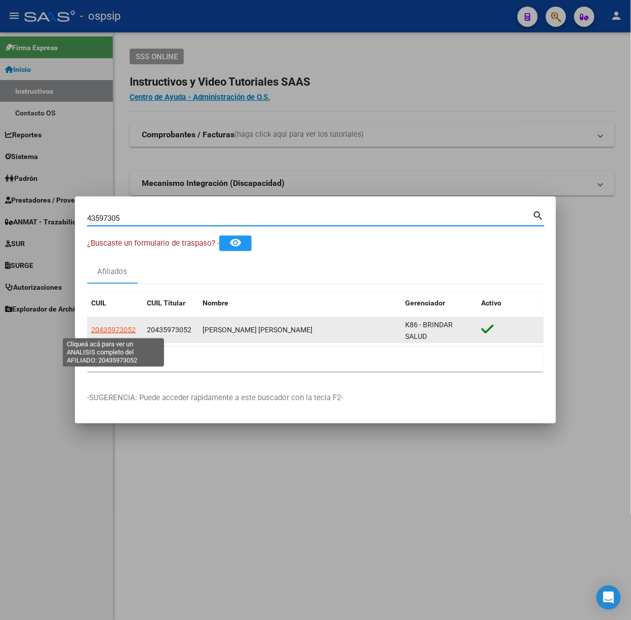
click at [130, 331] on span "20435973052" at bounding box center [113, 330] width 45 height 8
type textarea "20435973052"
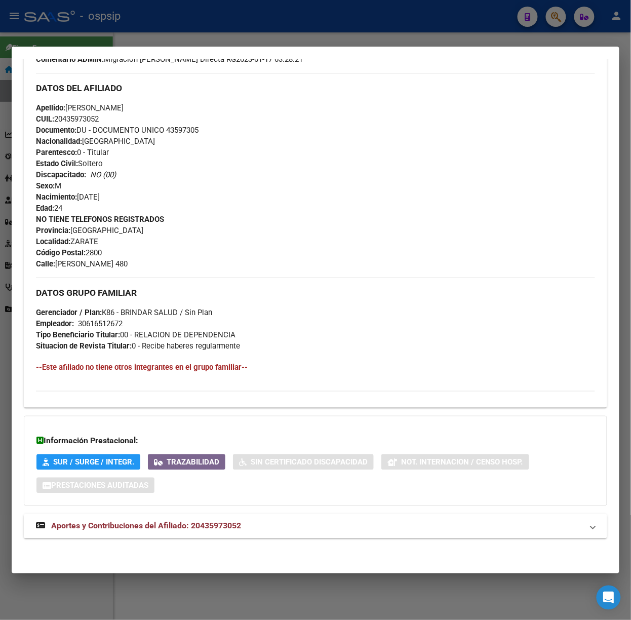
click at [202, 520] on mat-expansion-panel-header "Aportes y Contribuciones del Afiliado: 20435973052" at bounding box center [316, 526] width 584 height 24
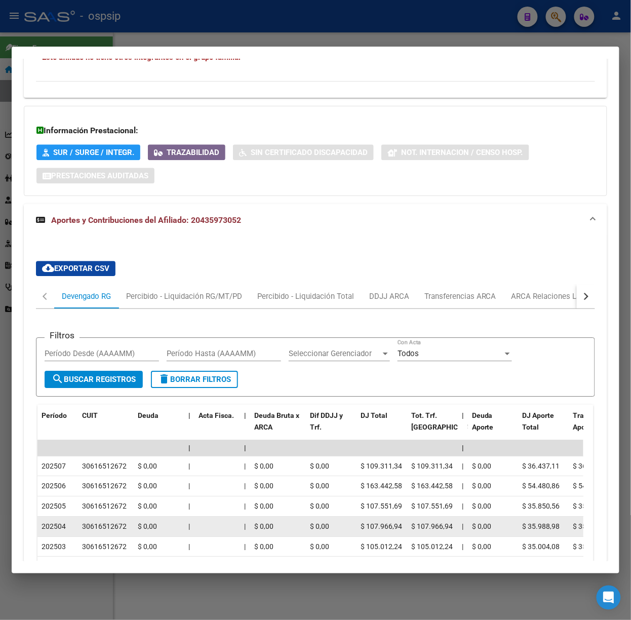
scroll to position [692, 0]
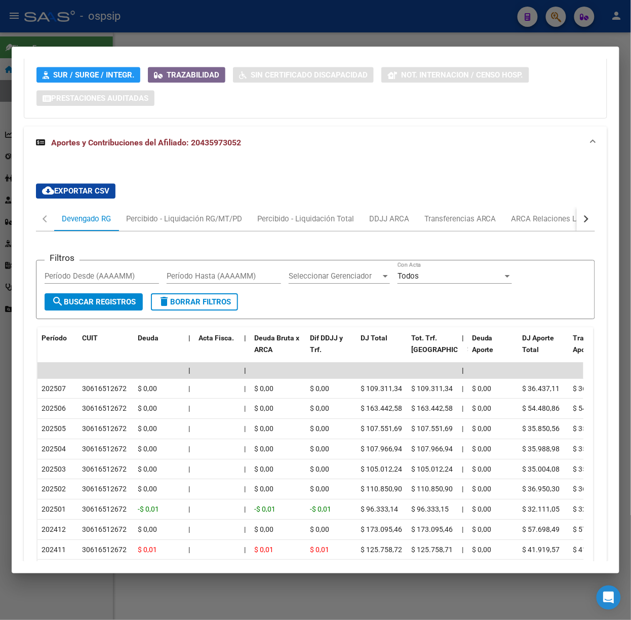
click at [133, 34] on div at bounding box center [315, 310] width 631 height 620
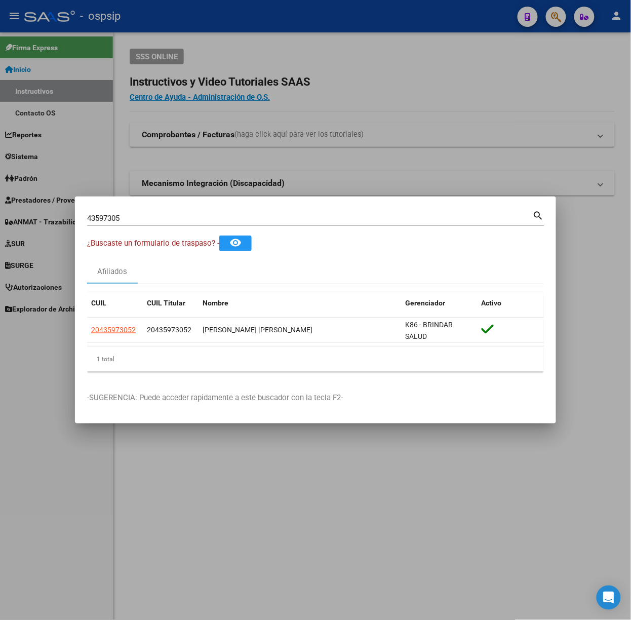
click at [159, 214] on input "43597305" at bounding box center [310, 218] width 446 height 9
type input "39415012"
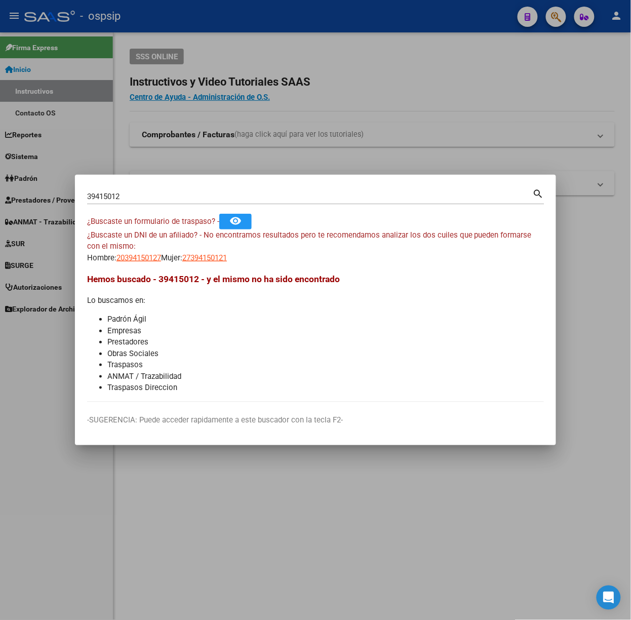
click at [127, 242] on div "¿Buscaste un DNI de un afiliado? - No encontramos resultados pero te recomendam…" at bounding box center [315, 247] width 457 height 34
click at [137, 253] on span "20394150127" at bounding box center [139, 257] width 45 height 9
type textarea "20394150127"
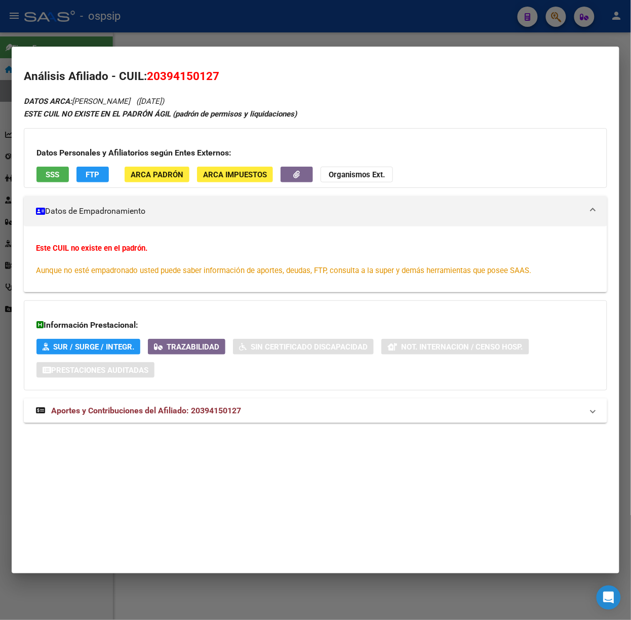
click at [189, 403] on mat-expansion-panel-header "Aportes y Contribuciones del Afiliado: 20394150127" at bounding box center [316, 411] width 584 height 24
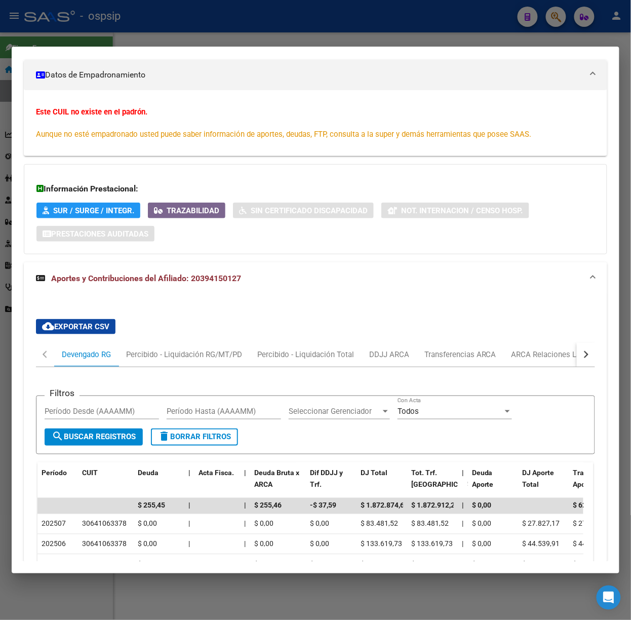
scroll to position [380, 0]
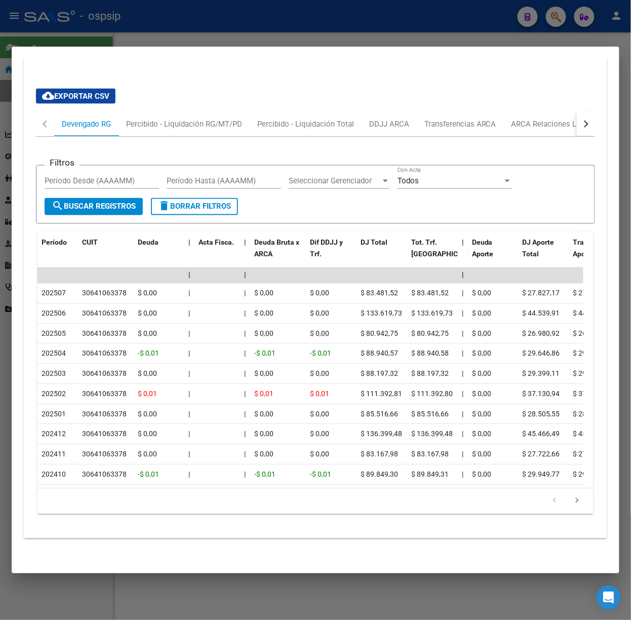
click at [179, 33] on div at bounding box center [315, 310] width 631 height 620
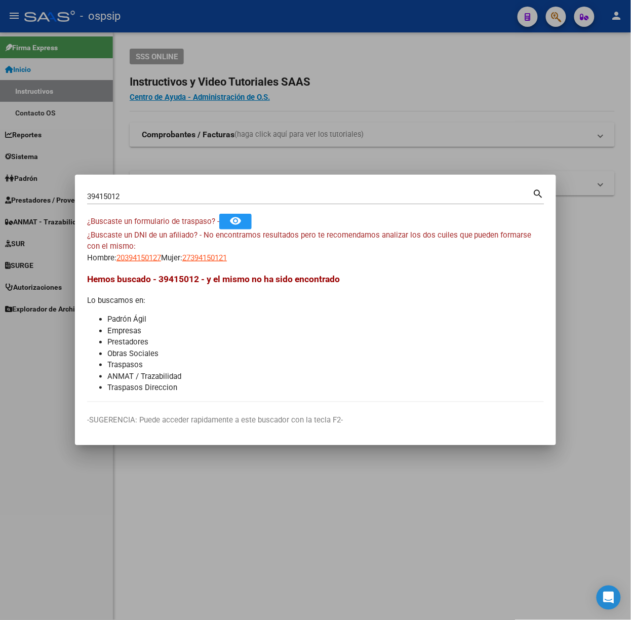
click at [144, 191] on div "39415012 Buscar (apellido, dni, [PERSON_NAME], [PERSON_NAME], cuit, obra social)" at bounding box center [310, 196] width 446 height 15
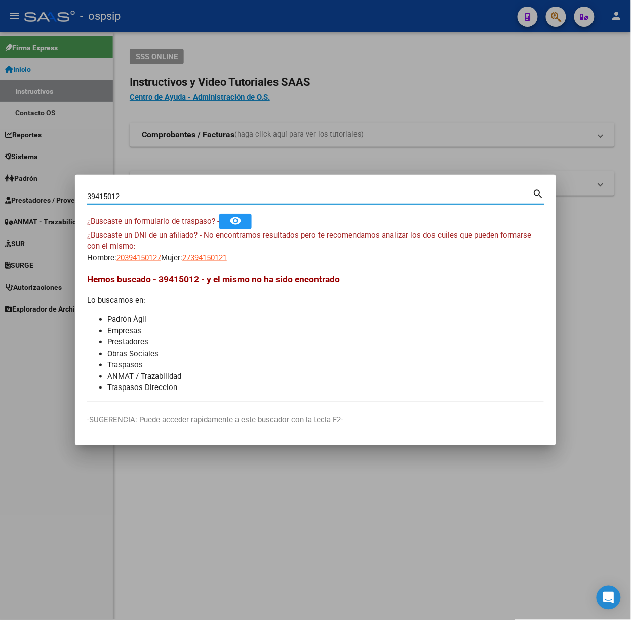
click at [145, 195] on input "39415012" at bounding box center [310, 196] width 446 height 9
type input "27264594"
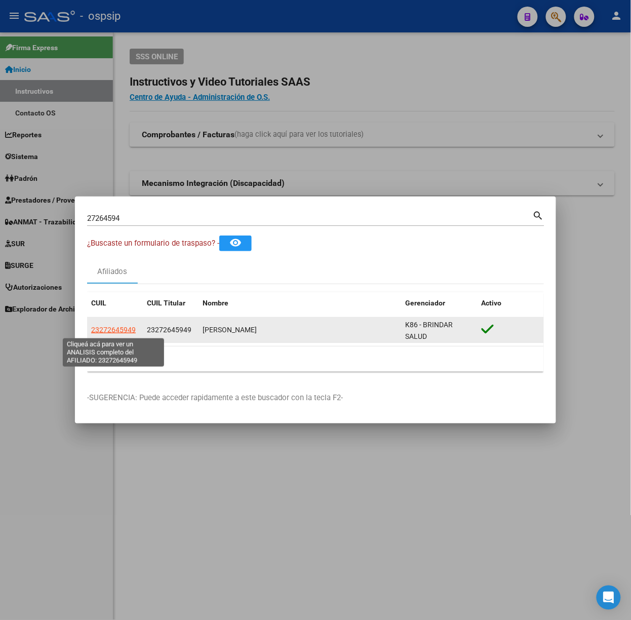
click at [127, 331] on span "23272645949" at bounding box center [113, 330] width 45 height 8
type textarea "23272645949"
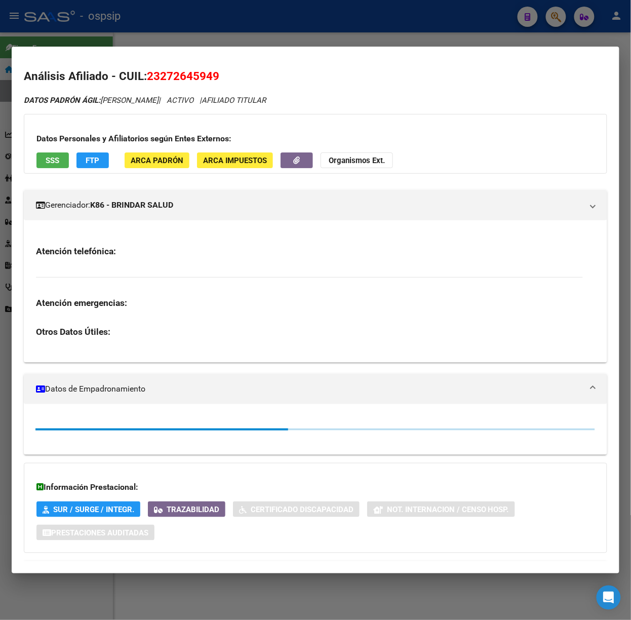
click at [132, 327] on mat-dialog-container "Análisis Afiliado - CUIL: 23272645949 DATOS [PERSON_NAME] ÁGIL: [PERSON_NAME] […" at bounding box center [316, 310] width 608 height 527
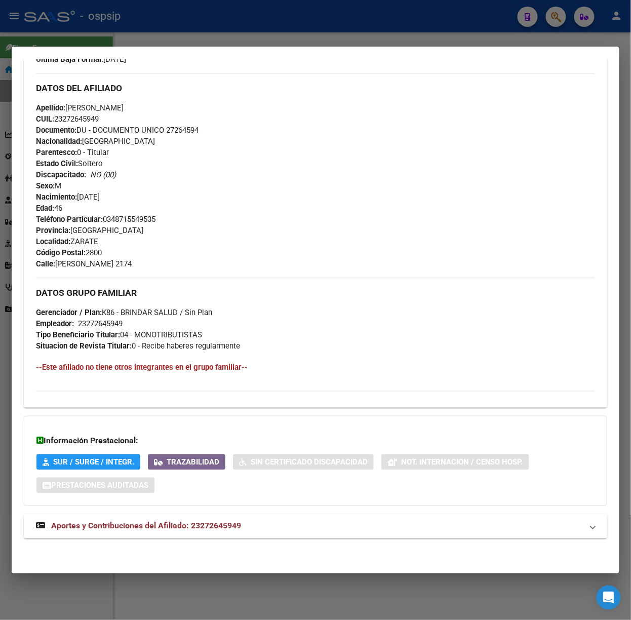
click at [214, 521] on strong "Aportes y Contribuciones del Afiliado: 23272645949" at bounding box center [138, 526] width 205 height 12
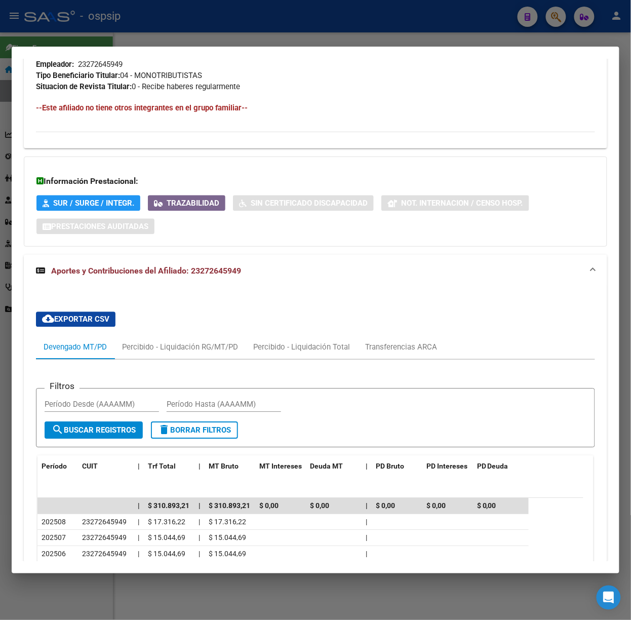
scroll to position [691, 0]
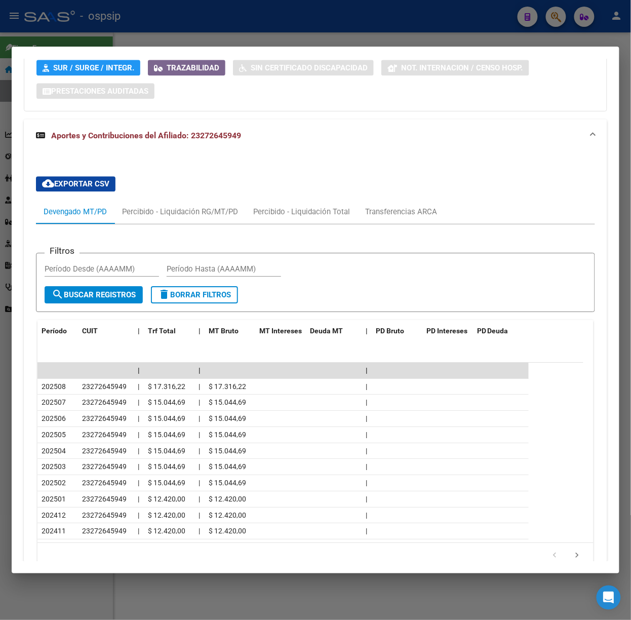
click at [229, 40] on div at bounding box center [315, 310] width 631 height 620
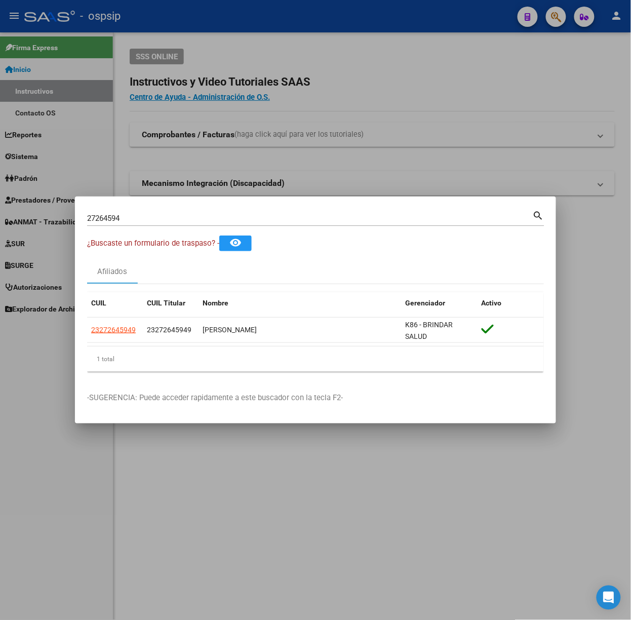
click at [205, 230] on div "27264594 Buscar (apellido, dni, [PERSON_NAME], [PERSON_NAME], cuit, obra social…" at bounding box center [316, 222] width 458 height 27
click at [205, 214] on input "27264594" at bounding box center [310, 218] width 446 height 9
type input "39285860"
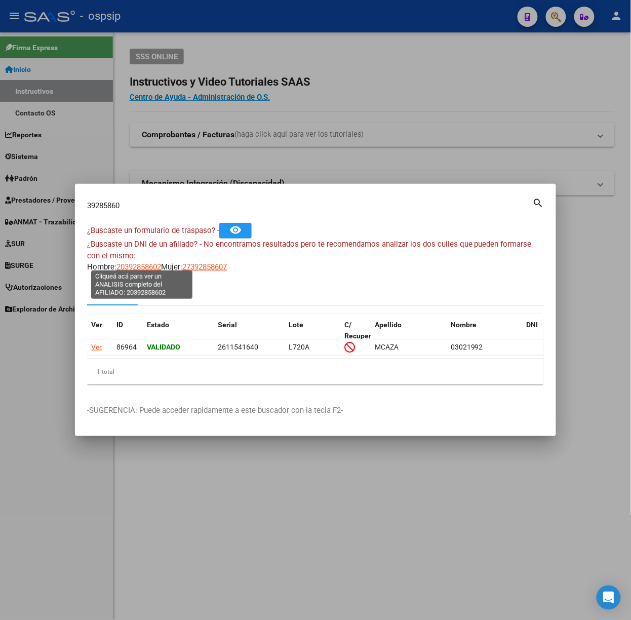
click at [150, 262] on span "20392858602" at bounding box center [139, 266] width 45 height 9
type textarea "20392858602"
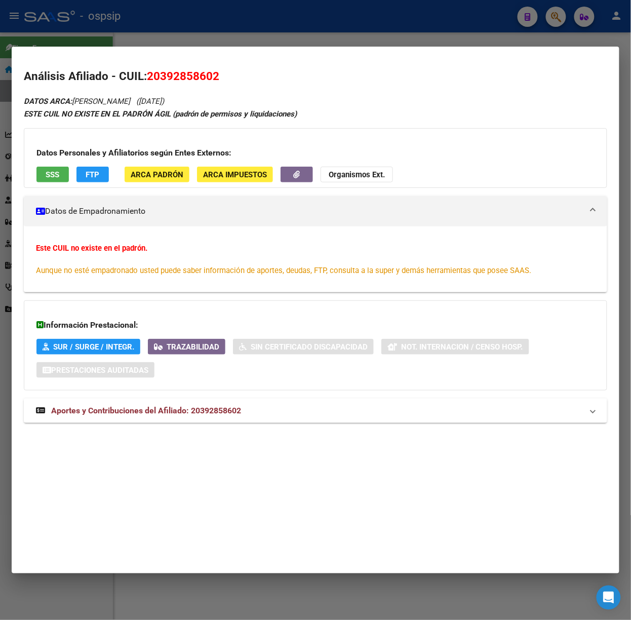
click at [209, 408] on span "Aportes y Contribuciones del Afiliado: 20392858602" at bounding box center [146, 411] width 190 height 10
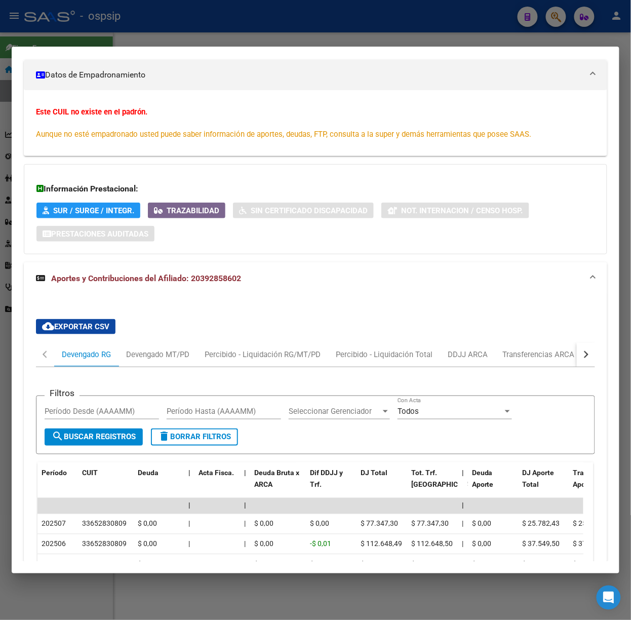
scroll to position [204, 0]
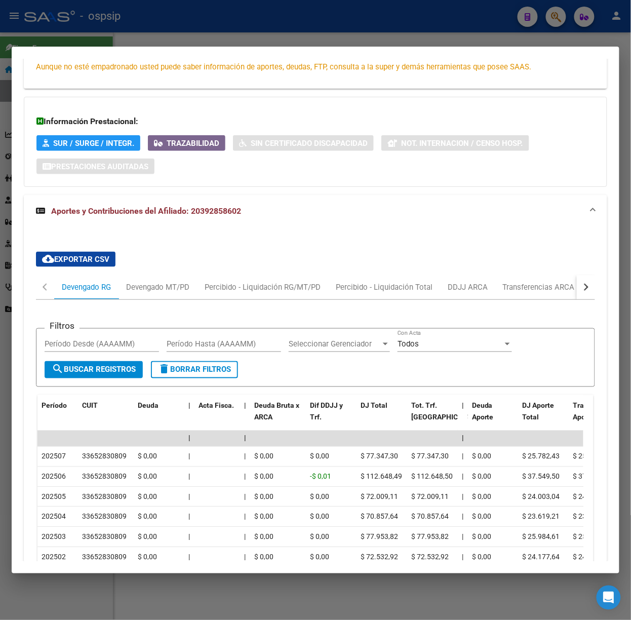
click at [157, 49] on mat-dialog-container "Análisis Afiliado - CUIL: 20392858602 DATOS ARCA: [PERSON_NAME] ([DATE]) ESTE C…" at bounding box center [316, 310] width 608 height 527
click at [161, 7] on div at bounding box center [315, 310] width 631 height 620
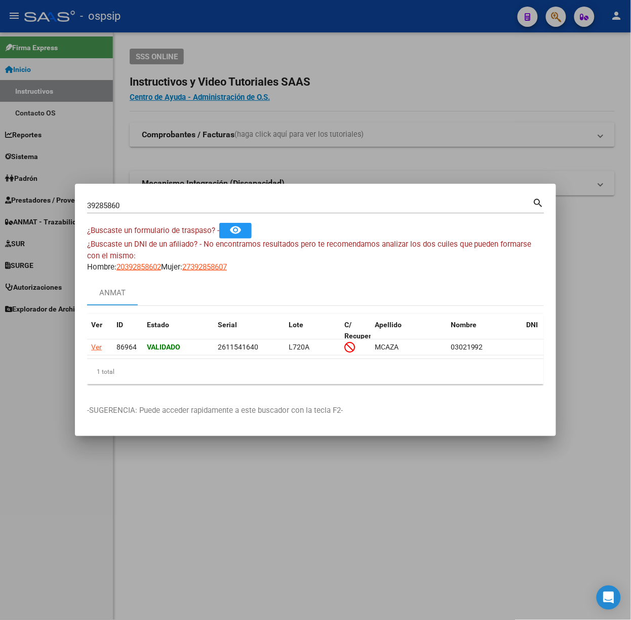
click at [178, 201] on input "39285860" at bounding box center [310, 205] width 446 height 9
type input "41430658"
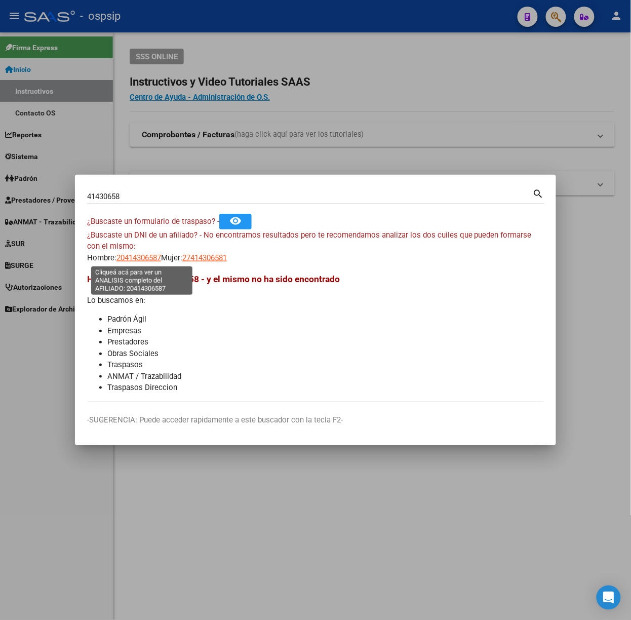
click at [141, 253] on span "20414306587" at bounding box center [139, 257] width 45 height 9
type textarea "20414306587"
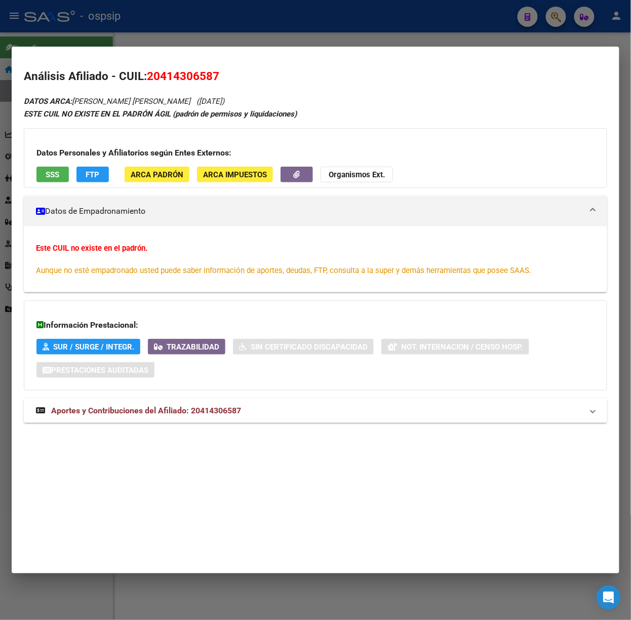
click at [205, 412] on span "Aportes y Contribuciones del Afiliado: 20414306587" at bounding box center [146, 411] width 190 height 10
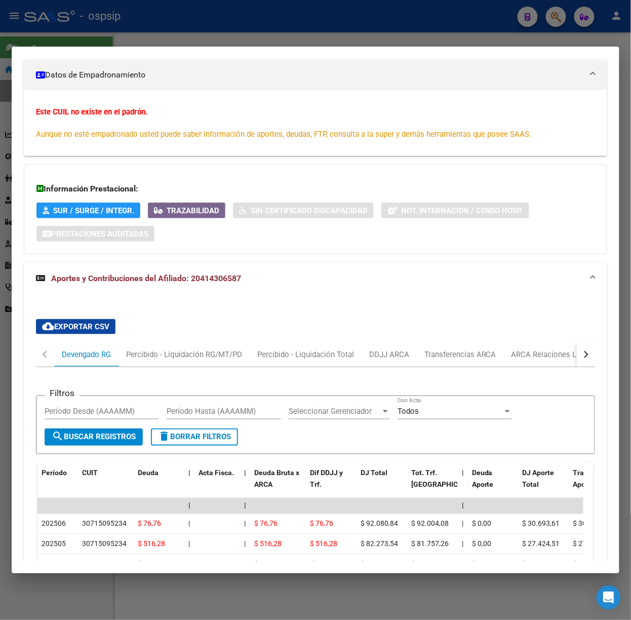
scroll to position [339, 0]
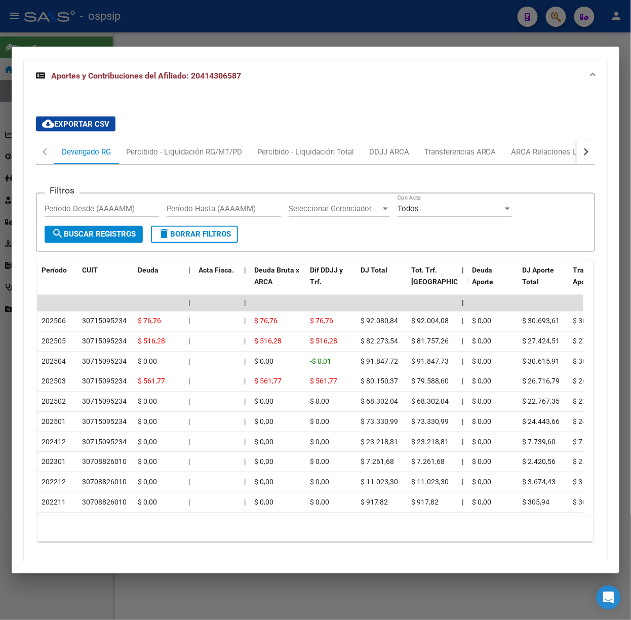
click at [123, 33] on div at bounding box center [315, 310] width 631 height 620
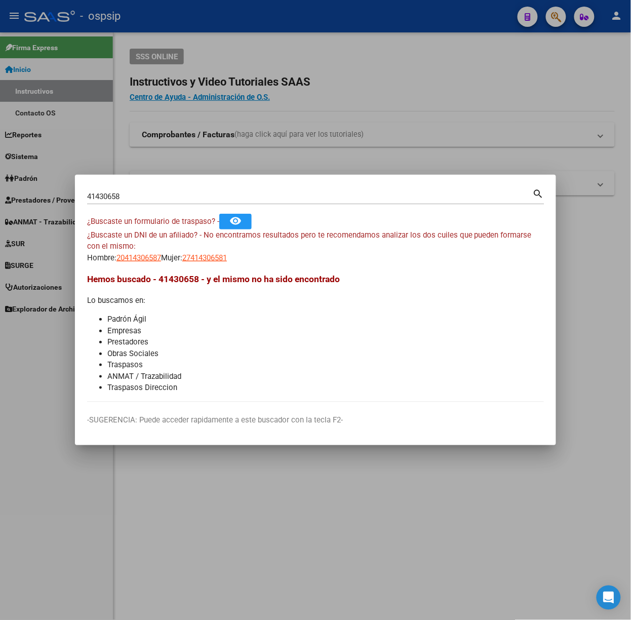
click at [142, 198] on input "41430658" at bounding box center [310, 196] width 446 height 9
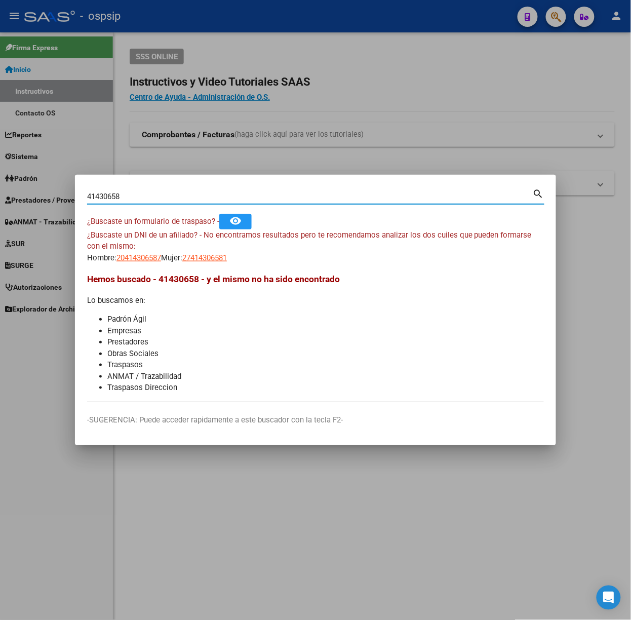
click at [142, 198] on input "41430658" at bounding box center [310, 196] width 446 height 9
type input "47951742"
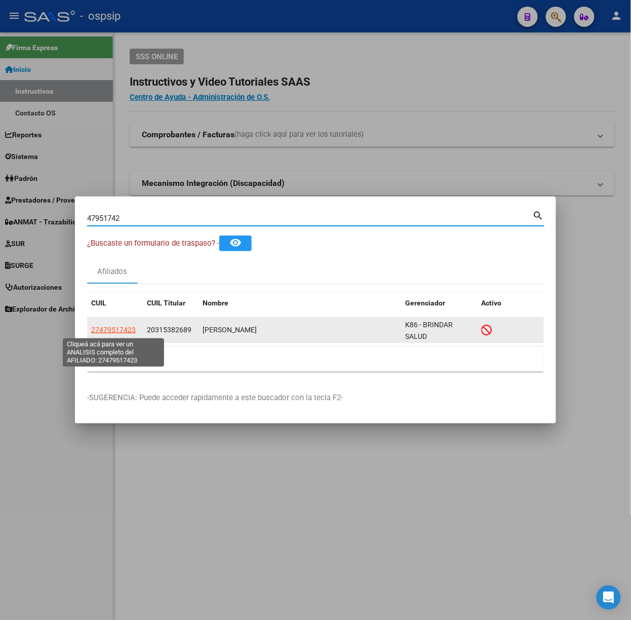
click at [122, 328] on span "27479517423" at bounding box center [113, 330] width 45 height 8
type textarea "27479517423"
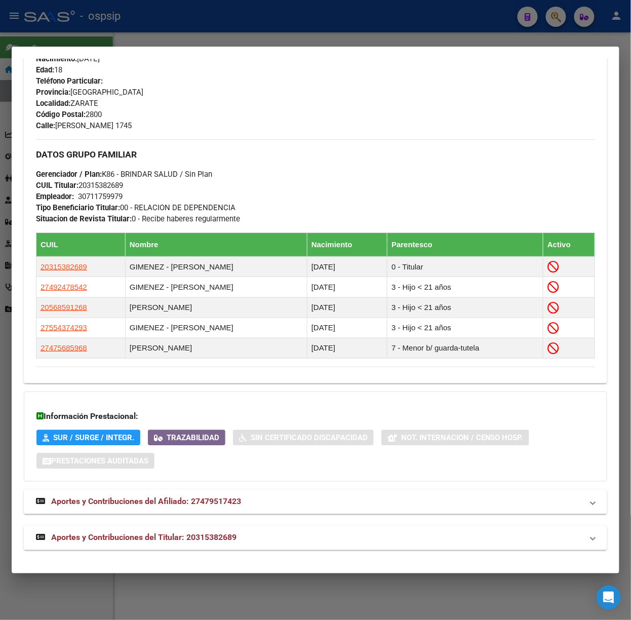
click at [207, 528] on mat-expansion-panel-header "Aportes y Contribuciones del Titular: 20315382689" at bounding box center [316, 538] width 584 height 24
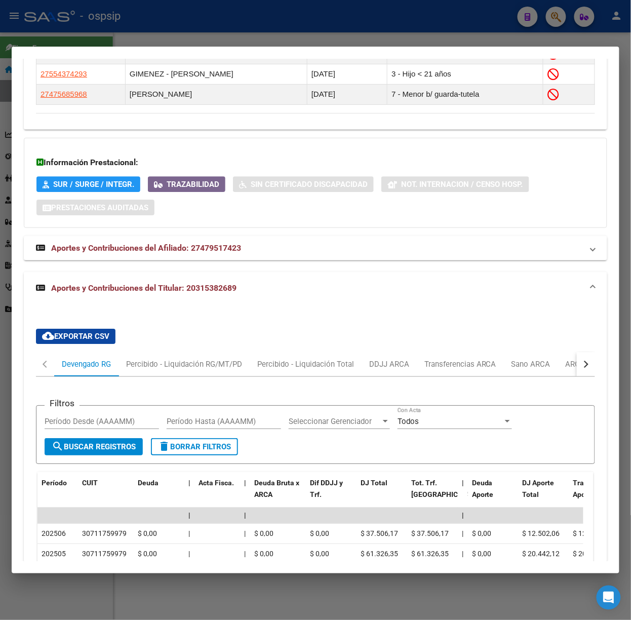
scroll to position [902, 0]
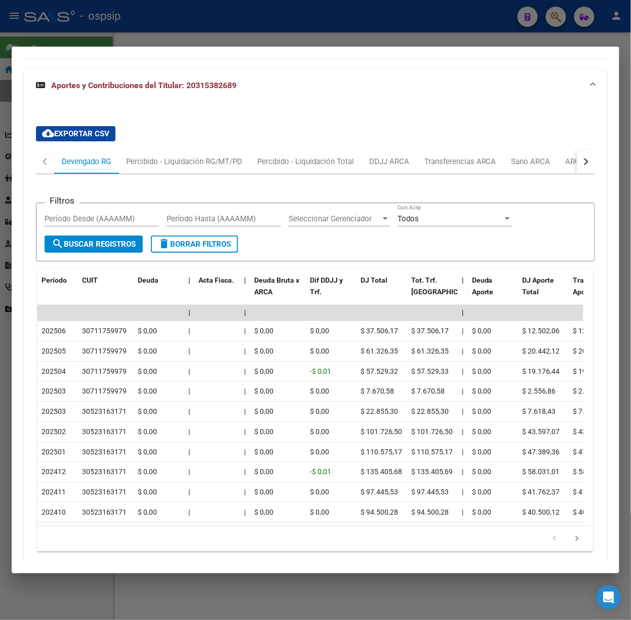
click at [111, 30] on div at bounding box center [315, 310] width 631 height 620
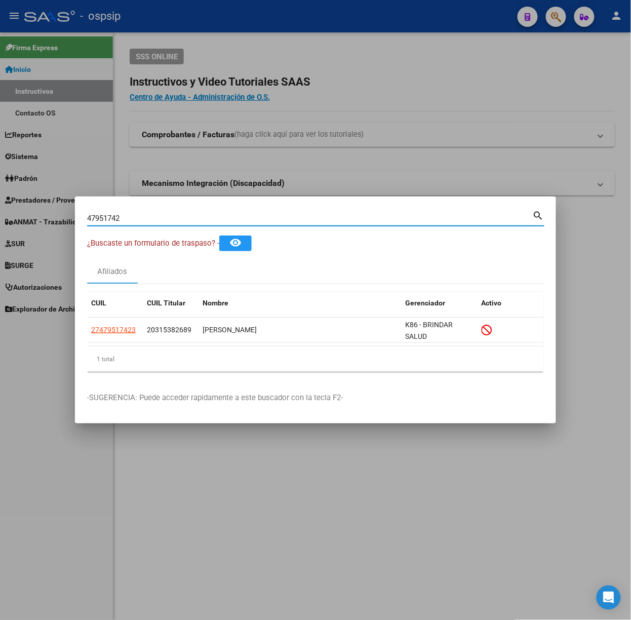
click at [132, 221] on input "47951742" at bounding box center [310, 218] width 446 height 9
type input "42461547"
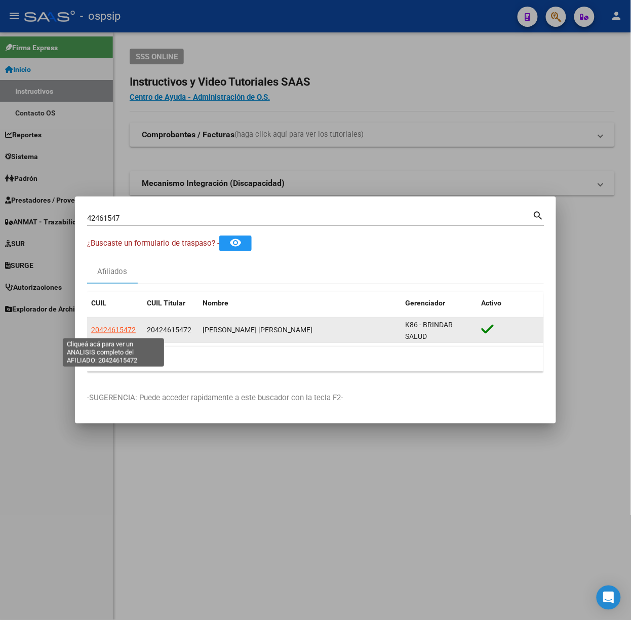
click at [121, 329] on span "20424615472" at bounding box center [113, 330] width 45 height 8
type textarea "20424615472"
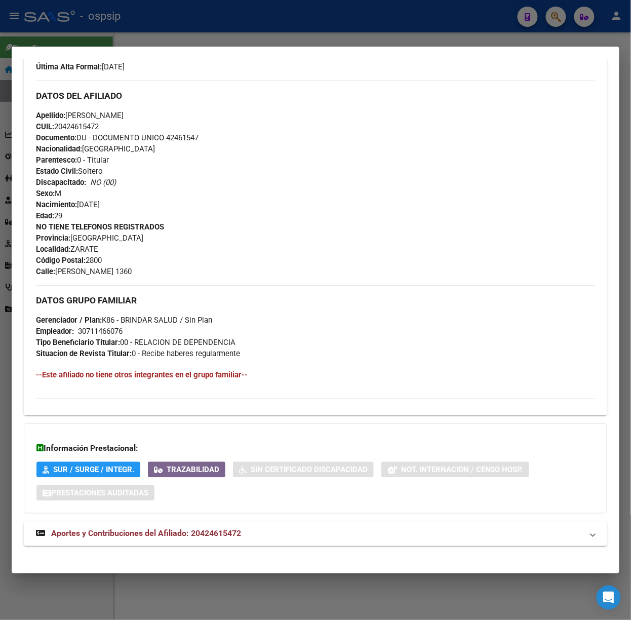
click at [238, 537] on span "Aportes y Contribuciones del Afiliado: 20424615472" at bounding box center [146, 534] width 190 height 10
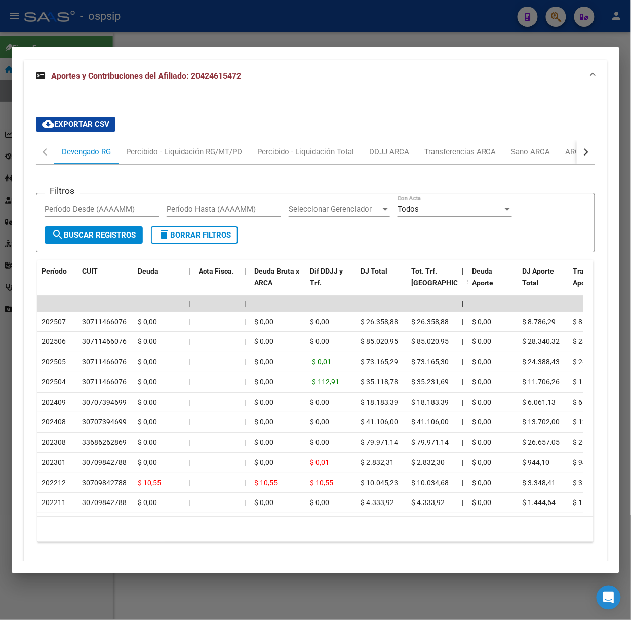
scroll to position [740, 0]
click at [126, 36] on div at bounding box center [315, 310] width 631 height 620
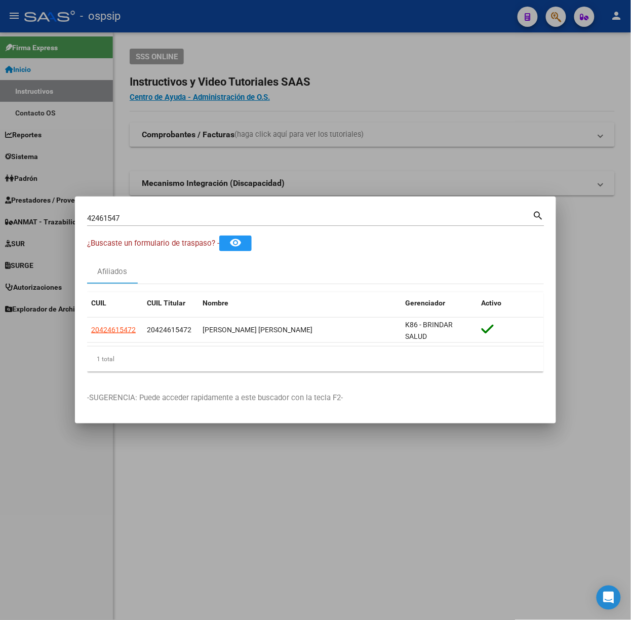
click at [159, 225] on div "42461547 Buscar (apellido, dni, cuil, nro traspaso, cuit, obra social)" at bounding box center [310, 218] width 446 height 15
click at [156, 221] on input "42461547" at bounding box center [310, 218] width 446 height 9
type input "44393078"
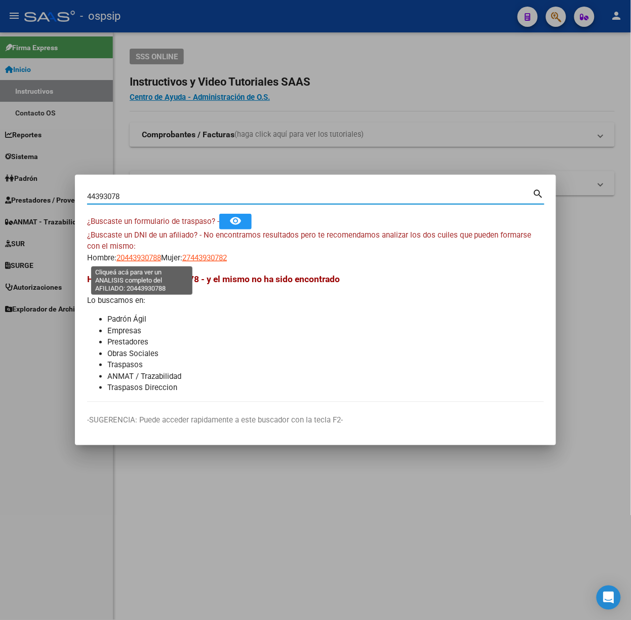
click at [136, 253] on span "20443930788" at bounding box center [139, 257] width 45 height 9
type textarea "20443930788"
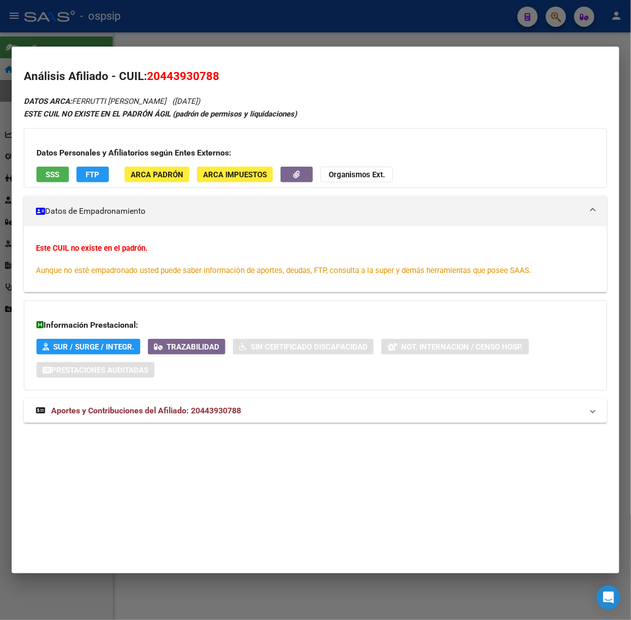
click at [192, 400] on mat-expansion-panel-header "Aportes y Contribuciones del Afiliado: 20443930788" at bounding box center [316, 411] width 584 height 24
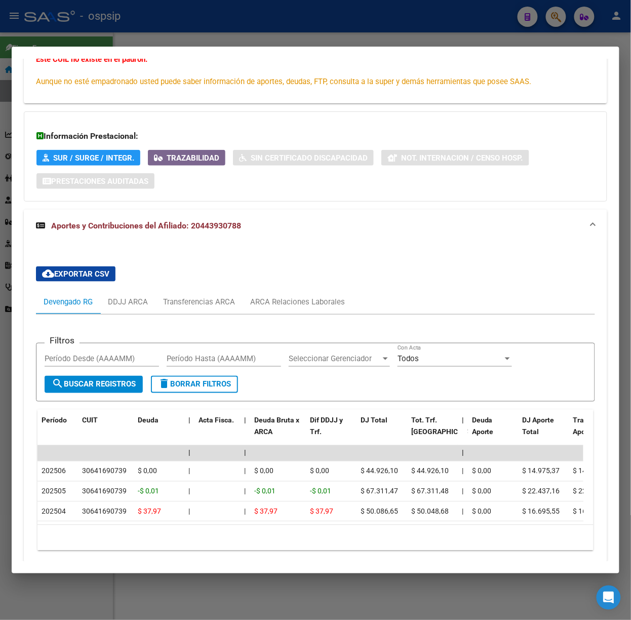
scroll to position [237, 0]
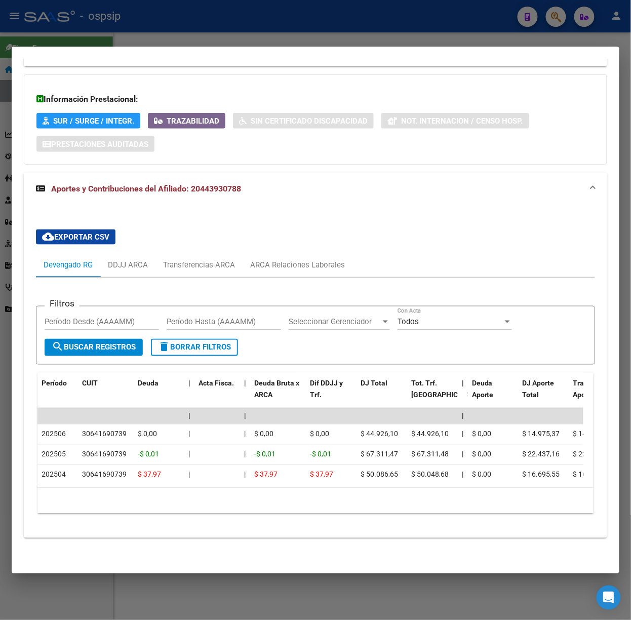
click at [174, 21] on div at bounding box center [315, 310] width 631 height 620
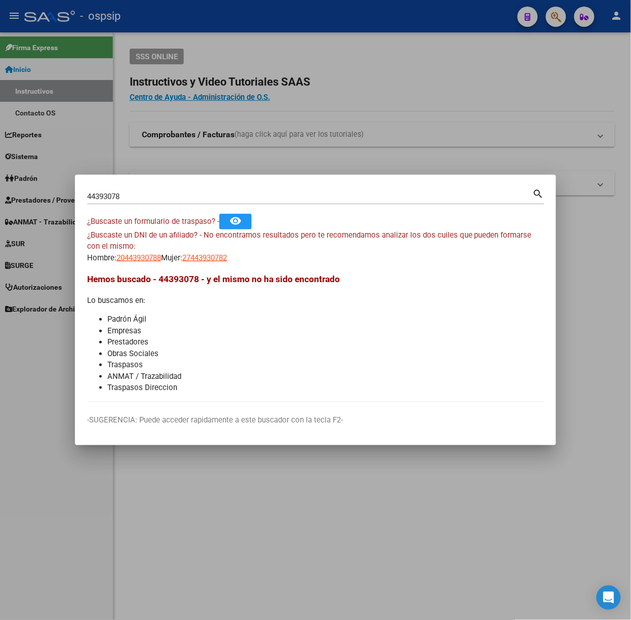
click at [167, 189] on div "44393078 Buscar (apellido, dni, [PERSON_NAME], [PERSON_NAME], cuit, obra social)" at bounding box center [310, 196] width 446 height 15
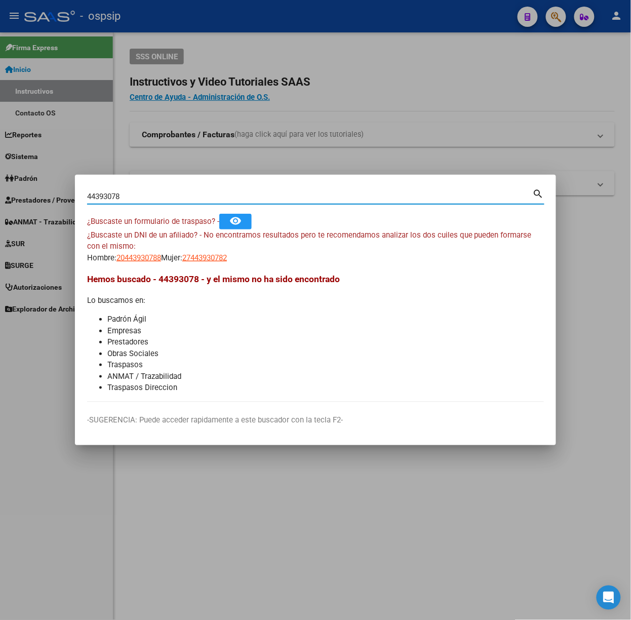
click at [169, 191] on div "44393078 Buscar (apellido, dni, [PERSON_NAME], [PERSON_NAME], cuit, obra social)" at bounding box center [310, 196] width 446 height 15
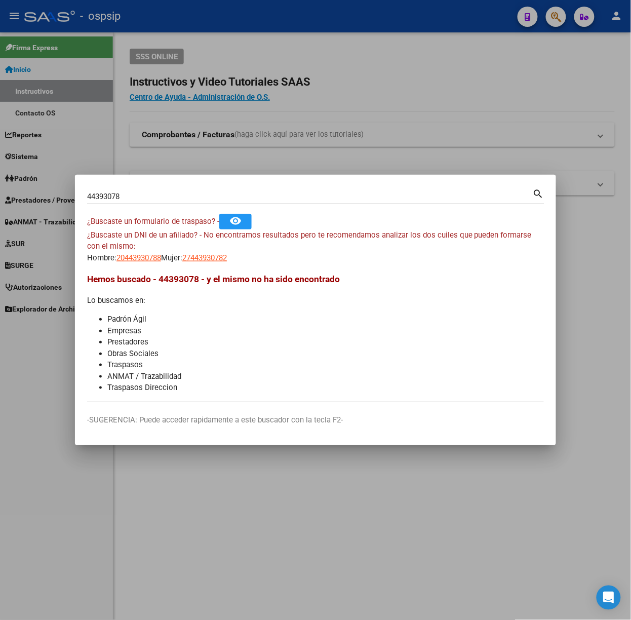
click at [169, 191] on div "44393078 Buscar (apellido, dni, [PERSON_NAME], [PERSON_NAME], cuit, obra social)" at bounding box center [310, 196] width 446 height 15
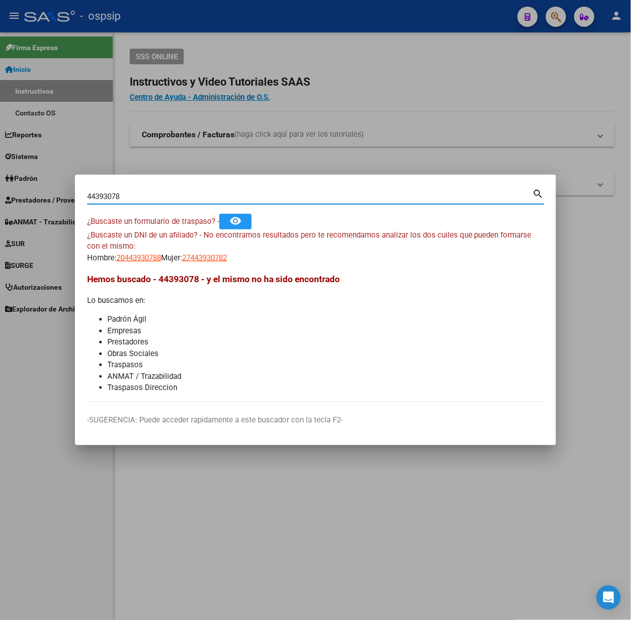
click at [172, 193] on input "44393078" at bounding box center [310, 196] width 446 height 9
type input "44393105"
click at [145, 257] on span "20443931059" at bounding box center [139, 257] width 45 height 9
type textarea "20443931059"
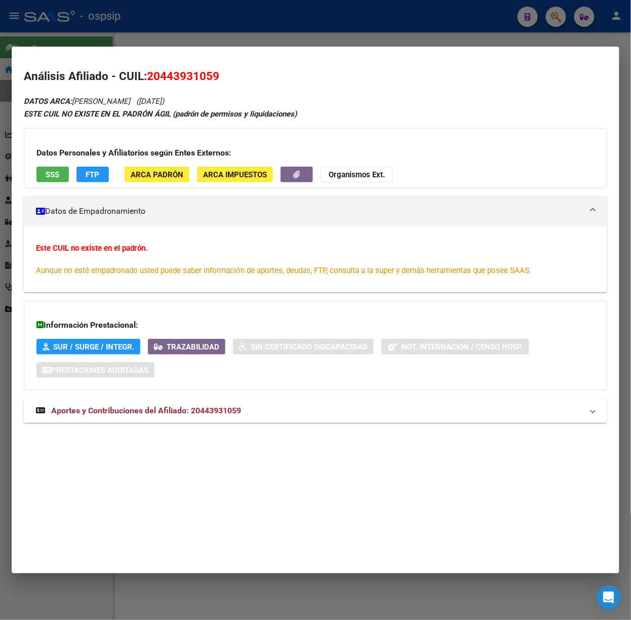
click at [215, 408] on span "Aportes y Contribuciones del Afiliado: 20443931059" at bounding box center [146, 411] width 190 height 10
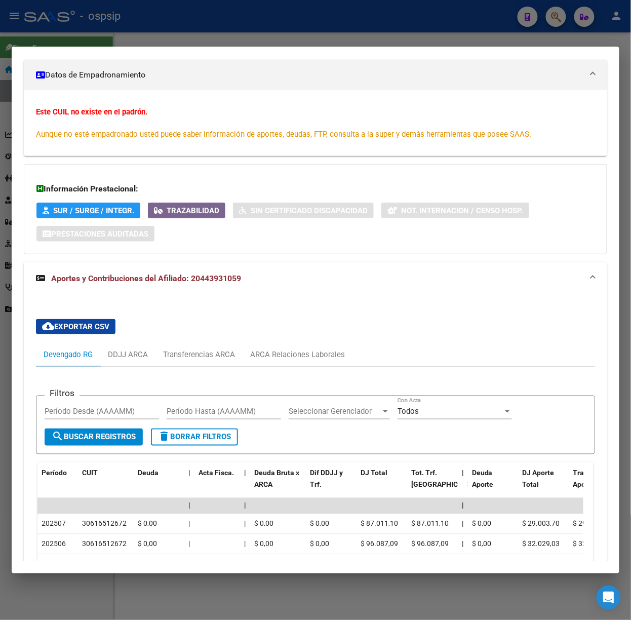
scroll to position [272, 0]
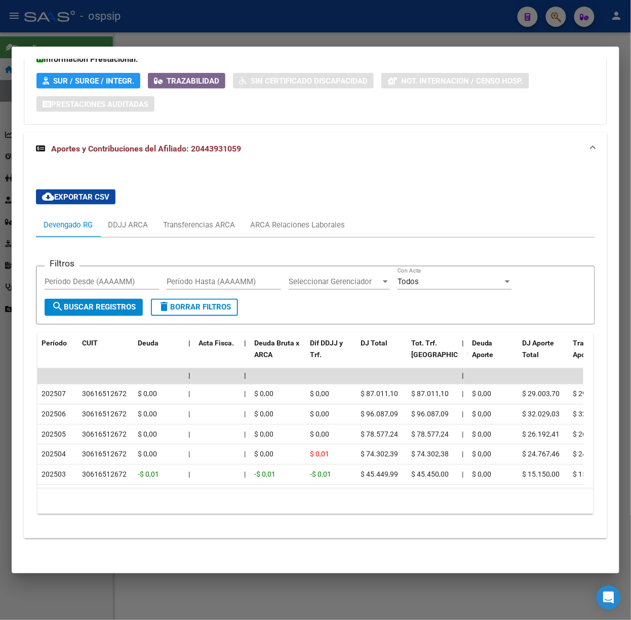
click at [105, 26] on div at bounding box center [315, 310] width 631 height 620
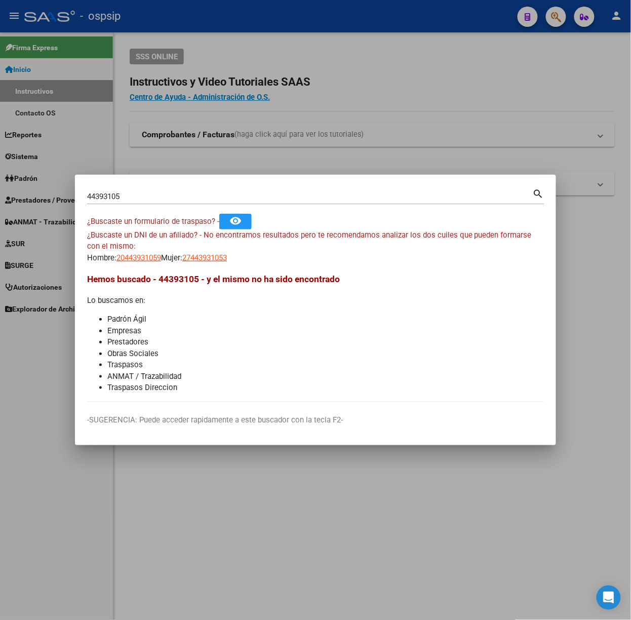
click at [137, 196] on input "44393105" at bounding box center [310, 196] width 446 height 9
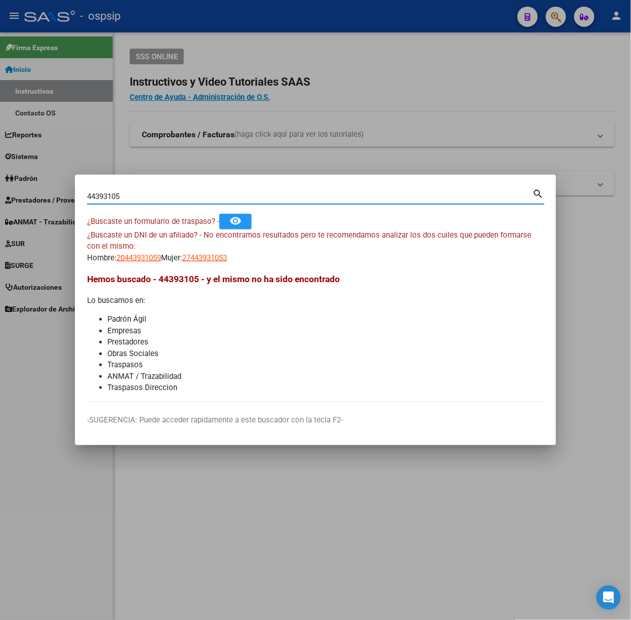
click at [137, 196] on input "44393105" at bounding box center [310, 196] width 446 height 9
type input "39093930"
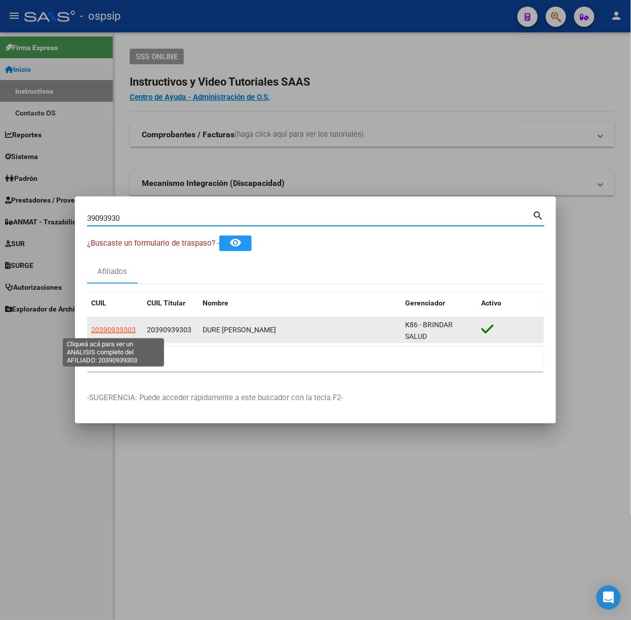
click at [119, 329] on span "20390939303" at bounding box center [113, 330] width 45 height 8
type textarea "20390939303"
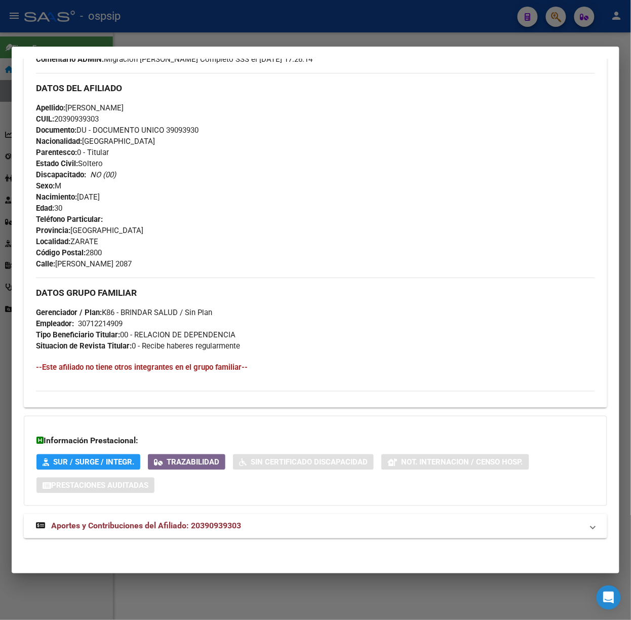
click at [236, 521] on strong "Aportes y Contribuciones del Afiliado: 20390939303" at bounding box center [138, 526] width 205 height 12
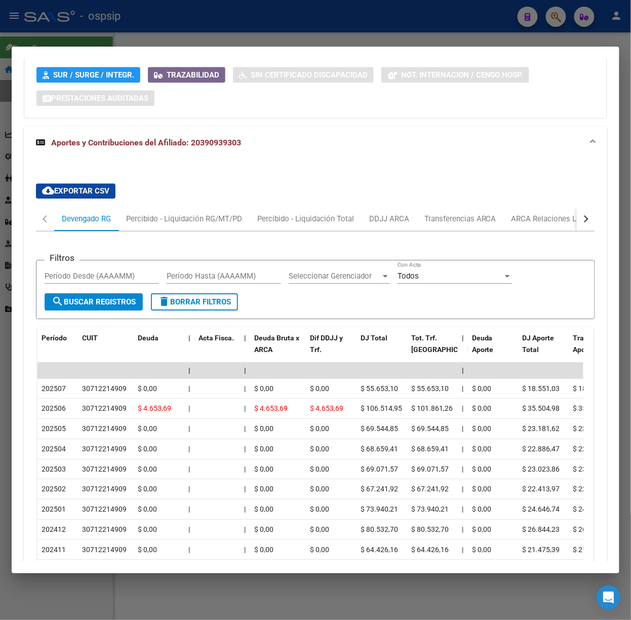
scroll to position [760, 0]
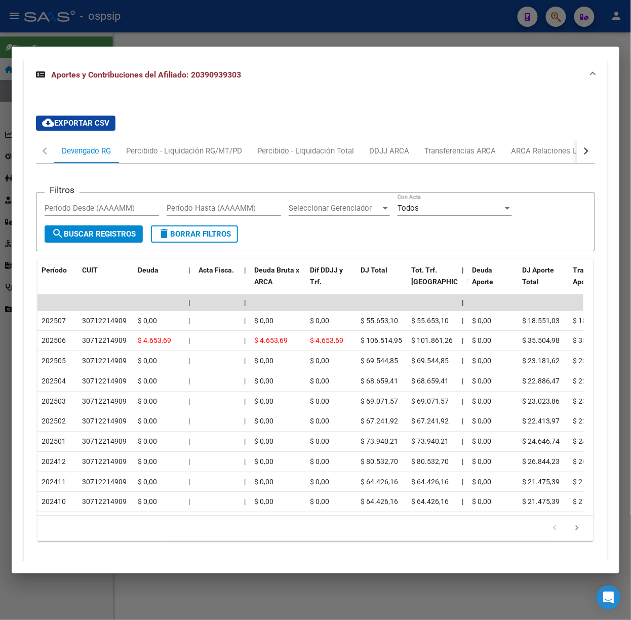
click at [283, 23] on div at bounding box center [315, 310] width 631 height 620
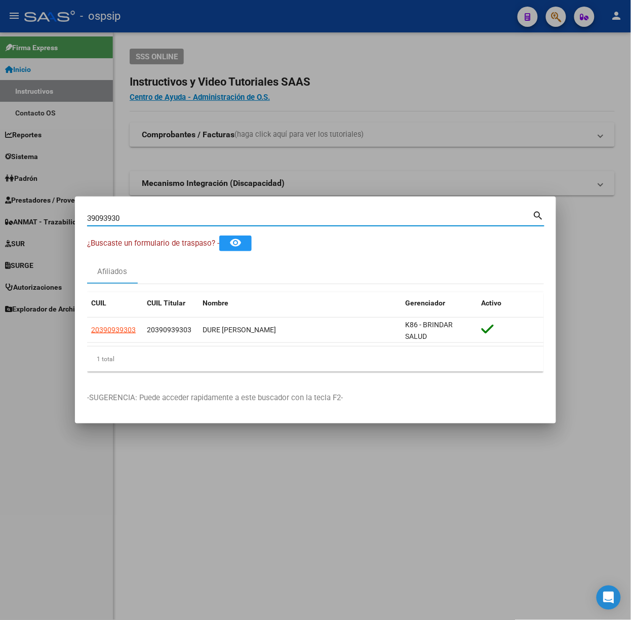
click at [225, 215] on input "39093930" at bounding box center [310, 218] width 446 height 9
click at [221, 218] on input "39093930" at bounding box center [310, 218] width 446 height 9
type input "44591754"
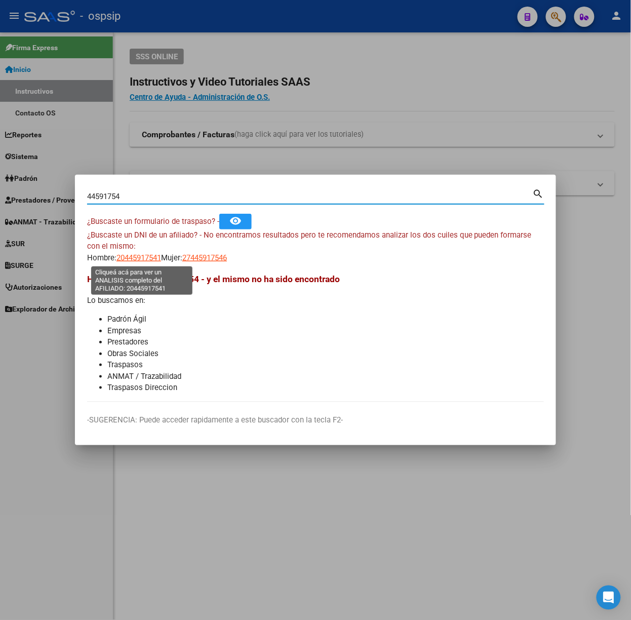
click at [124, 259] on span "20445917541" at bounding box center [139, 257] width 45 height 9
type textarea "20445917541"
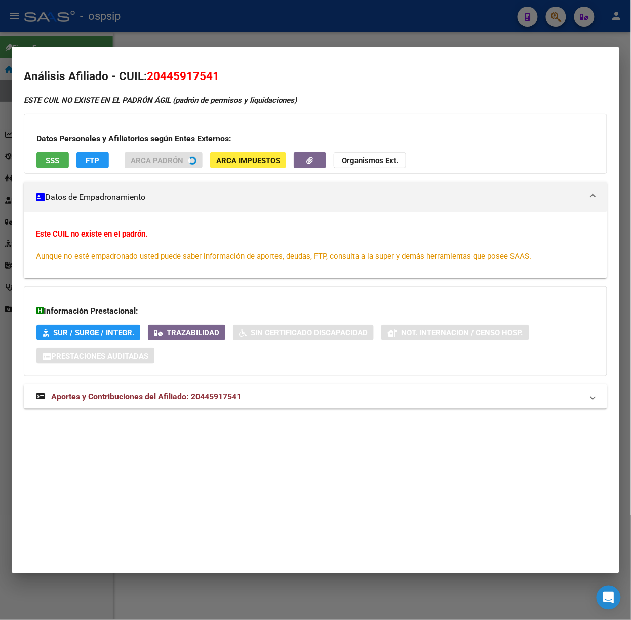
click at [239, 409] on mat-expansion-panel-header "Aportes y Contribuciones del Afiliado: 20445917541" at bounding box center [316, 397] width 584 height 24
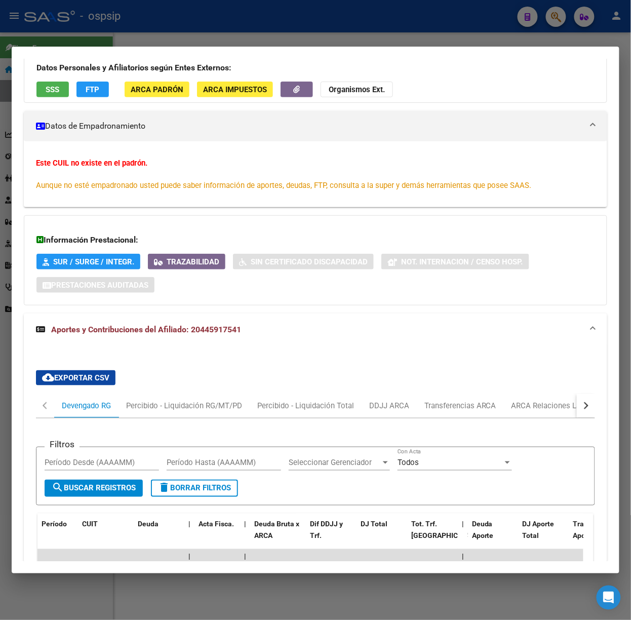
scroll to position [136, 0]
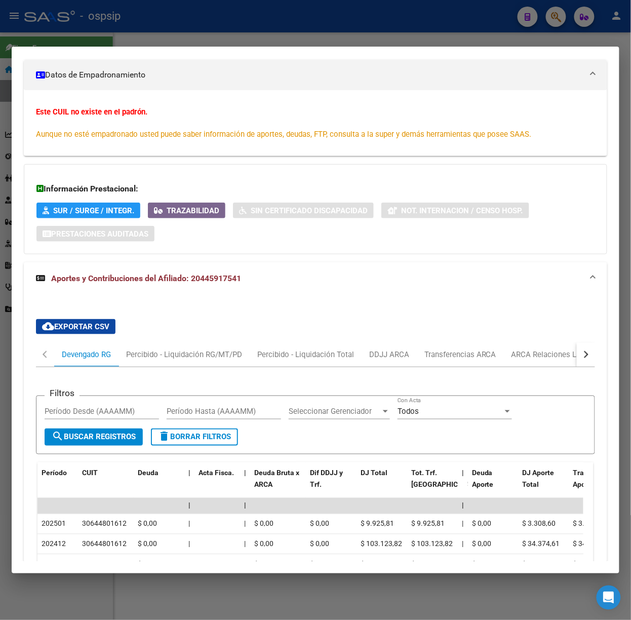
click at [199, 41] on div at bounding box center [315, 310] width 631 height 620
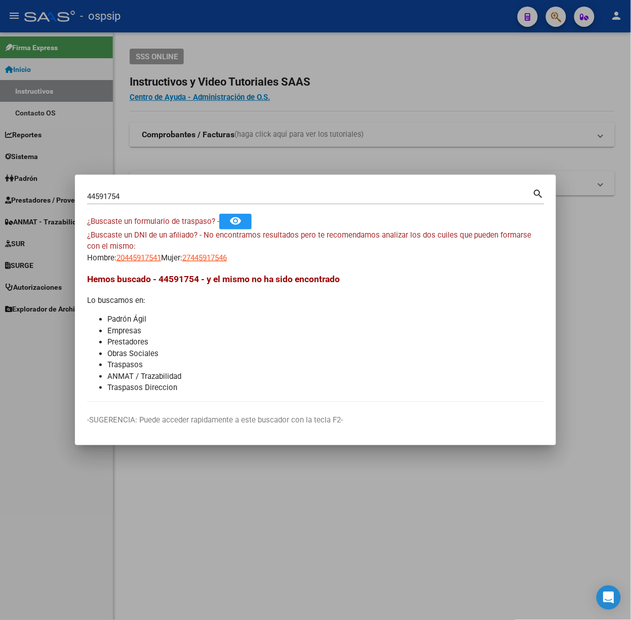
click at [172, 197] on input "44591754" at bounding box center [310, 196] width 446 height 9
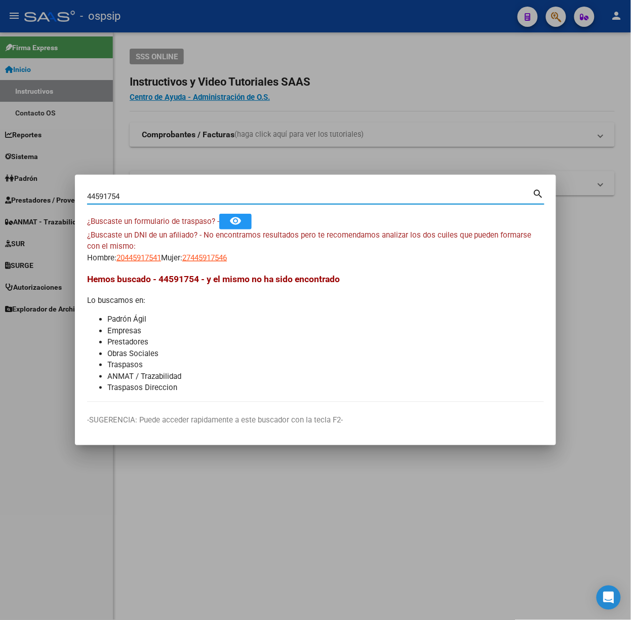
click at [172, 197] on input "44591754" at bounding box center [310, 196] width 446 height 9
type input "41324332"
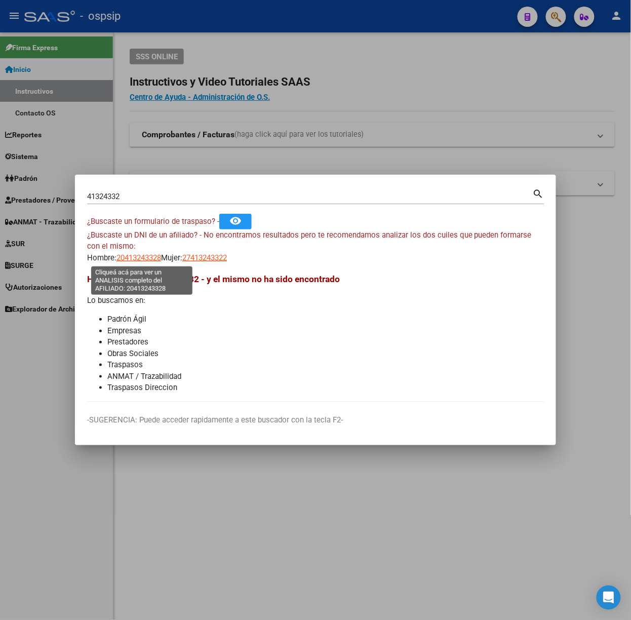
click at [159, 256] on span "20413243328" at bounding box center [139, 257] width 45 height 9
type textarea "20413243328"
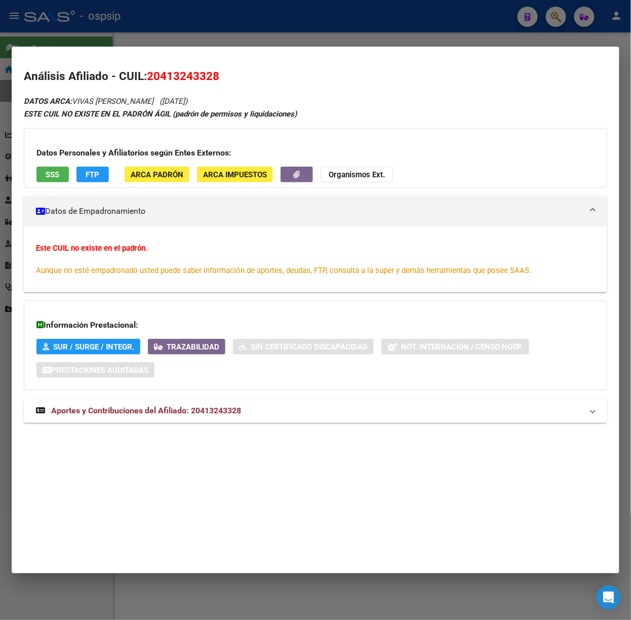
click at [209, 413] on span "Aportes y Contribuciones del Afiliado: 20413243328" at bounding box center [146, 411] width 190 height 10
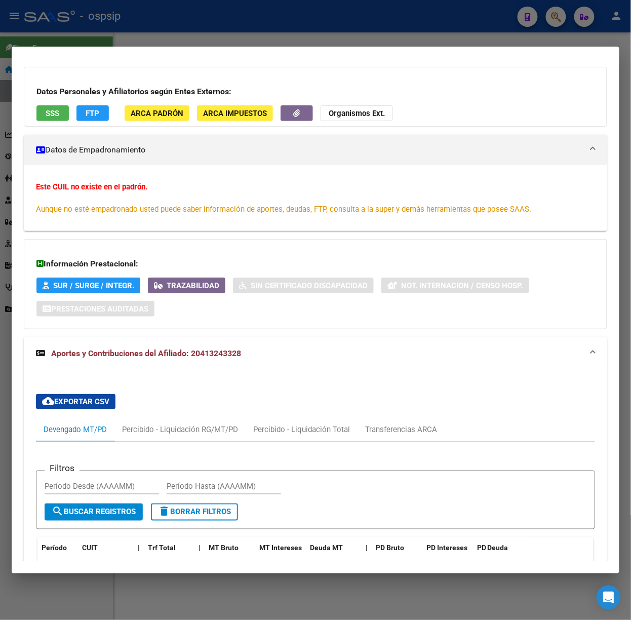
scroll to position [0, 0]
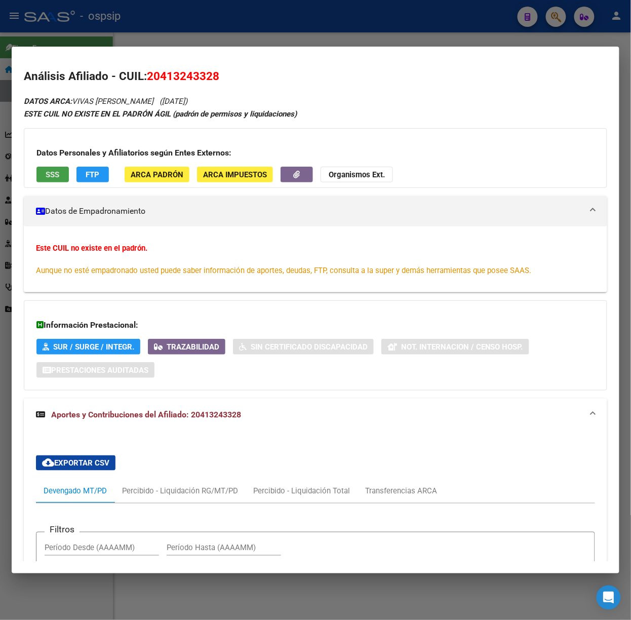
click at [57, 179] on button "SSS" at bounding box center [52, 175] width 32 height 16
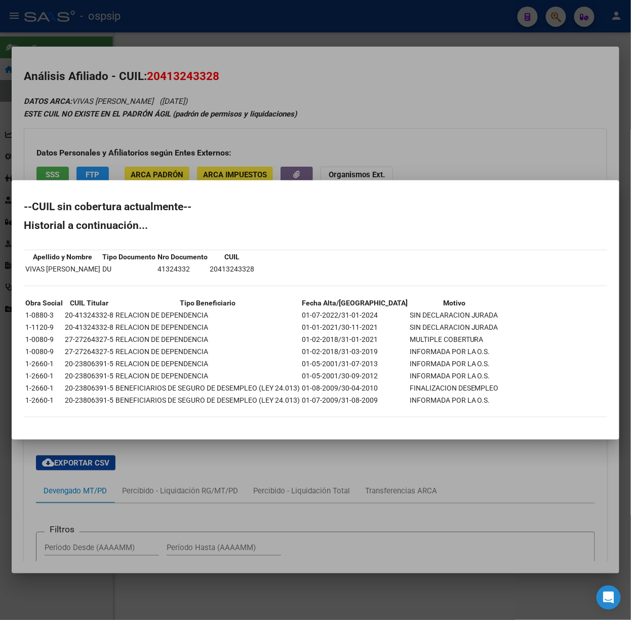
click at [100, 159] on div at bounding box center [315, 310] width 631 height 620
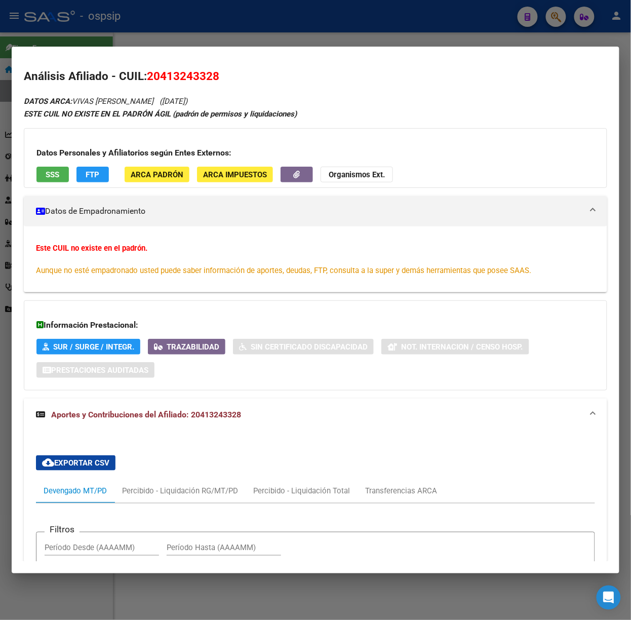
click at [117, 35] on div at bounding box center [315, 310] width 631 height 620
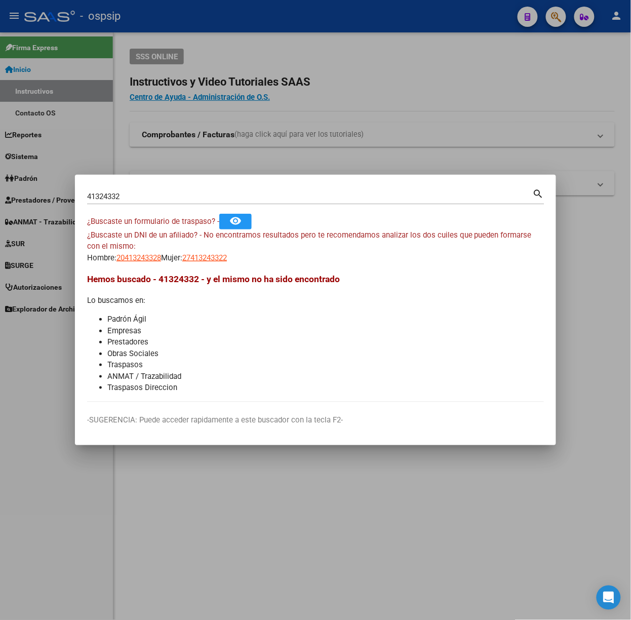
click at [140, 203] on div "41324332 Buscar (apellido, dni, [PERSON_NAME], [PERSON_NAME], cuit, obra social)" at bounding box center [310, 196] width 446 height 15
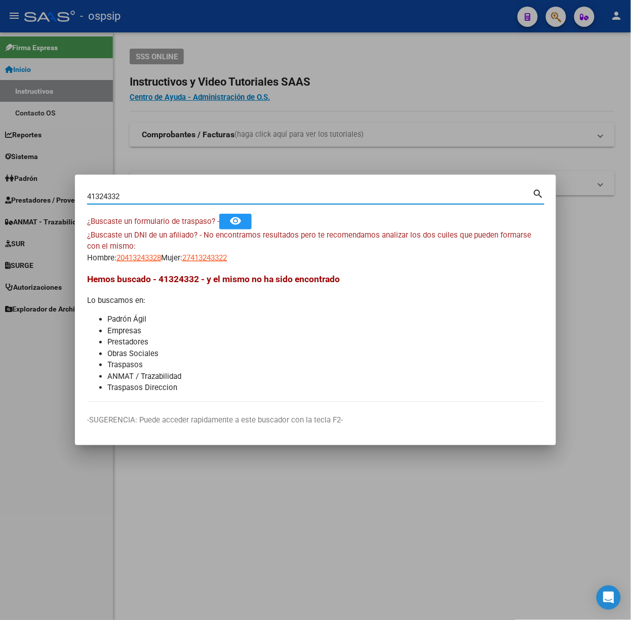
click at [139, 199] on input "41324332" at bounding box center [310, 196] width 446 height 9
type input "44165028"
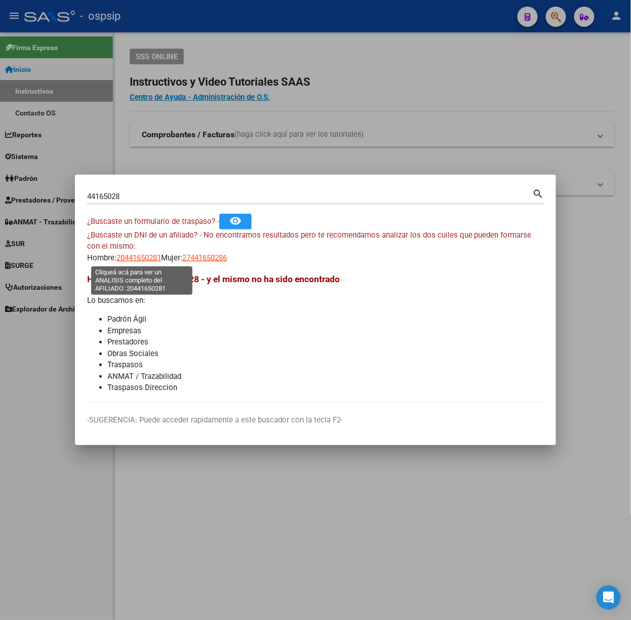
click at [136, 259] on span "20441650281" at bounding box center [139, 257] width 45 height 9
type textarea "20441650281"
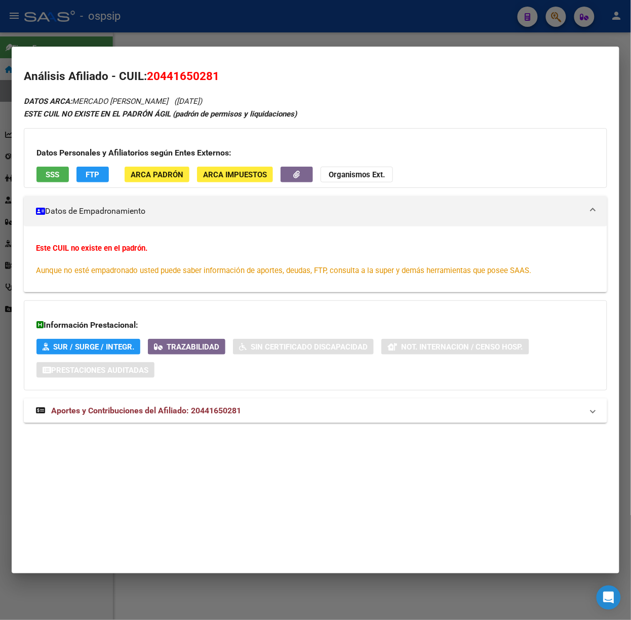
click at [152, 416] on strong "Aportes y Contribuciones del Afiliado: 20441650281" at bounding box center [138, 411] width 205 height 12
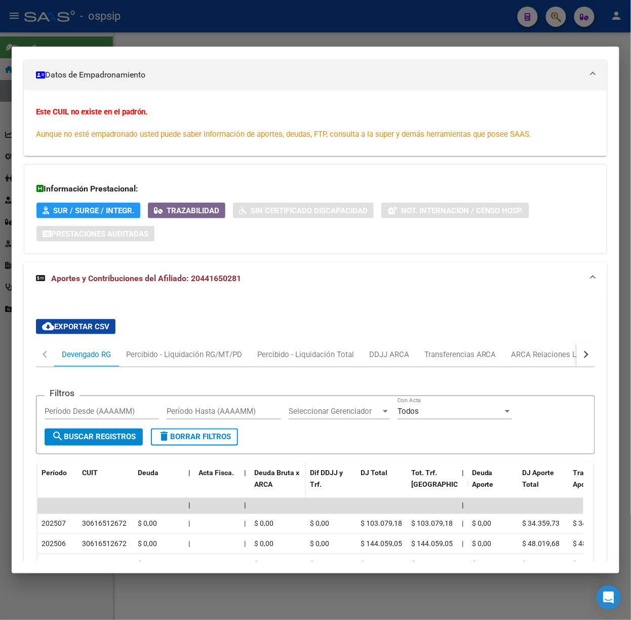
scroll to position [204, 0]
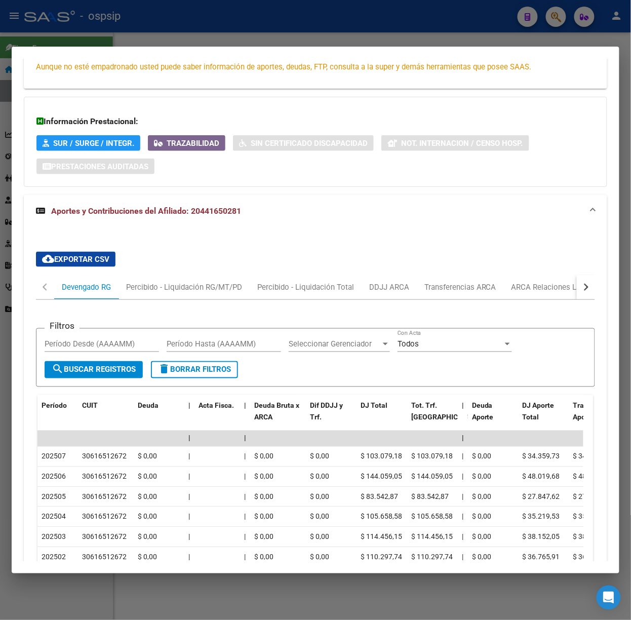
click at [164, 33] on div at bounding box center [315, 310] width 631 height 620
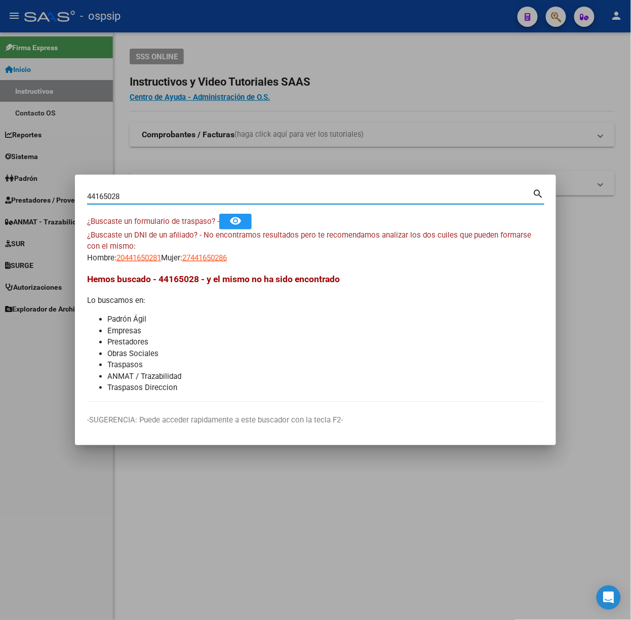
click at [142, 201] on input "44165028" at bounding box center [310, 196] width 446 height 9
type input "44111920"
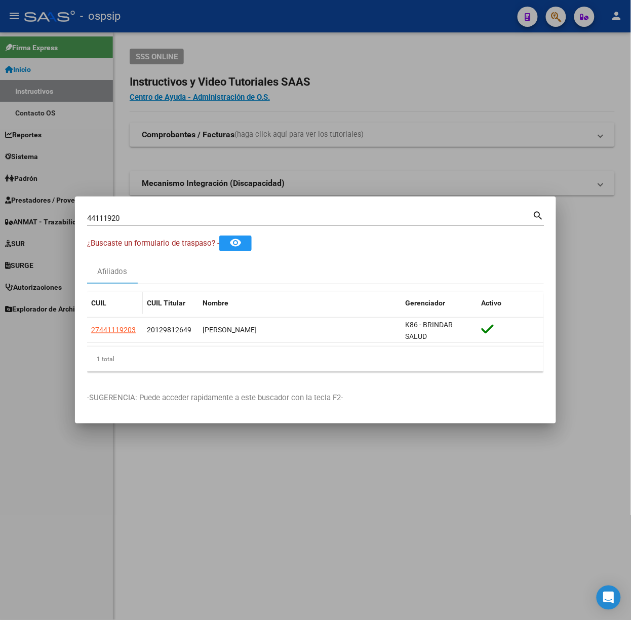
click at [125, 331] on span "27441119203" at bounding box center [113, 330] width 45 height 8
type textarea "27441119203"
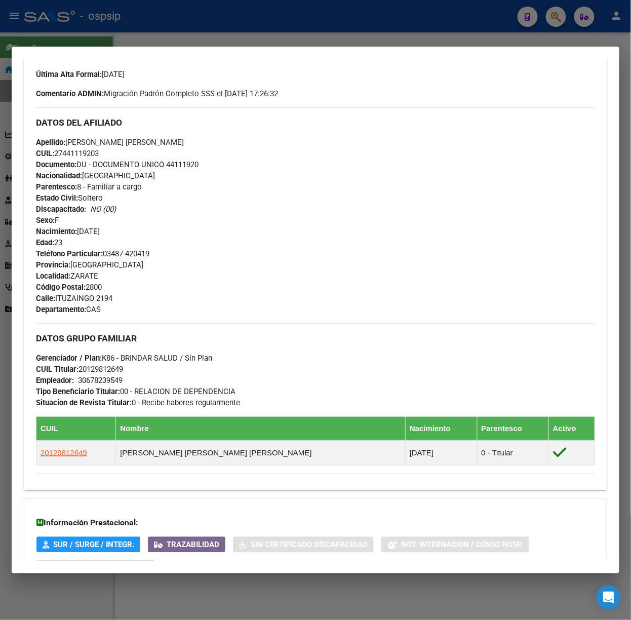
scroll to position [378, 0]
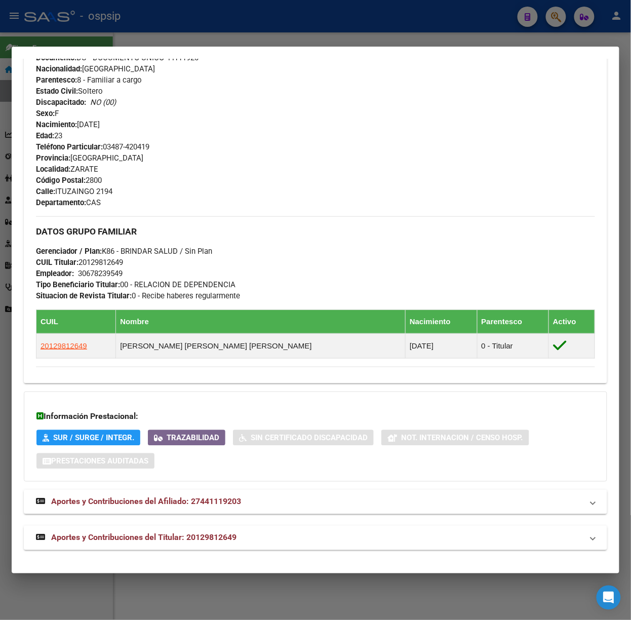
click at [223, 538] on span "Aportes y Contribuciones del Titular: 20129812649" at bounding box center [143, 538] width 185 height 10
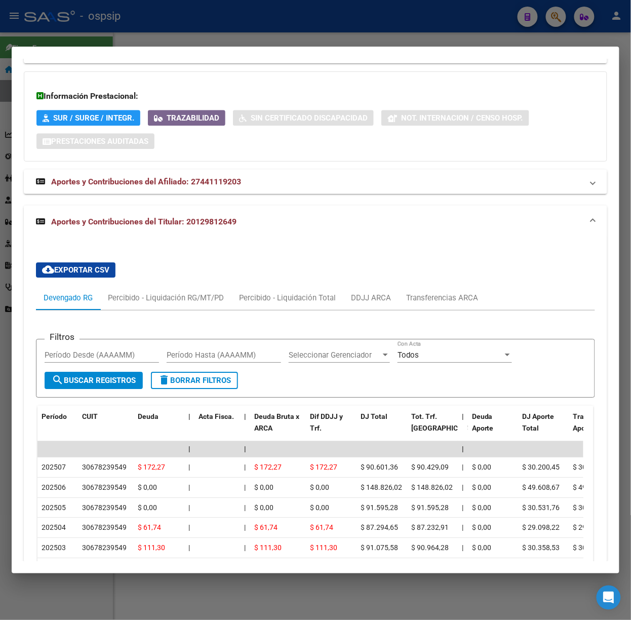
scroll to position [765, 0]
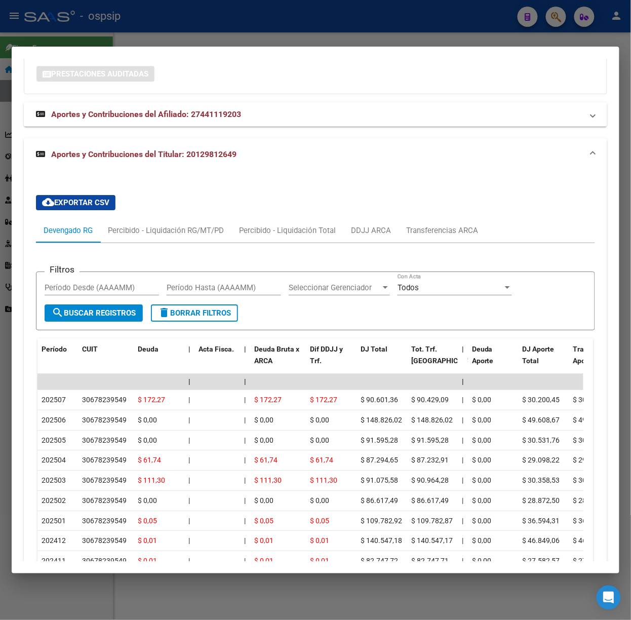
click at [181, 19] on div at bounding box center [315, 310] width 631 height 620
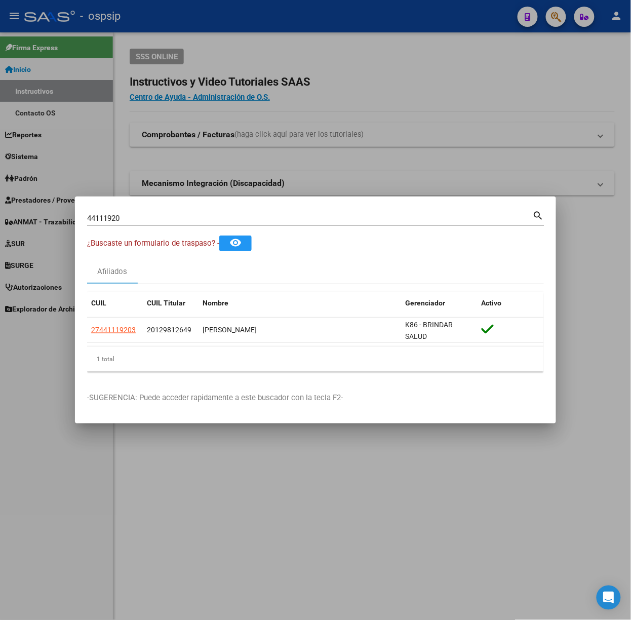
click at [145, 215] on input "44111920" at bounding box center [310, 218] width 446 height 9
type input "17699773"
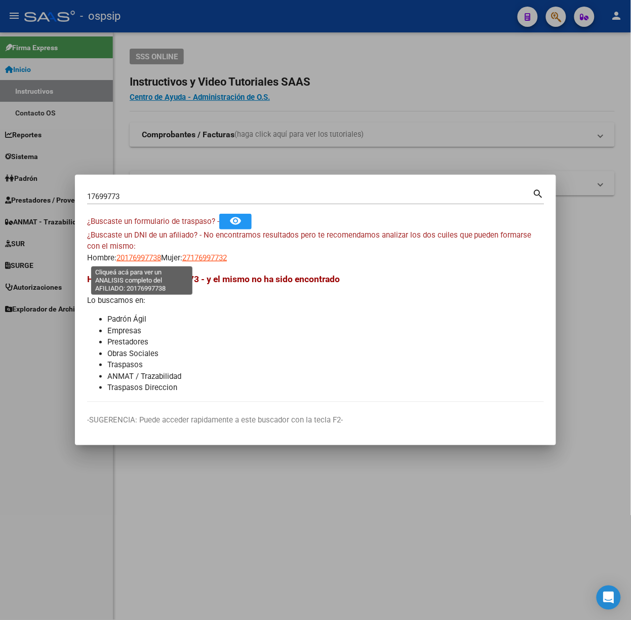
click at [132, 258] on span "20176997738" at bounding box center [139, 257] width 45 height 9
type textarea "20176997738"
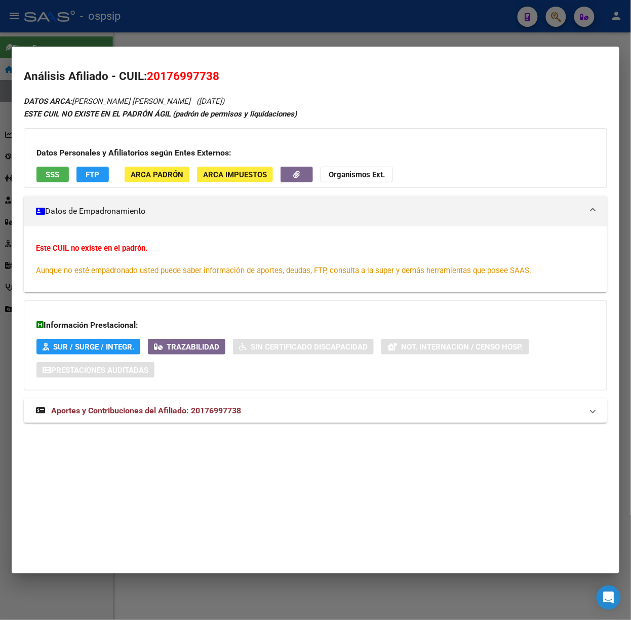
click at [213, 419] on mat-expansion-panel-header "Aportes y Contribuciones del Afiliado: 20176997738" at bounding box center [316, 411] width 584 height 24
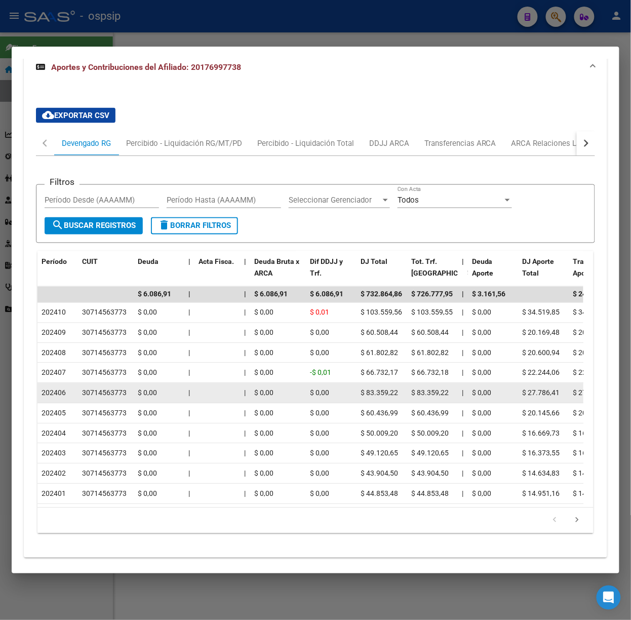
scroll to position [380, 0]
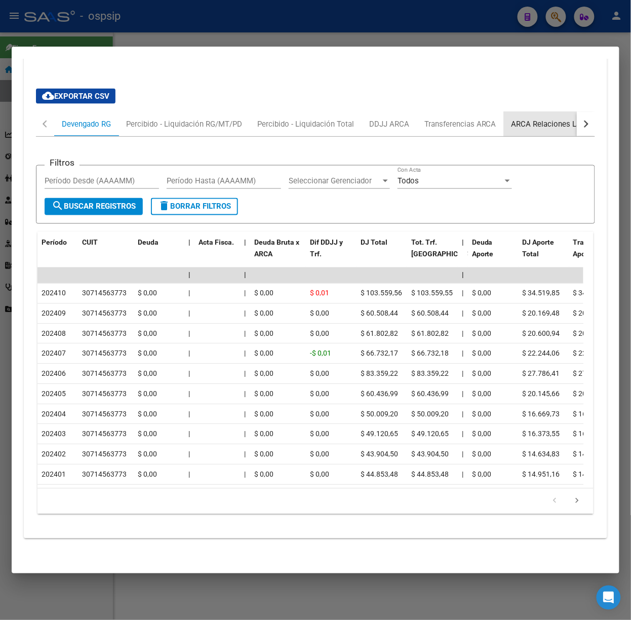
click at [549, 119] on div "ARCA Relaciones Laborales" at bounding box center [559, 124] width 95 height 11
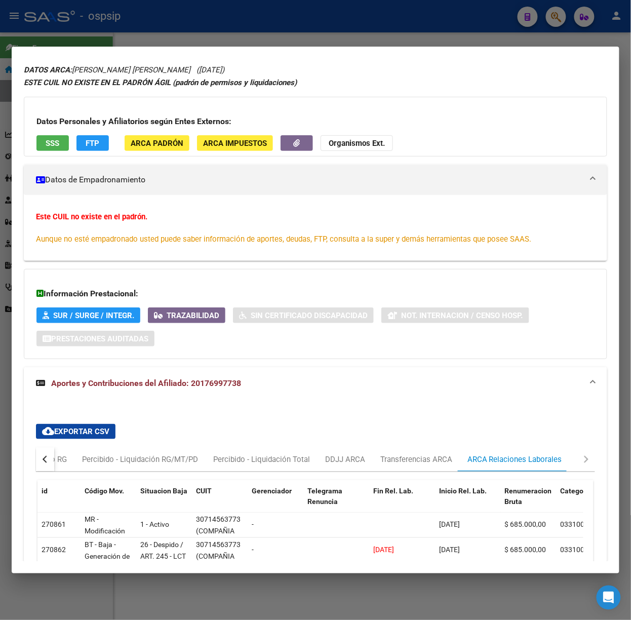
scroll to position [0, 0]
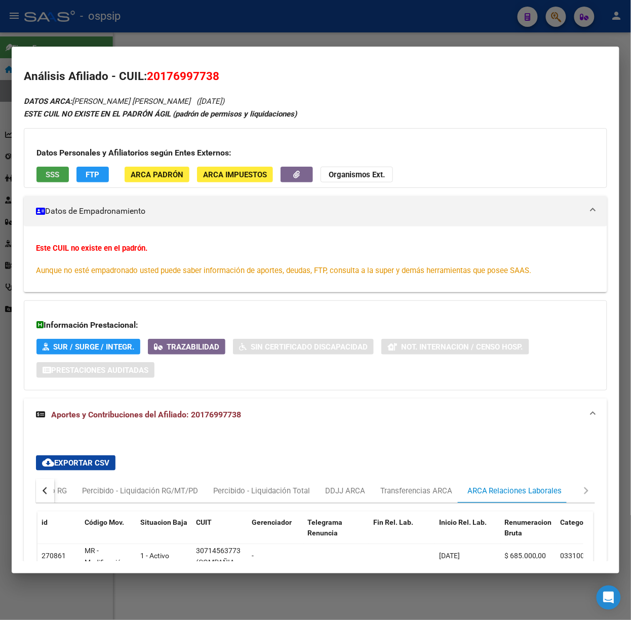
click at [57, 175] on span "SSS" at bounding box center [53, 174] width 14 height 9
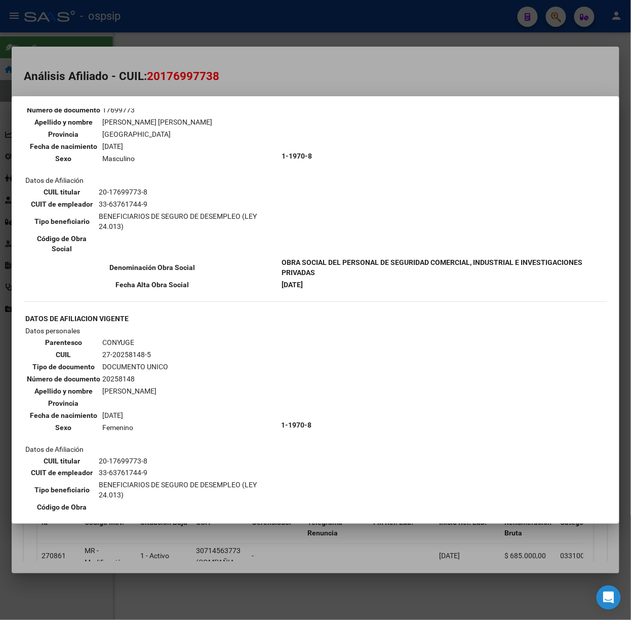
scroll to position [135, 0]
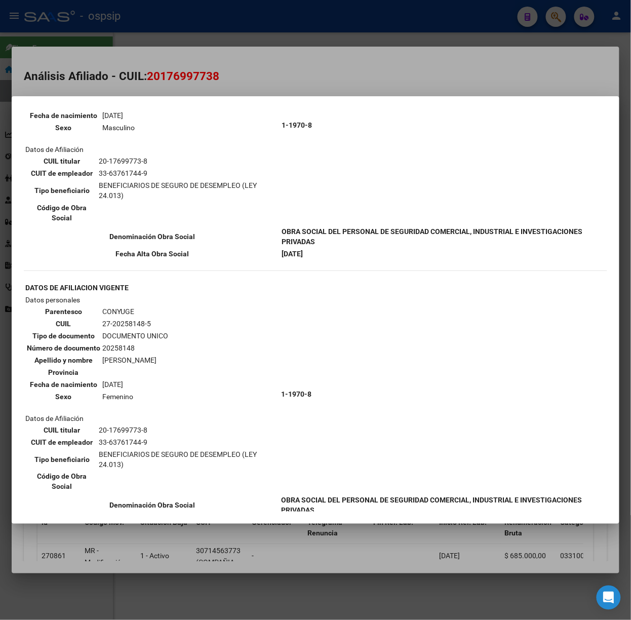
click at [157, 73] on div at bounding box center [315, 310] width 631 height 620
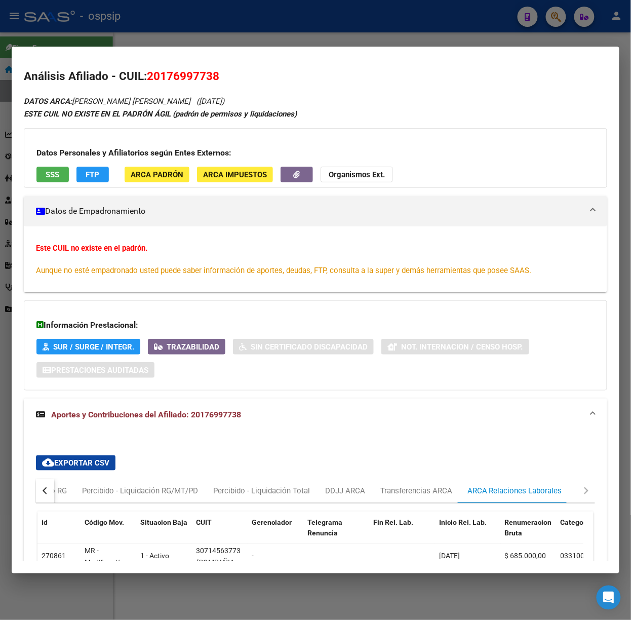
click at [135, 29] on div at bounding box center [315, 310] width 631 height 620
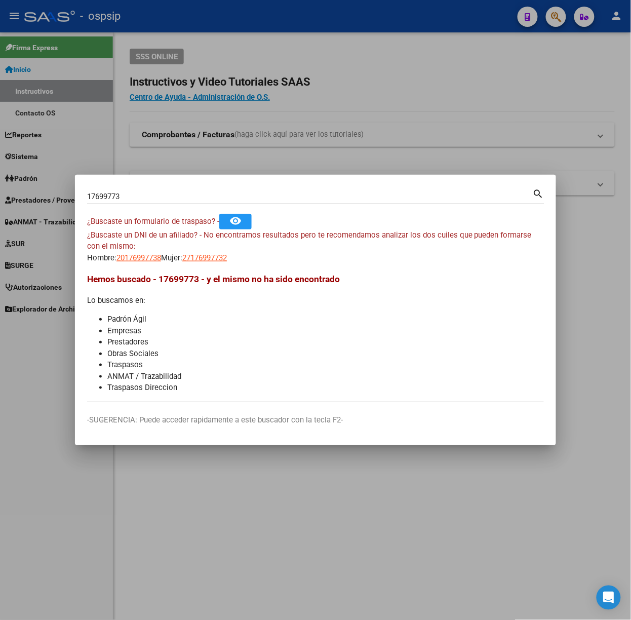
click at [132, 193] on input "17699773" at bounding box center [310, 196] width 446 height 9
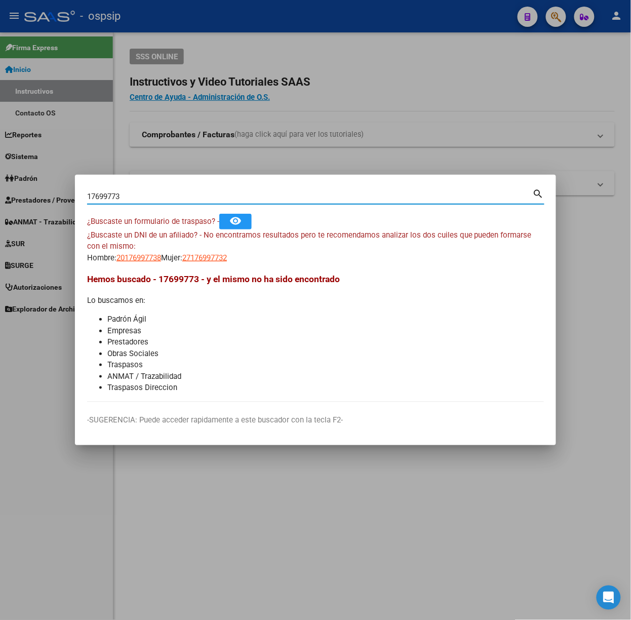
click at [132, 193] on input "17699773" at bounding box center [310, 196] width 446 height 9
type input "19049130"
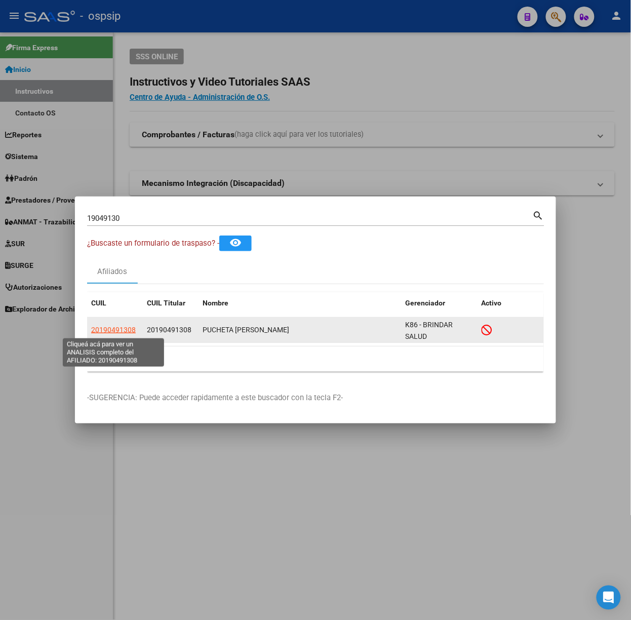
click at [105, 326] on span "20190491308" at bounding box center [113, 330] width 45 height 8
type textarea "20190491308"
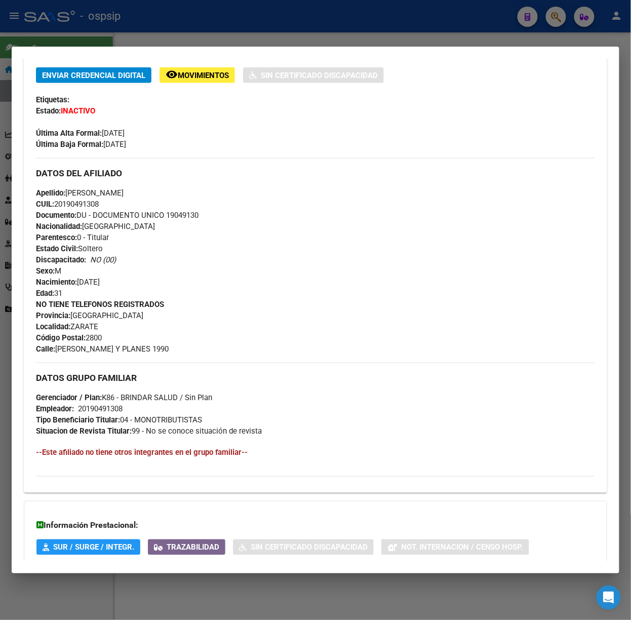
scroll to position [298, 0]
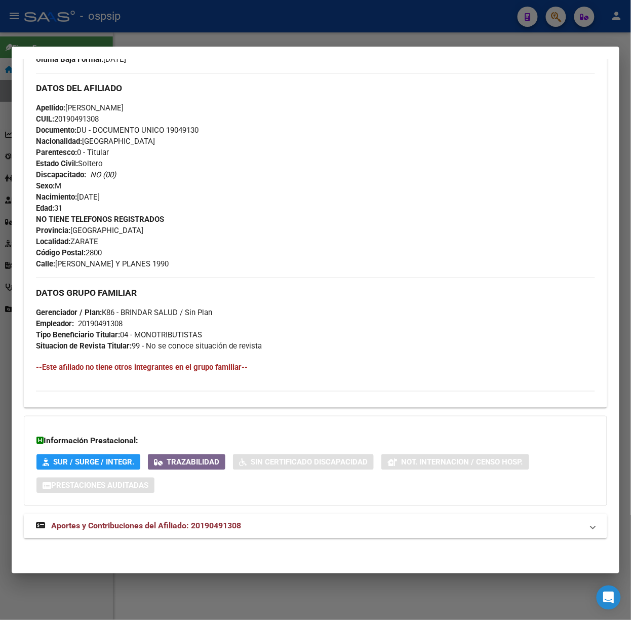
click at [219, 520] on strong "Aportes y Contribuciones del Afiliado: 20190491308" at bounding box center [138, 526] width 205 height 12
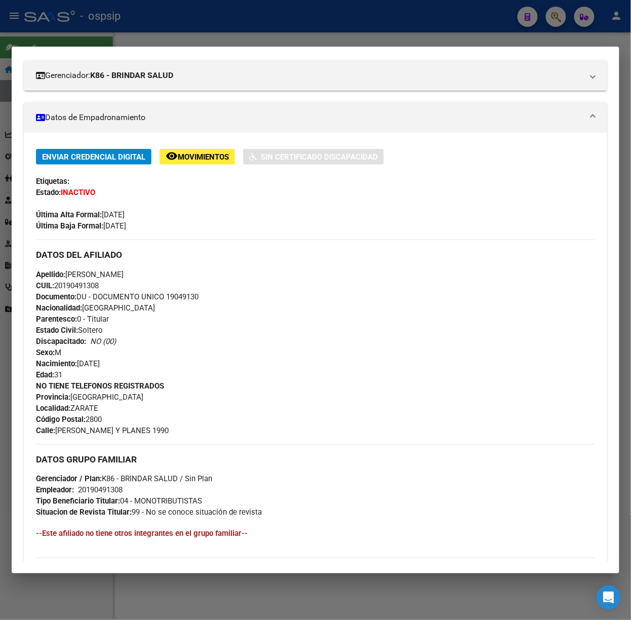
scroll to position [0, 0]
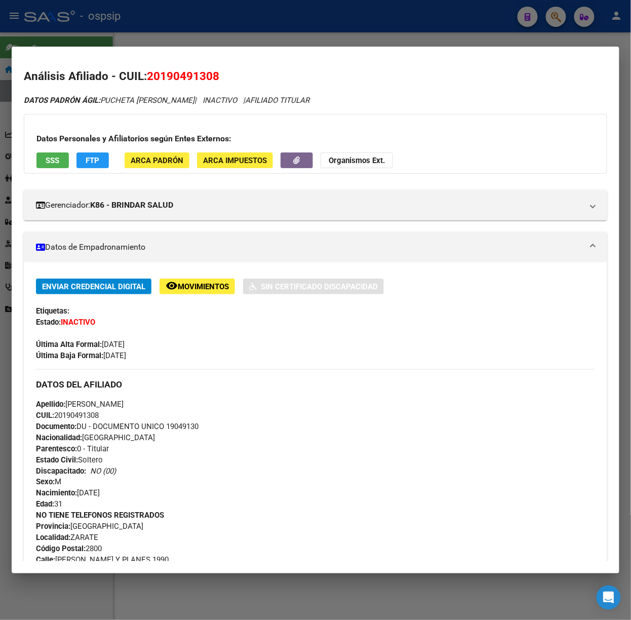
click at [47, 148] on div "Datos Personales y Afiliatorios según Entes Externos: SSS FTP ARCA Padrón ARCA …" at bounding box center [316, 144] width 584 height 60
click at [48, 160] on span "SSS" at bounding box center [53, 160] width 14 height 9
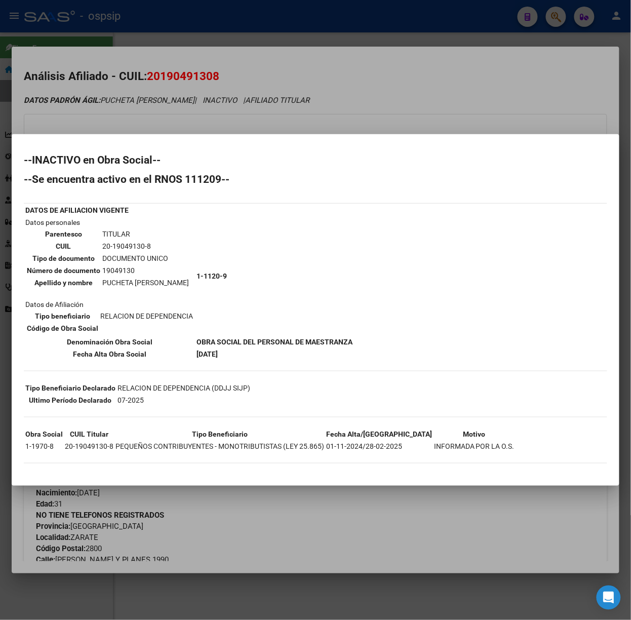
click at [116, 118] on div at bounding box center [315, 310] width 631 height 620
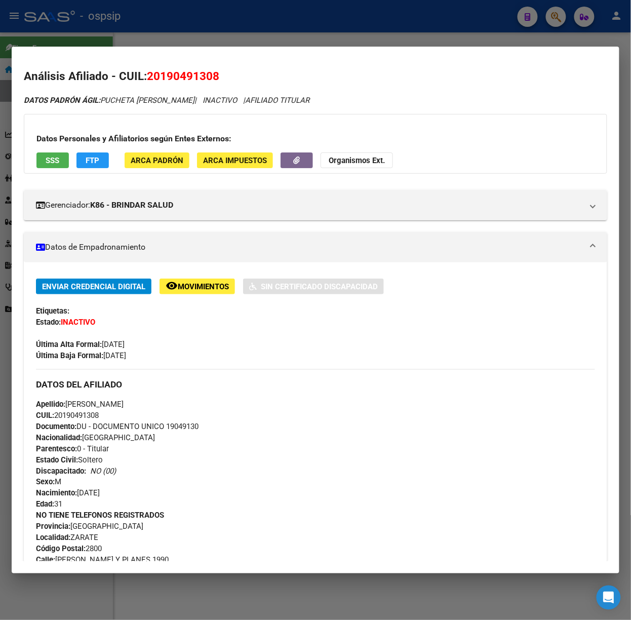
drag, startPoint x: 89, startPoint y: 31, endPoint x: 92, endPoint y: 39, distance: 8.5
click at [89, 31] on div at bounding box center [315, 310] width 631 height 620
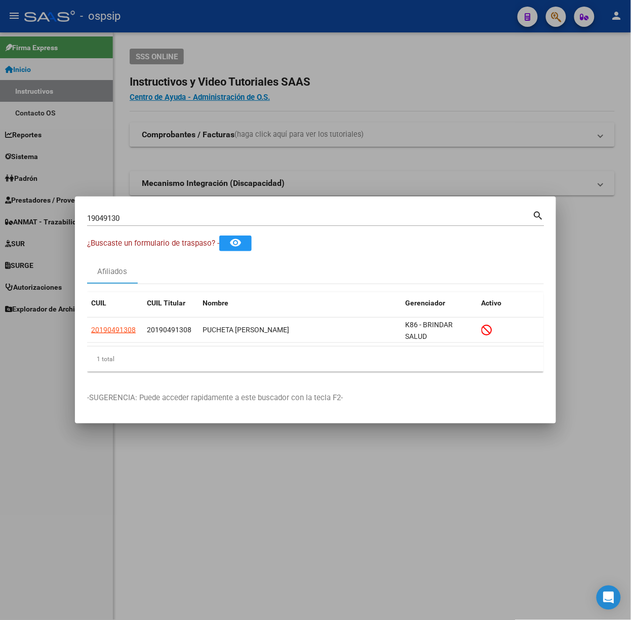
click at [128, 214] on input "19049130" at bounding box center [310, 218] width 446 height 9
type input "43597305"
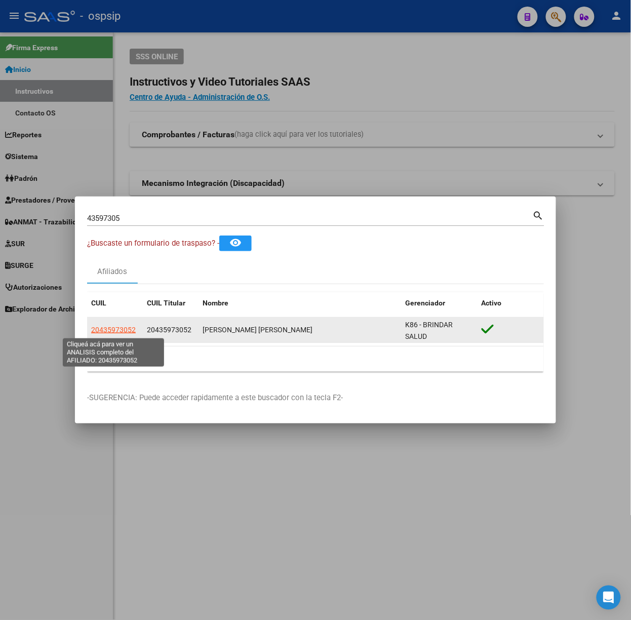
click at [123, 329] on span "20435973052" at bounding box center [113, 330] width 45 height 8
type textarea "20435973052"
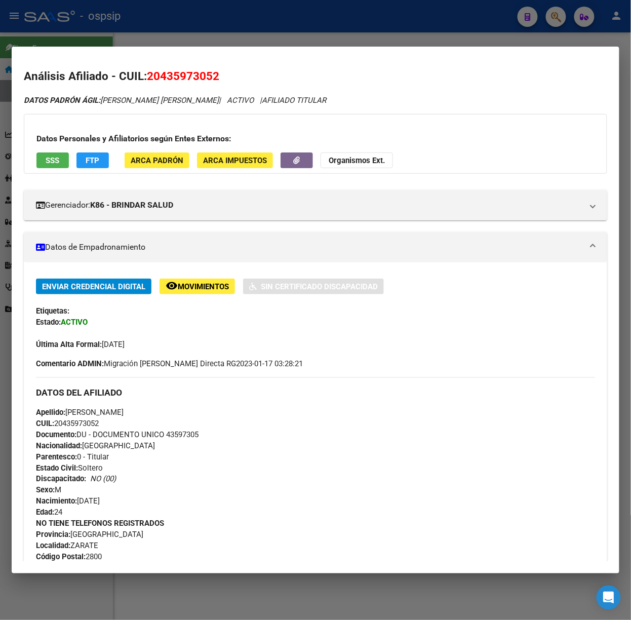
scroll to position [306, 0]
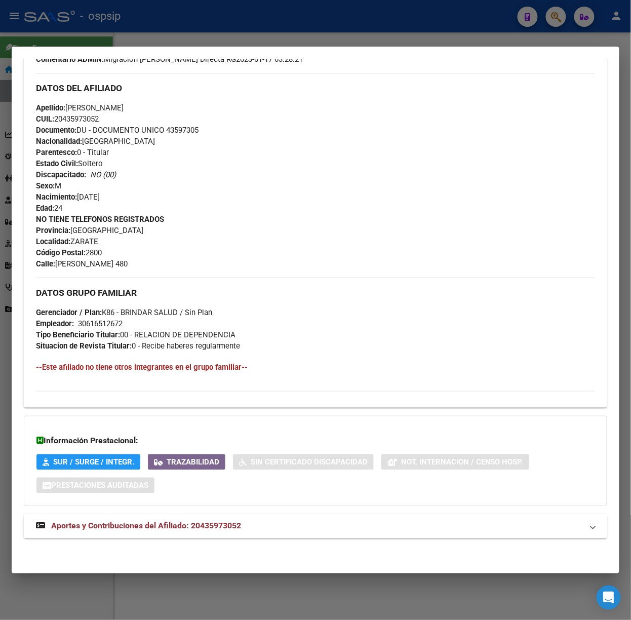
click at [210, 526] on span "Aportes y Contribuciones del Afiliado: 20435973052" at bounding box center [146, 526] width 190 height 10
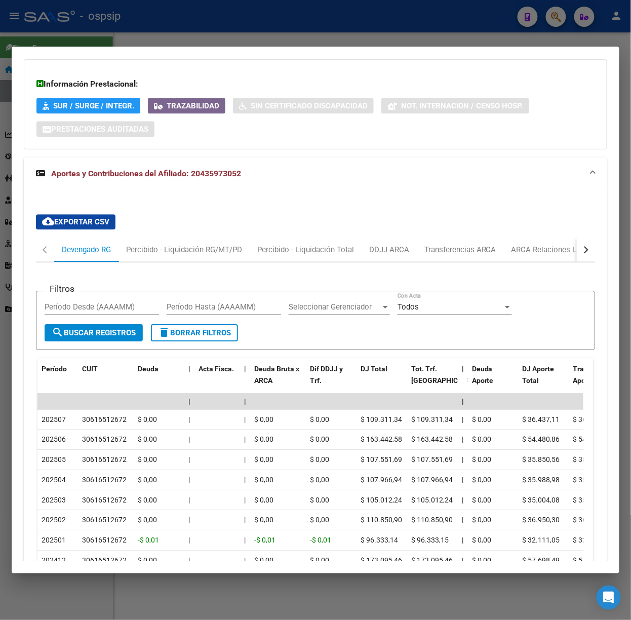
scroll to position [692, 0]
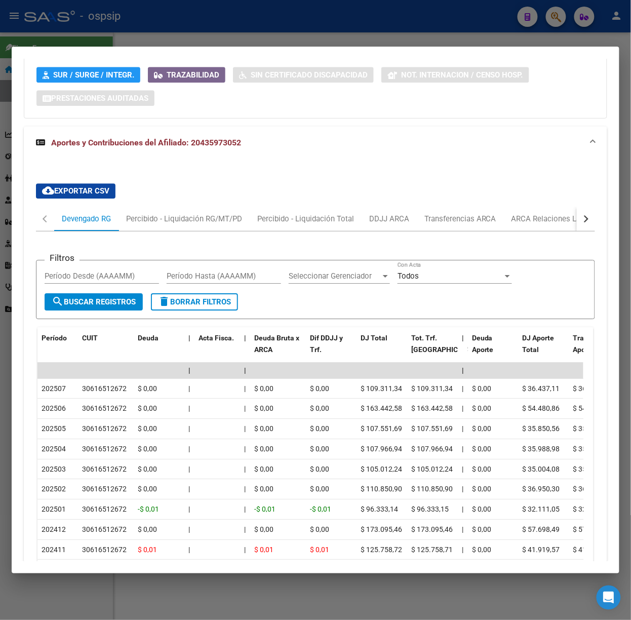
click at [166, 39] on div at bounding box center [315, 310] width 631 height 620
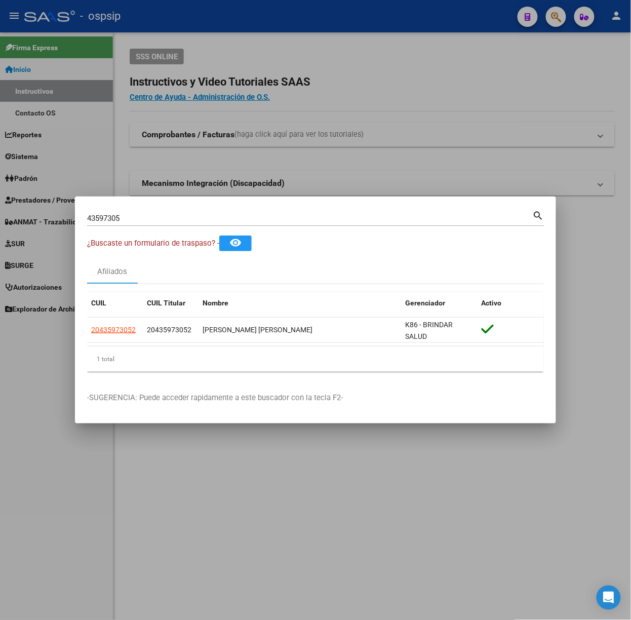
click at [148, 217] on input "43597305" at bounding box center [310, 218] width 446 height 9
type input "39415012"
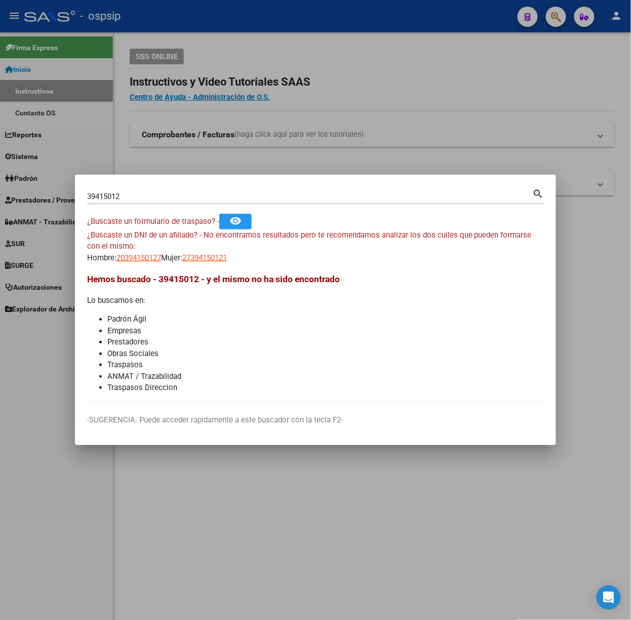
click at [157, 249] on div "¿Buscaste un DNI de un afiliado? - No encontramos resultados pero te recomendam…" at bounding box center [315, 247] width 457 height 34
click at [149, 256] on span "20394150127" at bounding box center [139, 257] width 45 height 9
type textarea "20394150127"
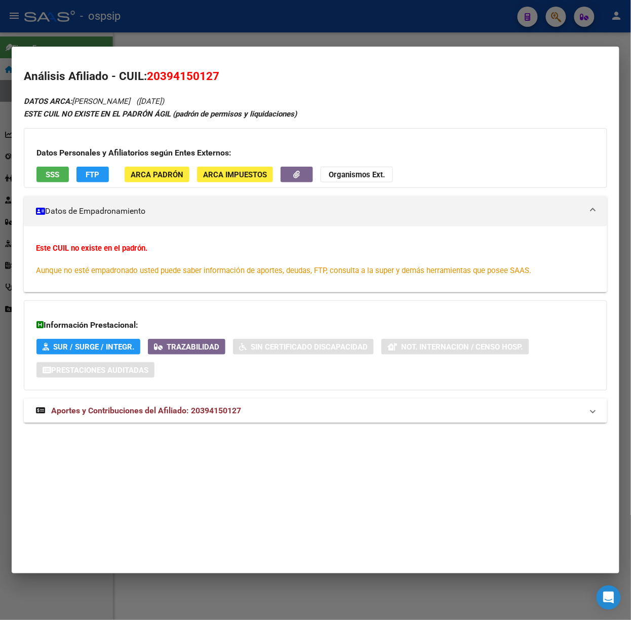
click at [199, 397] on div "DATOS ARCA: [PERSON_NAME] ([DATE]) ESTE CUIL NO EXISTE EN EL [PERSON_NAME] ÁGIL…" at bounding box center [316, 264] width 584 height 339
click at [275, 416] on mat-panel-title "Aportes y Contribuciones del Afiliado: 20394150127" at bounding box center [309, 411] width 547 height 12
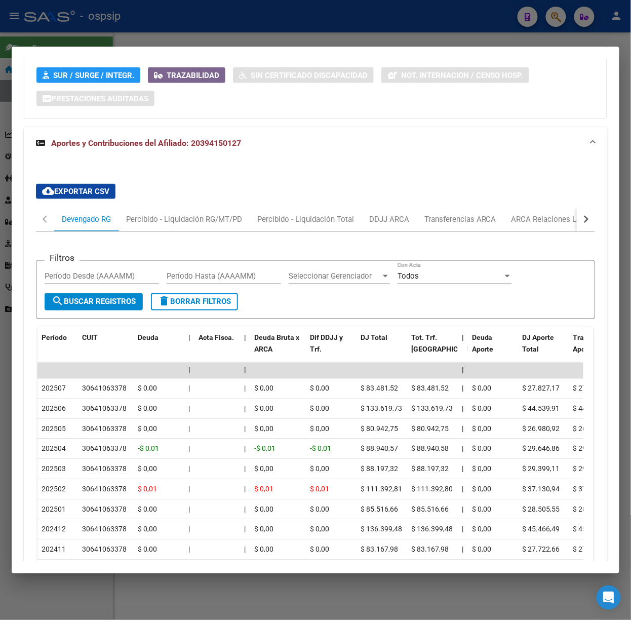
scroll to position [339, 0]
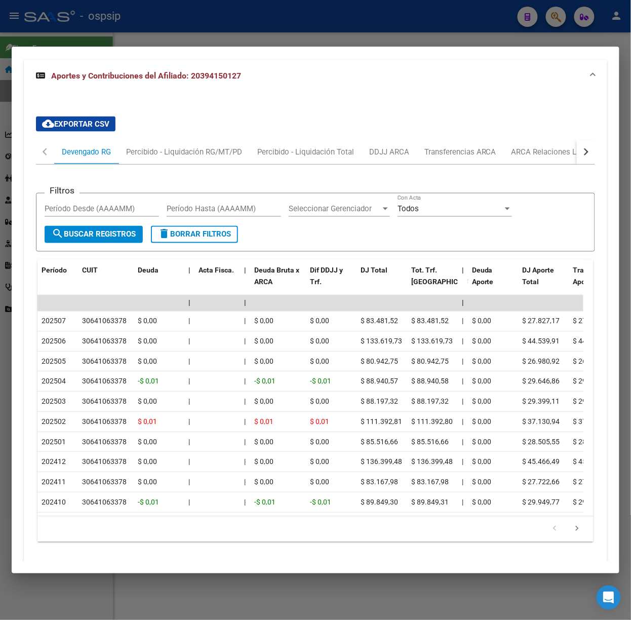
click at [208, 25] on div at bounding box center [315, 310] width 631 height 620
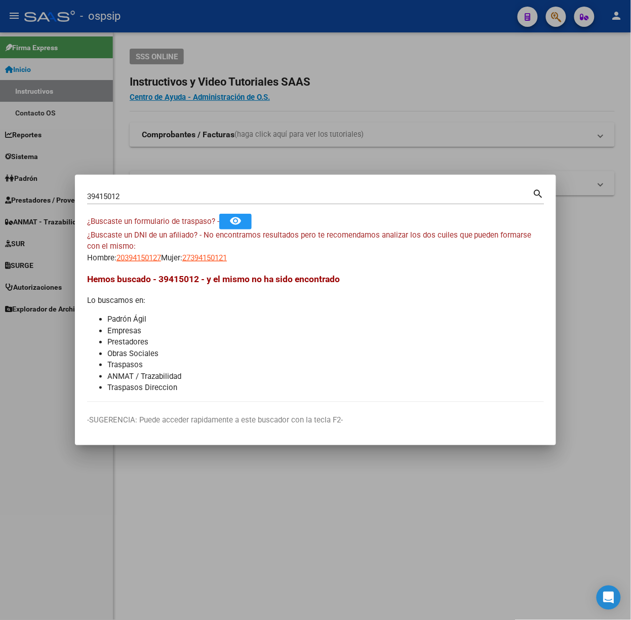
click at [98, 195] on input "39415012" at bounding box center [310, 196] width 446 height 9
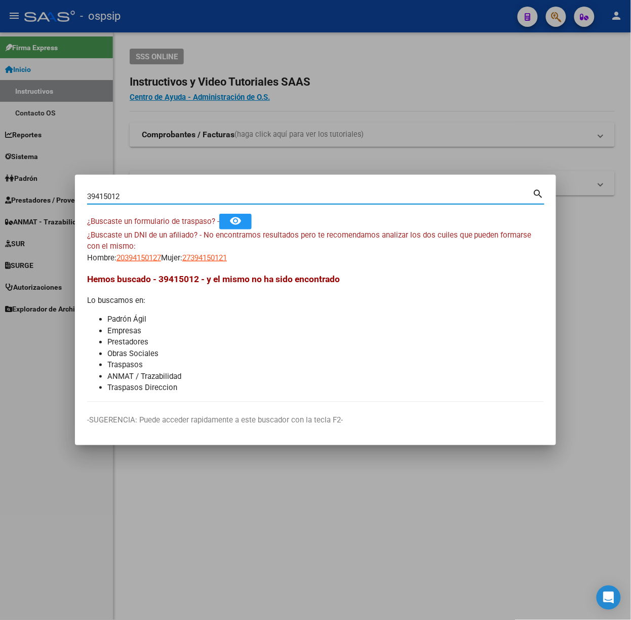
click at [98, 195] on input "39415012" at bounding box center [310, 196] width 446 height 9
type input "27264594"
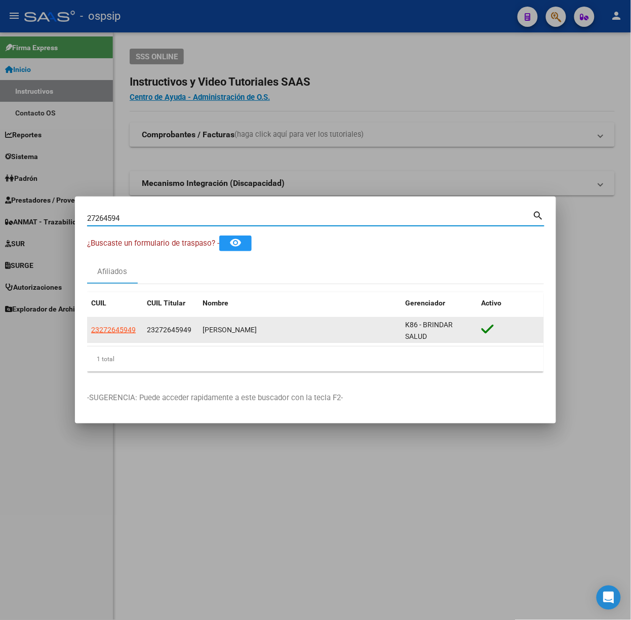
click at [115, 336] on datatable-body-cell "23272645949" at bounding box center [115, 330] width 56 height 25
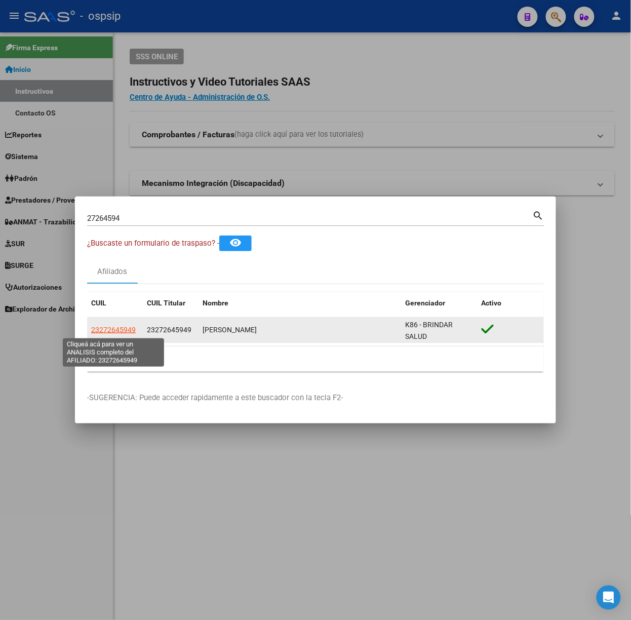
click at [116, 328] on span "23272645949" at bounding box center [113, 330] width 45 height 8
type textarea "23272645949"
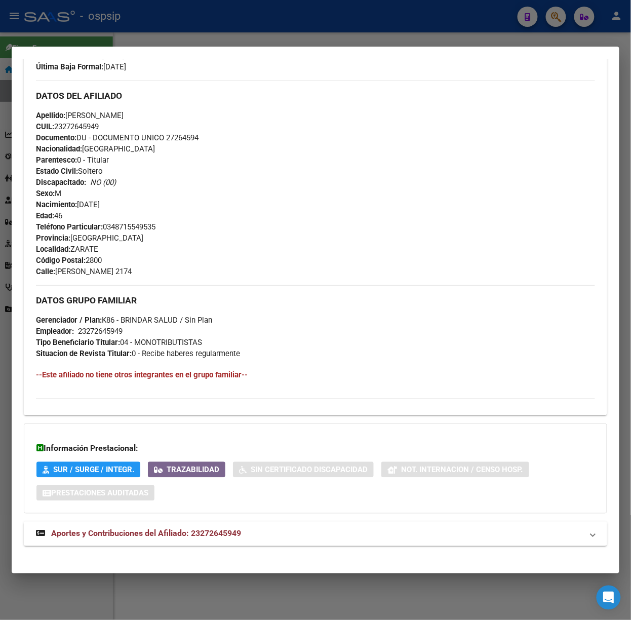
click at [234, 529] on strong "Aportes y Contribuciones del Afiliado: 23272645949" at bounding box center [138, 534] width 205 height 12
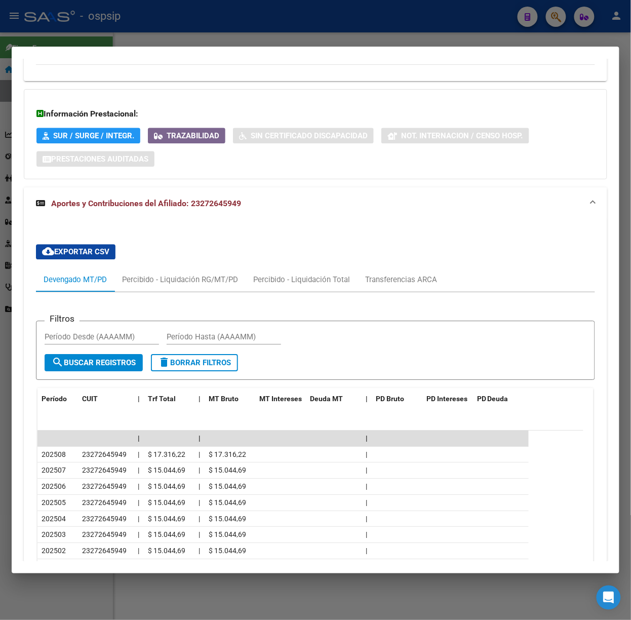
scroll to position [691, 0]
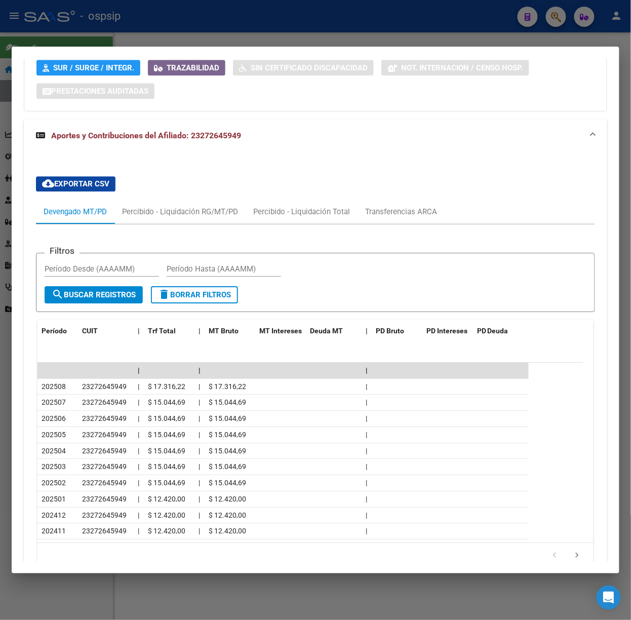
click at [102, 31] on div at bounding box center [315, 310] width 631 height 620
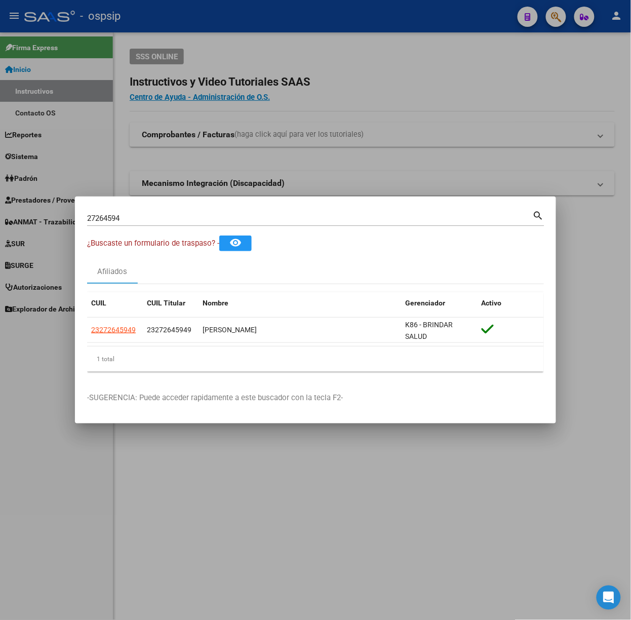
click at [132, 223] on div "27264594 Buscar (apellido, dni, [PERSON_NAME], [PERSON_NAME], cuit, obra social)" at bounding box center [310, 218] width 446 height 15
click at [132, 210] on div "27264594 Buscar (apellido, dni, [PERSON_NAME], [PERSON_NAME], cuit, obra social…" at bounding box center [316, 217] width 458 height 17
click at [134, 210] on div "27264594 Buscar (apellido, dni, [PERSON_NAME], [PERSON_NAME], cuit, obra social…" at bounding box center [316, 217] width 458 height 17
click at [140, 216] on input "27264594" at bounding box center [310, 218] width 446 height 9
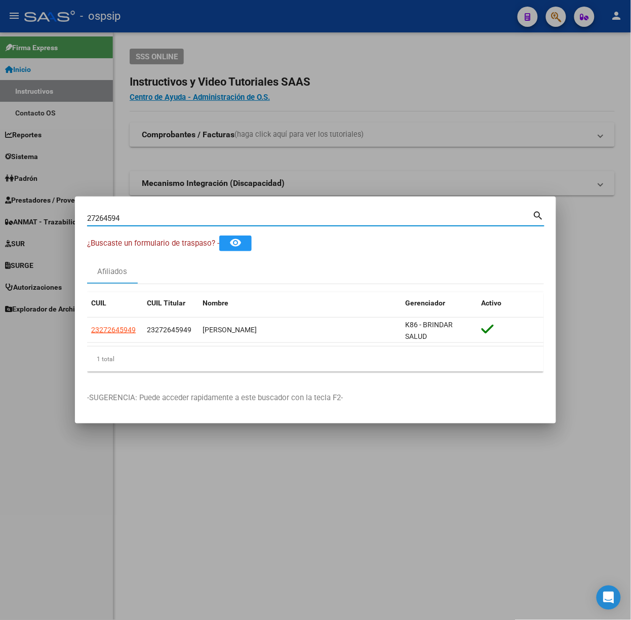
click at [140, 216] on input "27264594" at bounding box center [310, 218] width 446 height 9
type input "39285860"
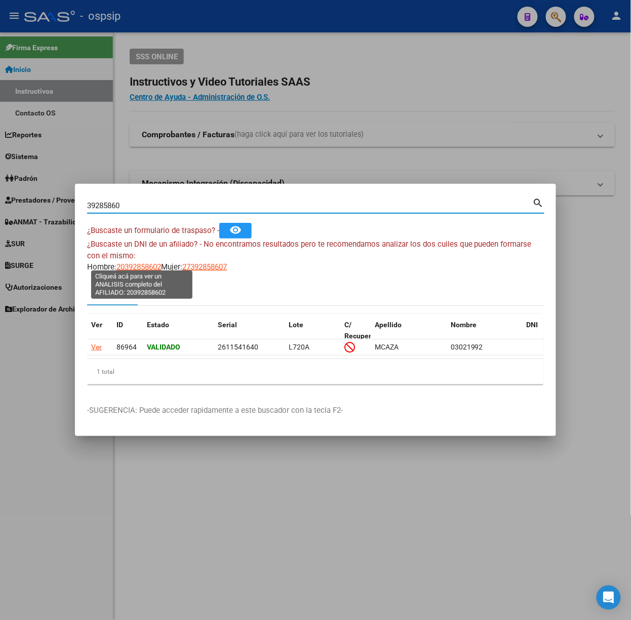
click at [142, 266] on span "20392858602" at bounding box center [139, 266] width 45 height 9
type textarea "20392858602"
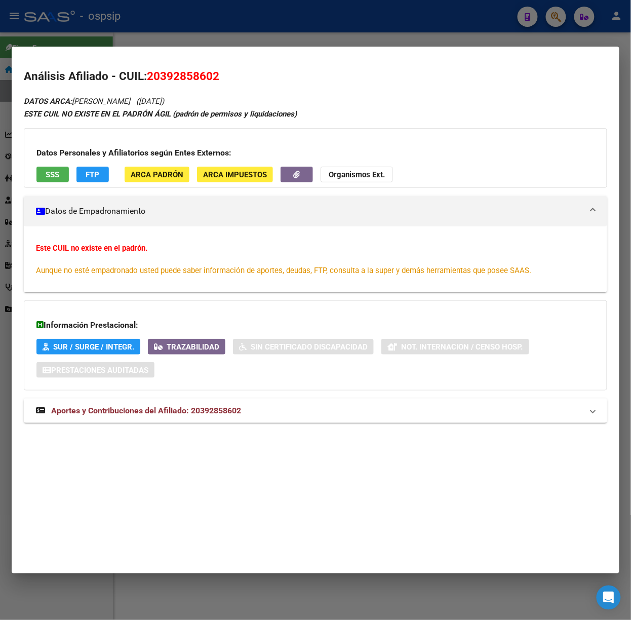
click at [132, 413] on span "Aportes y Contribuciones del Afiliado: 20392858602" at bounding box center [146, 411] width 190 height 10
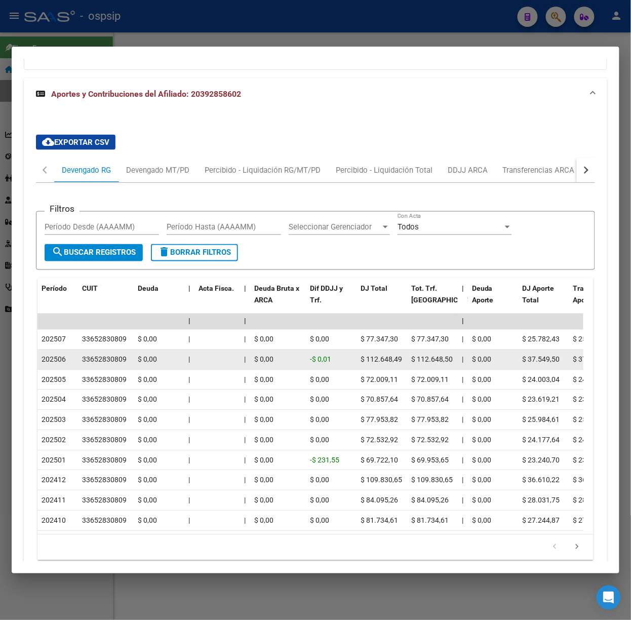
scroll to position [380, 0]
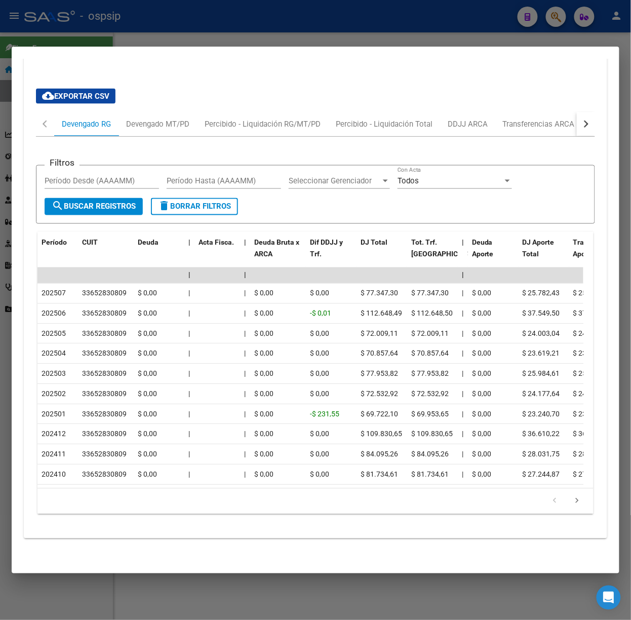
click at [106, 19] on div at bounding box center [315, 310] width 631 height 620
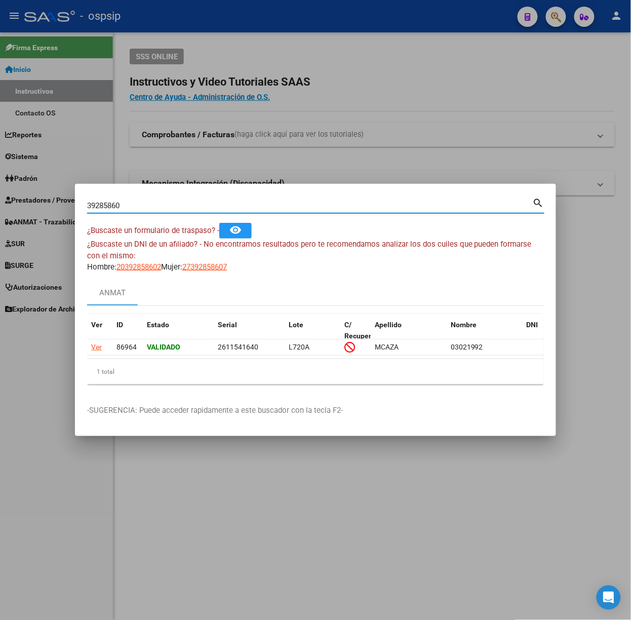
click at [161, 204] on input "39285860" at bounding box center [310, 205] width 446 height 9
type input "41430658"
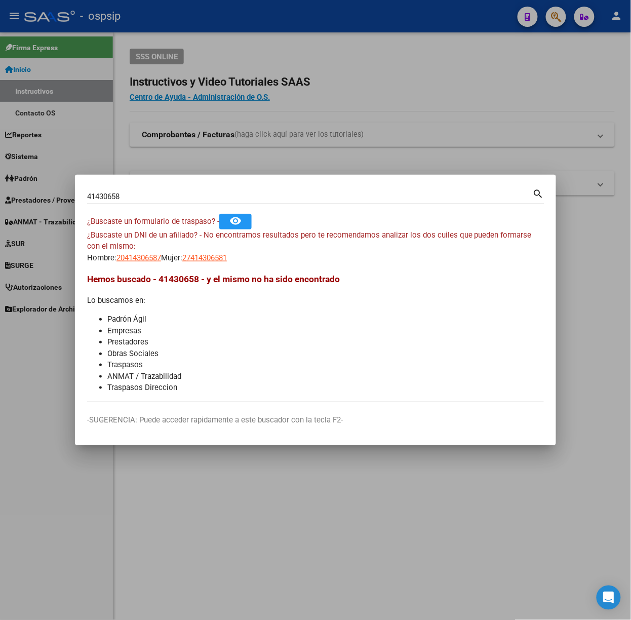
click at [126, 245] on div "¿Buscaste un DNI de un afiliado? - No encontramos resultados pero te recomendam…" at bounding box center [315, 247] width 457 height 34
click at [130, 251] on div "¿Buscaste un DNI de un afiliado? - No encontramos resultados pero te recomendam…" at bounding box center [315, 247] width 457 height 34
click at [140, 258] on span "20414306587" at bounding box center [139, 257] width 45 height 9
type textarea "20414306587"
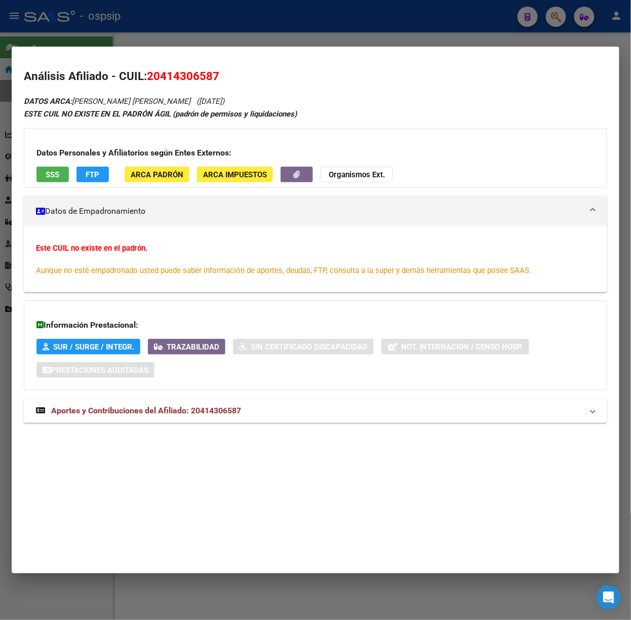
click at [235, 414] on span "Aportes y Contribuciones del Afiliado: 20414306587" at bounding box center [146, 411] width 190 height 10
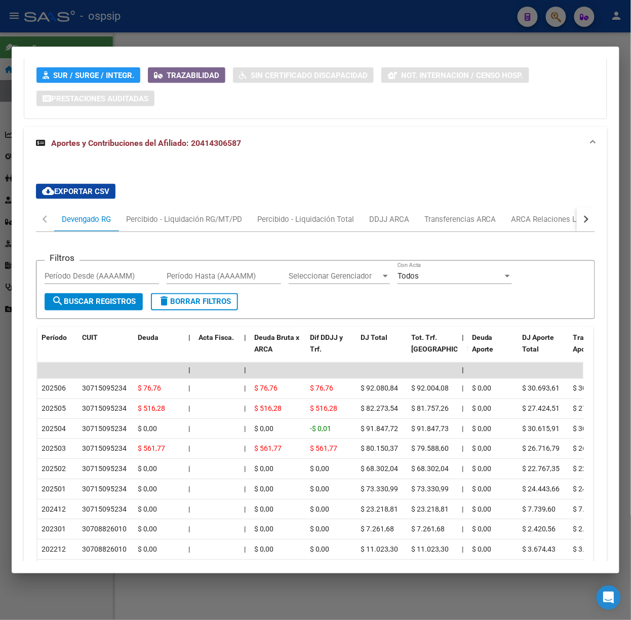
scroll to position [339, 0]
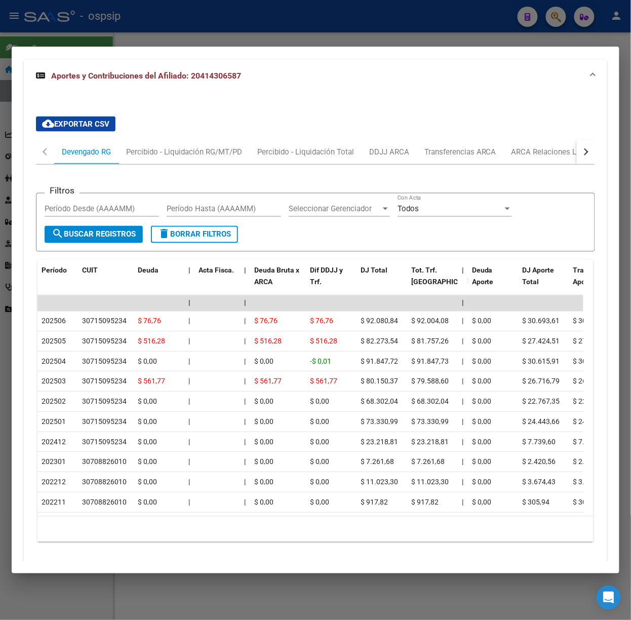
click at [134, 30] on div at bounding box center [315, 310] width 631 height 620
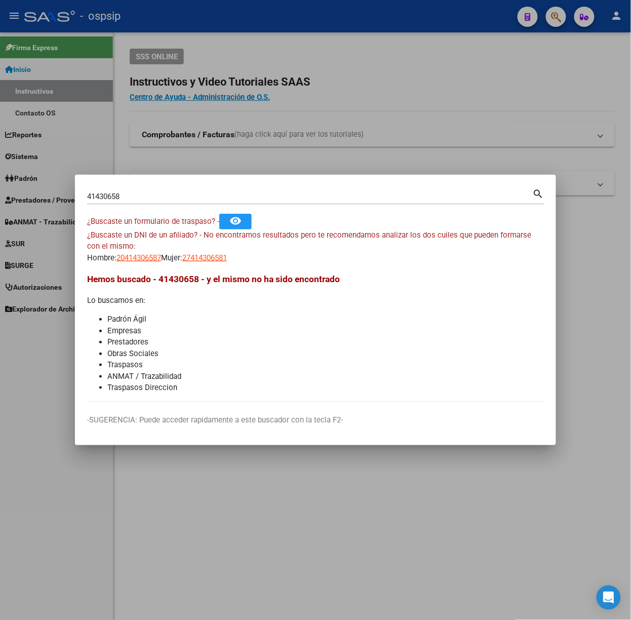
click at [173, 185] on mat-dialog-container "41430658 Buscar (apellido, dni, cuil, nro traspaso, cuit, obra social) search ¿…" at bounding box center [315, 310] width 481 height 271
click at [177, 193] on input "41430658" at bounding box center [310, 196] width 446 height 9
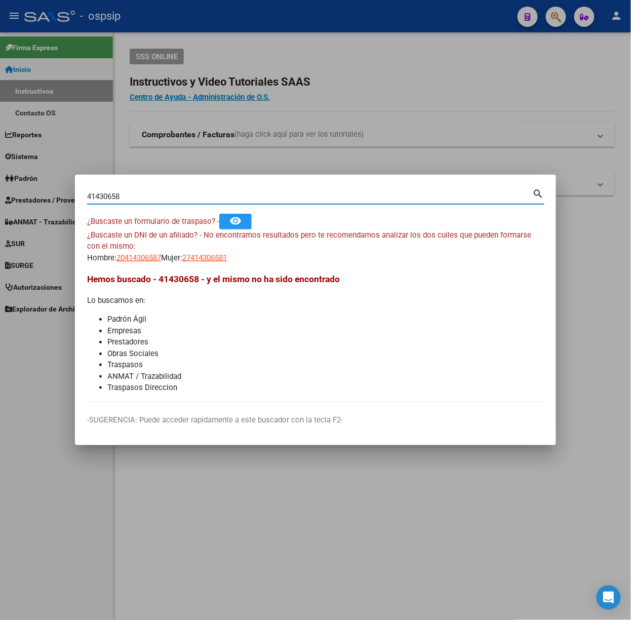
click at [177, 193] on input "41430658" at bounding box center [310, 196] width 446 height 9
type input "44393105"
click at [122, 258] on span "20443931059" at bounding box center [139, 257] width 45 height 9
type textarea "20443931059"
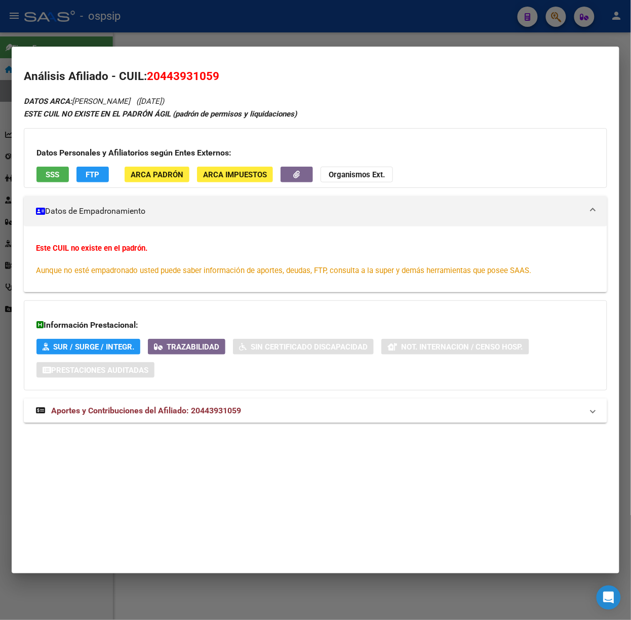
click at [200, 426] on div "DATOS ARCA: [PERSON_NAME] ([DATE]) ESTE CUIL NO EXISTE EN EL PADRÓN ÁGIL (padró…" at bounding box center [316, 264] width 584 height 339
click at [199, 421] on mat-expansion-panel-header "Aportes y Contribuciones del Afiliado: 20443931059" at bounding box center [316, 411] width 584 height 24
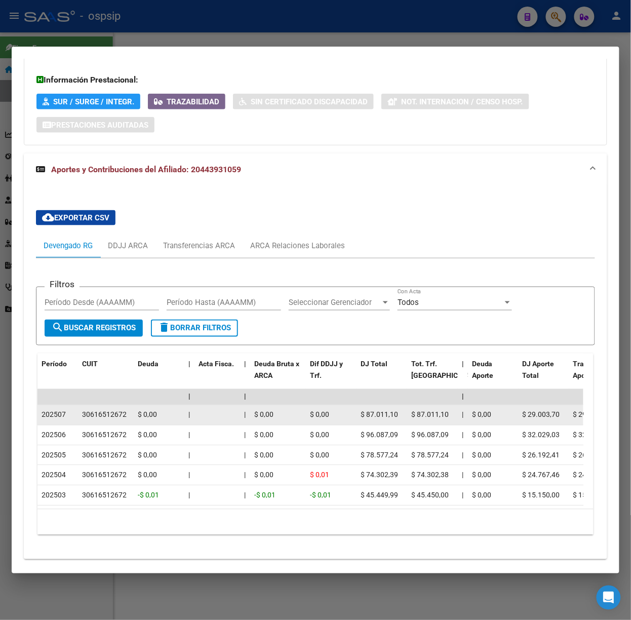
scroll to position [278, 0]
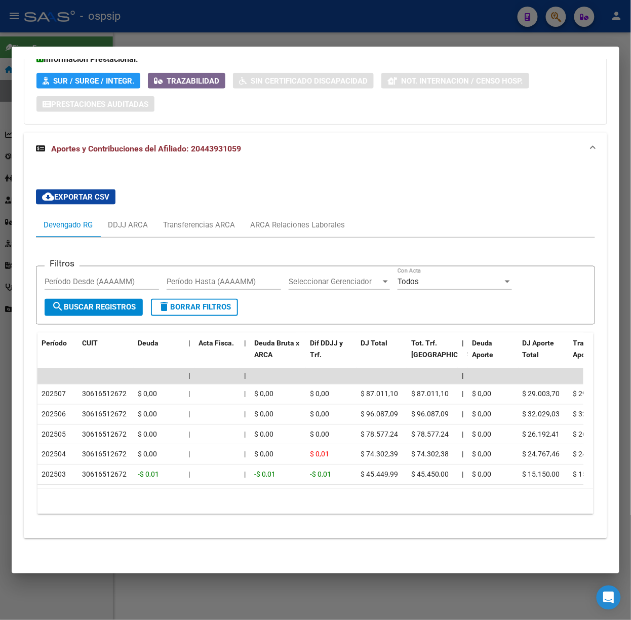
click at [131, 31] on div at bounding box center [315, 310] width 631 height 620
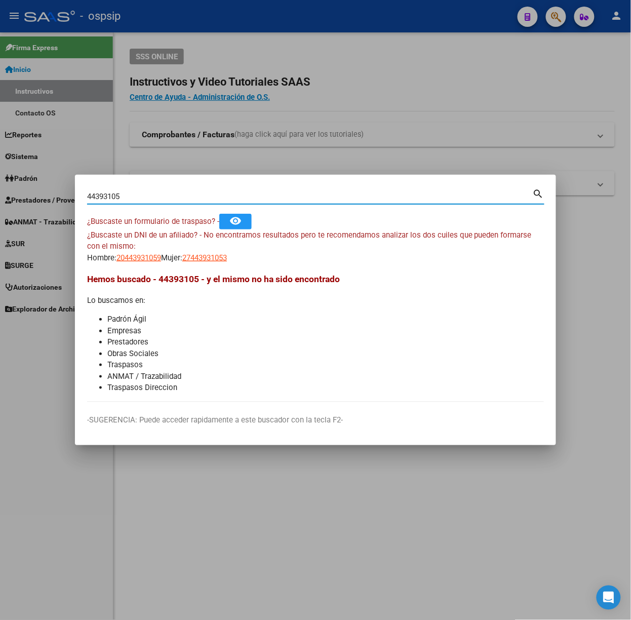
click at [163, 199] on input "44393105" at bounding box center [310, 196] width 446 height 9
type input "44393078"
click at [132, 252] on app-link-go-to "20443930788" at bounding box center [139, 258] width 45 height 12
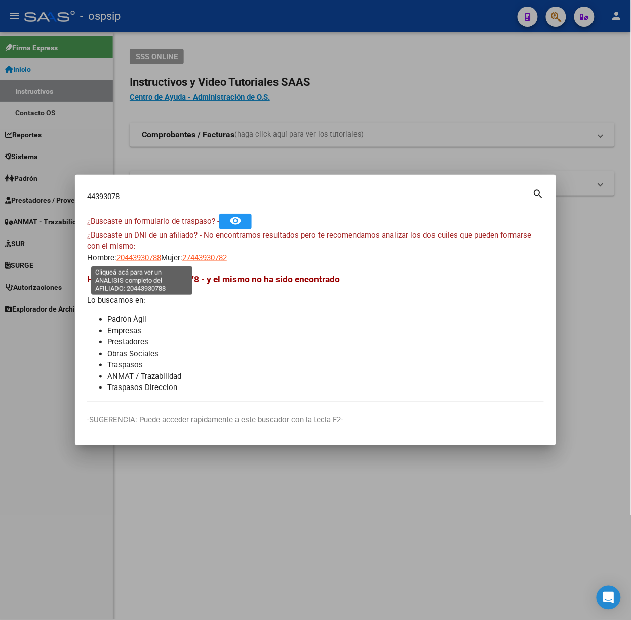
click at [137, 257] on span "20443930788" at bounding box center [139, 257] width 45 height 9
type textarea "20443930788"
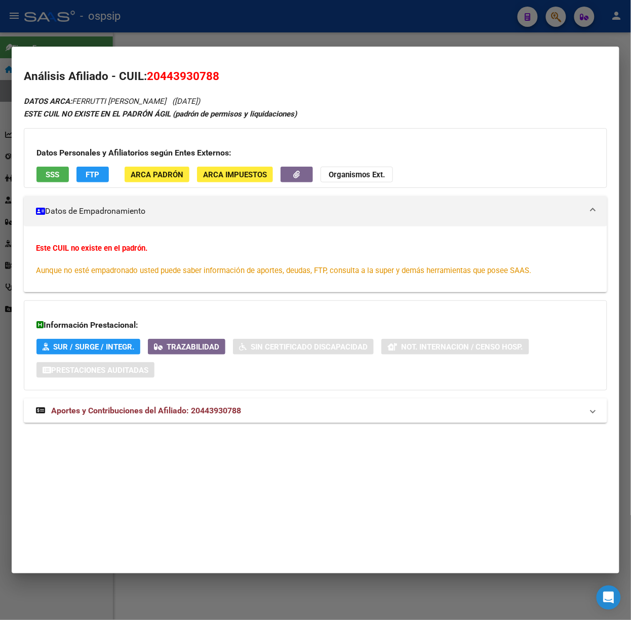
click at [246, 414] on mat-panel-title "Aportes y Contribuciones del Afiliado: 20443930788" at bounding box center [309, 411] width 547 height 12
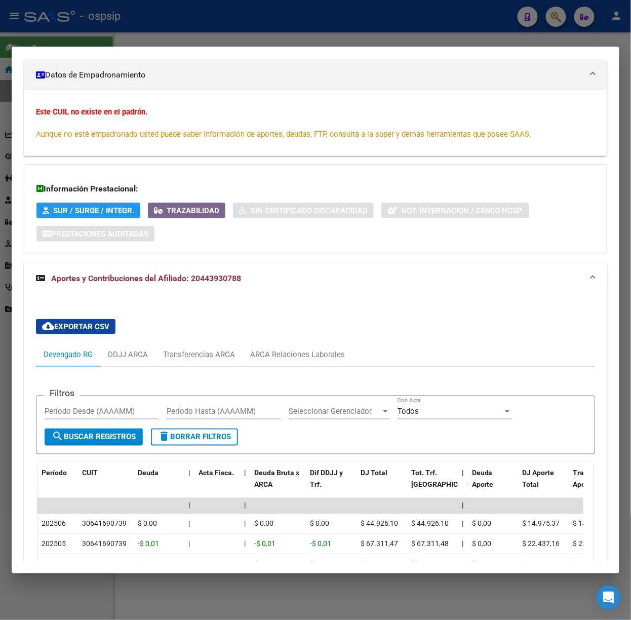
scroll to position [204, 0]
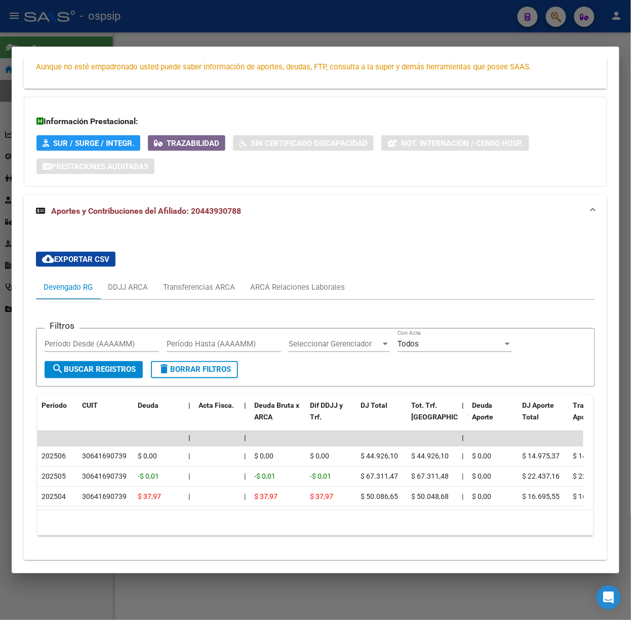
click at [157, 10] on div at bounding box center [315, 310] width 631 height 620
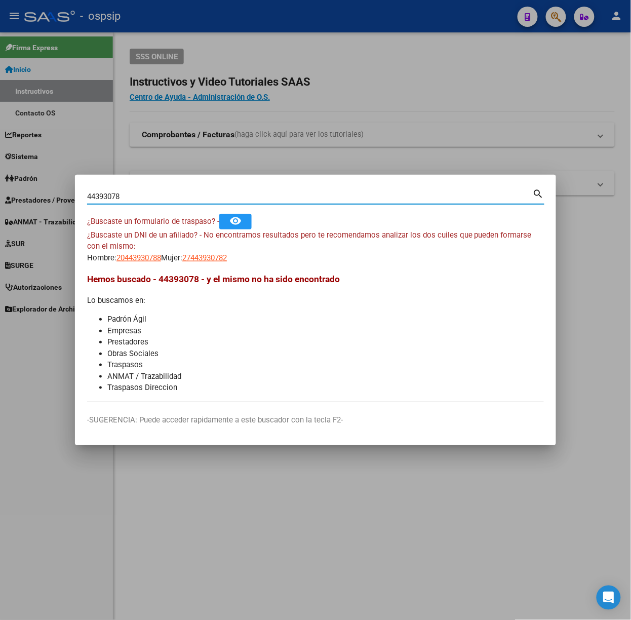
click at [171, 199] on input "44393078" at bounding box center [310, 196] width 446 height 9
type input "42461547"
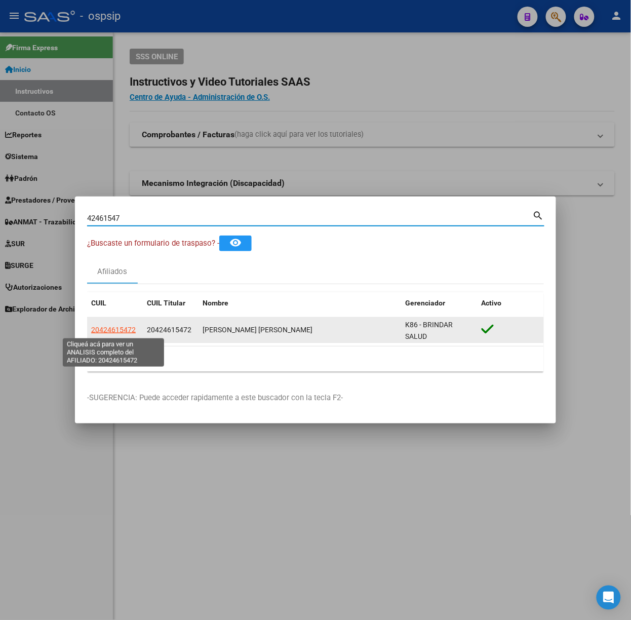
click at [102, 332] on span "20424615472" at bounding box center [113, 330] width 45 height 8
type textarea "20424615472"
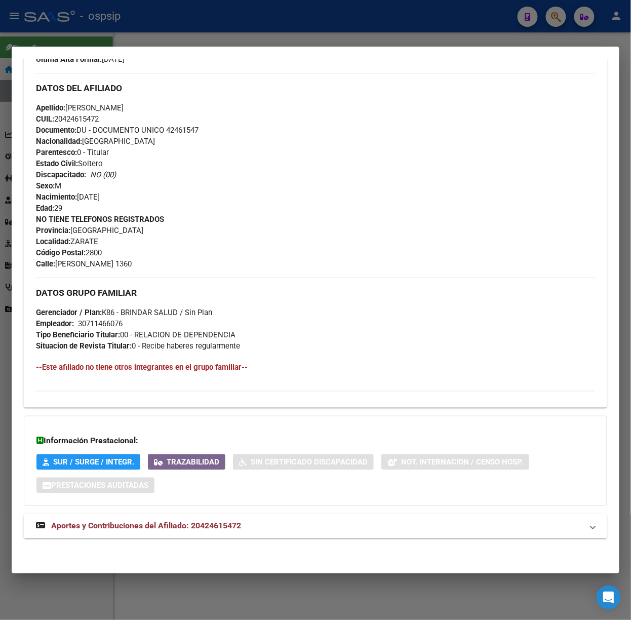
click at [204, 519] on mat-expansion-panel-header "Aportes y Contribuciones del Afiliado: 20424615472" at bounding box center [316, 526] width 584 height 24
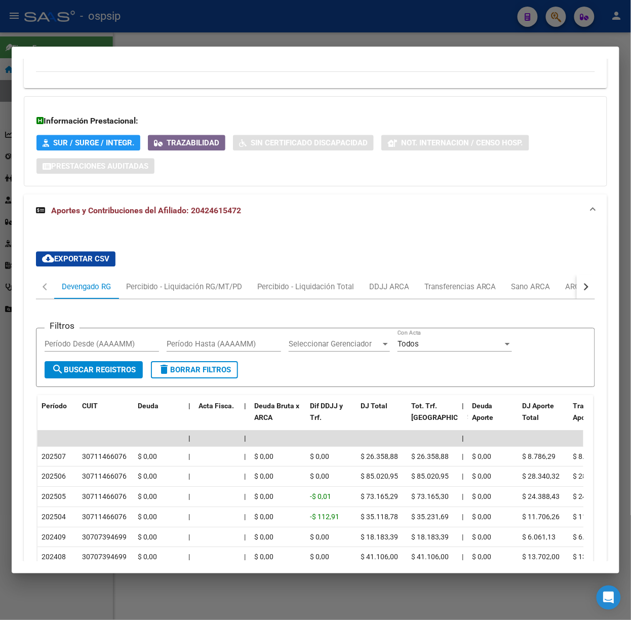
scroll to position [673, 0]
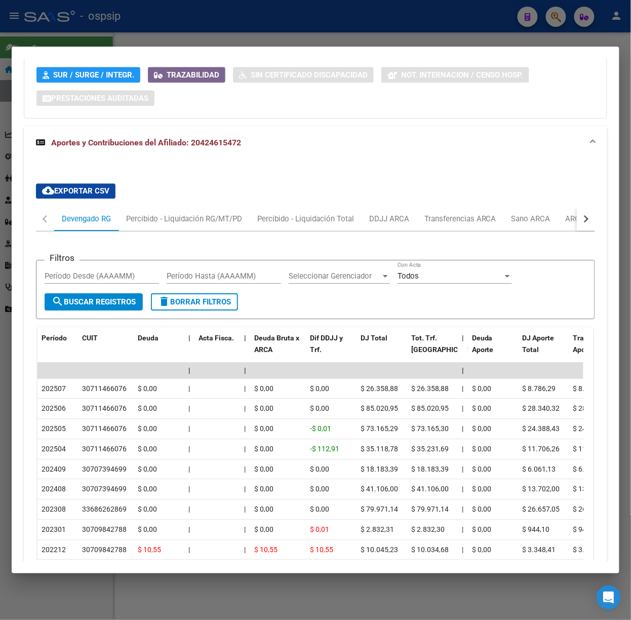
click at [135, 13] on div at bounding box center [315, 310] width 631 height 620
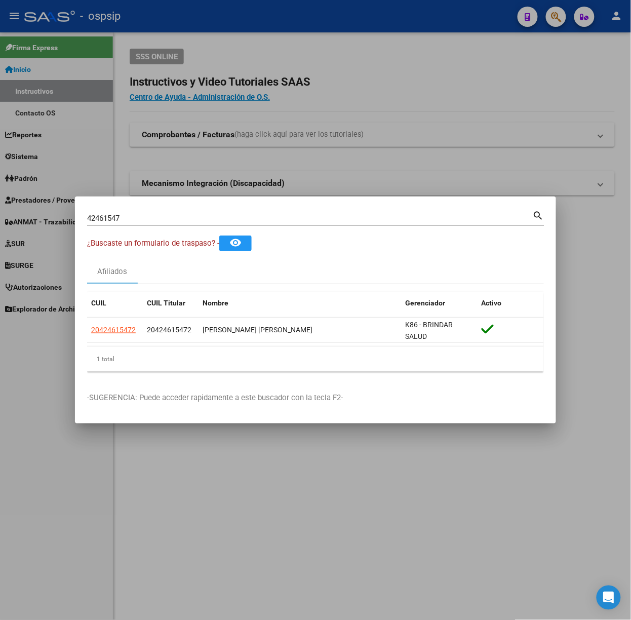
click at [167, 219] on input "42461547" at bounding box center [310, 218] width 446 height 9
type input "46344658"
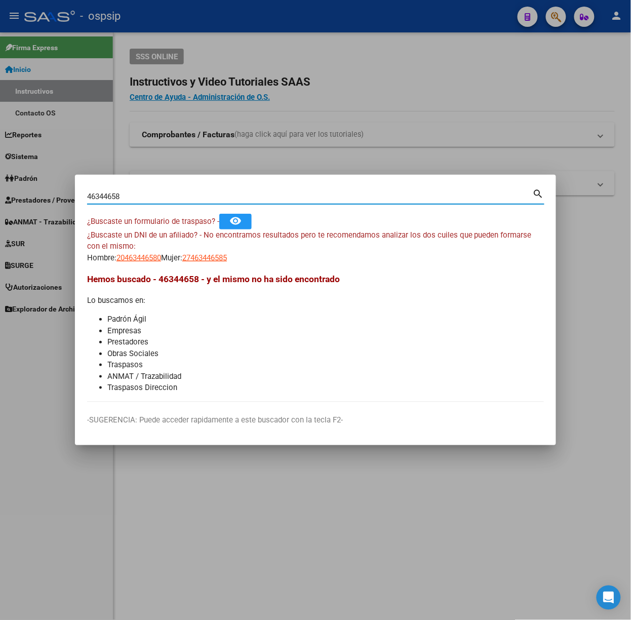
click at [139, 252] on app-link-go-to "20463446580" at bounding box center [139, 258] width 45 height 12
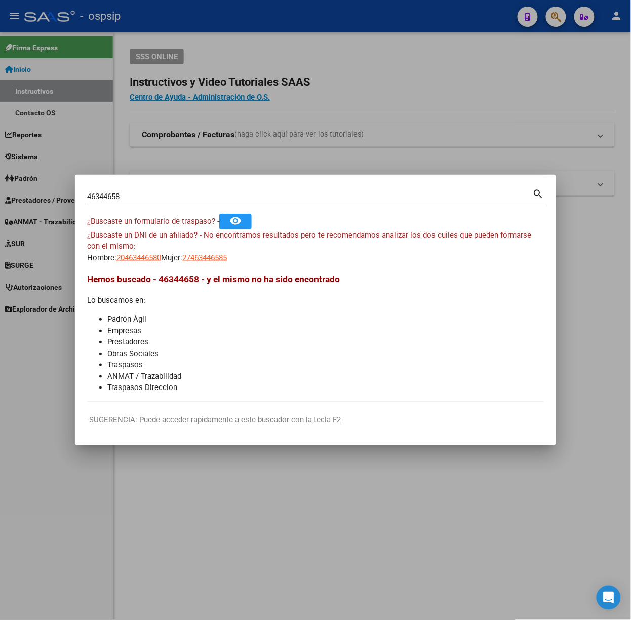
click at [244, 252] on div "¿Buscaste un DNI de un afiliado? - No encontramos resultados pero te recomendam…" at bounding box center [315, 247] width 457 height 34
click at [227, 258] on span "27463446585" at bounding box center [204, 257] width 45 height 9
type textarea "27463446585"
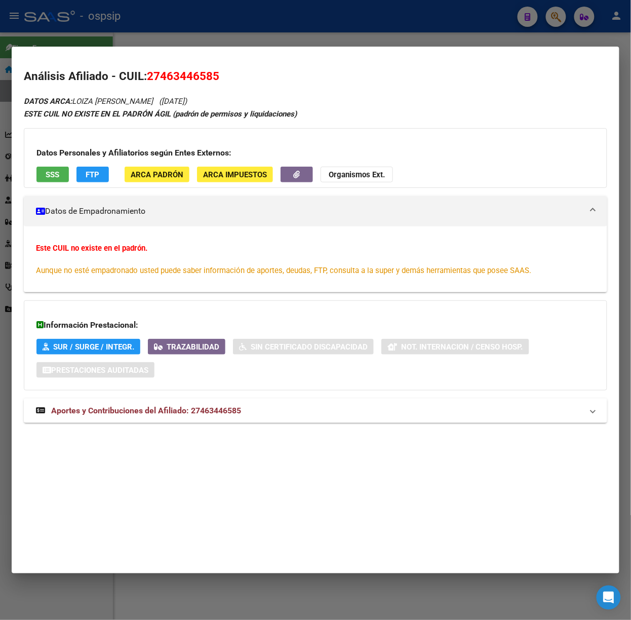
click at [214, 407] on span "Aportes y Contribuciones del Afiliado: 27463446585" at bounding box center [146, 411] width 190 height 10
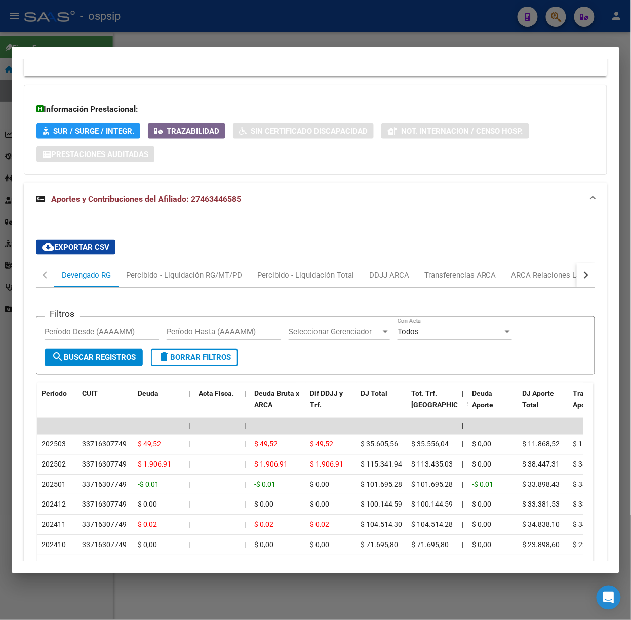
scroll to position [319, 0]
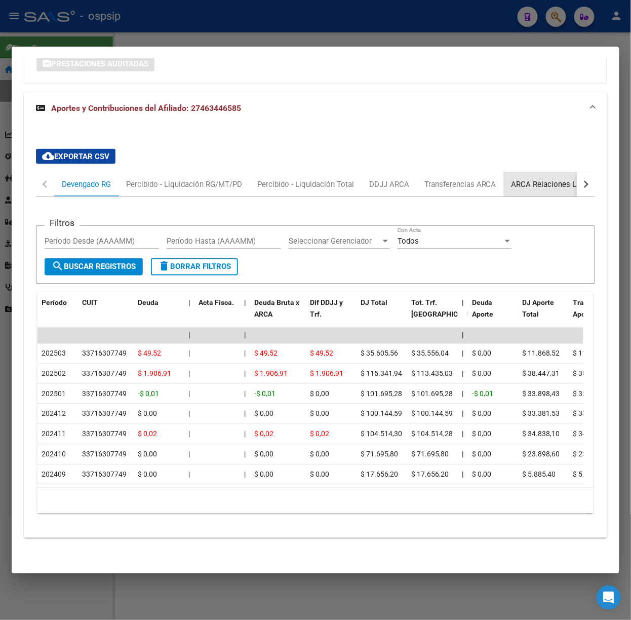
click at [548, 179] on div "ARCA Relaciones Laborales" at bounding box center [559, 184] width 95 height 11
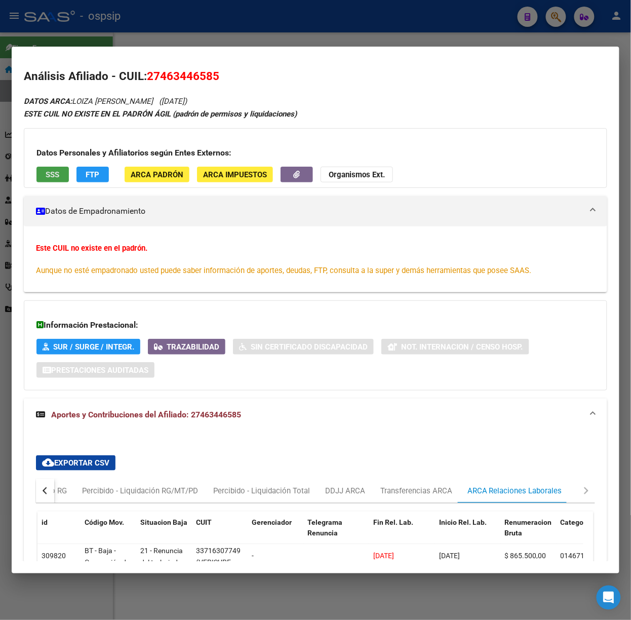
click at [64, 170] on button "SSS" at bounding box center [52, 175] width 32 height 16
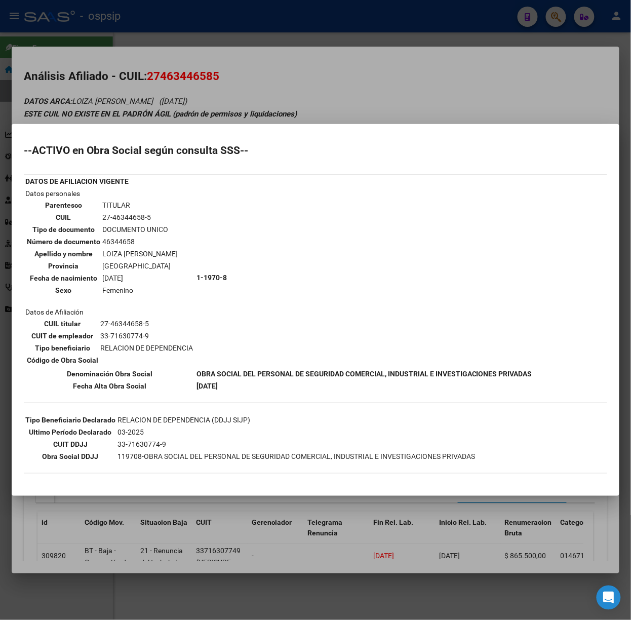
click at [150, 88] on div at bounding box center [315, 310] width 631 height 620
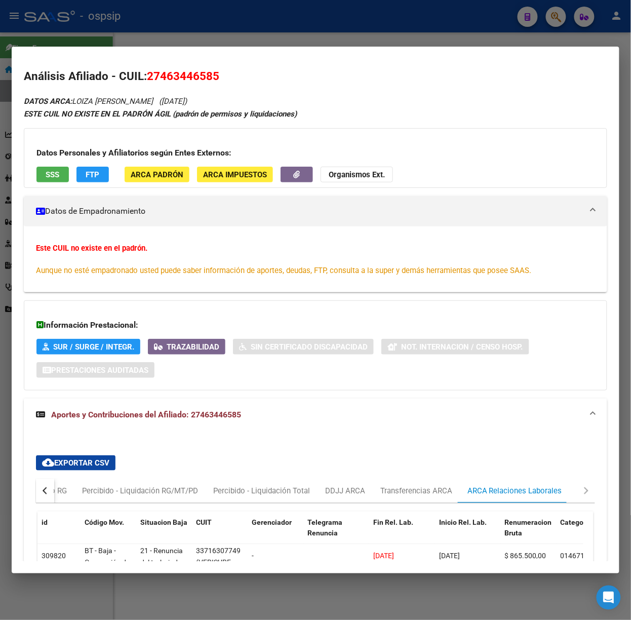
click at [66, 35] on div at bounding box center [315, 310] width 631 height 620
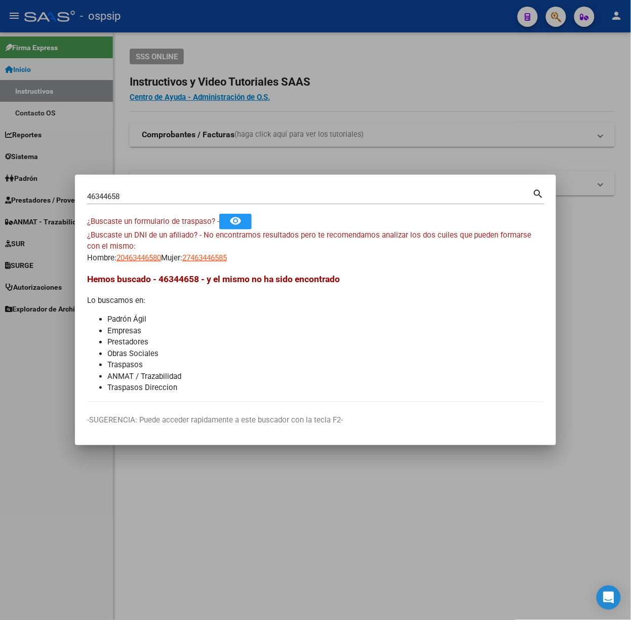
click at [126, 199] on input "46344658" at bounding box center [310, 196] width 446 height 9
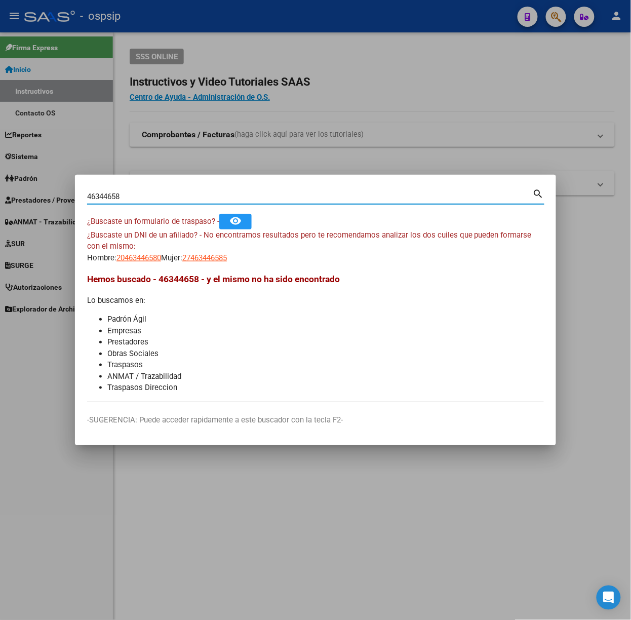
click at [126, 199] on input "46344658" at bounding box center [310, 196] width 446 height 9
type input "42946843"
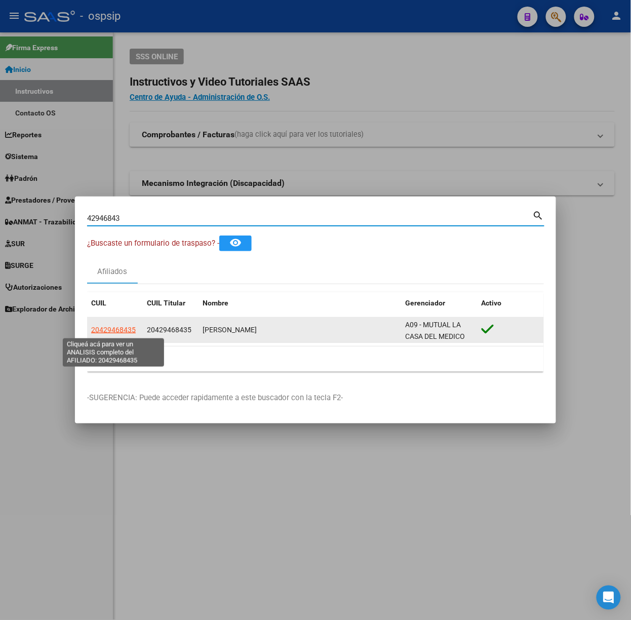
click at [122, 333] on span "20429468435" at bounding box center [113, 330] width 45 height 8
type textarea "20429468435"
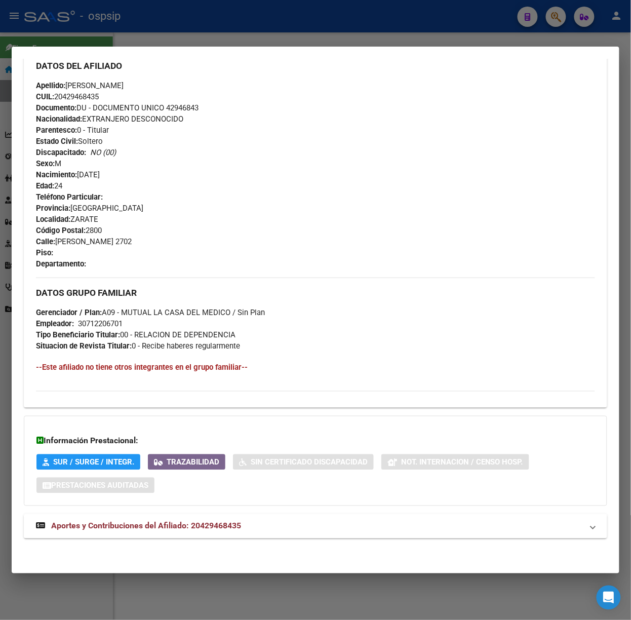
click at [234, 533] on mat-expansion-panel-header "Aportes y Contribuciones del Afiliado: 20429468435" at bounding box center [316, 526] width 584 height 24
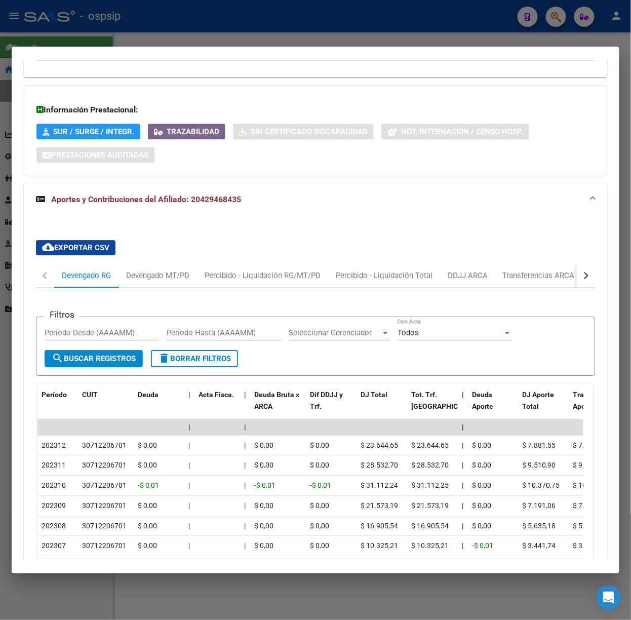
scroll to position [805, 0]
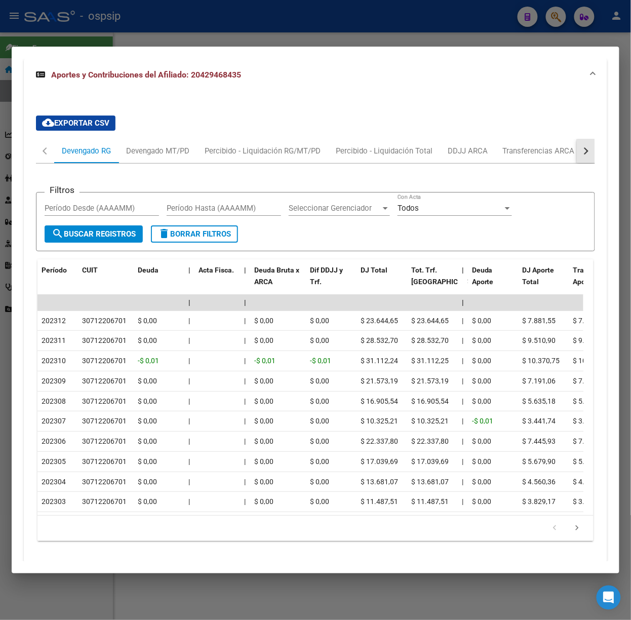
click at [582, 153] on div "button" at bounding box center [585, 150] width 7 height 7
click at [542, 151] on div "ARCA Relaciones Laborales" at bounding box center [514, 150] width 95 height 11
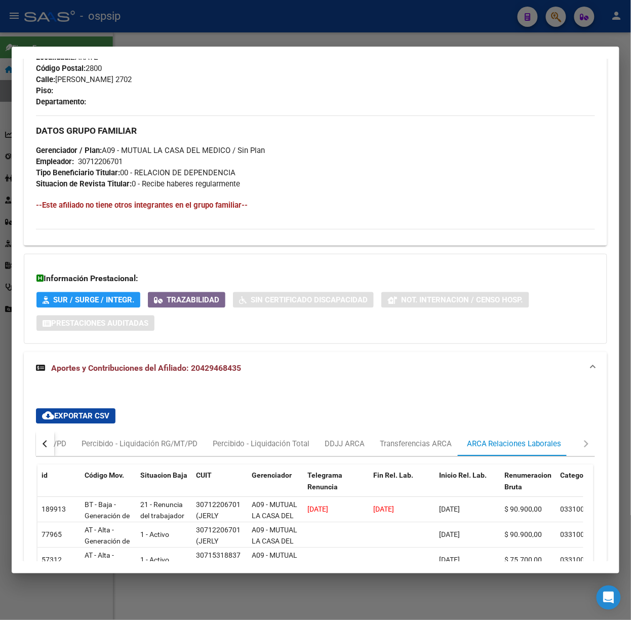
scroll to position [611, 0]
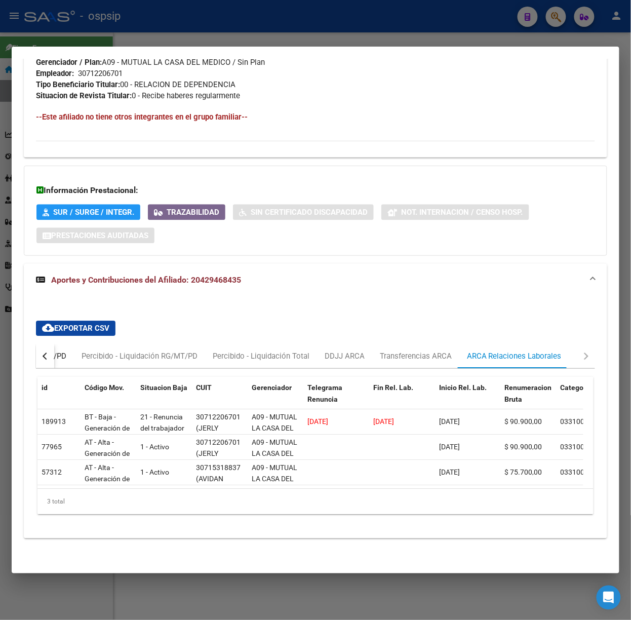
click at [64, 351] on div "Devengado MT/PD" at bounding box center [34, 356] width 63 height 11
click at [64, 347] on div "Devengado MT/PD" at bounding box center [34, 356] width 79 height 24
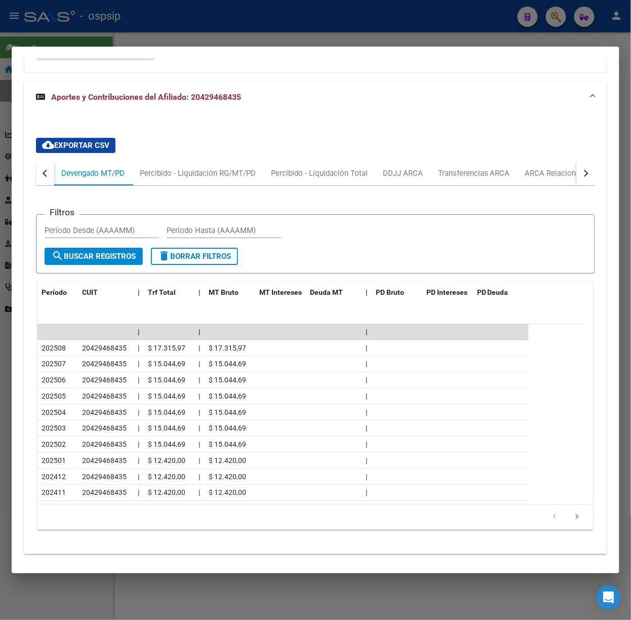
scroll to position [801, 0]
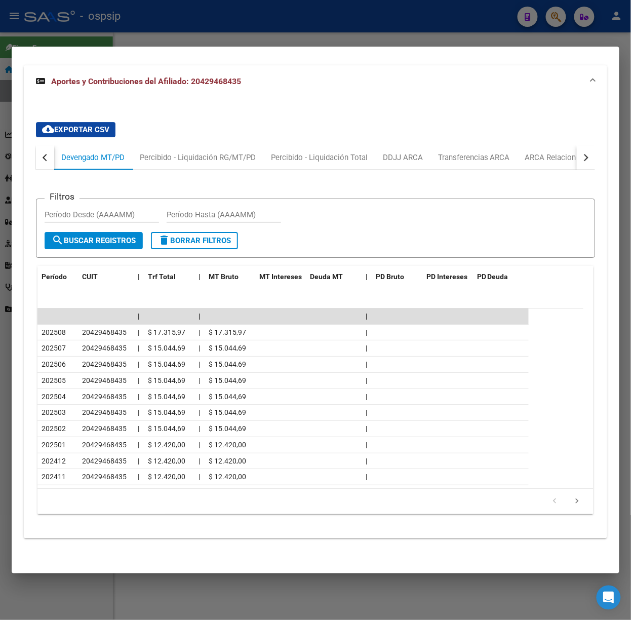
click at [139, 49] on mat-dialog-container "Análisis Afiliado - CUIL: 20429468435 DATOS [PERSON_NAME] ÁGIL: CRAPIZ [PERSON_…" at bounding box center [316, 310] width 608 height 527
click at [148, 29] on div at bounding box center [315, 310] width 631 height 620
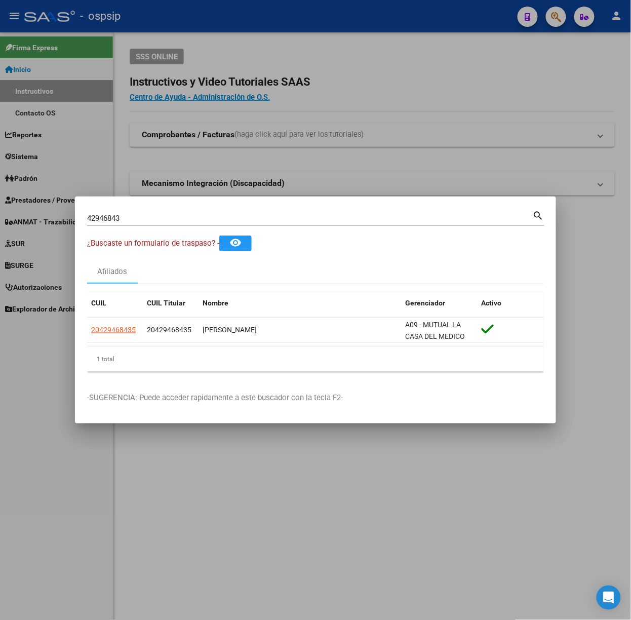
click at [163, 216] on input "42946843" at bounding box center [310, 218] width 446 height 9
type input "41430658"
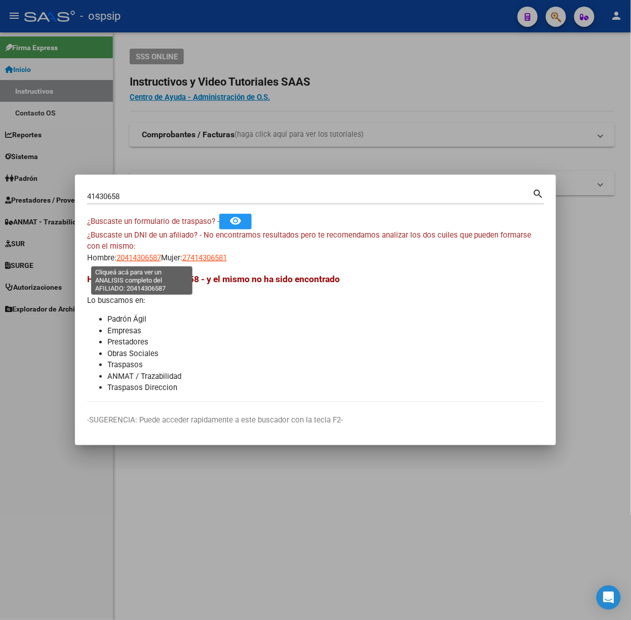
click at [130, 256] on span "20414306587" at bounding box center [139, 257] width 45 height 9
type textarea "20414306587"
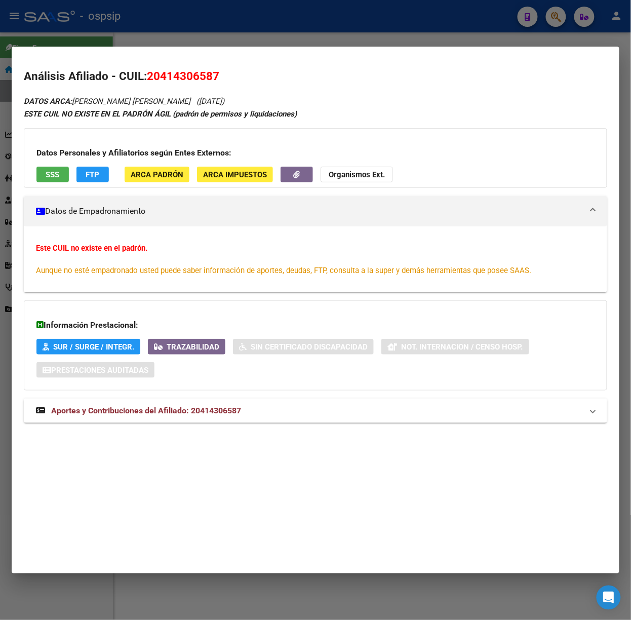
click at [237, 424] on div "DATOS ARCA: [PERSON_NAME] ([DATE]) ESTE CUIL NO EXISTE EN EL PADRÓN ÁGIL (padró…" at bounding box center [316, 264] width 584 height 339
click at [232, 414] on span "Aportes y Contribuciones del Afiliado: 20414306587" at bounding box center [146, 411] width 190 height 10
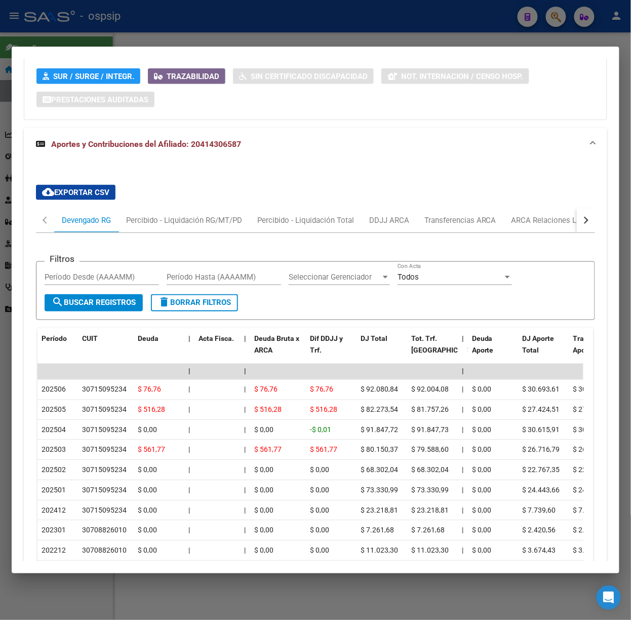
scroll to position [380, 0]
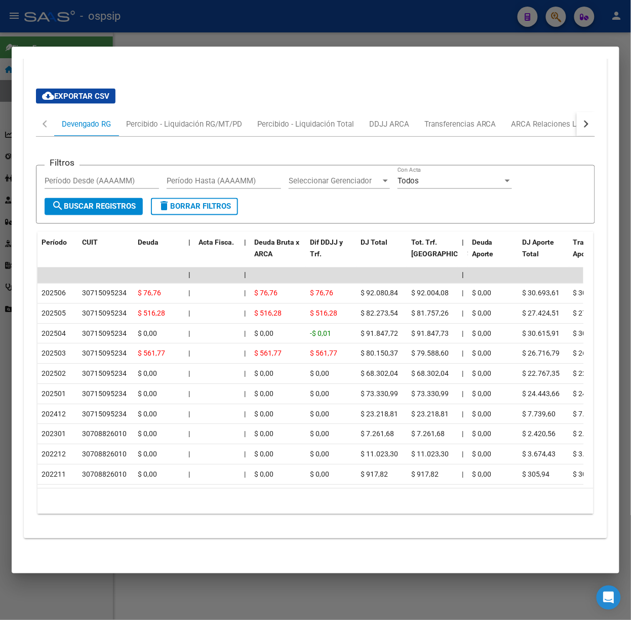
click at [234, 8] on div at bounding box center [315, 310] width 631 height 620
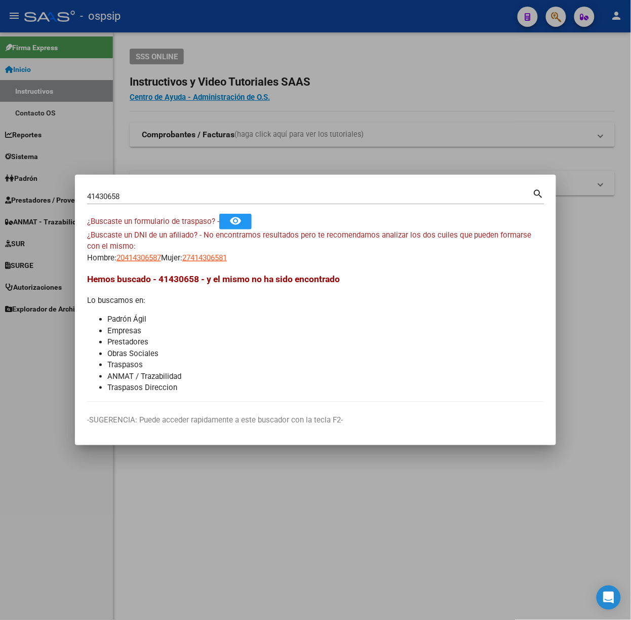
click at [219, 197] on input "41430658" at bounding box center [310, 196] width 446 height 9
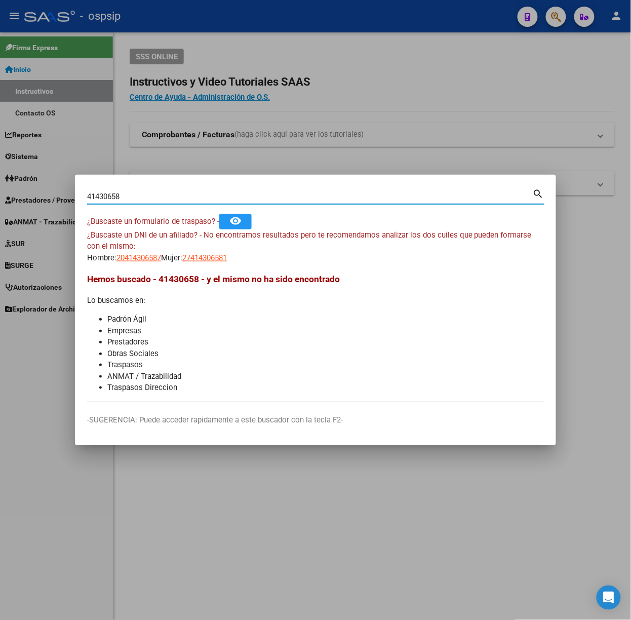
click at [219, 197] on input "41430658" at bounding box center [310, 196] width 446 height 9
type input "44393105"
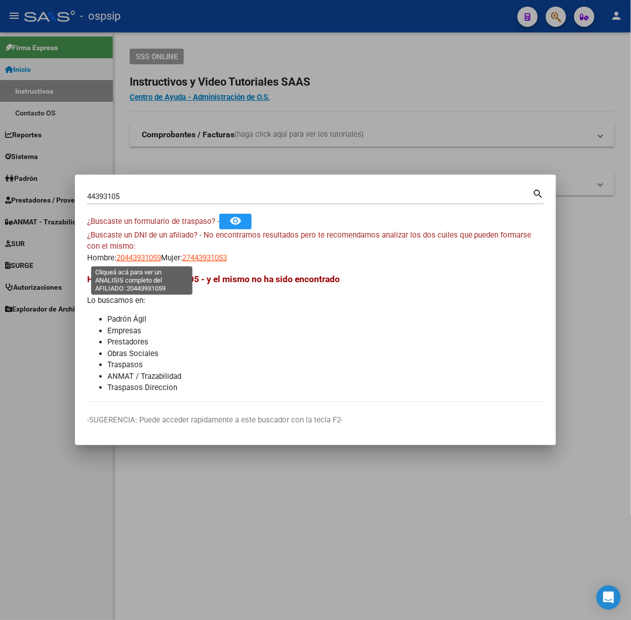
click at [134, 260] on span "20443931059" at bounding box center [139, 257] width 45 height 9
type textarea "20443931059"
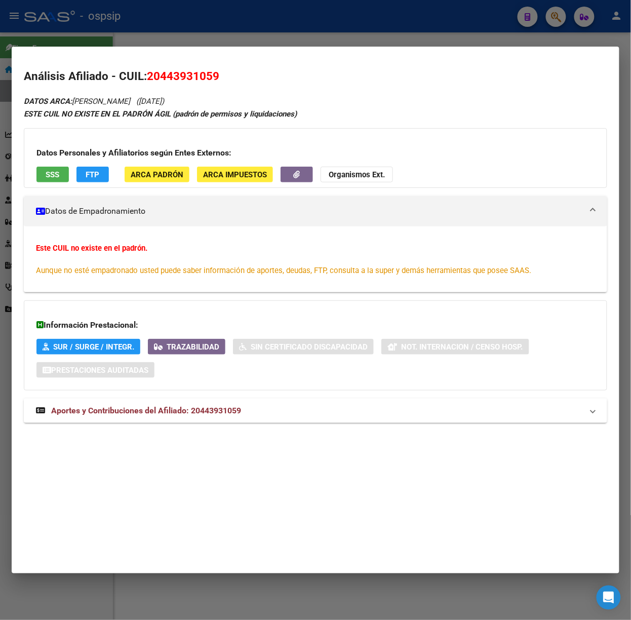
click at [231, 404] on mat-expansion-panel-header "Aportes y Contribuciones del Afiliado: 20443931059" at bounding box center [316, 411] width 584 height 24
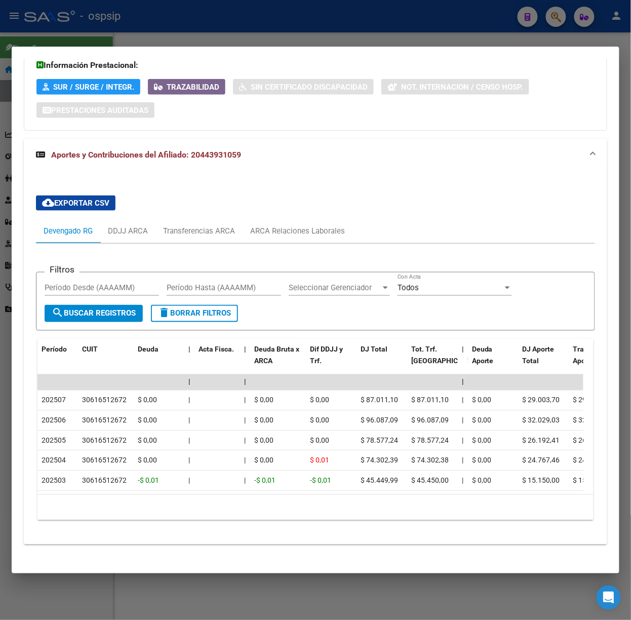
scroll to position [278, 0]
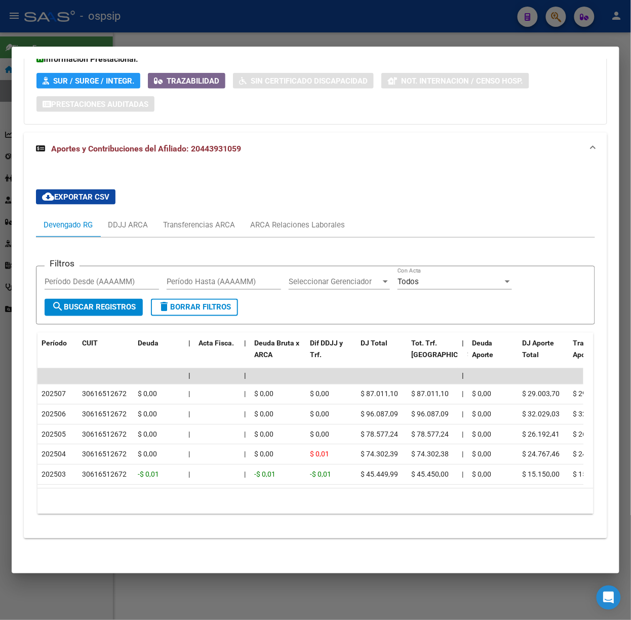
click at [166, 19] on div at bounding box center [315, 310] width 631 height 620
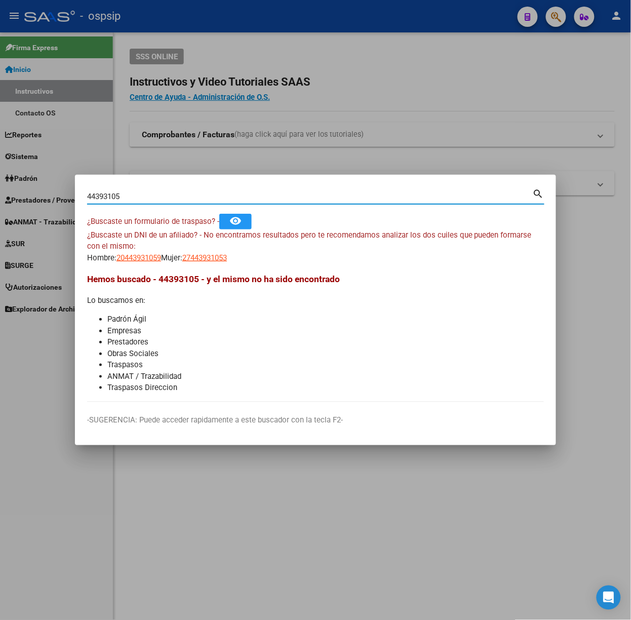
click at [168, 192] on input "44393105" at bounding box center [310, 196] width 446 height 9
type input "43248210"
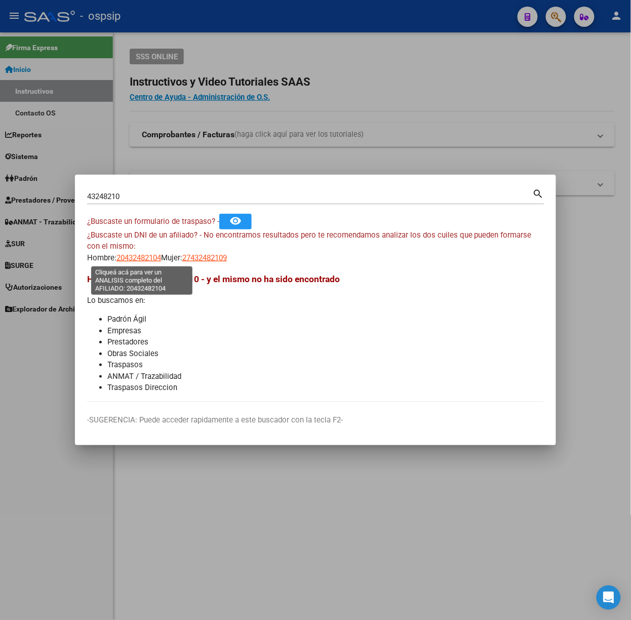
click at [153, 254] on span "20432482104" at bounding box center [139, 257] width 45 height 9
type textarea "20432482104"
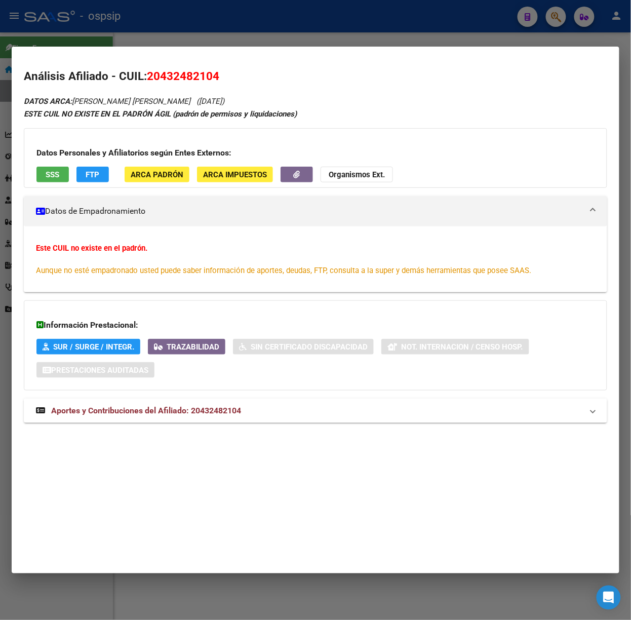
click at [207, 397] on div "DATOS ARCA: [PERSON_NAME] [PERSON_NAME] ([DATE]) ESTE CUIL NO EXISTE EN EL [PER…" at bounding box center [316, 264] width 584 height 339
click at [223, 412] on span "Aportes y Contribuciones del Afiliado: 20432482104" at bounding box center [146, 411] width 190 height 10
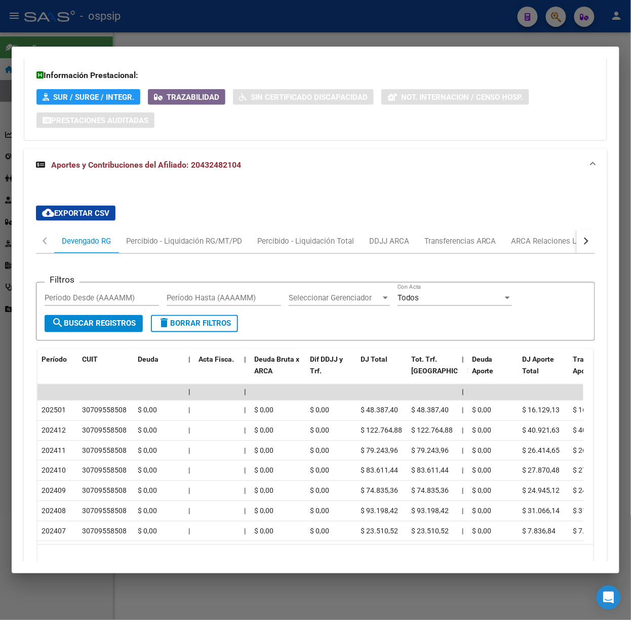
scroll to position [319, 0]
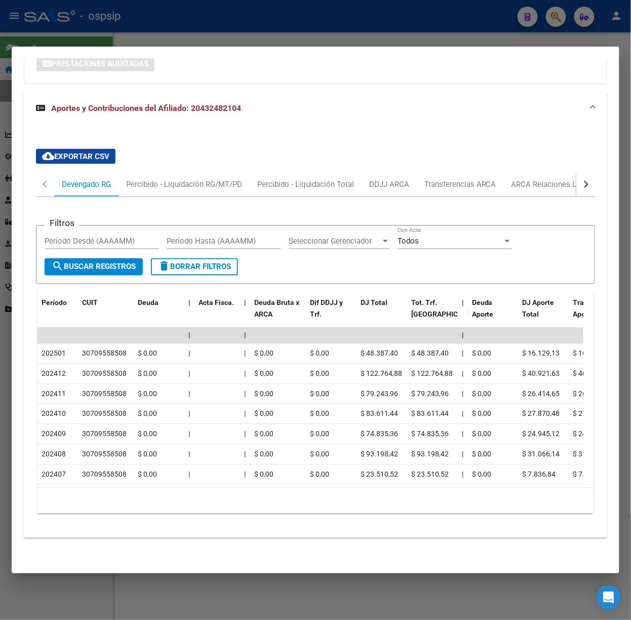
click at [577, 172] on button "button" at bounding box center [586, 184] width 18 height 24
click at [556, 179] on div "ARCA Relaciones Laborales" at bounding box center [515, 184] width 95 height 11
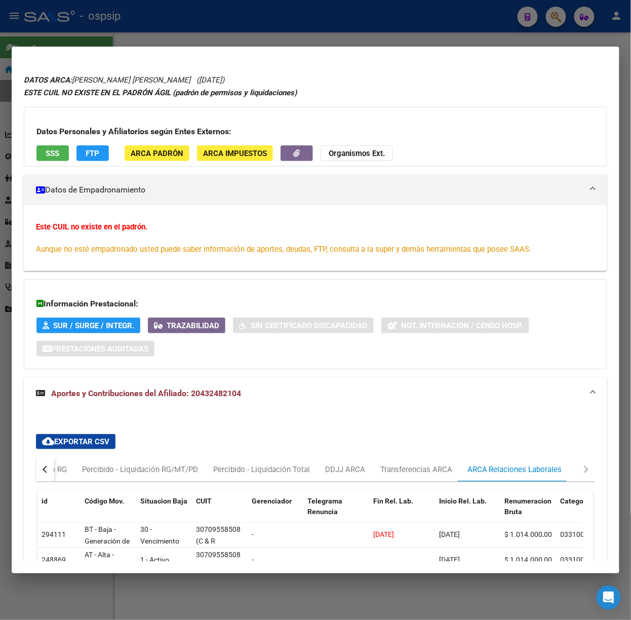
scroll to position [0, 0]
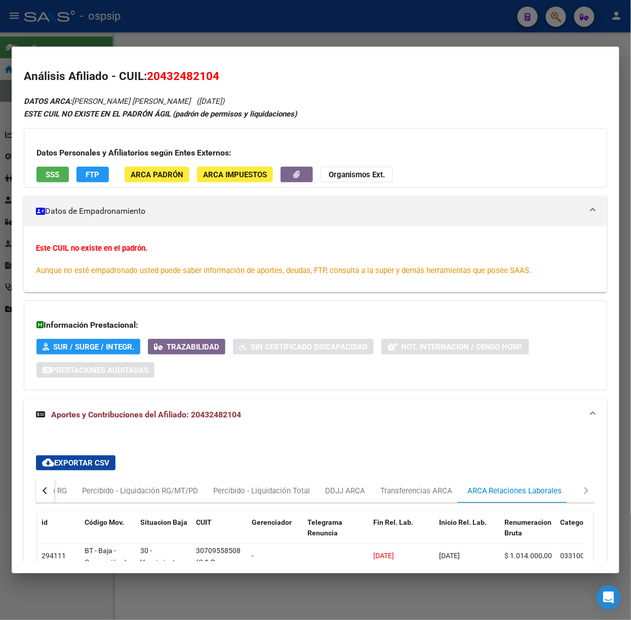
click at [47, 162] on div "Datos Personales y Afiliatorios según Entes Externos: SSS FTP ARCA Padrón ARCA …" at bounding box center [316, 158] width 584 height 60
click at [53, 167] on button "SSS" at bounding box center [52, 175] width 32 height 16
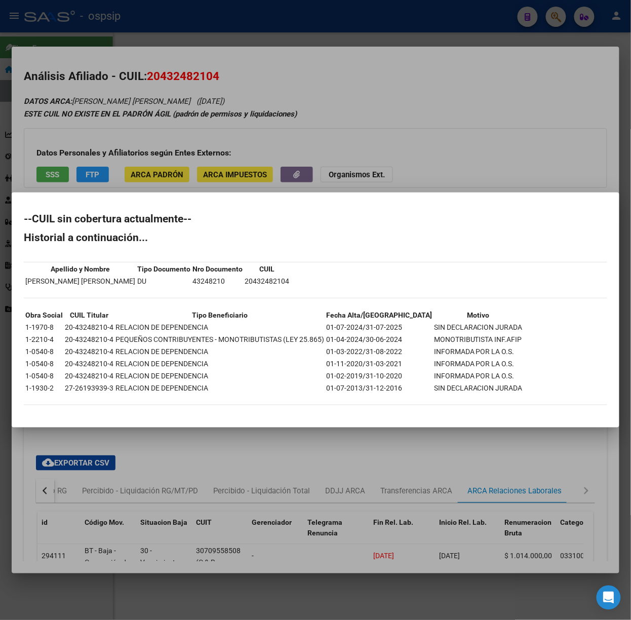
click at [169, 161] on div at bounding box center [315, 310] width 631 height 620
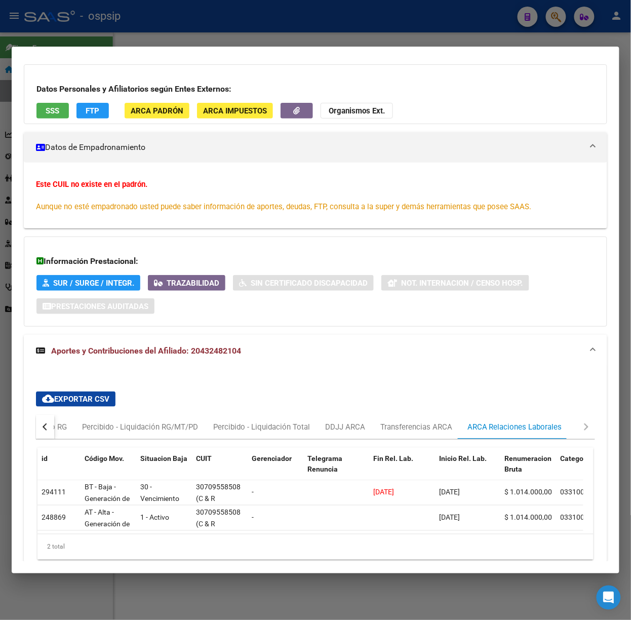
scroll to position [121, 0]
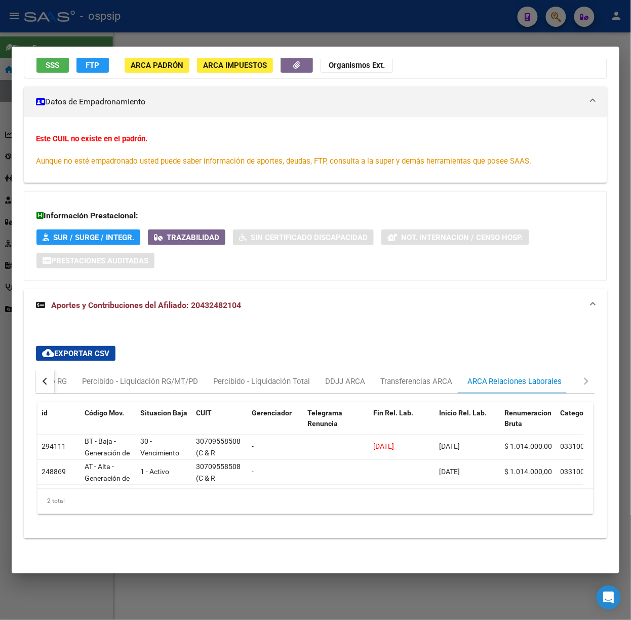
drag, startPoint x: 157, startPoint y: 33, endPoint x: 175, endPoint y: 150, distance: 119.0
click at [157, 33] on div at bounding box center [315, 310] width 631 height 620
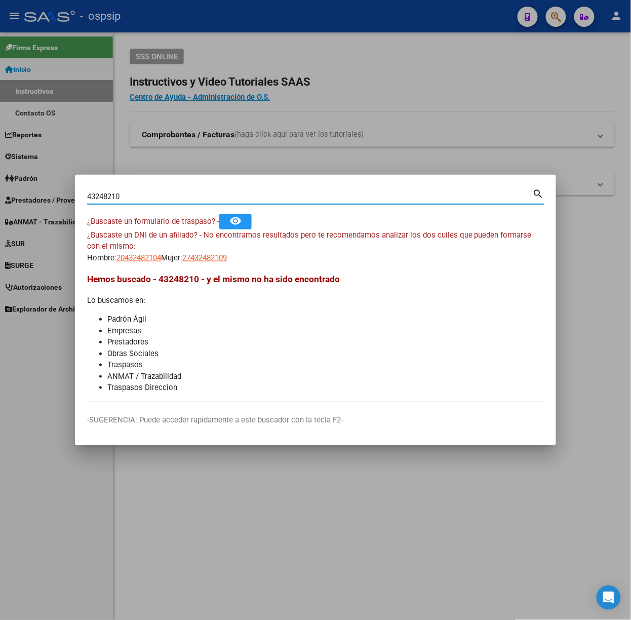
click at [163, 197] on input "43248210" at bounding box center [310, 196] width 446 height 9
type input "49159641"
click at [204, 254] on span "23491596414" at bounding box center [204, 257] width 45 height 9
type textarea "23491596414"
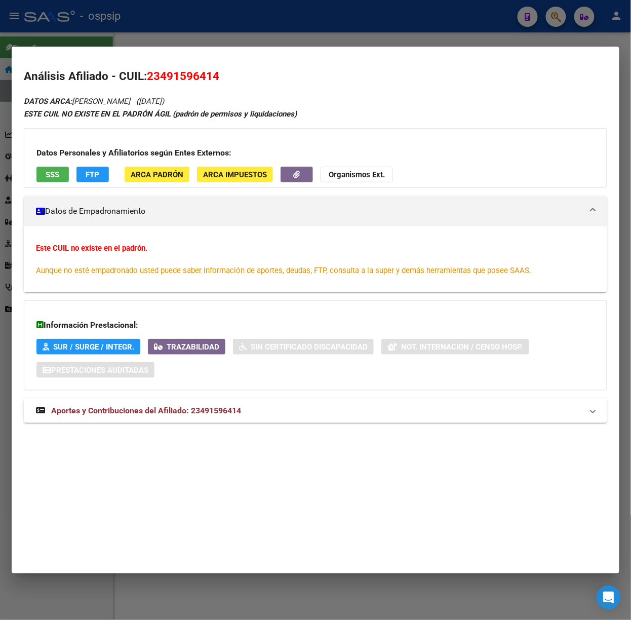
click at [207, 413] on span "Aportes y Contribuciones del Afiliado: 23491596414" at bounding box center [146, 411] width 190 height 10
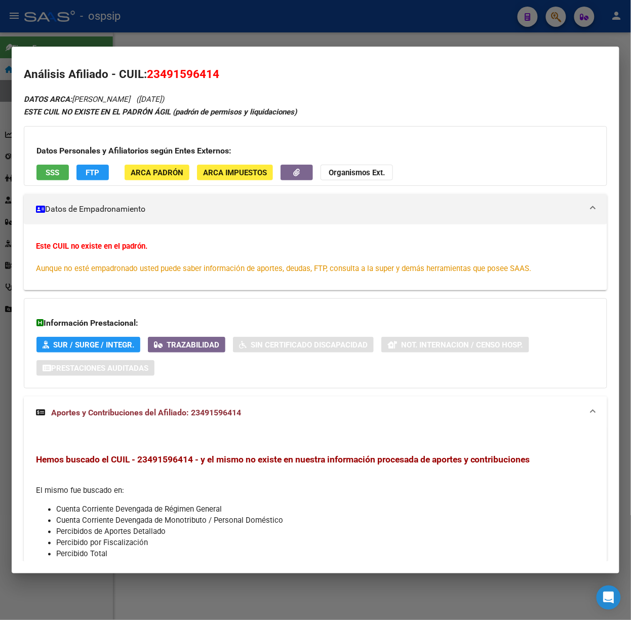
scroll to position [0, 0]
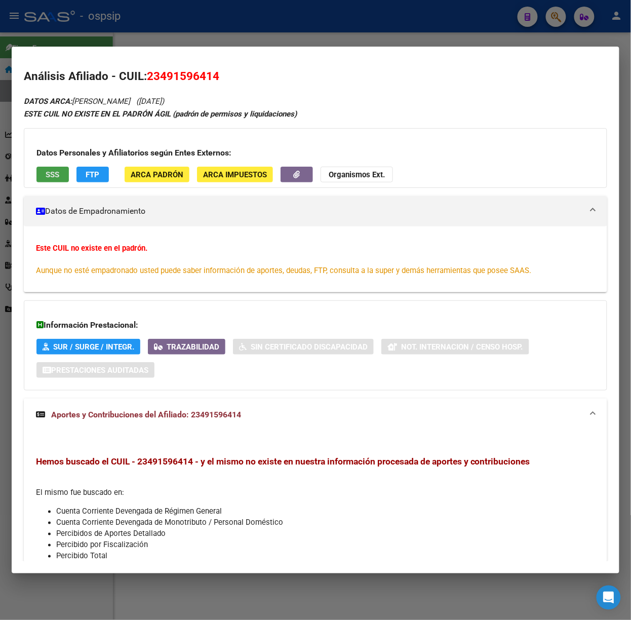
click at [53, 176] on span "SSS" at bounding box center [53, 174] width 14 height 9
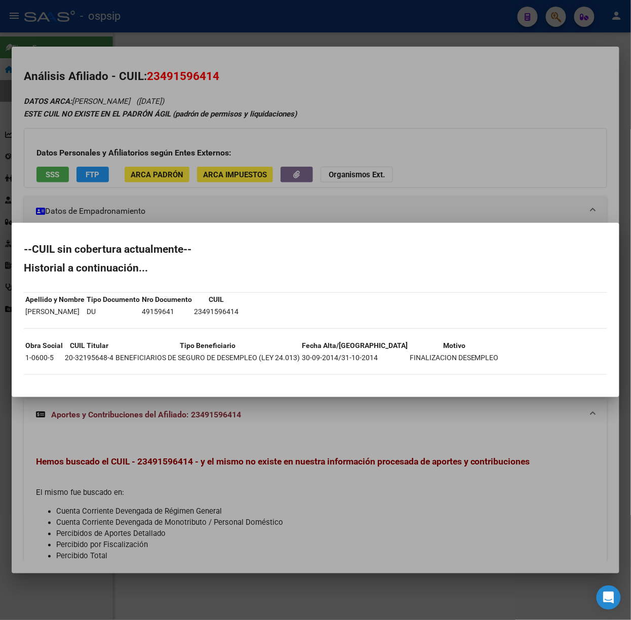
click at [152, 189] on div at bounding box center [315, 310] width 631 height 620
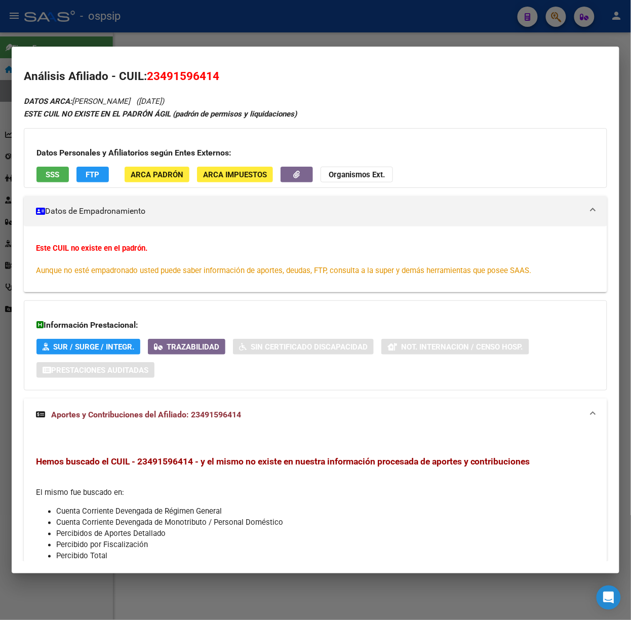
click at [172, 24] on div at bounding box center [315, 310] width 631 height 620
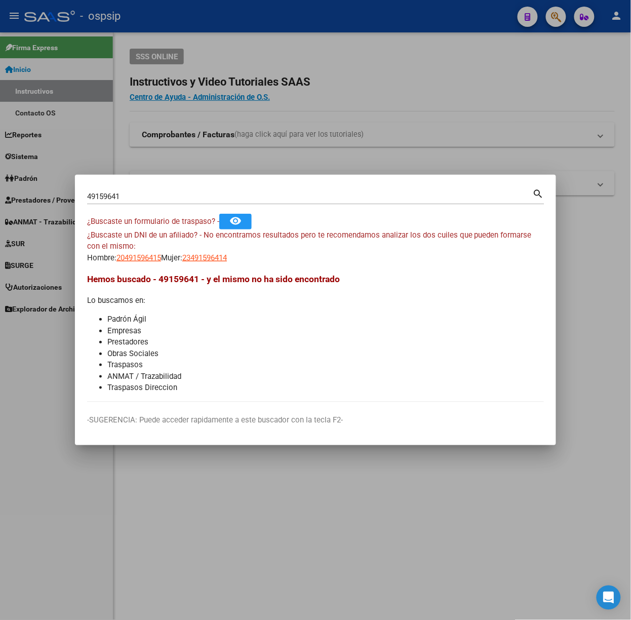
click at [144, 203] on div "49159641 Buscar (apellido, dni, [PERSON_NAME], [PERSON_NAME], cuit, obra social)" at bounding box center [310, 196] width 446 height 15
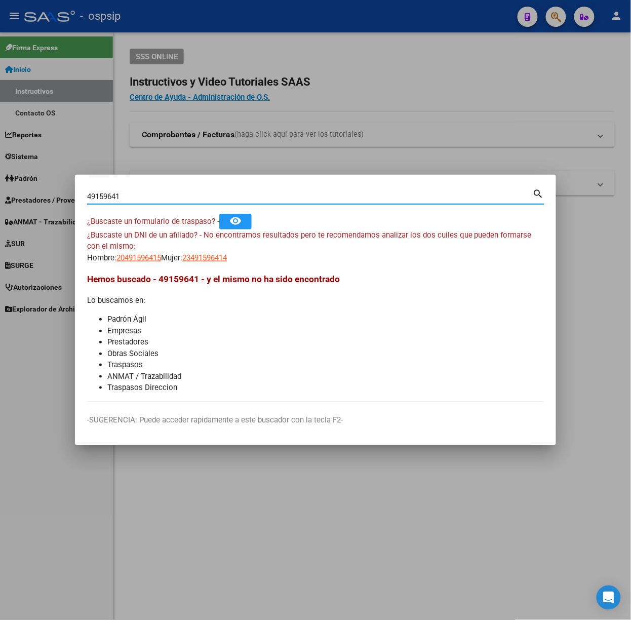
click at [142, 201] on input "49159641" at bounding box center [310, 196] width 446 height 9
type input "44334258"
click at [132, 254] on span "20443342584" at bounding box center [139, 257] width 45 height 9
type textarea "20443342584"
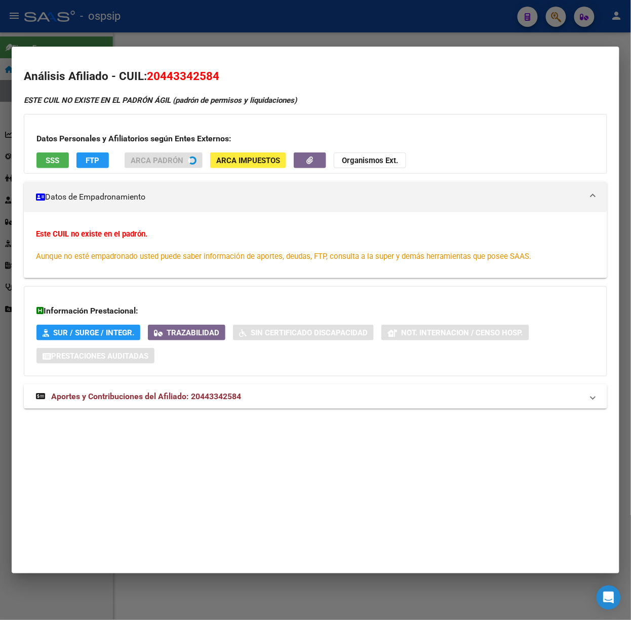
click at [238, 384] on div "ESTE CUIL NO EXISTE EN EL PADRÓN ÁGIL (padrón de permisos y liquidaciones) Dato…" at bounding box center [316, 258] width 584 height 326
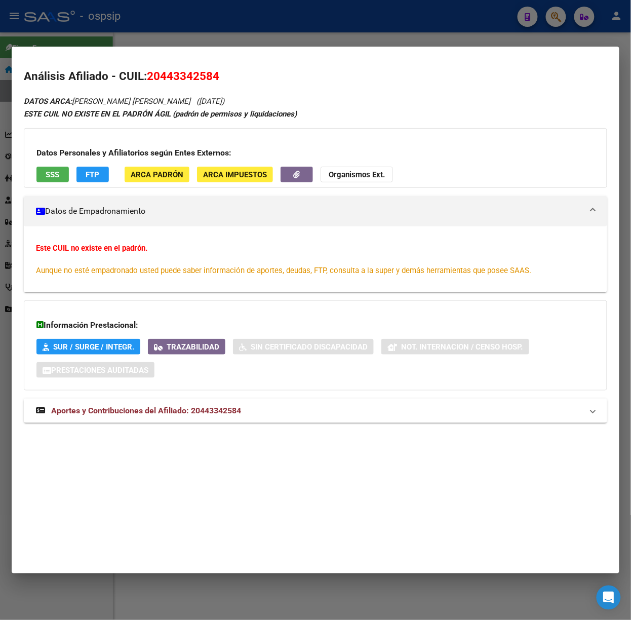
click at [241, 395] on div "DATOS ARCA: [PERSON_NAME] [PERSON_NAME] ([DATE]) ESTE CUIL NO EXISTE EN EL PADR…" at bounding box center [316, 264] width 584 height 339
click at [248, 405] on mat-panel-title "Aportes y Contribuciones del Afiliado: 20443342584" at bounding box center [309, 411] width 547 height 12
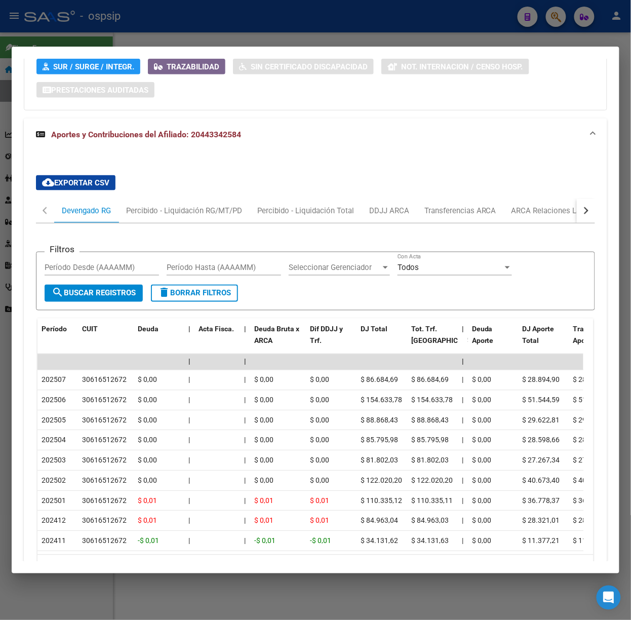
scroll to position [359, 0]
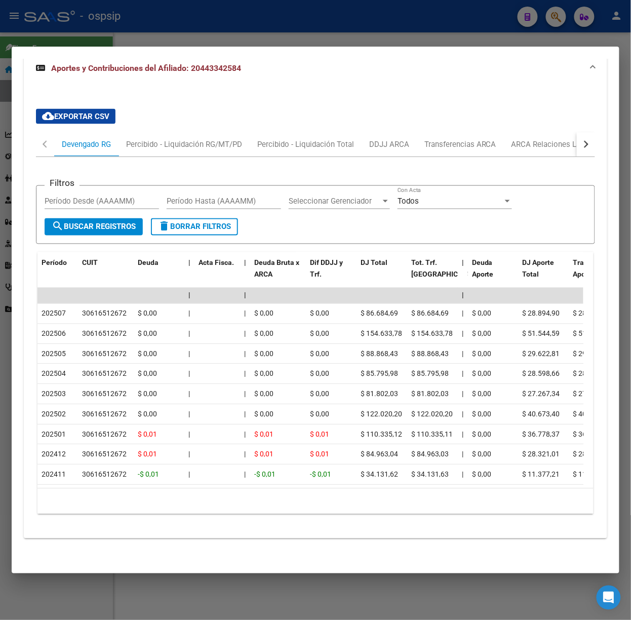
click at [195, 35] on div at bounding box center [315, 310] width 631 height 620
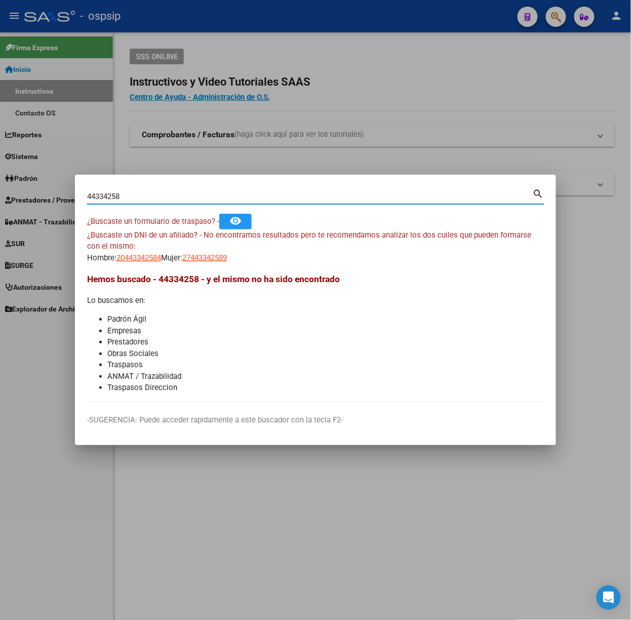
click at [193, 193] on input "44334258" at bounding box center [310, 196] width 446 height 9
type input "32289183"
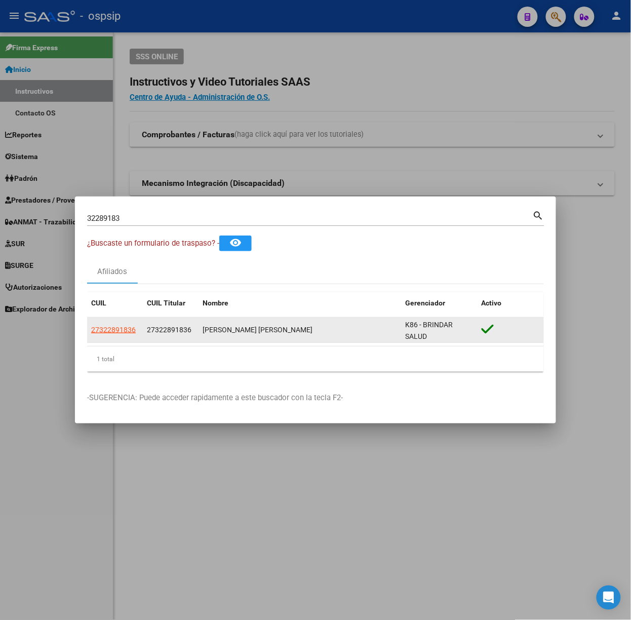
click at [110, 337] on datatable-body-cell "27322891836" at bounding box center [115, 330] width 56 height 25
click at [113, 337] on datatable-body-cell "27322891836" at bounding box center [115, 330] width 56 height 25
click at [120, 329] on span "27322891836" at bounding box center [113, 330] width 45 height 8
type textarea "27322891836"
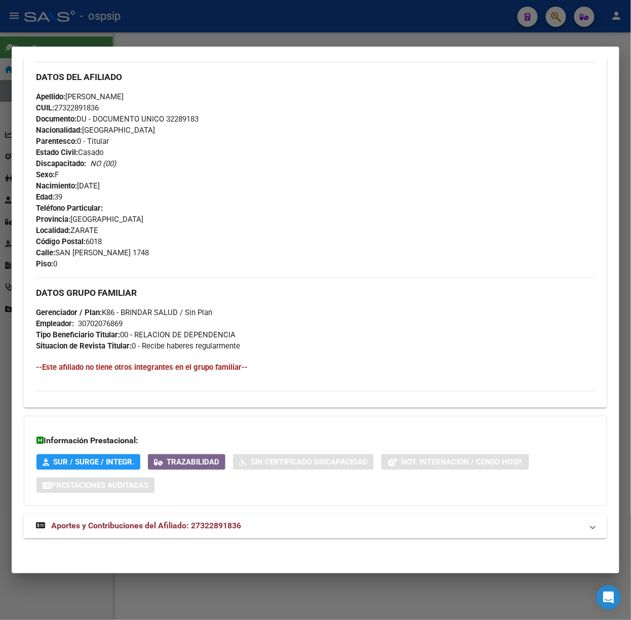
click at [209, 521] on strong "Aportes y Contribuciones del Afiliado: 27322891836" at bounding box center [138, 526] width 205 height 12
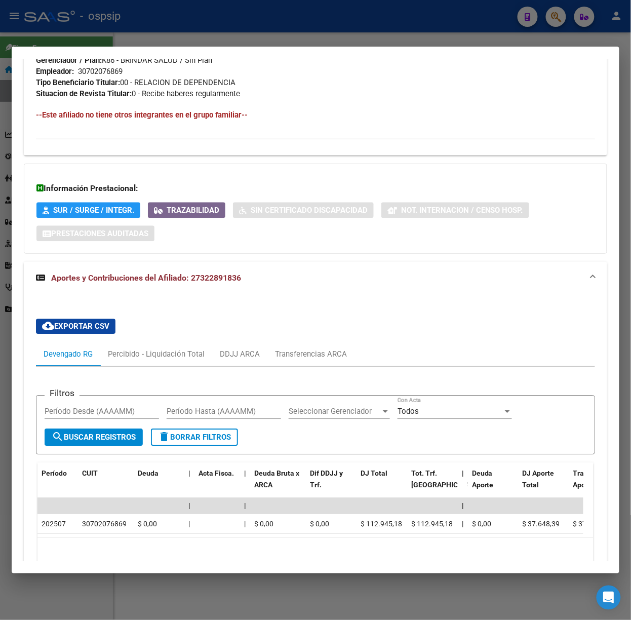
scroll to position [621, 0]
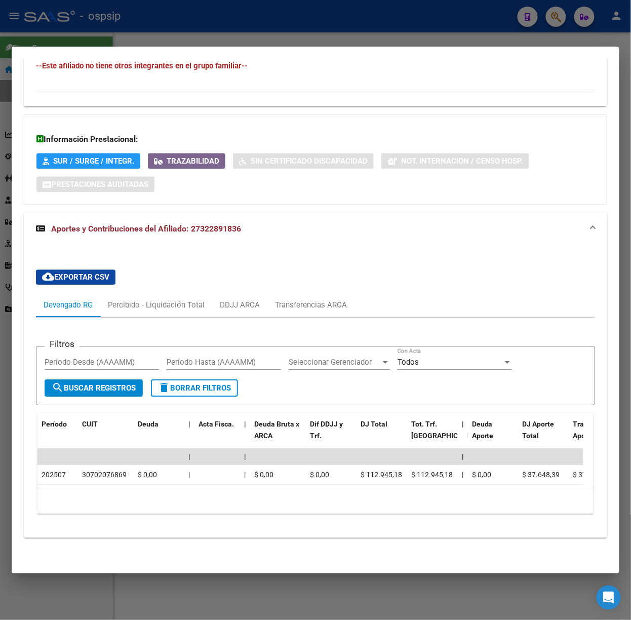
click at [134, 33] on div at bounding box center [315, 310] width 631 height 620
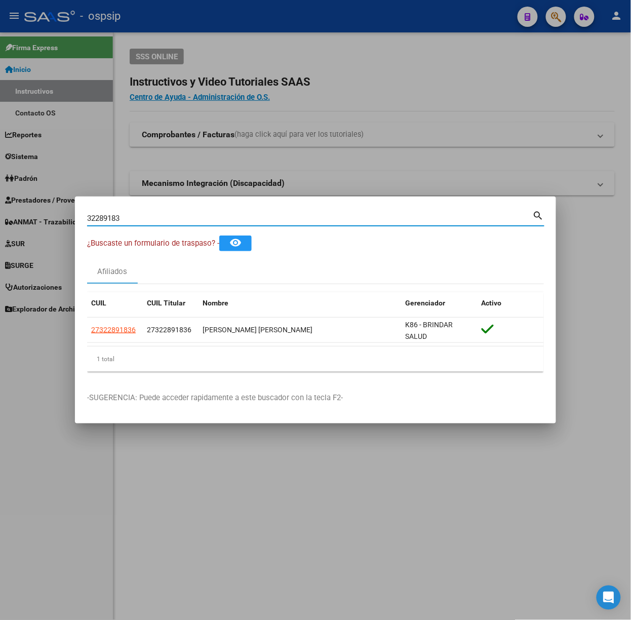
click at [184, 217] on input "32289183" at bounding box center [310, 218] width 446 height 9
type input "47568596"
click at [110, 332] on span "27475685968" at bounding box center [113, 330] width 45 height 8
type textarea "27475685968"
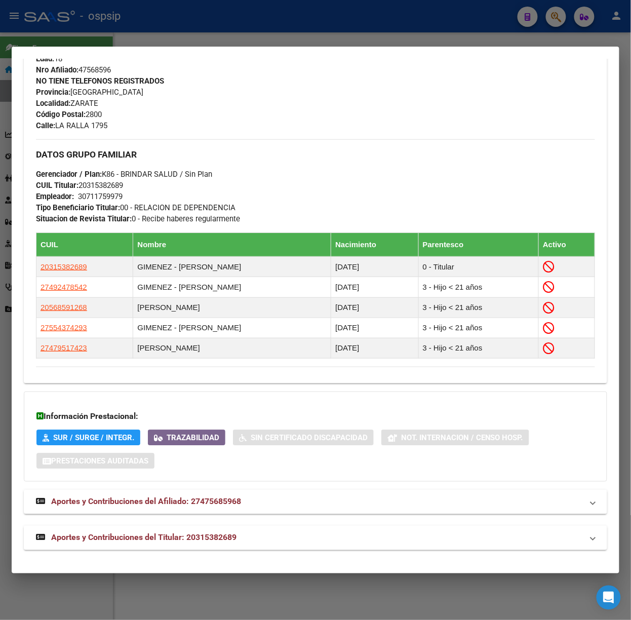
click at [203, 536] on span "Aportes y Contribuciones del Titular: 20315382689" at bounding box center [143, 538] width 185 height 10
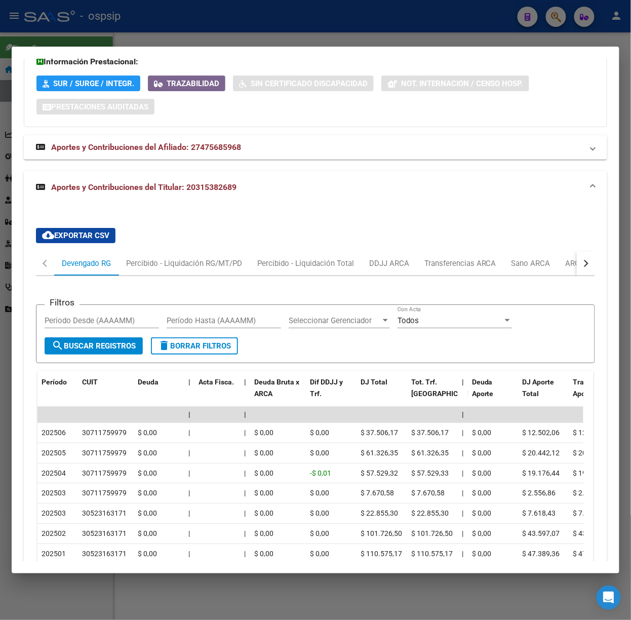
scroll to position [925, 0]
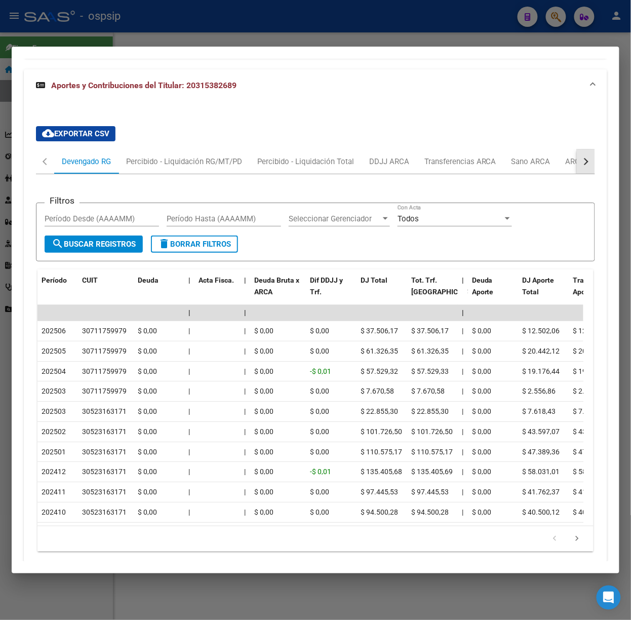
click at [582, 162] on div "button" at bounding box center [585, 161] width 7 height 7
click at [553, 161] on div "ARCA Relaciones Laborales" at bounding box center [515, 161] width 95 height 11
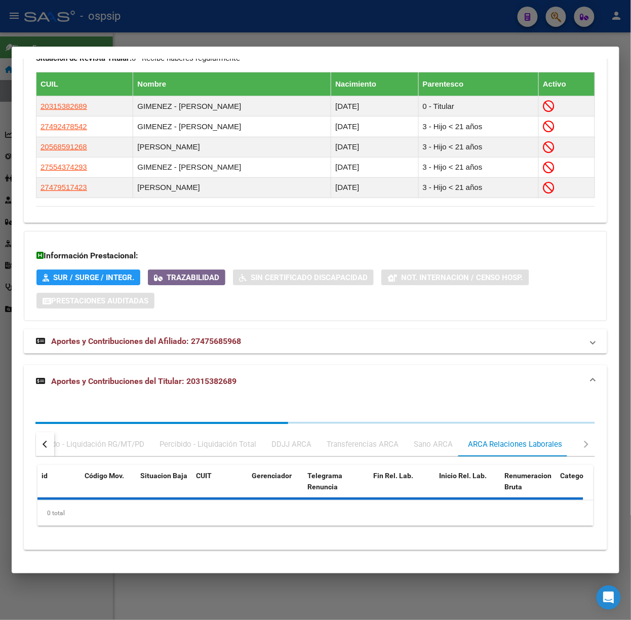
scroll to position [732, 0]
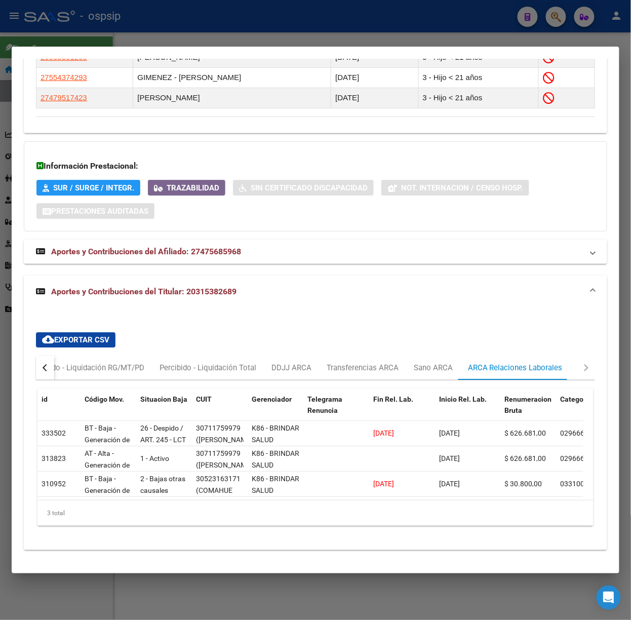
click at [185, 25] on div at bounding box center [315, 310] width 631 height 620
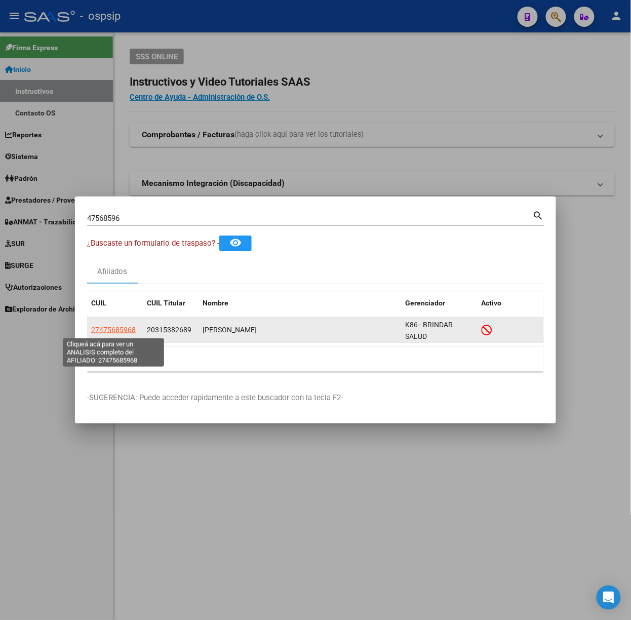
click at [130, 331] on span "27475685968" at bounding box center [113, 330] width 45 height 8
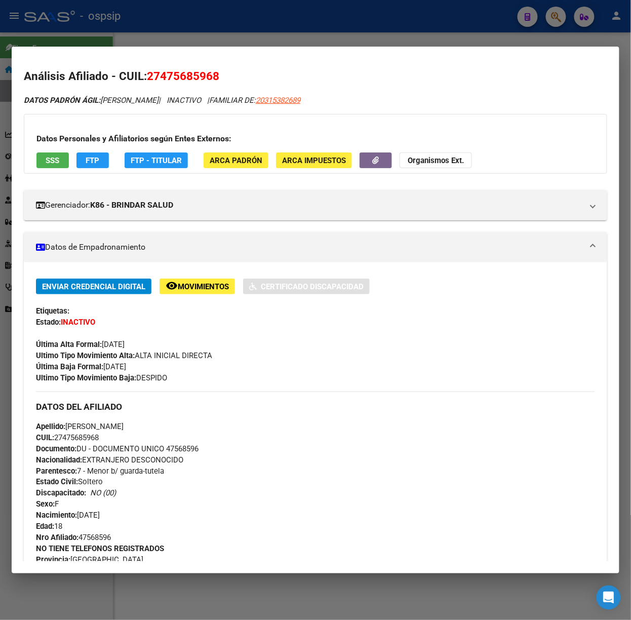
click at [47, 171] on div "Datos Personales y Afiliatorios según Entes Externos: SSS FTP FTP - Titular ARC…" at bounding box center [316, 144] width 584 height 60
click at [47, 162] on span "SSS" at bounding box center [53, 160] width 14 height 9
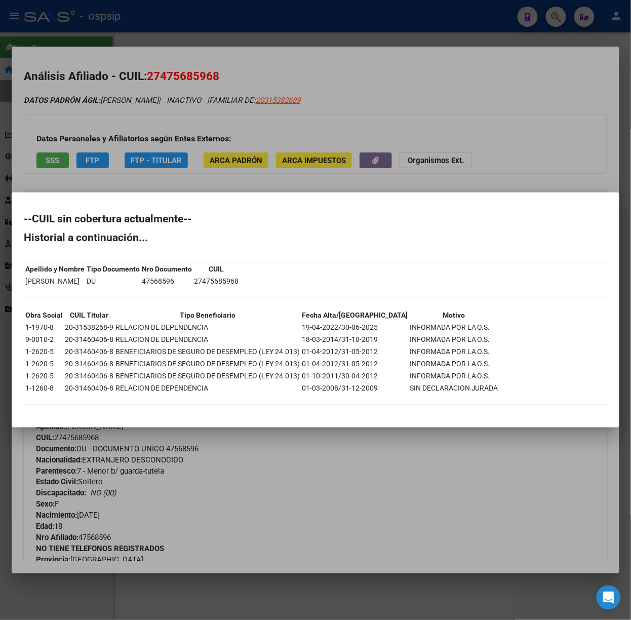
click at [101, 151] on div at bounding box center [315, 310] width 631 height 620
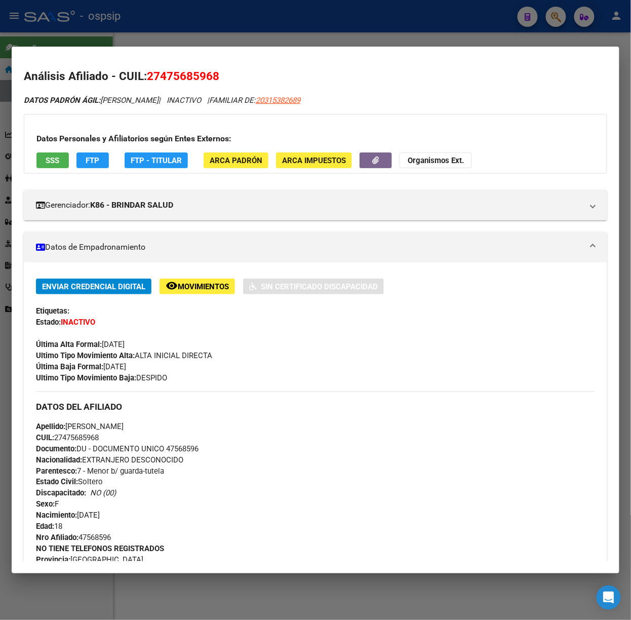
click at [126, 24] on div at bounding box center [315, 310] width 631 height 620
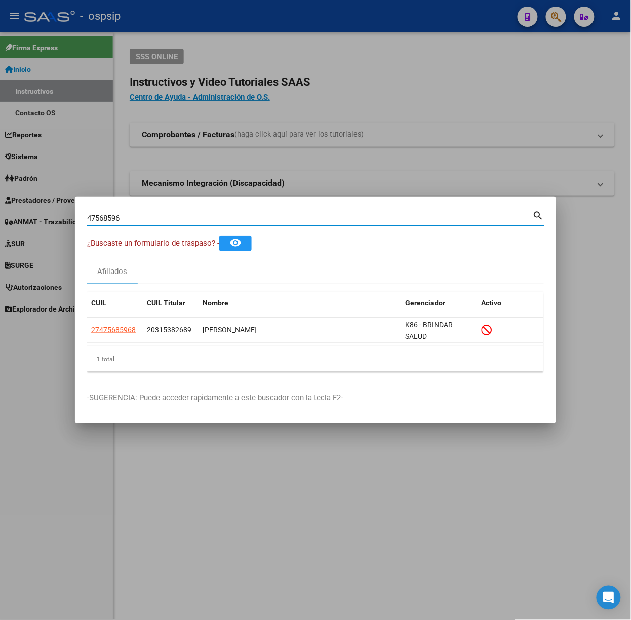
click at [142, 219] on input "47568596" at bounding box center [310, 218] width 446 height 9
type input "46344581"
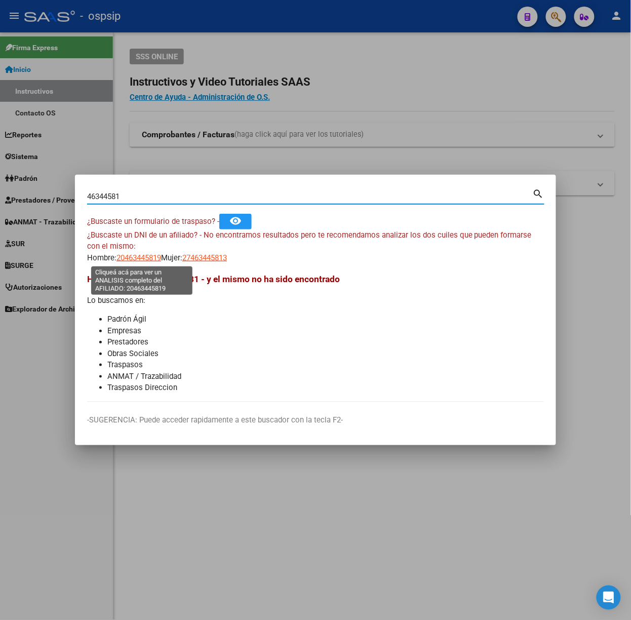
click at [134, 248] on div "¿Buscaste un DNI de un afiliado? - No encontramos resultados pero te recomendam…" at bounding box center [315, 247] width 457 height 34
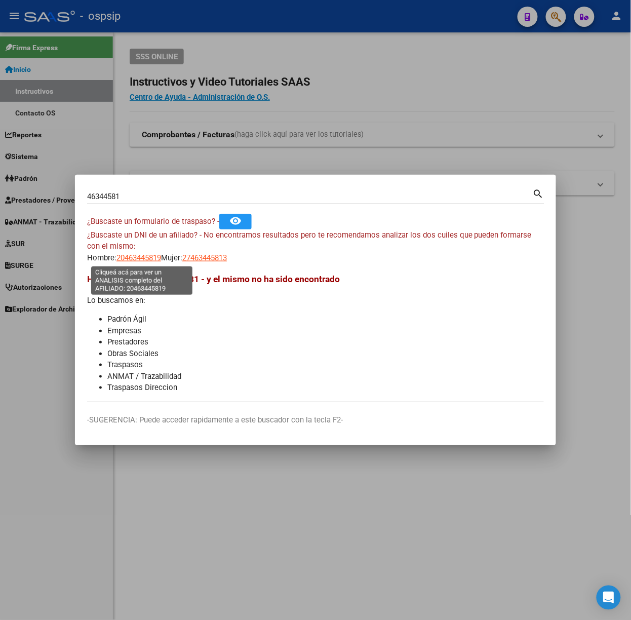
click at [137, 254] on span "20463445819" at bounding box center [139, 257] width 45 height 9
type textarea "20463445819"
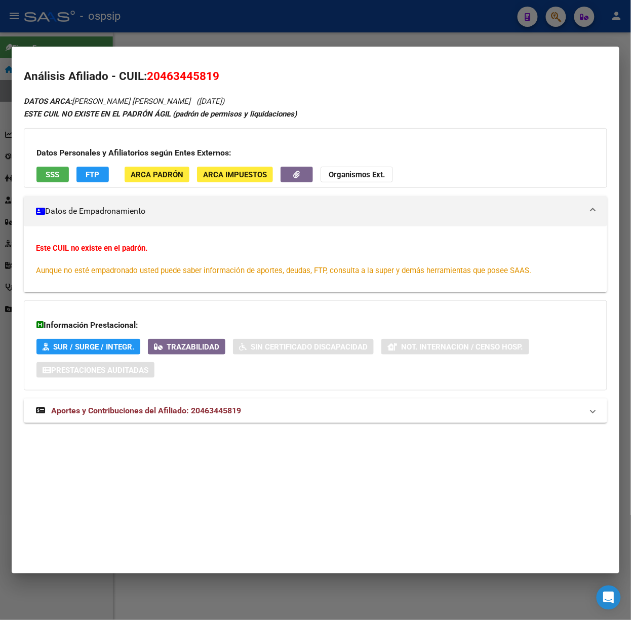
click at [211, 420] on mat-expansion-panel-header "Aportes y Contribuciones del Afiliado: 20463445819" at bounding box center [316, 411] width 584 height 24
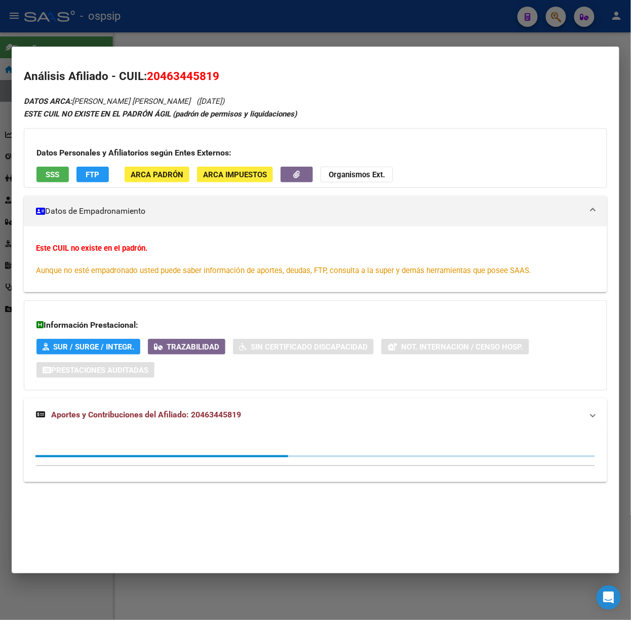
click at [207, 411] on span "Aportes y Contribuciones del Afiliado: 20463445819" at bounding box center [146, 415] width 190 height 10
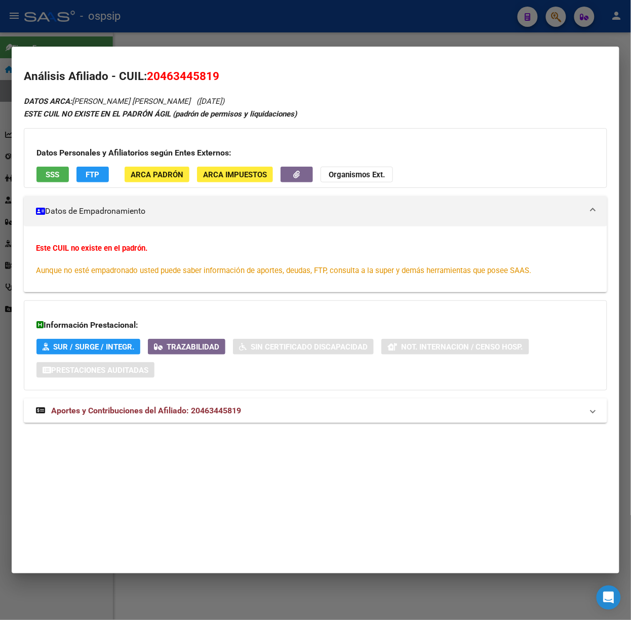
click at [207, 411] on span "Aportes y Contribuciones del Afiliado: 20463445819" at bounding box center [146, 411] width 190 height 10
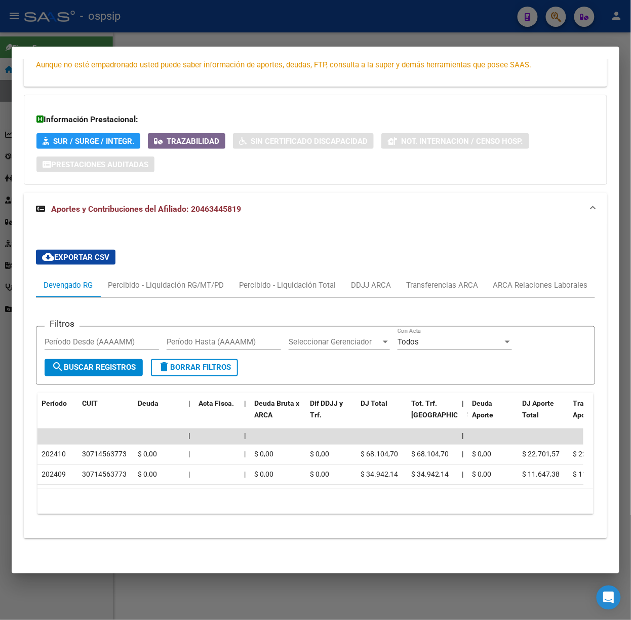
scroll to position [0, 0]
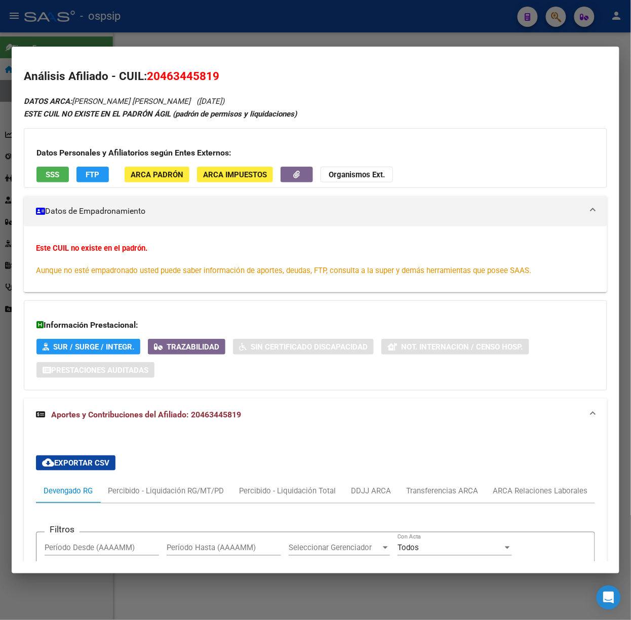
click at [57, 175] on span "SSS" at bounding box center [53, 174] width 14 height 9
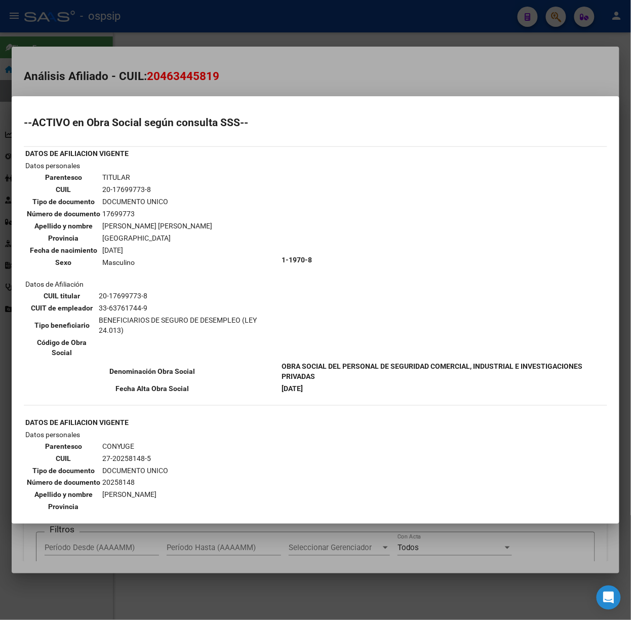
click at [116, 43] on div at bounding box center [315, 310] width 631 height 620
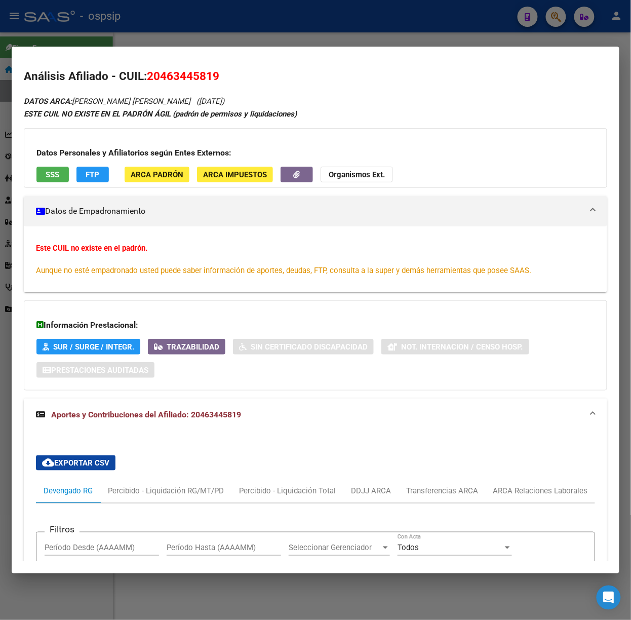
click at [116, 43] on div at bounding box center [315, 310] width 631 height 620
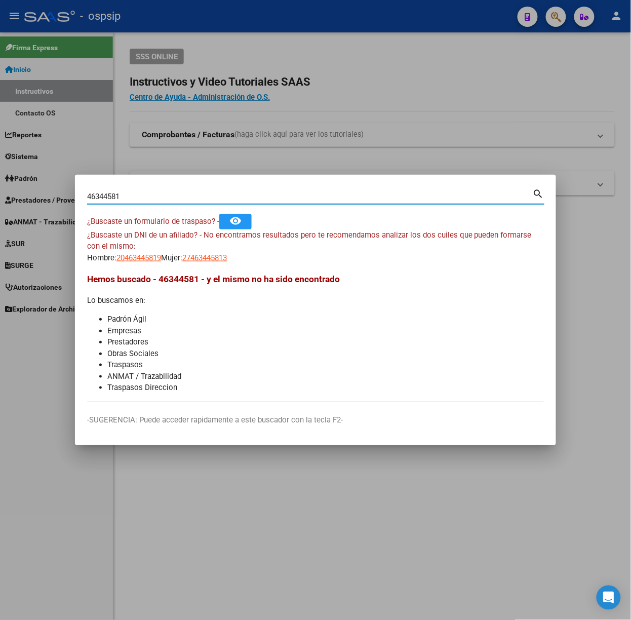
click at [138, 197] on input "46344581" at bounding box center [310, 196] width 446 height 9
type input "30294821"
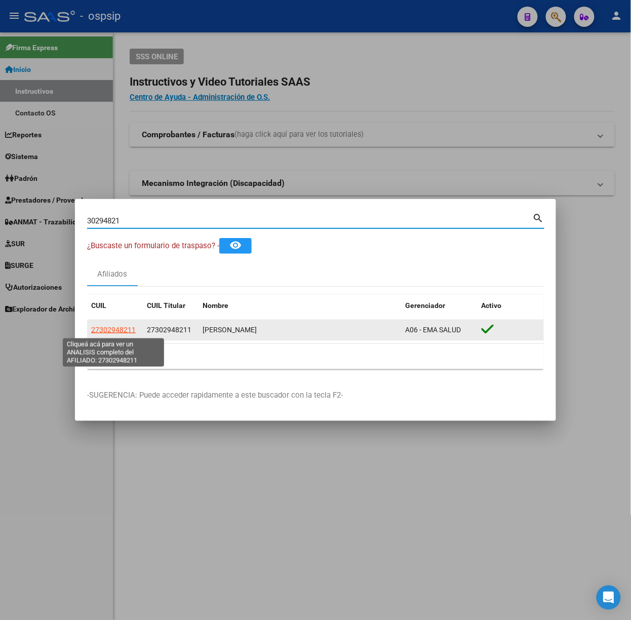
click at [119, 328] on span "27302948211" at bounding box center [113, 330] width 45 height 8
type textarea "27302948211"
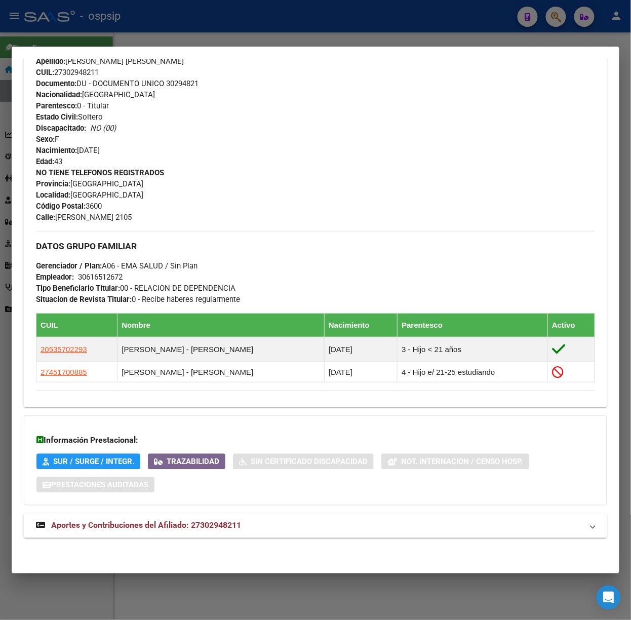
click at [261, 515] on div "DATOS PADRÓN ÁGIL: [PERSON_NAME] | ACTIVO | AFILIADO TITULAR Datos Personales y…" at bounding box center [316, 151] width 584 height 798
click at [261, 515] on mat-expansion-panel-header "Aportes y Contribuciones del Afiliado: 27302948211" at bounding box center [316, 526] width 584 height 24
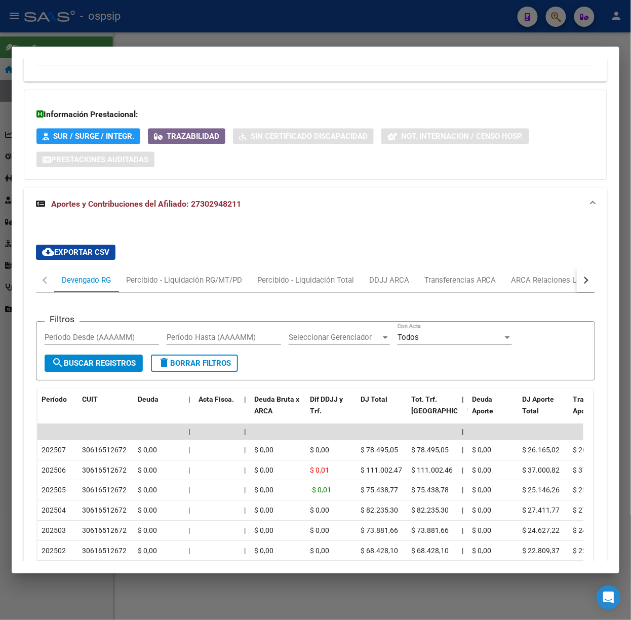
scroll to position [731, 0]
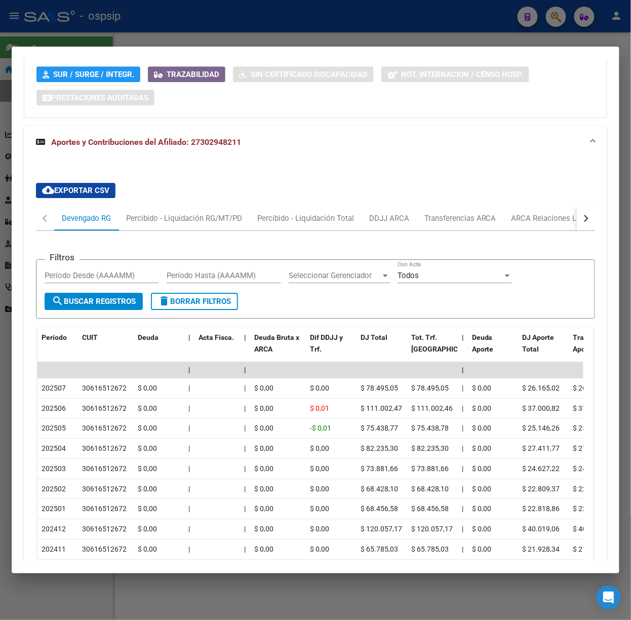
click at [201, 22] on div at bounding box center [315, 310] width 631 height 620
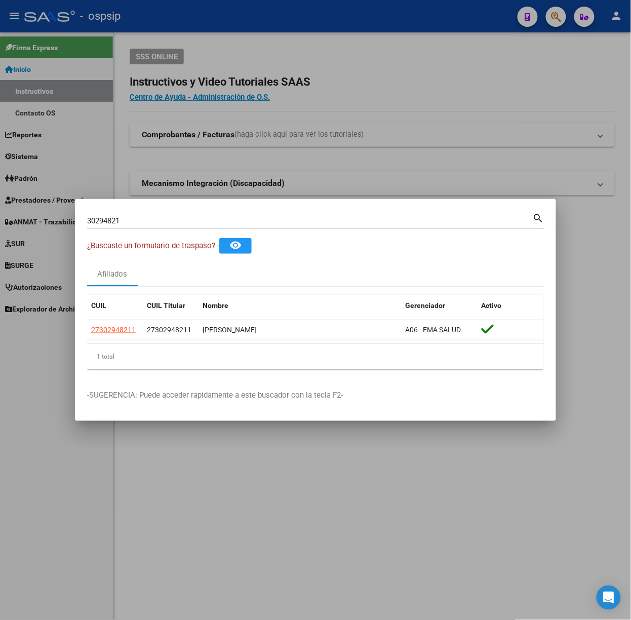
click at [165, 222] on input "30294821" at bounding box center [310, 220] width 446 height 9
type input "31616442"
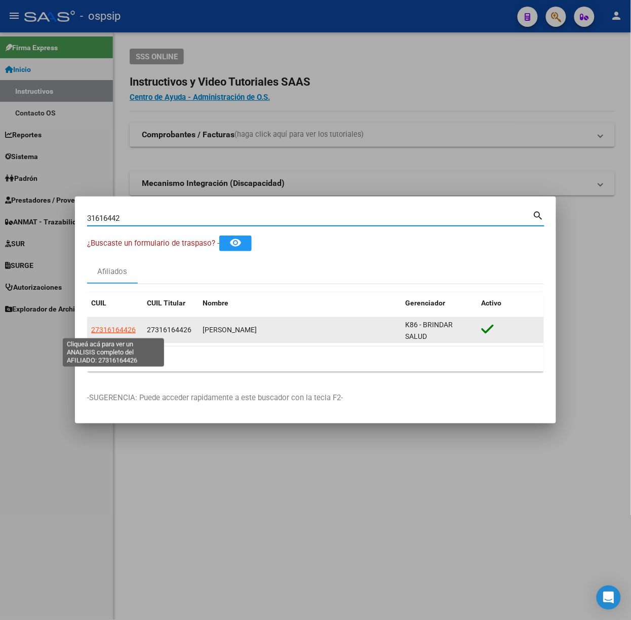
click at [108, 330] on span "27316164426" at bounding box center [113, 330] width 45 height 8
type textarea "27316164426"
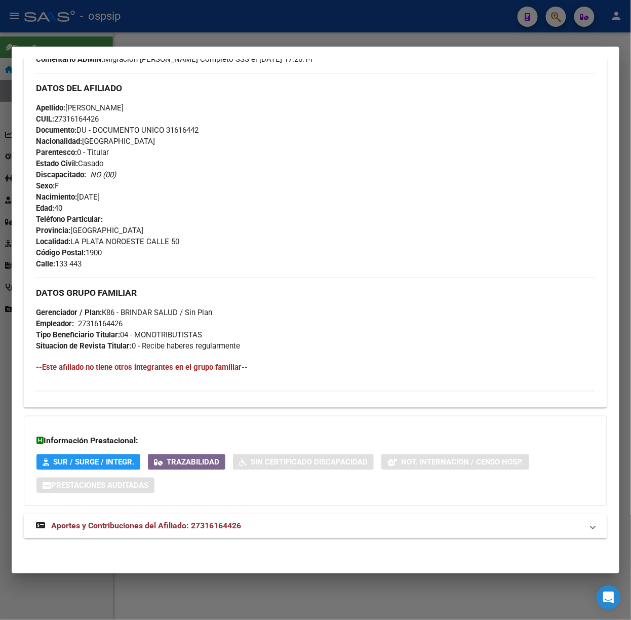
click at [247, 523] on mat-panel-title "Aportes y Contribuciones del Afiliado: 27316164426" at bounding box center [309, 526] width 547 height 12
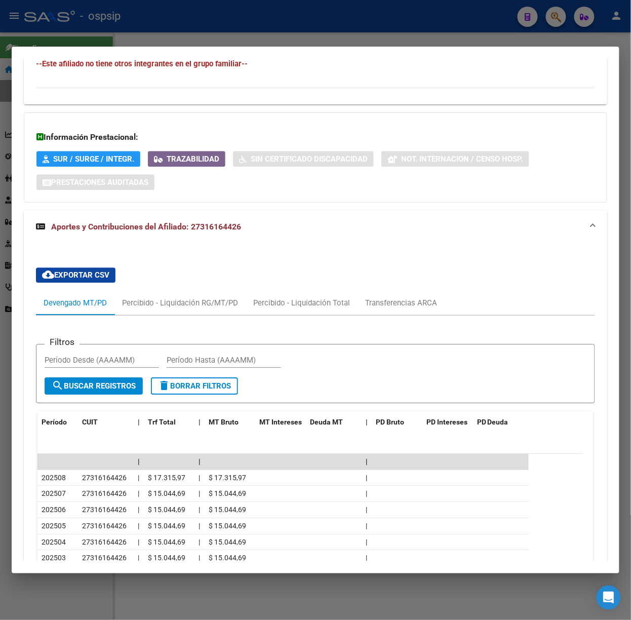
scroll to position [631, 0]
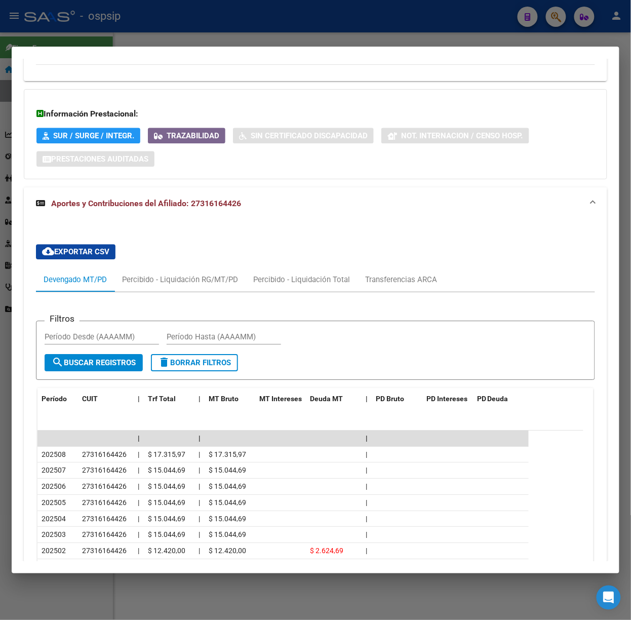
click at [146, 45] on div "31616442 Buscar (apellido, dni, cuil, nro traspaso, cuit, obra social) search ¿…" at bounding box center [315, 310] width 631 height 620
click at [146, 33] on div at bounding box center [315, 310] width 631 height 620
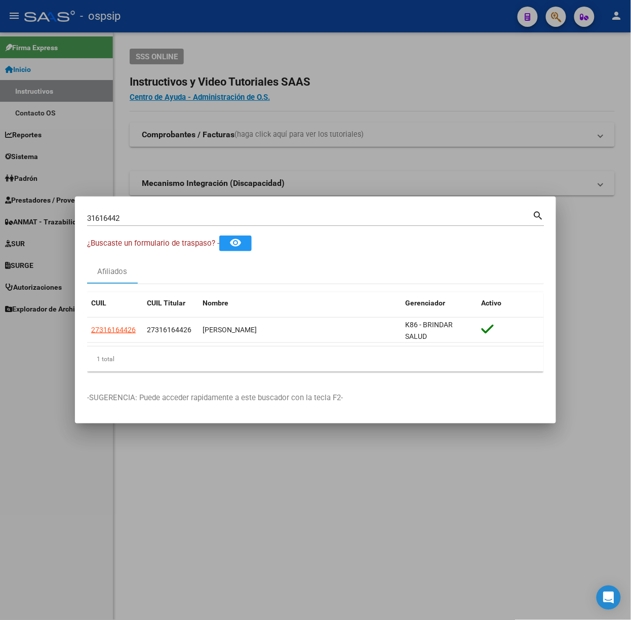
click at [183, 215] on input "31616442" at bounding box center [310, 218] width 446 height 9
type input "23079256"
click at [119, 336] on datatable-body-cell "23230792569" at bounding box center [115, 330] width 56 height 25
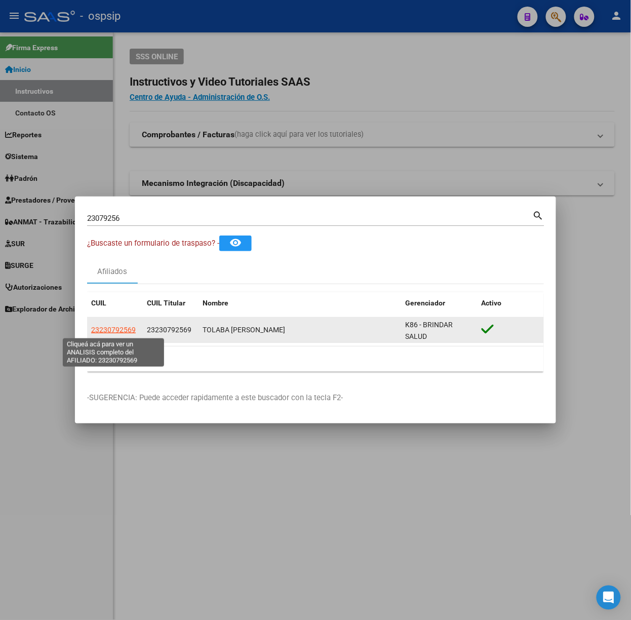
click at [118, 329] on span "23230792569" at bounding box center [113, 330] width 45 height 8
type textarea "23230792569"
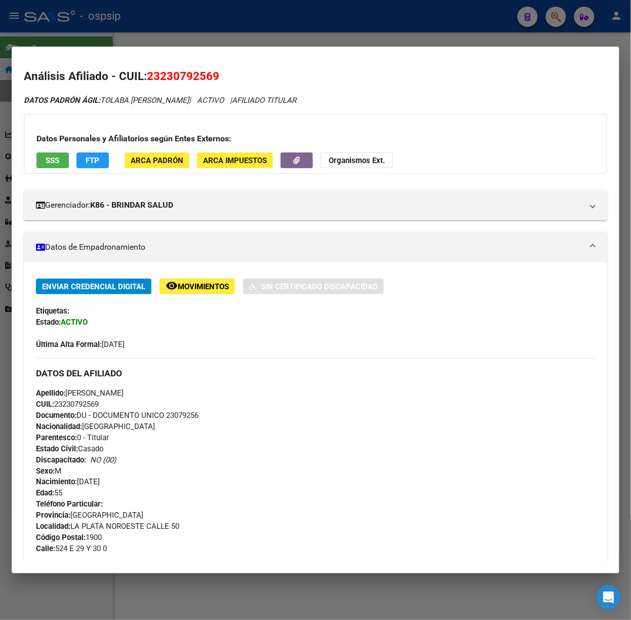
scroll to position [286, 0]
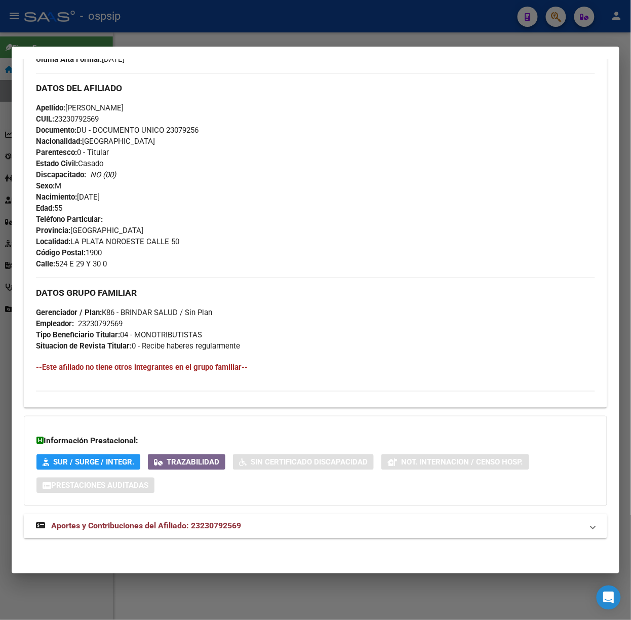
click at [207, 515] on mat-expansion-panel-header "Aportes y Contribuciones del Afiliado: 23230792569" at bounding box center [316, 526] width 584 height 24
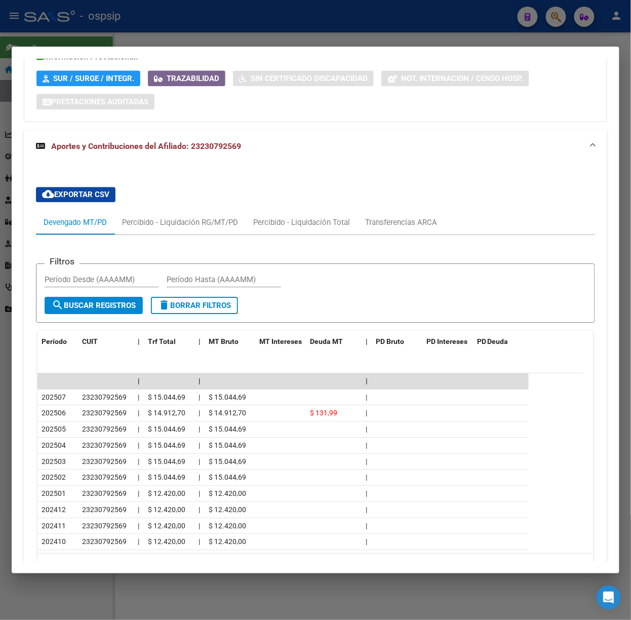
scroll to position [680, 0]
